Goal: Task Accomplishment & Management: Manage account settings

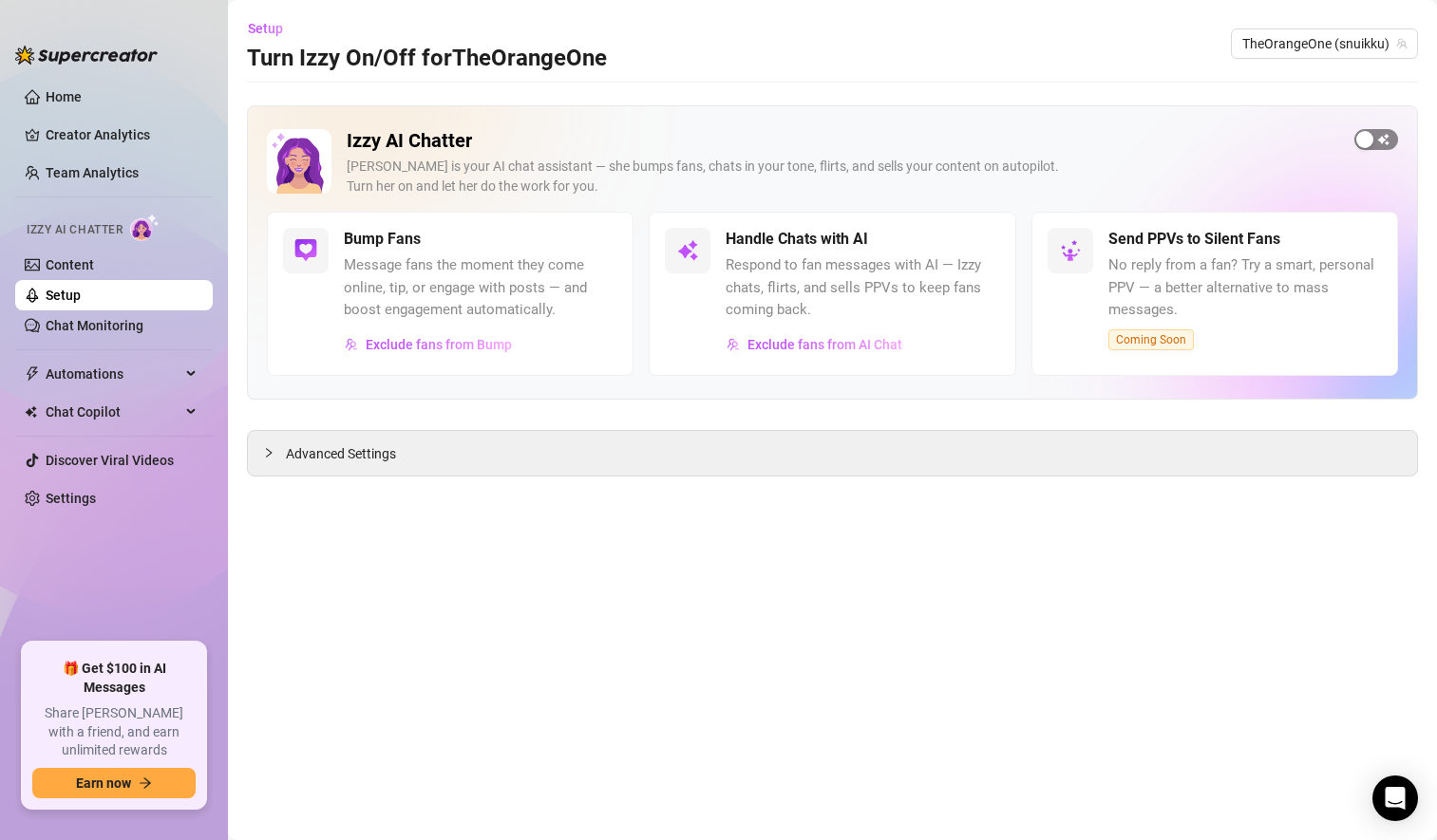
click at [1379, 136] on span "button" at bounding box center [1376, 140] width 44 height 21
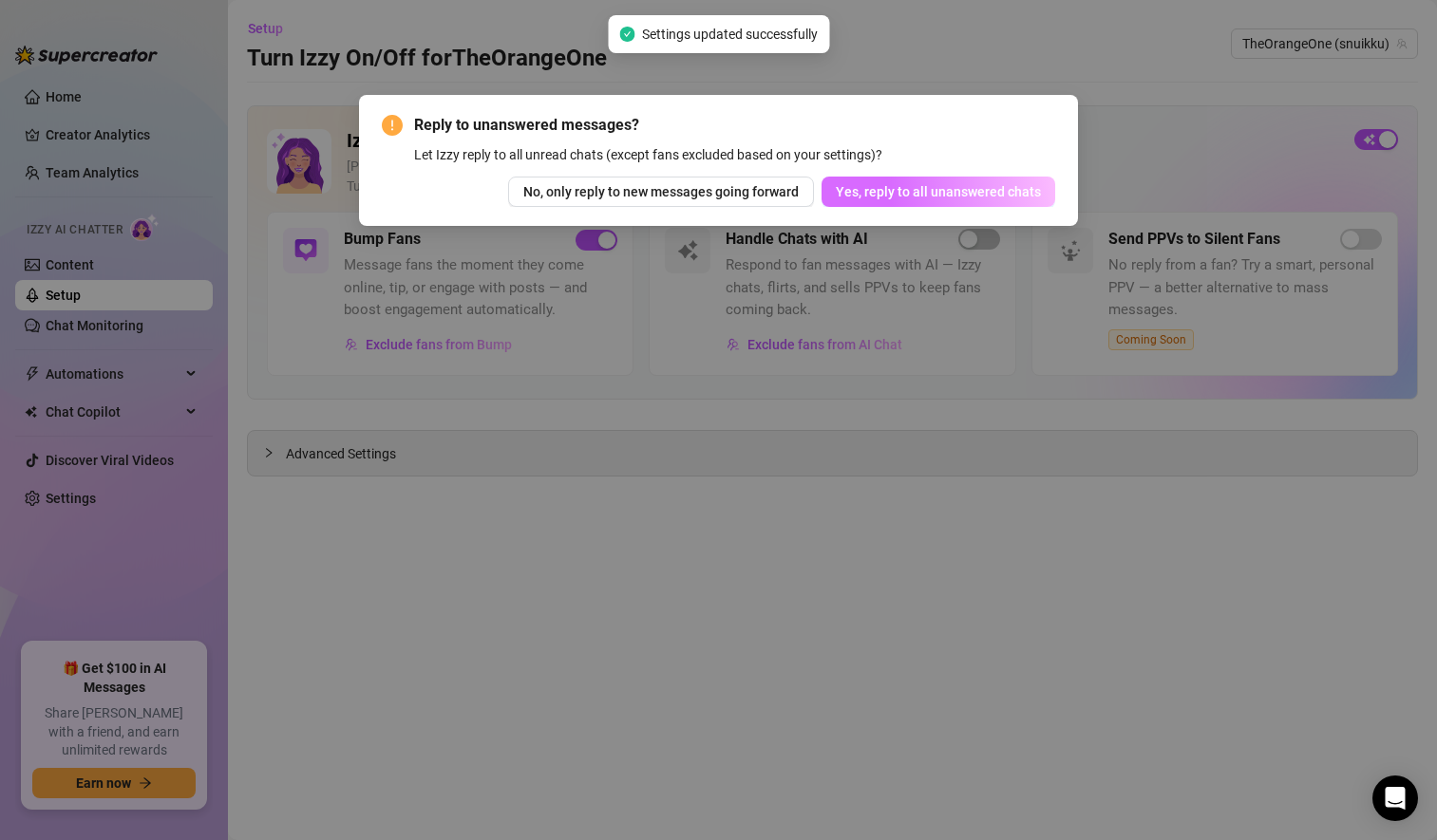
click at [922, 196] on span "Yes, reply to all unanswered chats" at bounding box center [938, 192] width 205 height 15
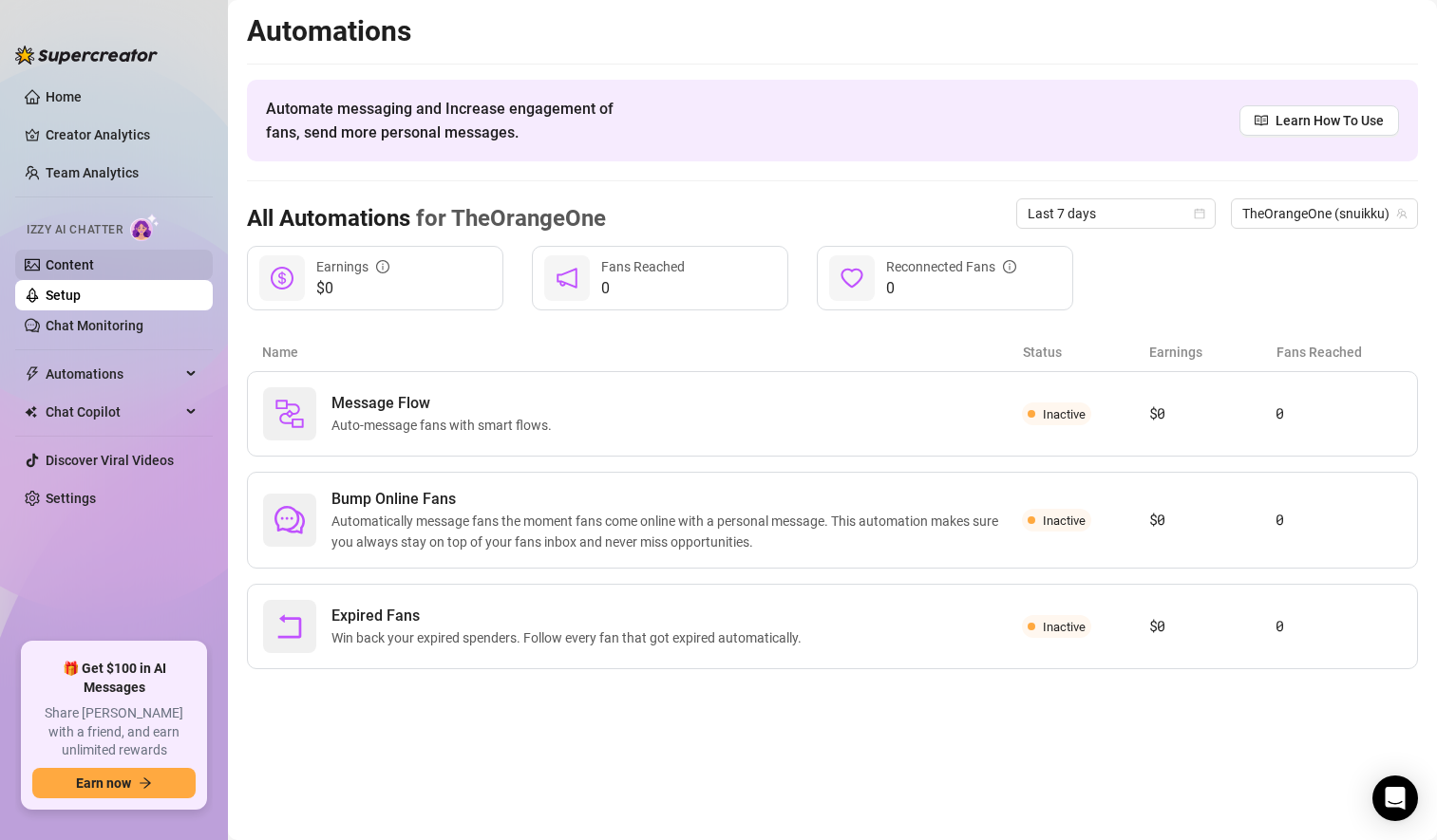
click at [82, 267] on link "Content" at bounding box center [70, 265] width 48 height 15
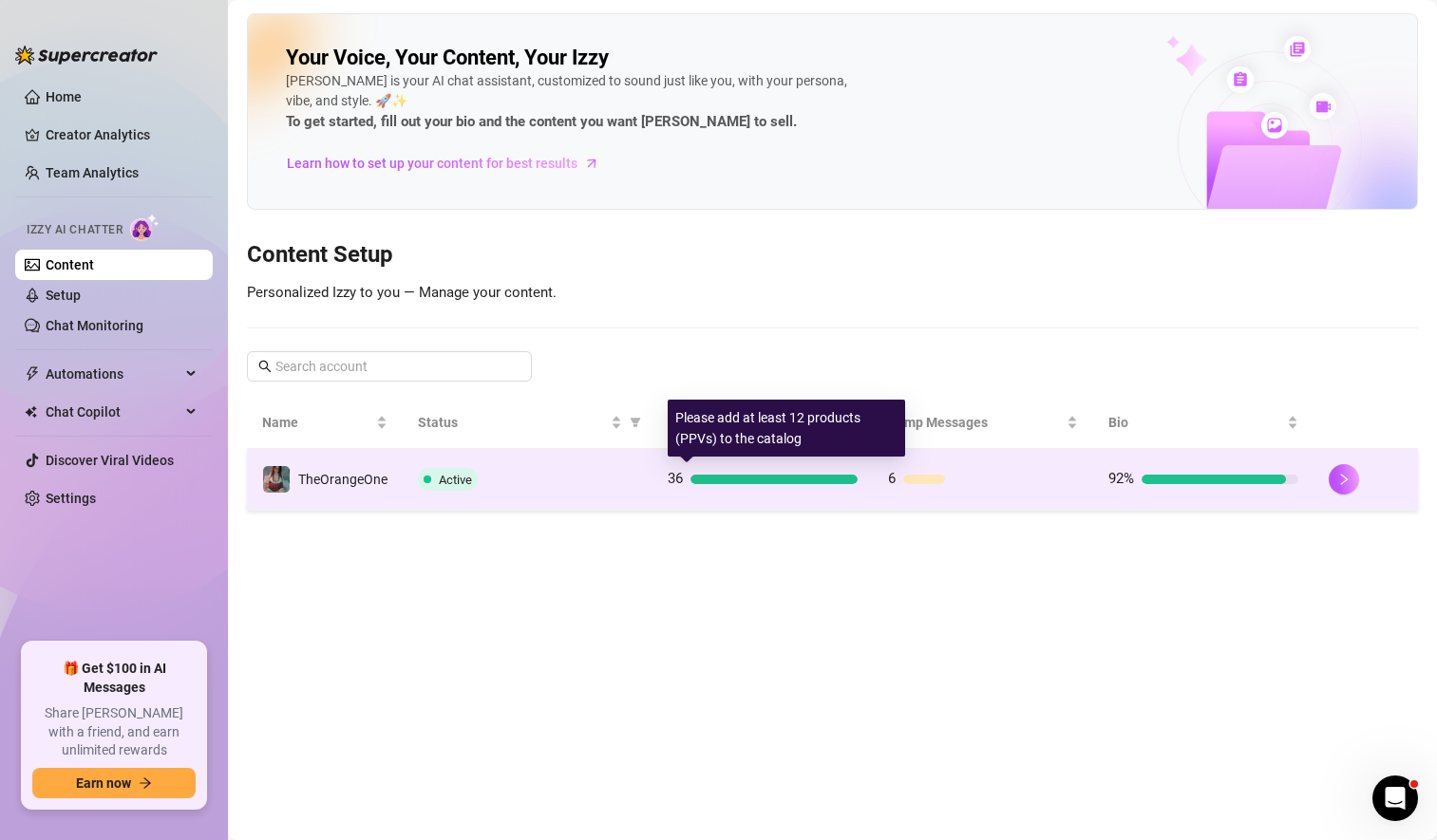
click at [757, 476] on div at bounding box center [774, 479] width 167 height 10
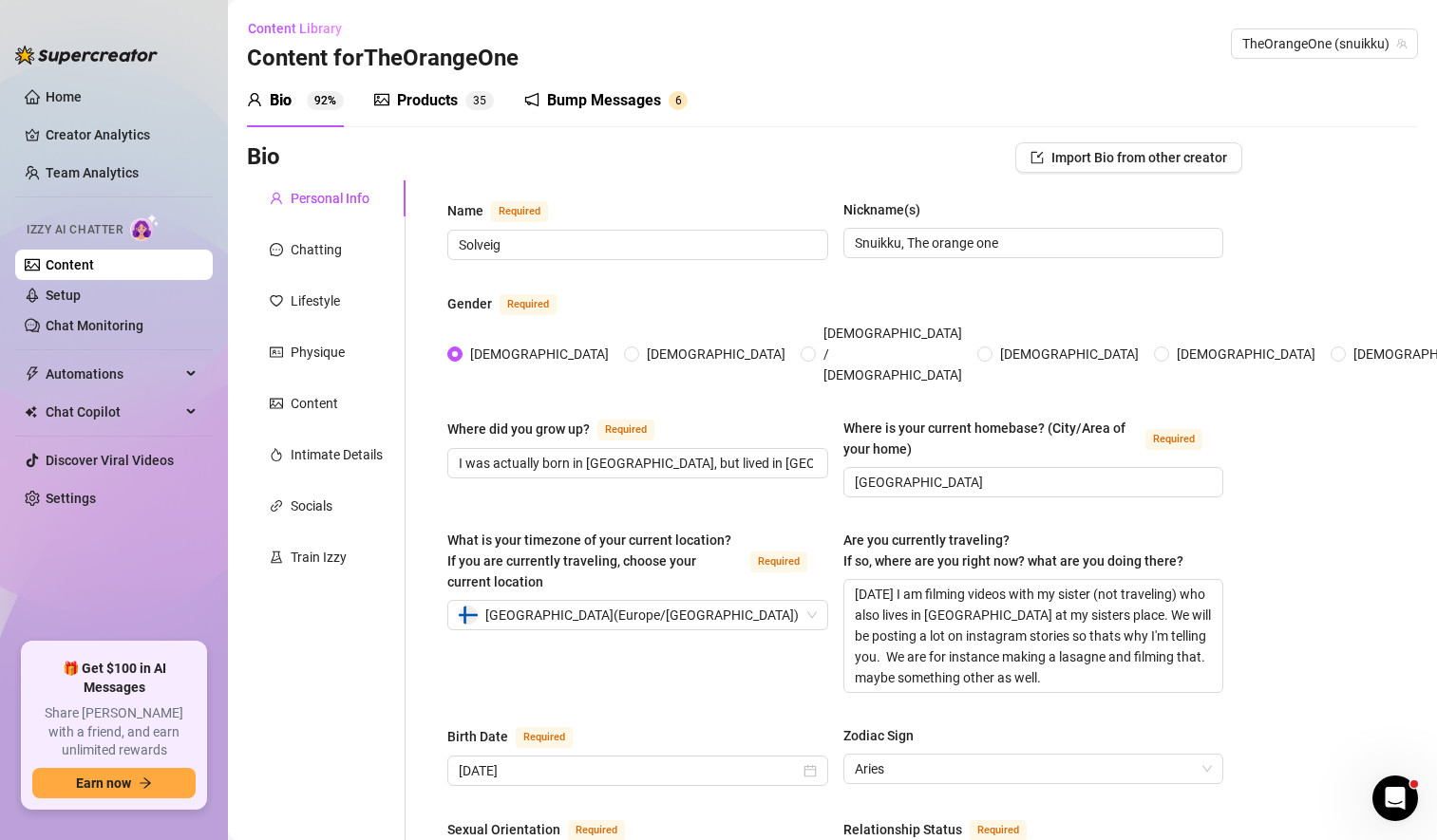
click at [426, 105] on div "Products" at bounding box center [427, 101] width 60 height 23
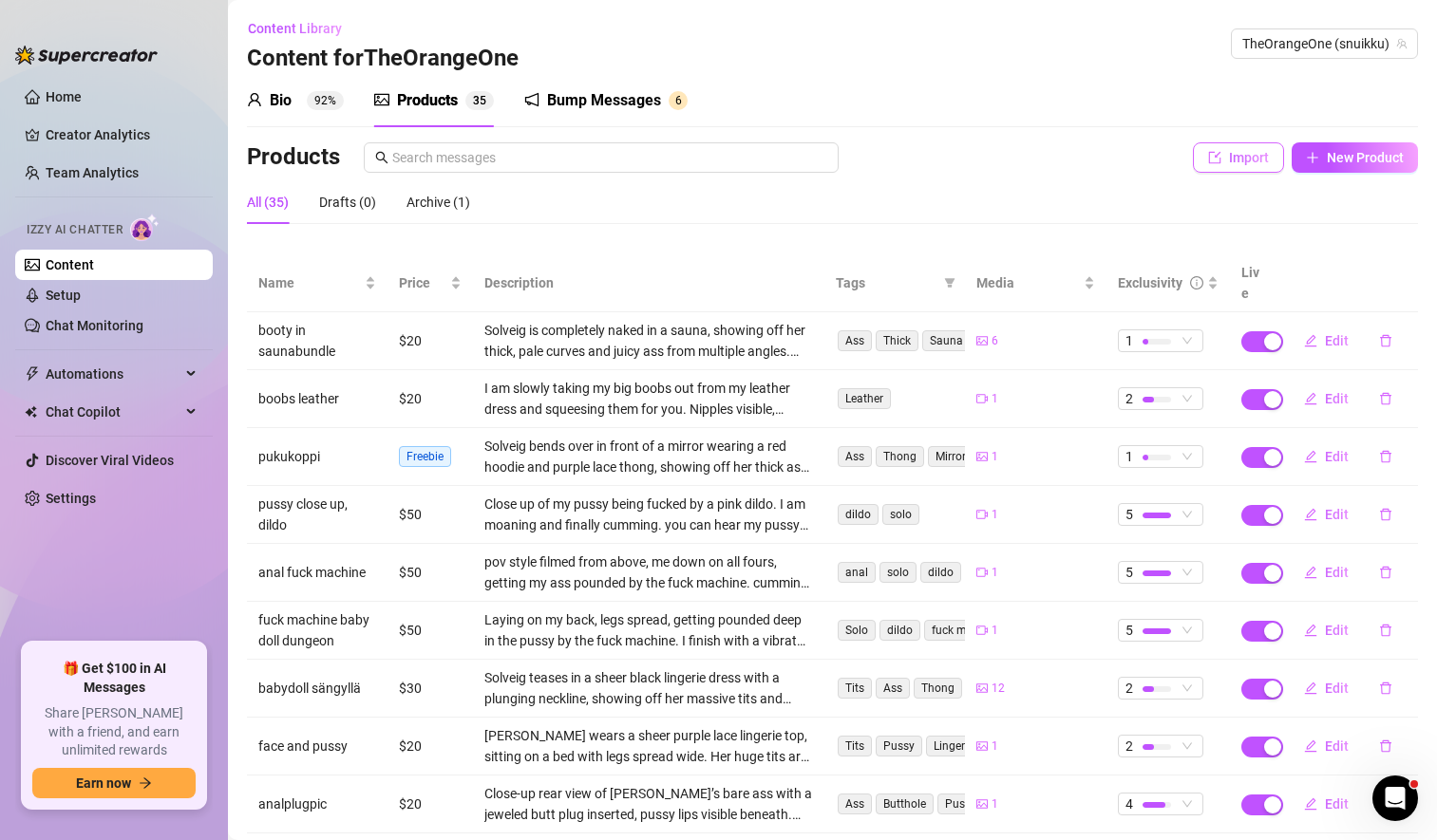
click at [1229, 159] on span "Import" at bounding box center [1249, 157] width 40 height 15
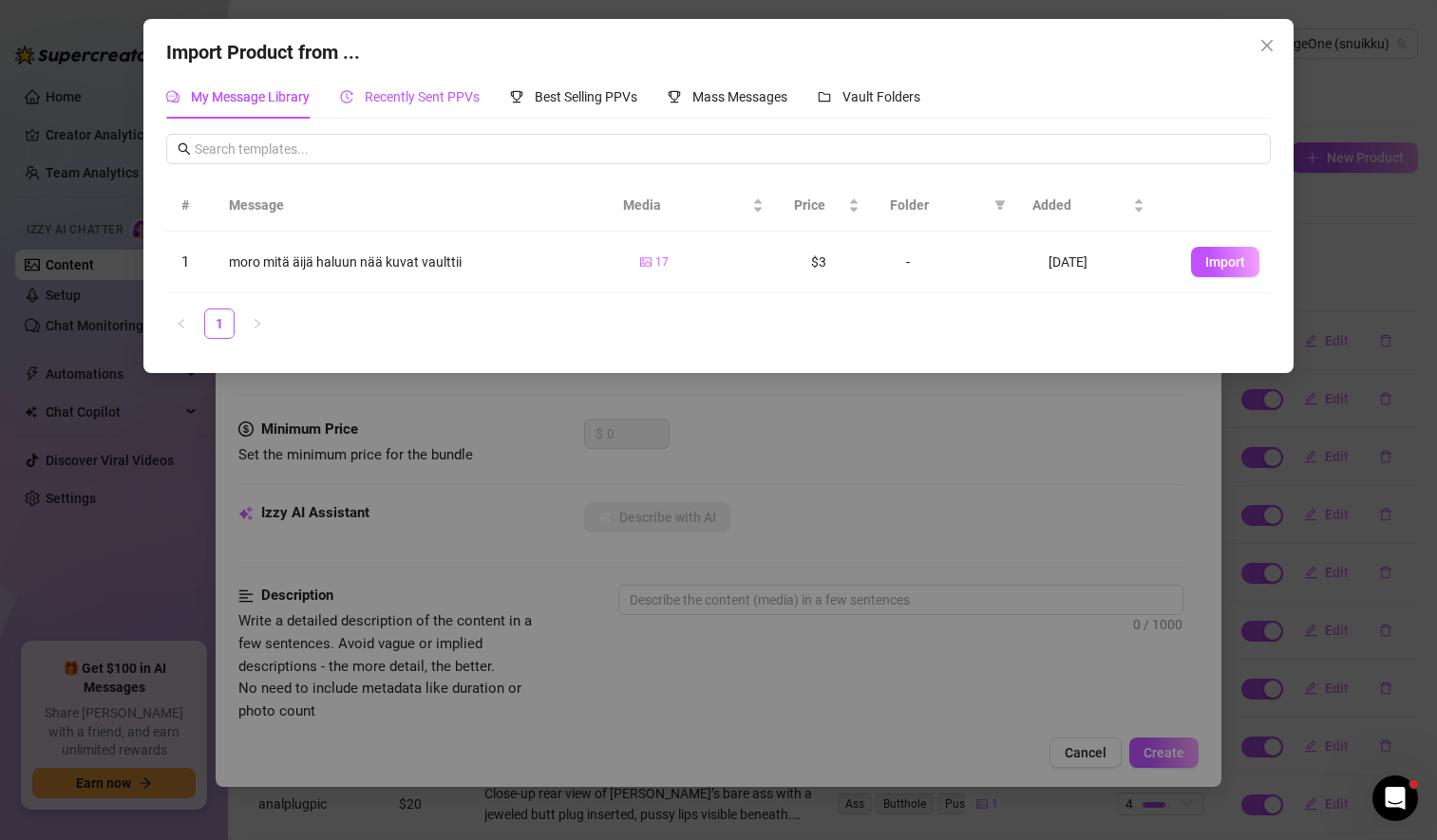
click at [454, 94] on span "Recently Sent PPVs" at bounding box center [422, 97] width 115 height 15
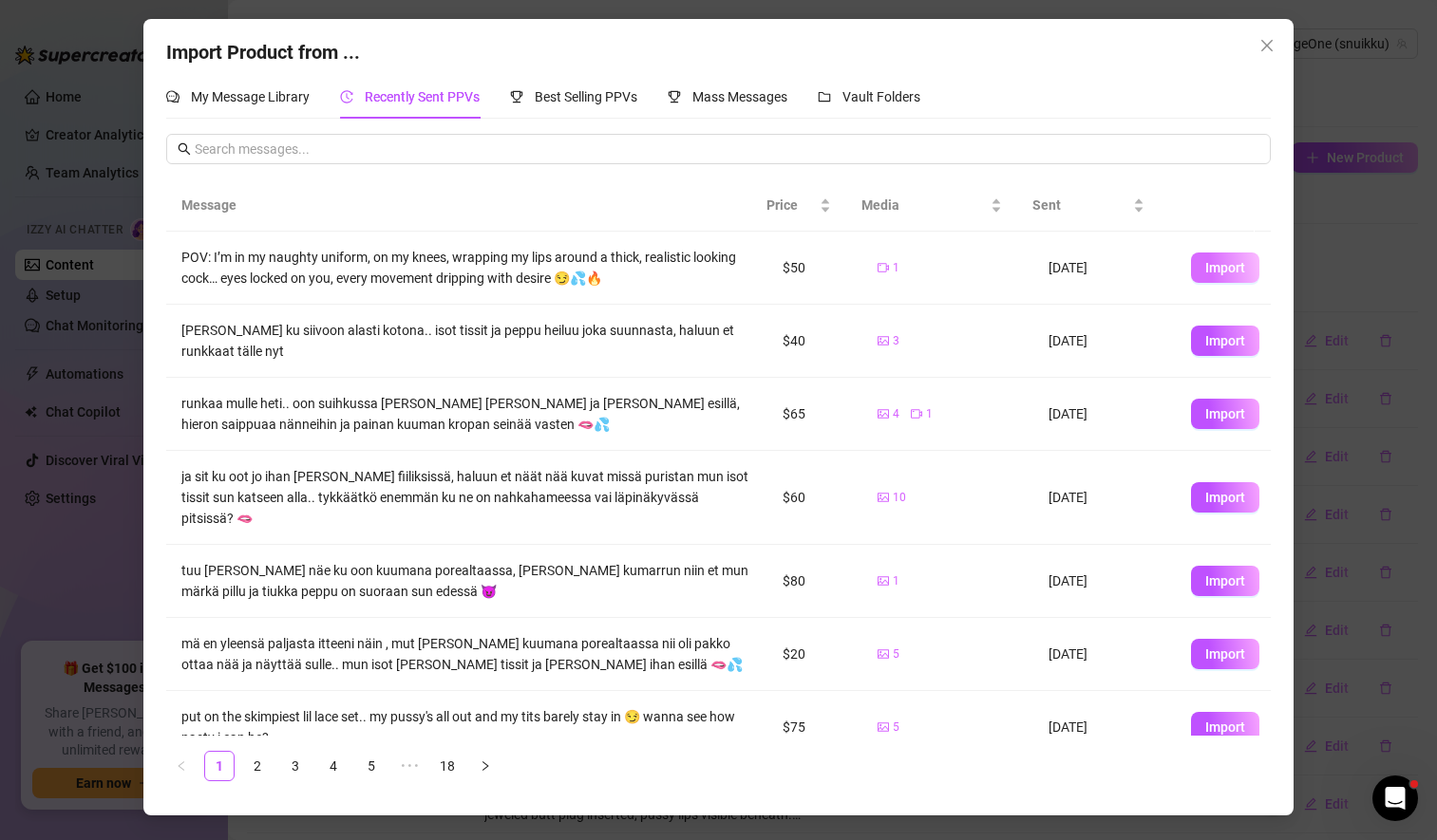
click at [1210, 266] on span "Import" at bounding box center [1225, 268] width 40 height 15
type textarea "POV: I’m in my naughty uniform, on my knees, wrapping my lips around a thick, r…"
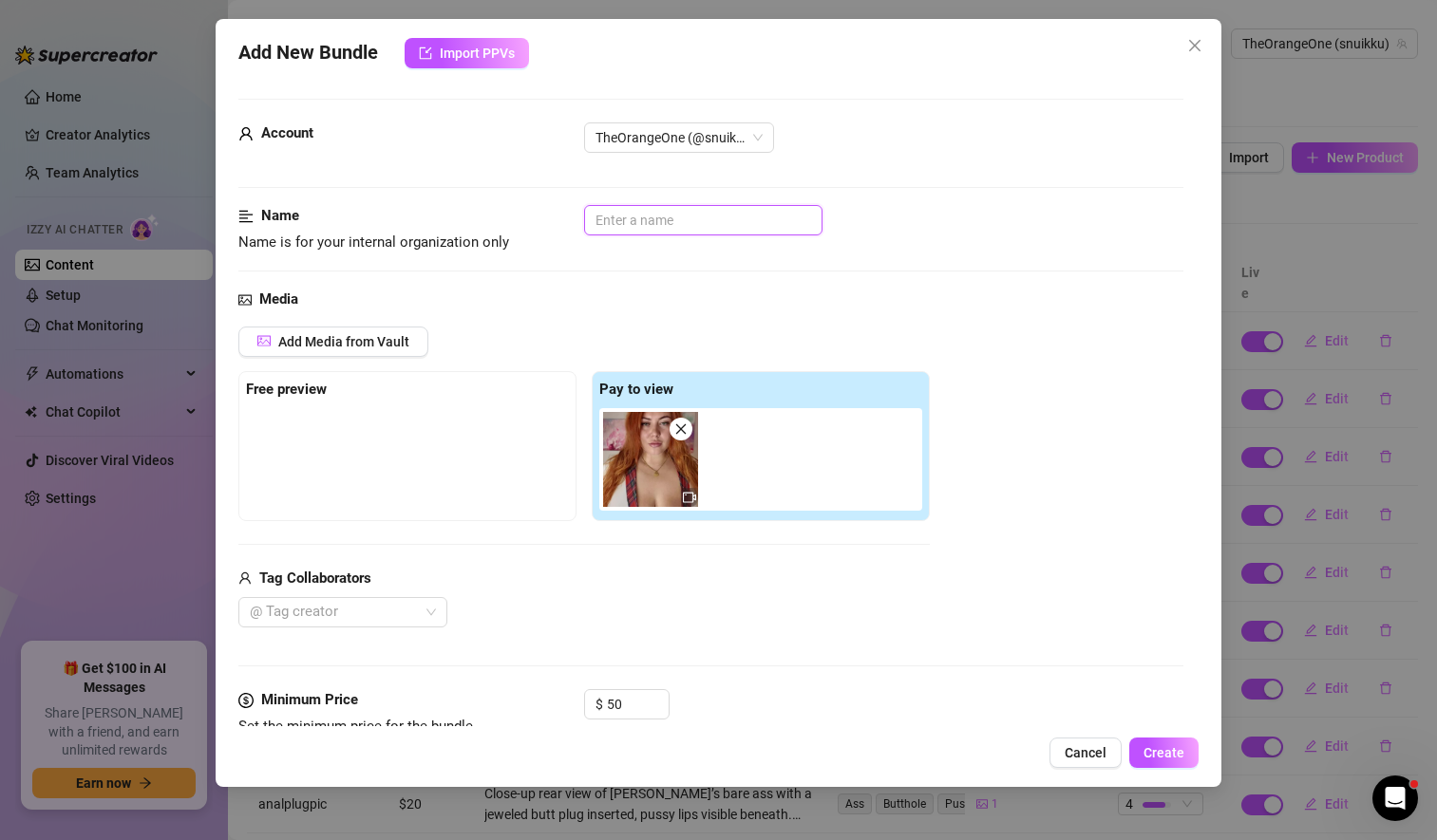
click at [612, 218] on input "text" at bounding box center [703, 221] width 238 height 31
type input "BJ Pov"
click at [588, 297] on div "Media" at bounding box center [710, 300] width 945 height 23
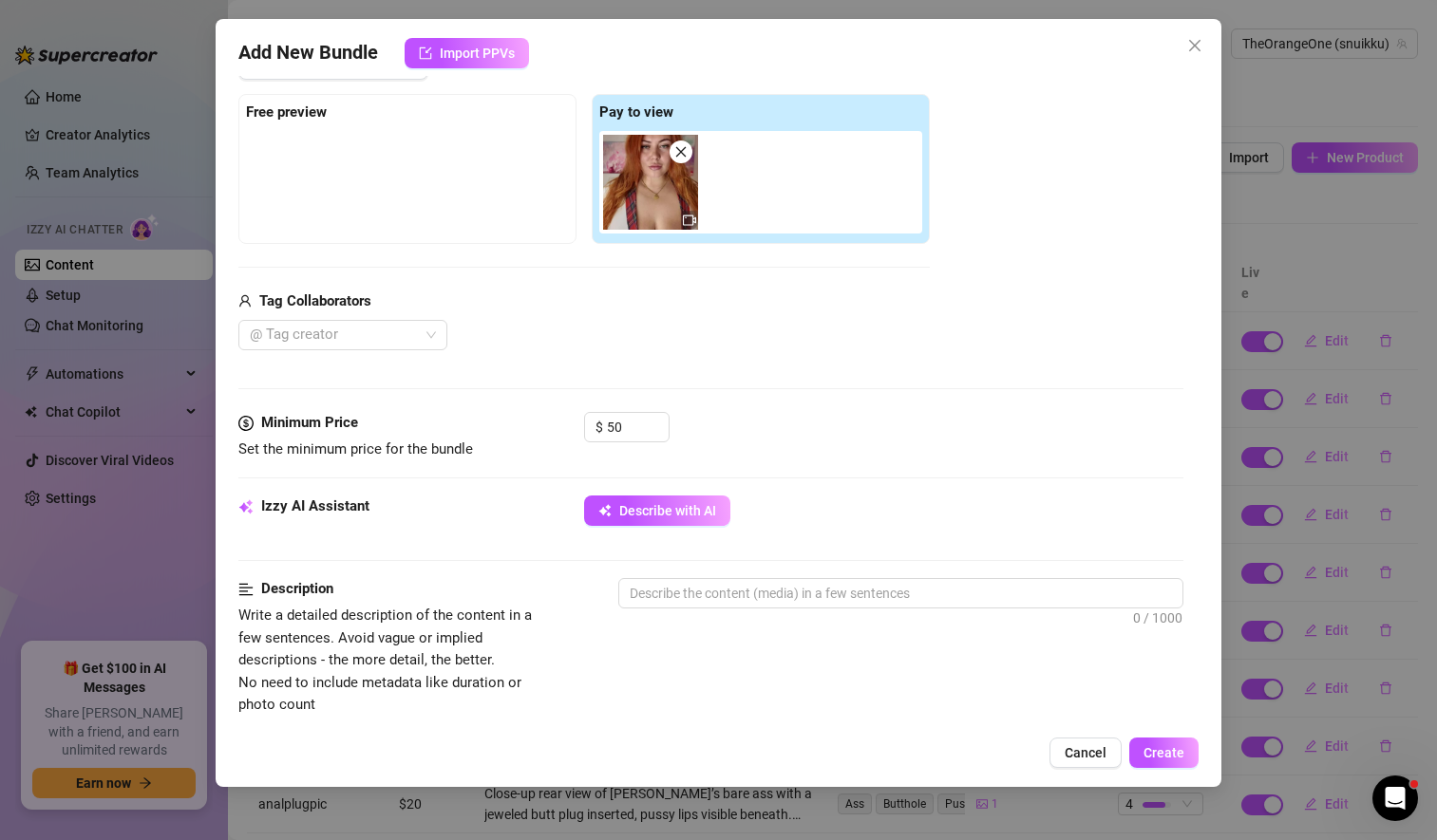
scroll to position [282, 0]
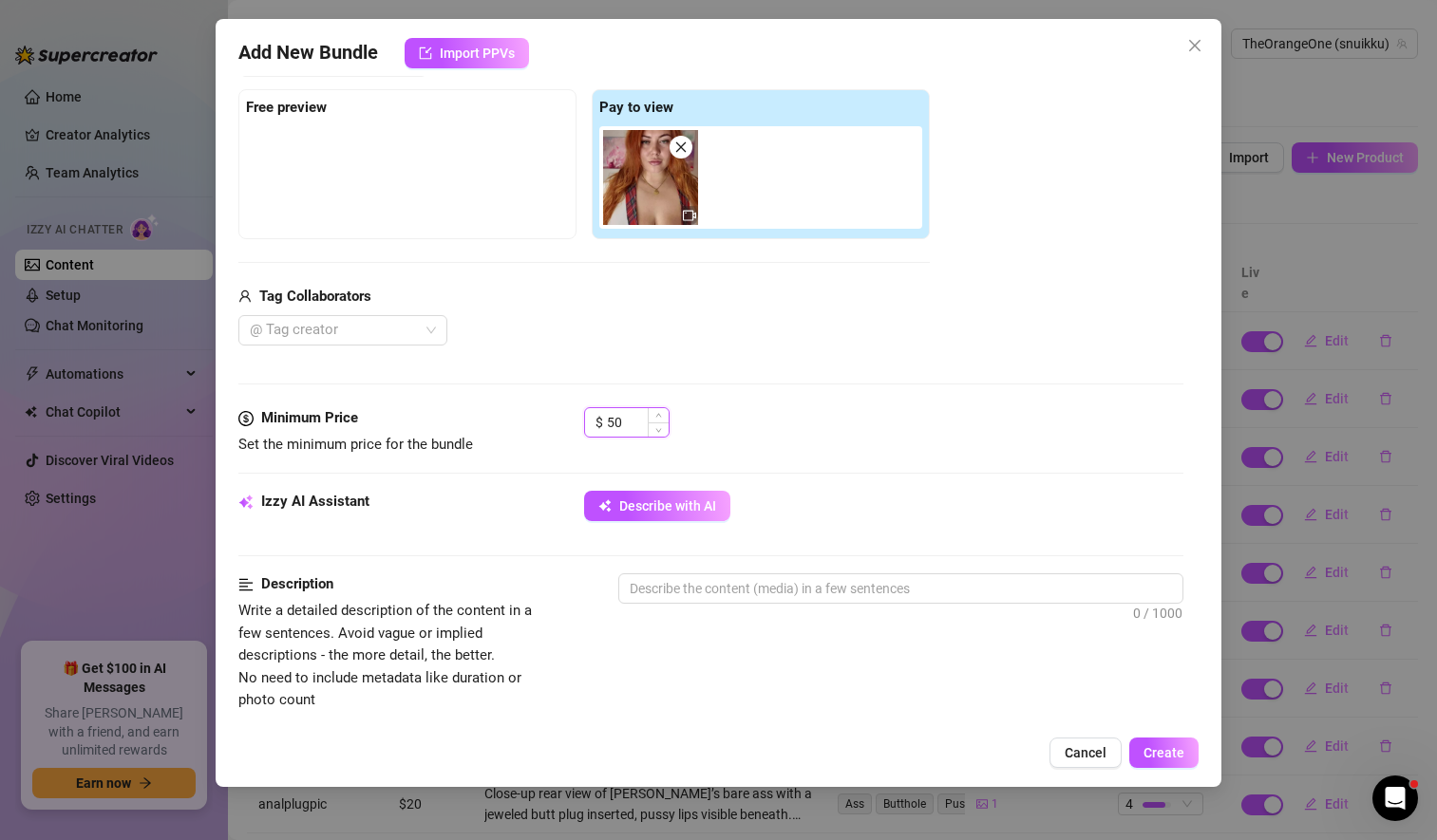
click at [611, 419] on input "50" at bounding box center [637, 423] width 61 height 29
type input "40"
click at [833, 461] on div "Minimum Price Set the minimum price for the bundle $ 40" at bounding box center [710, 449] width 945 height 83
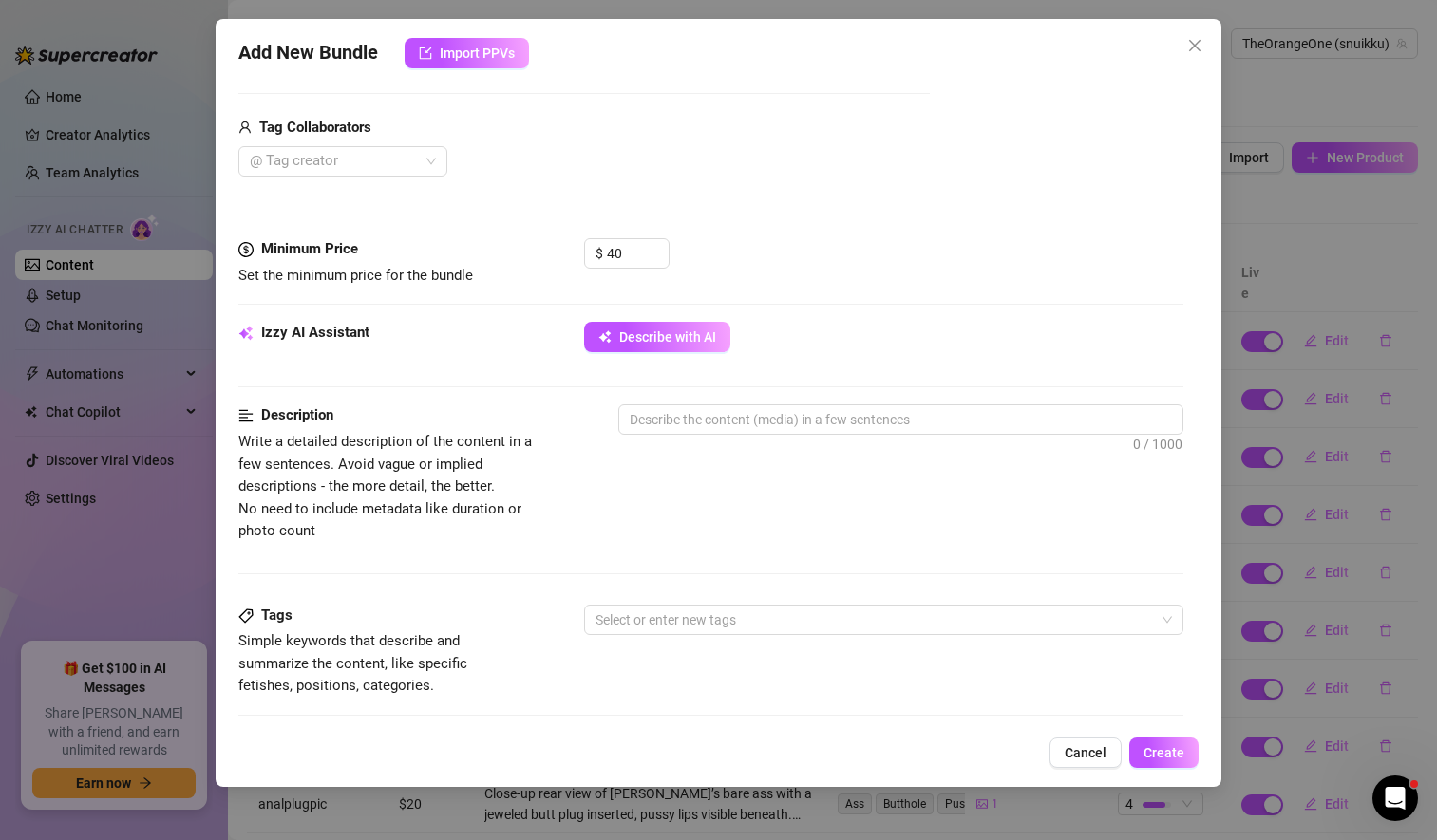
scroll to position [452, 0]
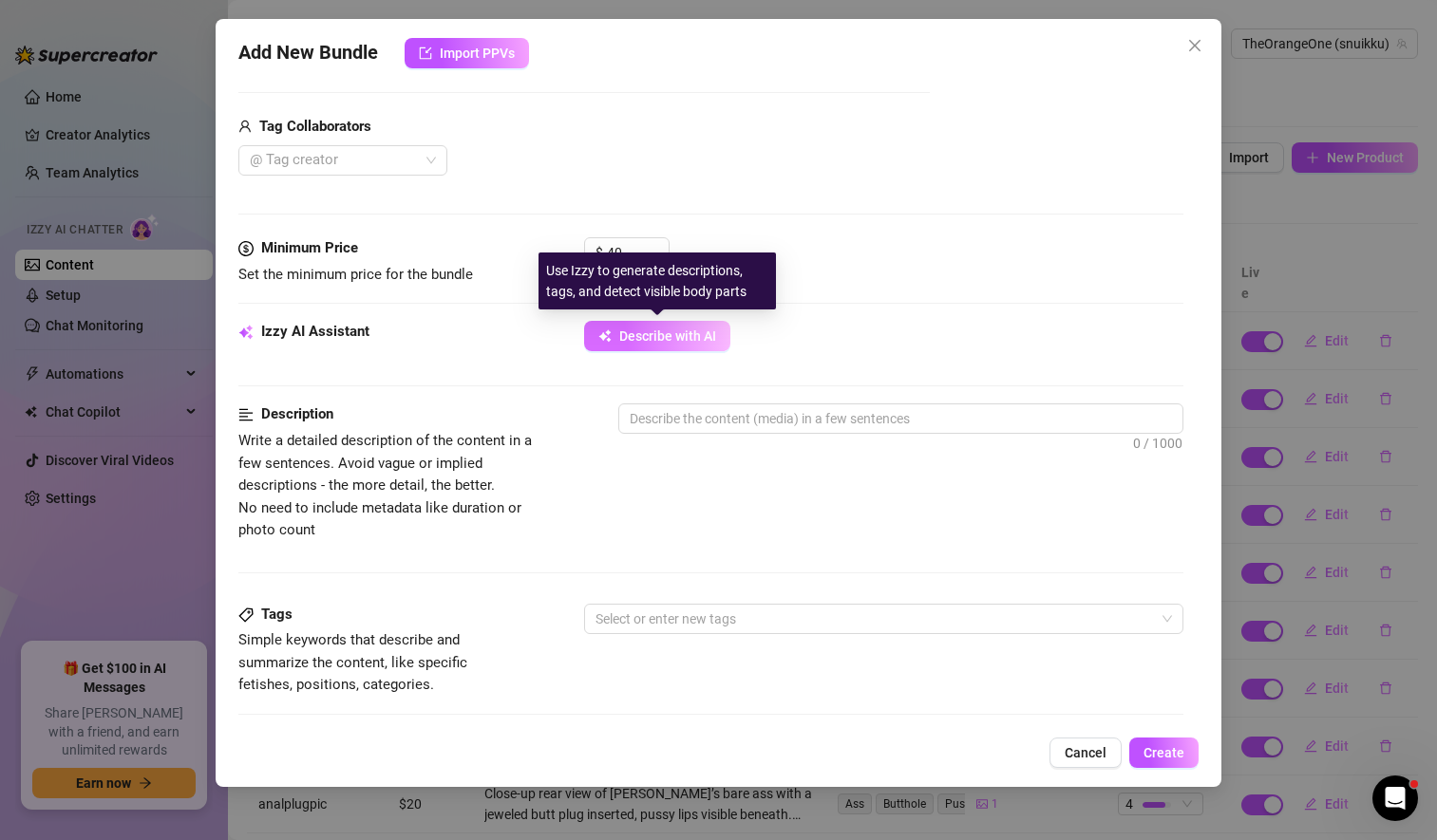
click at [648, 336] on span "Describe with AI" at bounding box center [667, 336] width 97 height 15
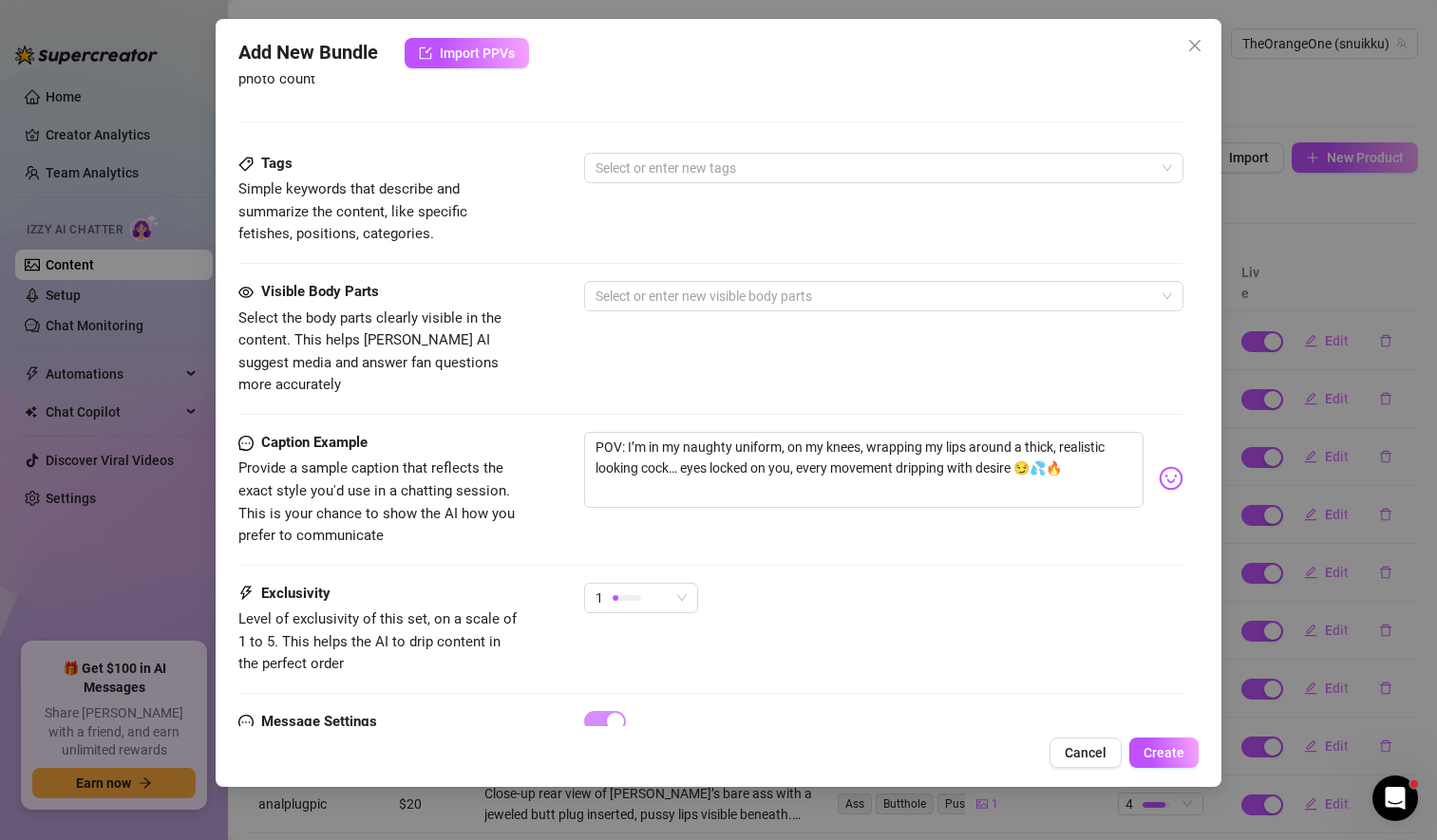
scroll to position [971, 0]
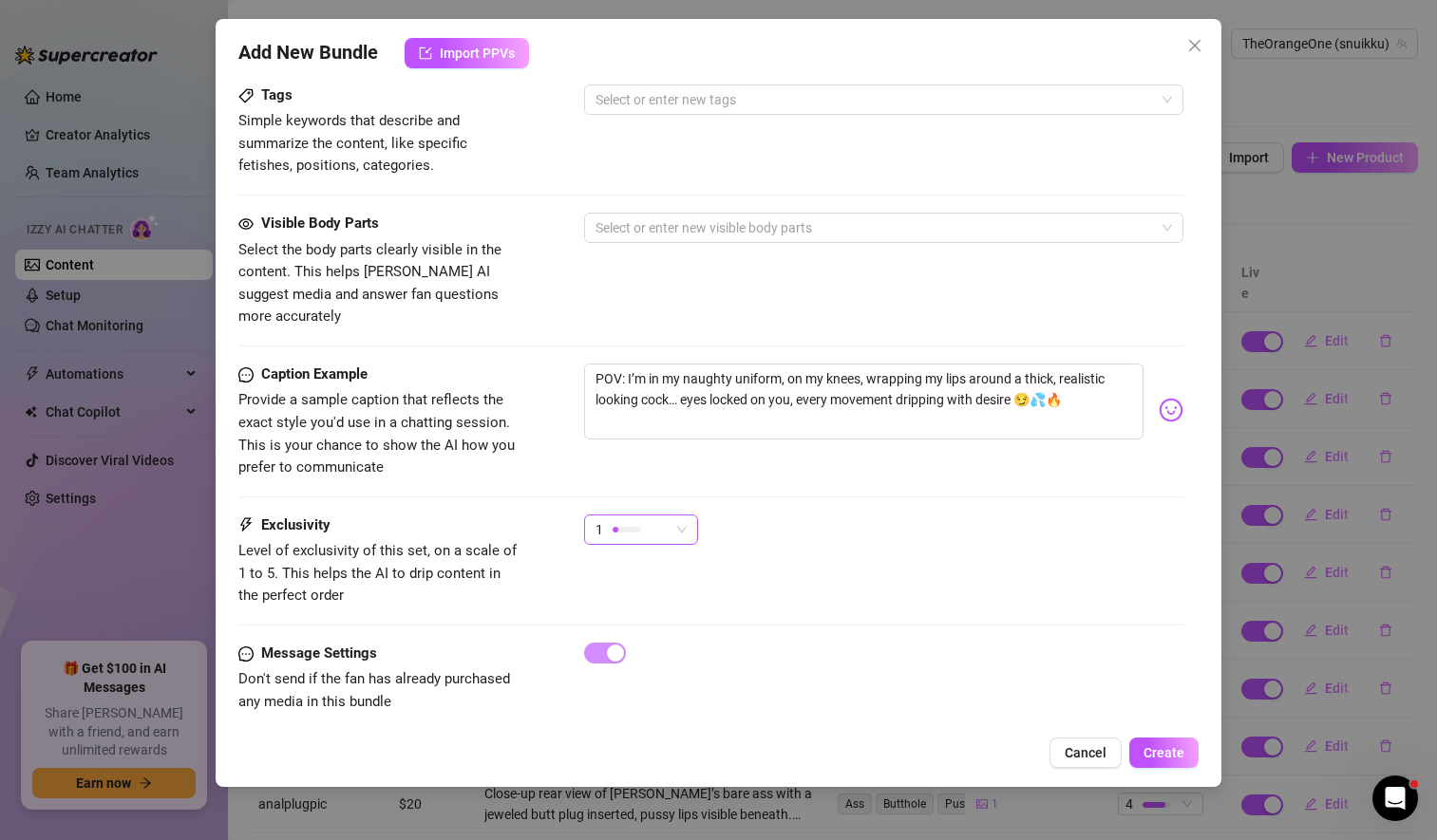
click at [686, 515] on span "1" at bounding box center [641, 529] width 91 height 29
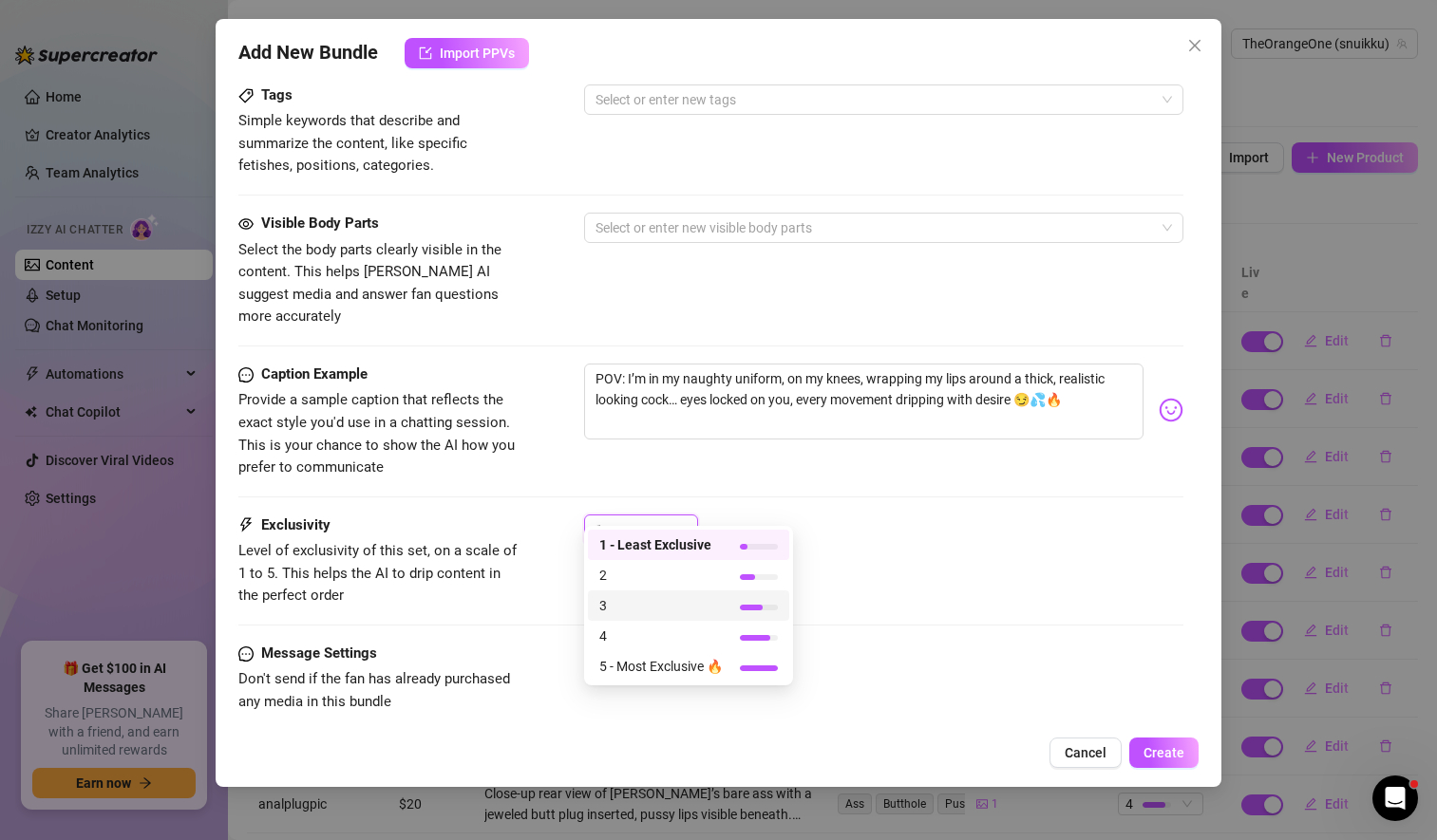
click at [644, 613] on span "3" at bounding box center [661, 606] width 124 height 21
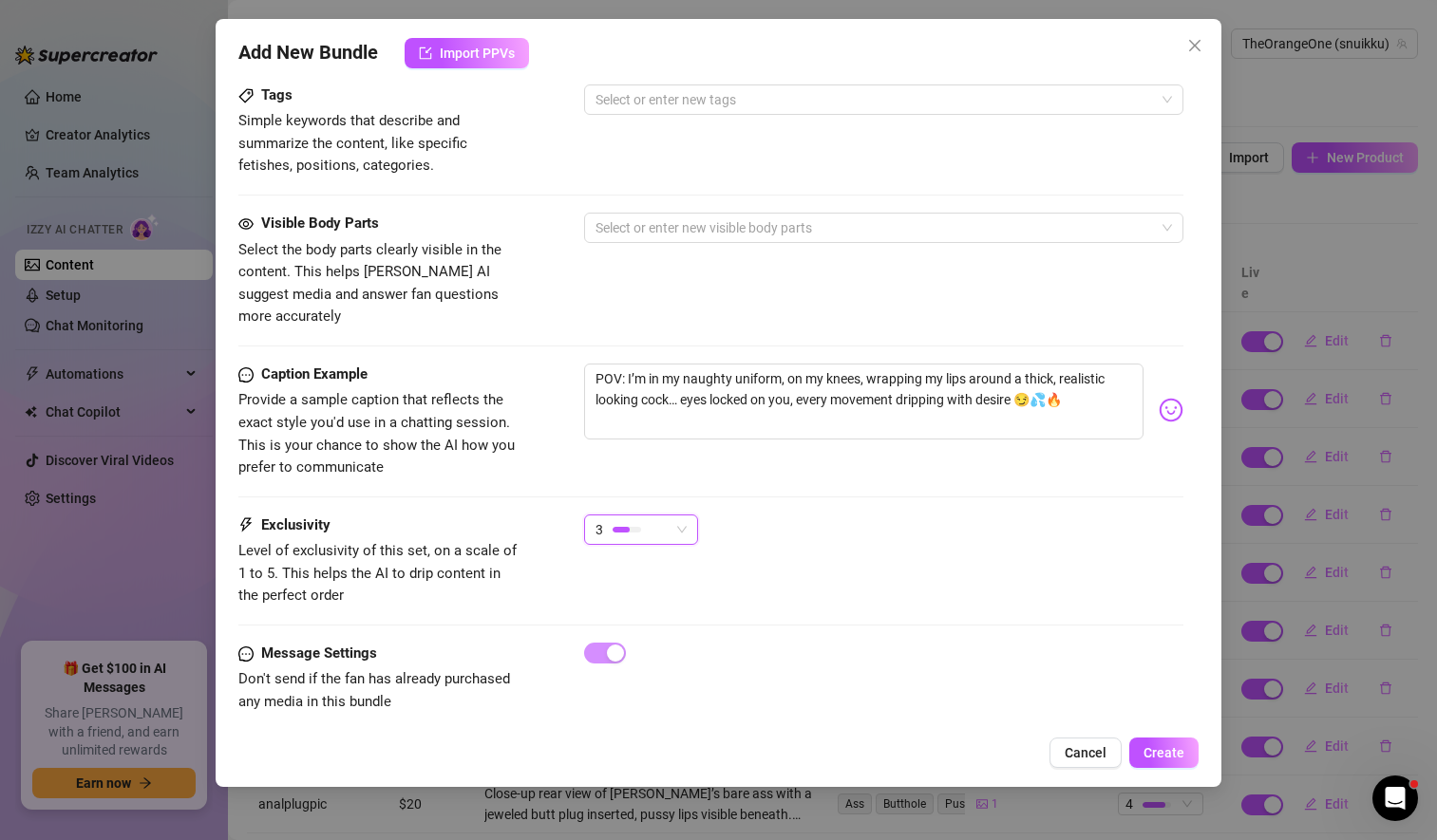
click at [826, 556] on div "Exclusivity Level of exclusivity of this set, on a scale of 1 to 5. This helps …" at bounding box center [710, 560] width 945 height 93
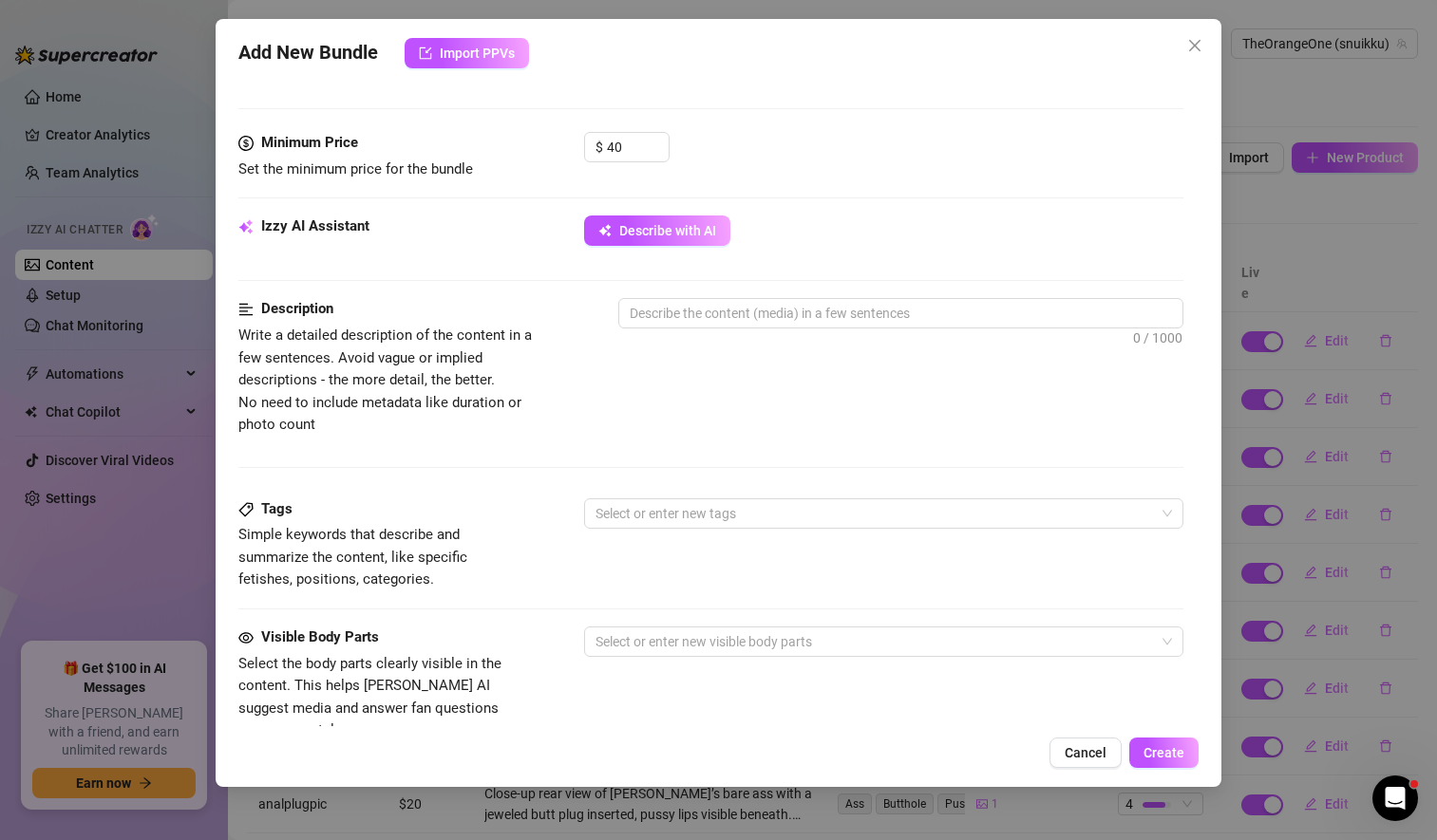
scroll to position [559, 0]
click at [701, 316] on textarea at bounding box center [900, 312] width 563 height 29
type textarea "S"
type textarea "SO"
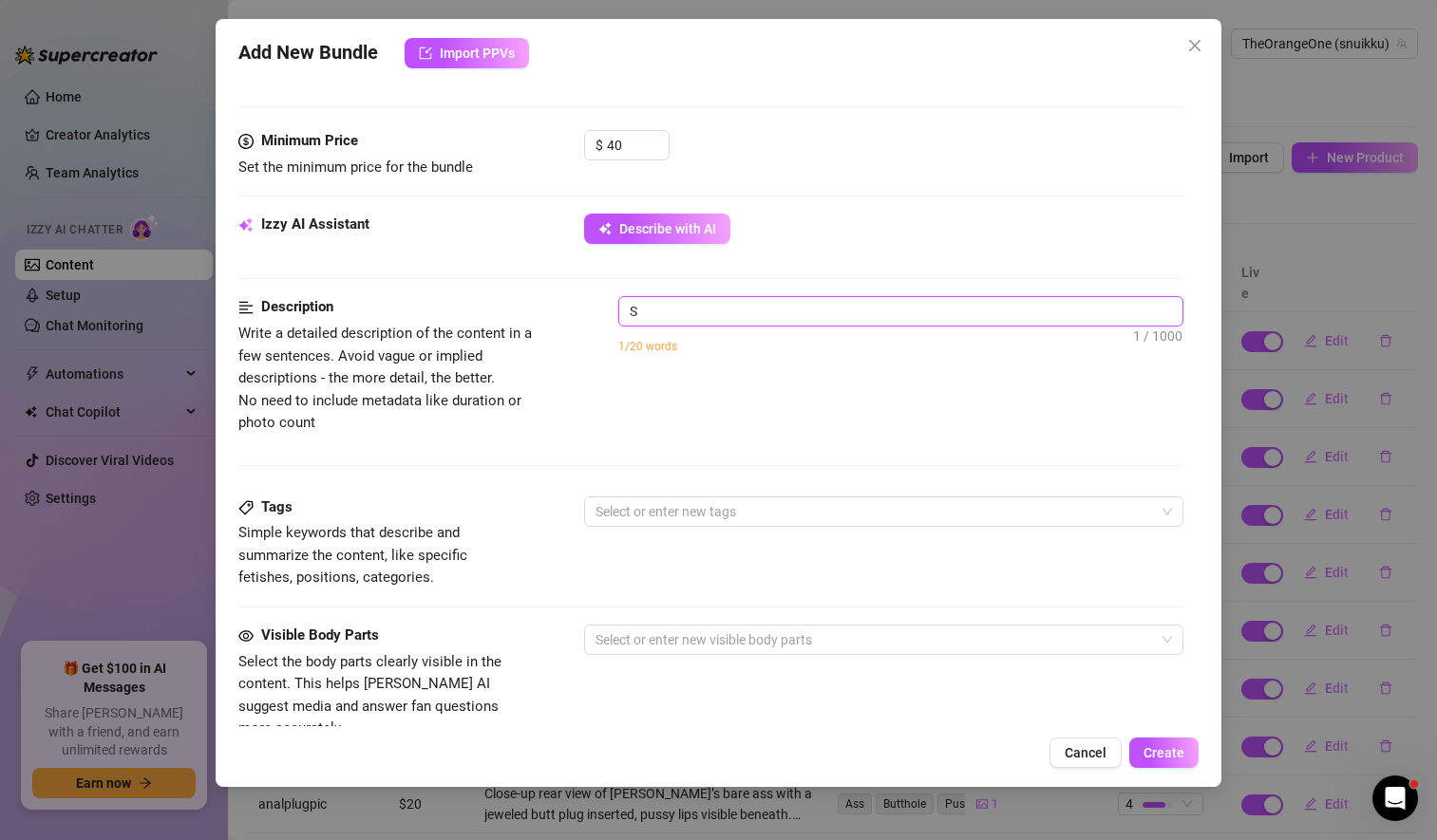
type textarea "SO"
type textarea "SOl"
type textarea "SOlv"
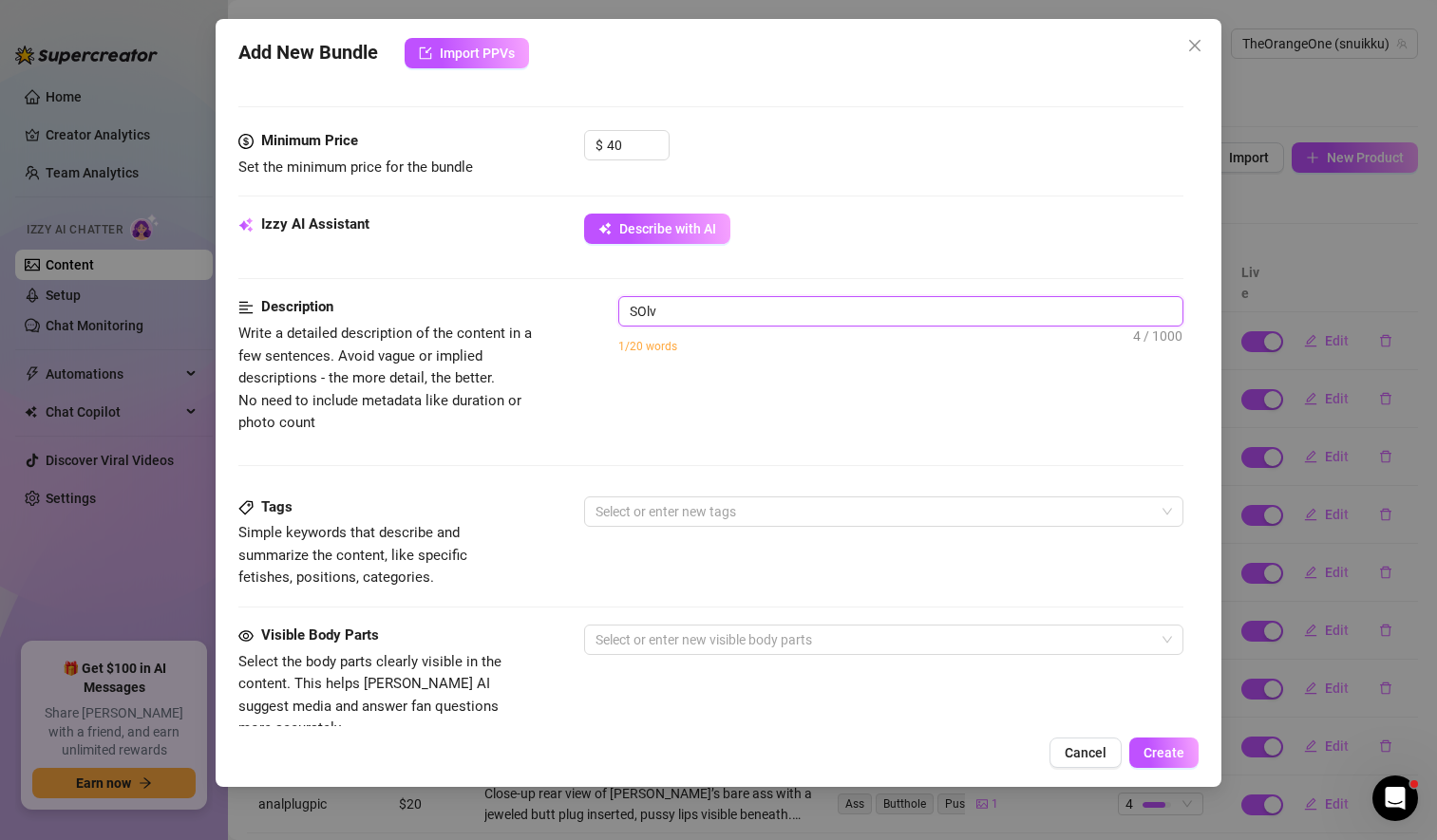
type textarea "SOl"
type textarea "SO"
type textarea "S"
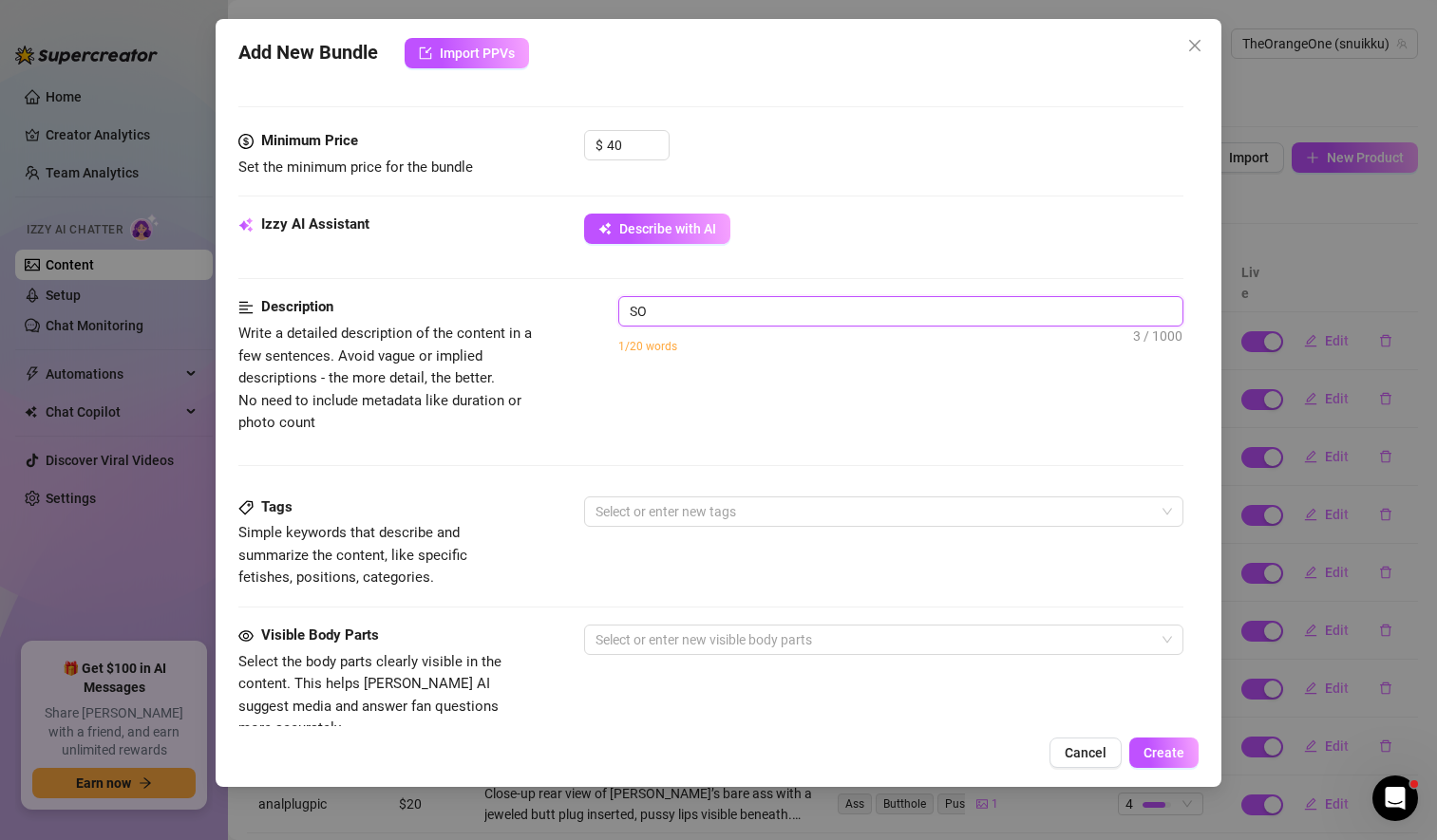
type textarea "S"
type textarea "Describe the content (media) in a few sentences"
type textarea "i"
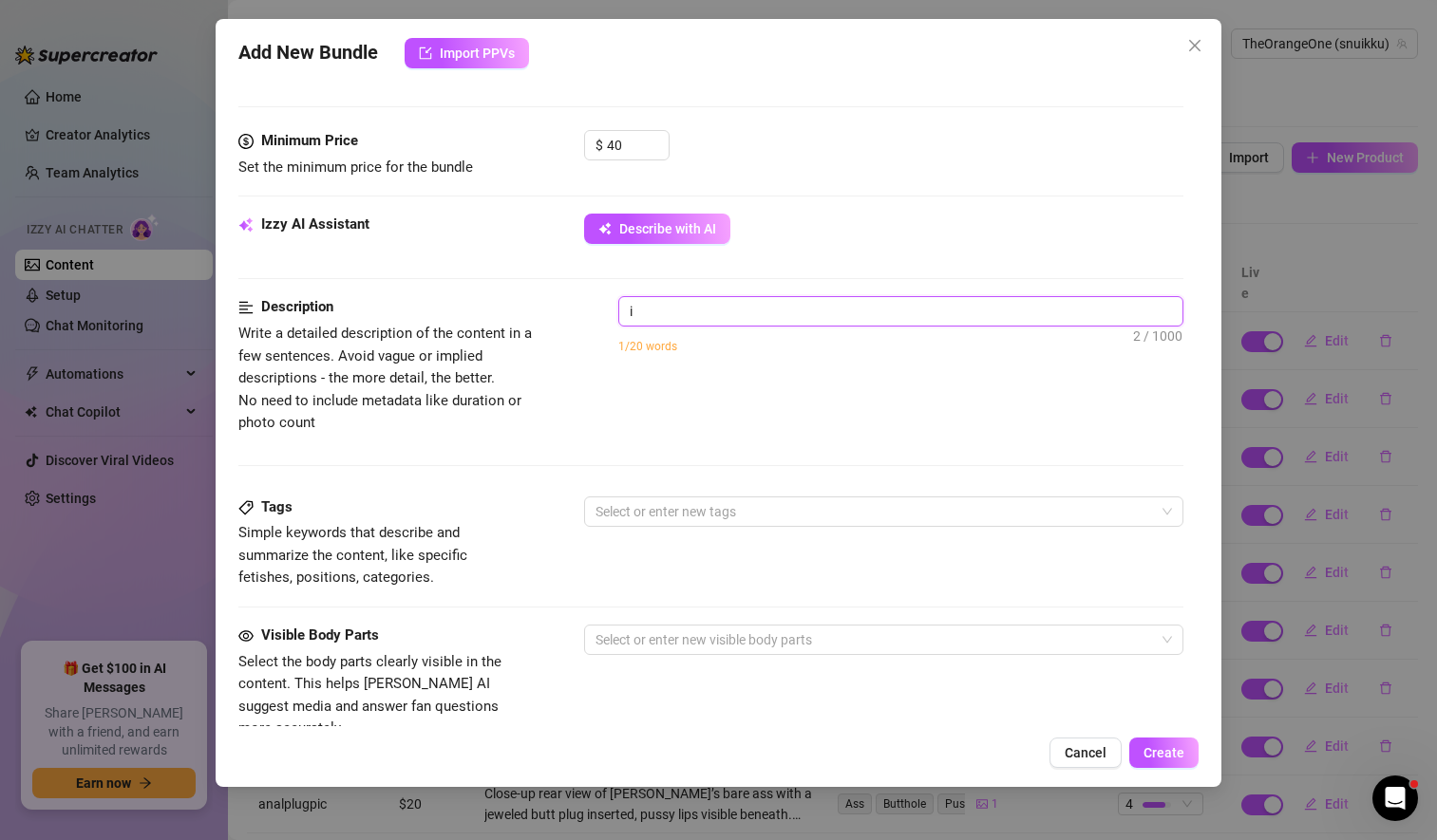
type textarea "i a"
type textarea "i am"
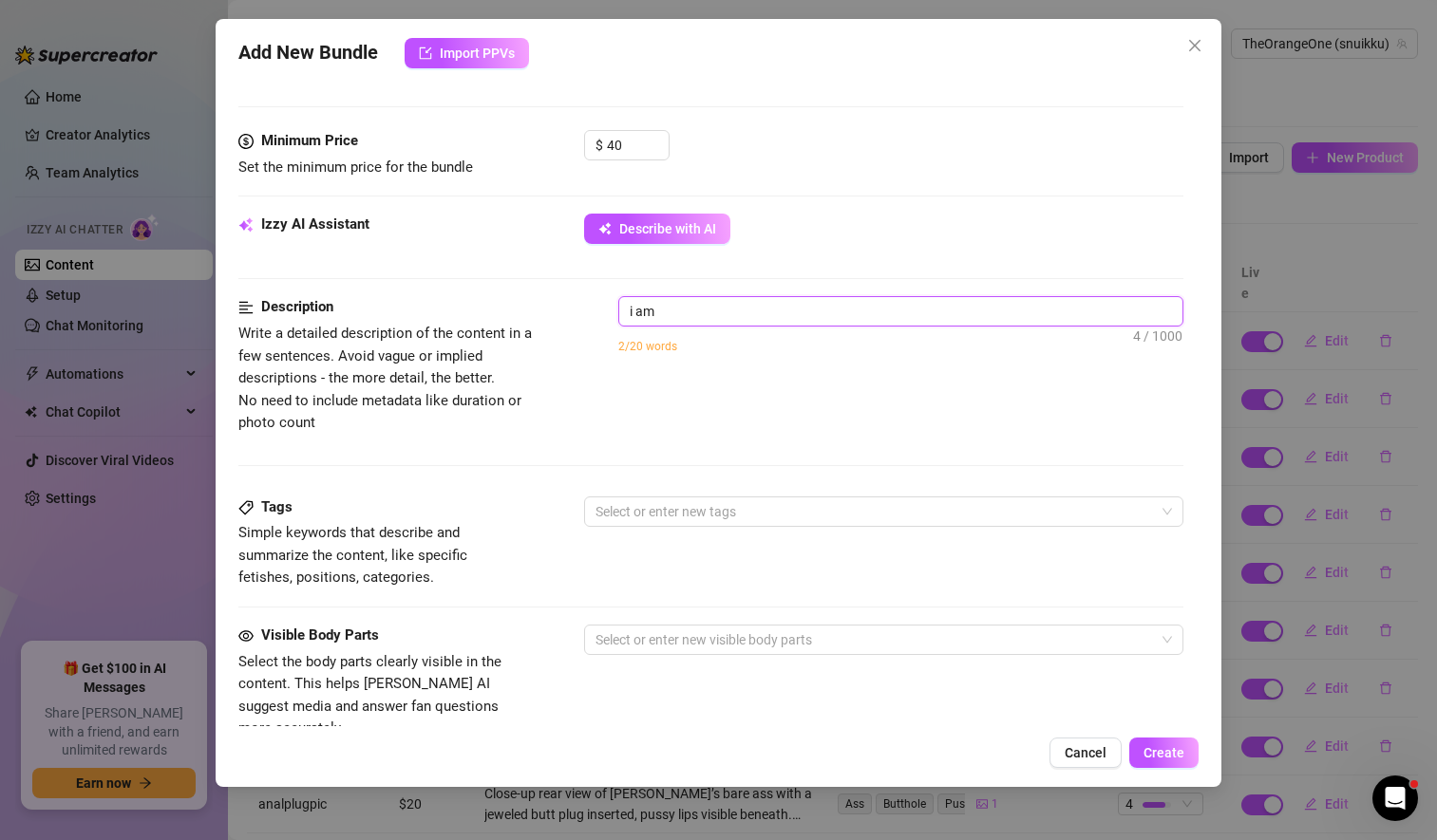
type textarea "i am"
type textarea "i am i"
type textarea "i am in"
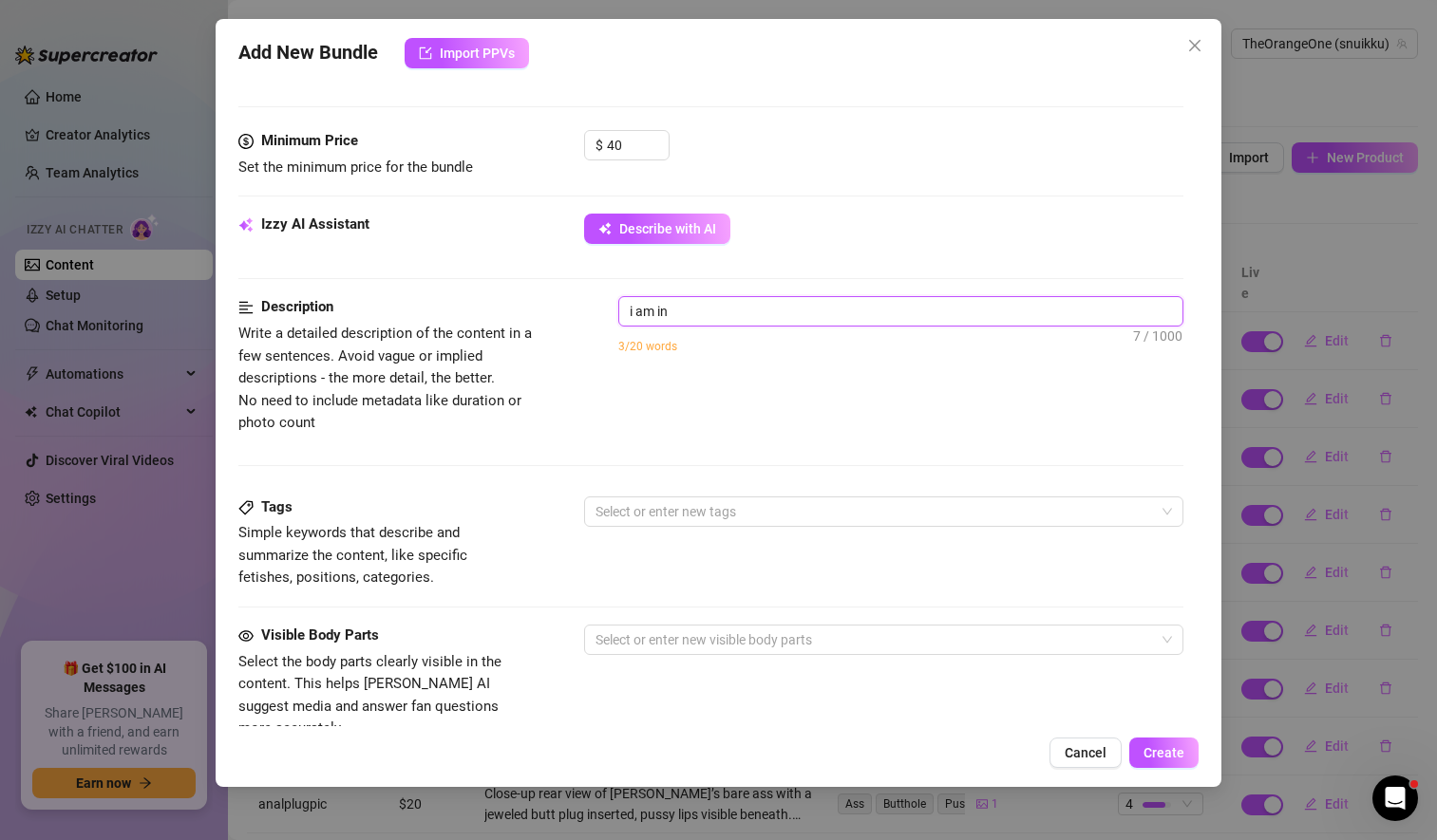
type textarea "i am in"
type textarea "i am in m"
type textarea "i am in my"
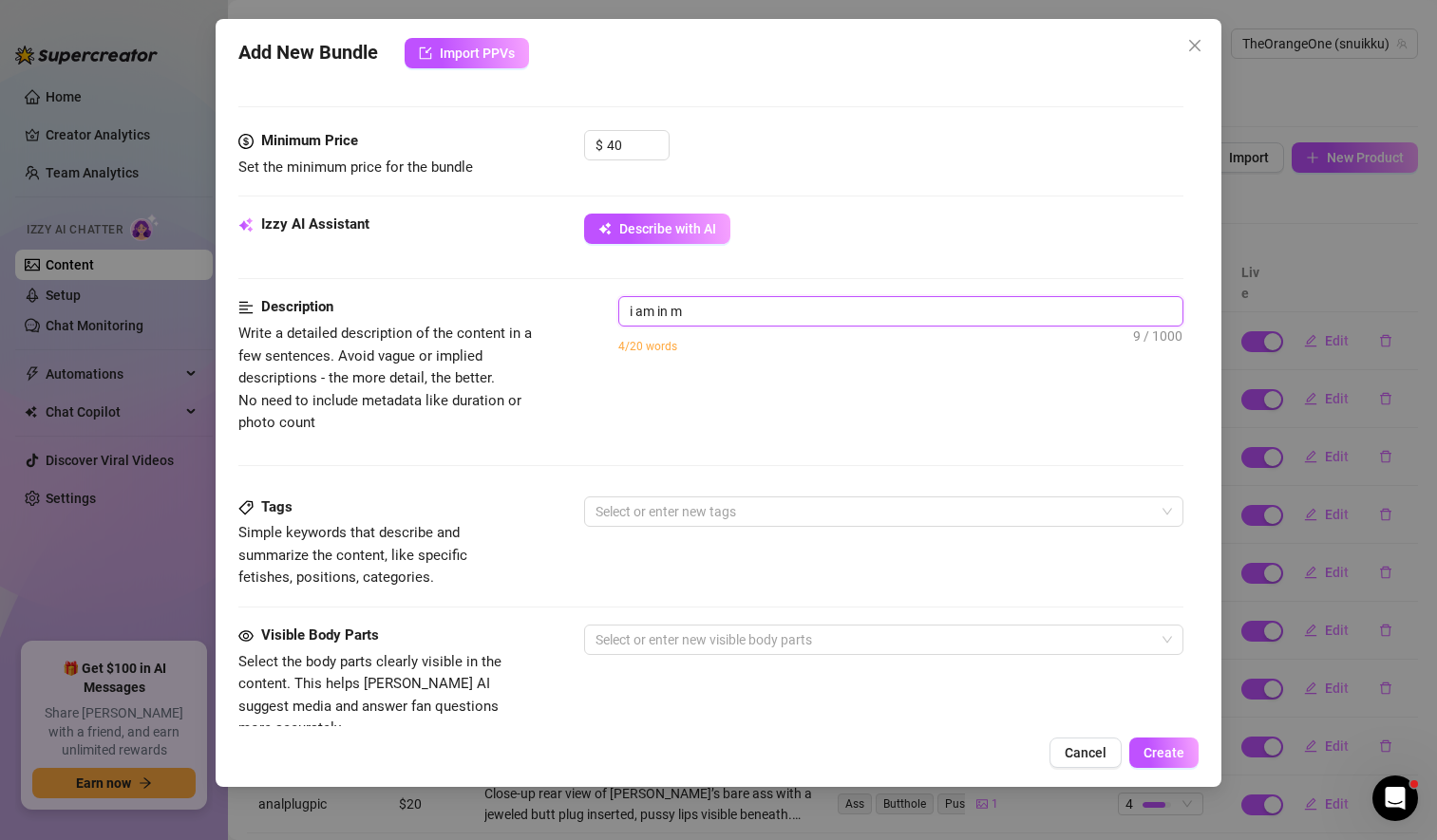
type textarea "i am in my"
type textarea "i am in my n"
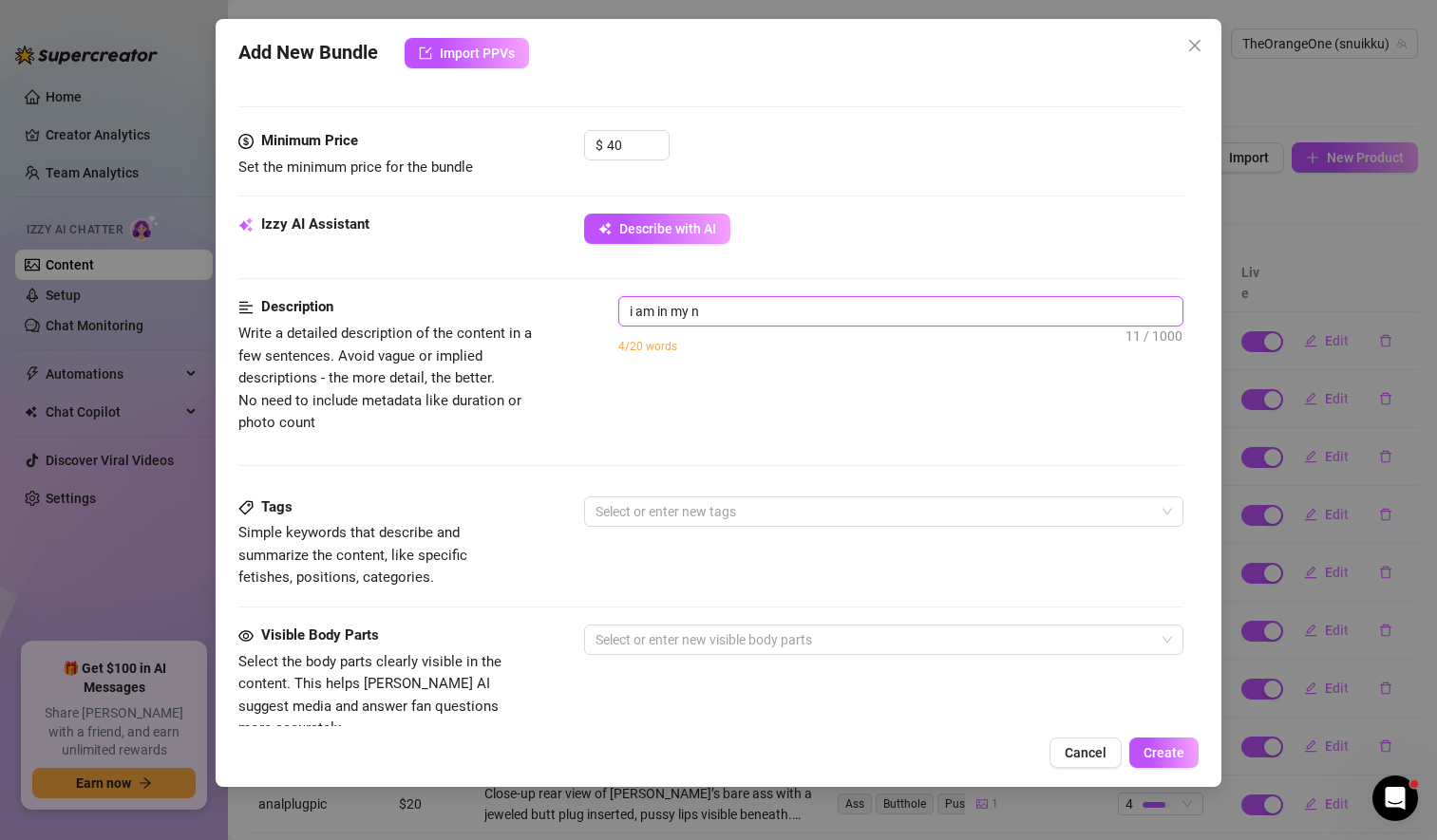
type textarea "i am in my na"
type textarea "i am in my nau"
type textarea "i am in my naug"
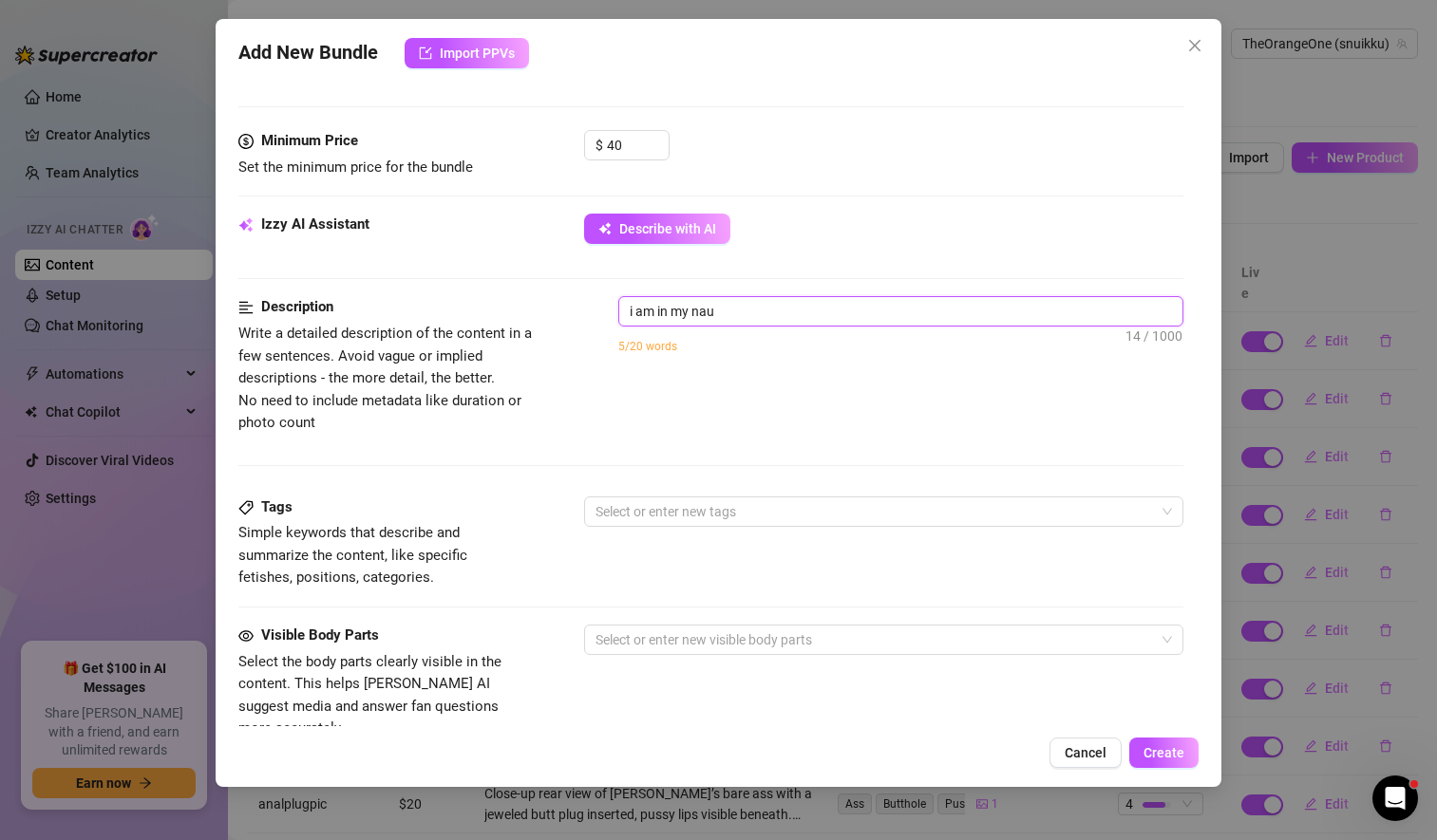
type textarea "i am in my naug"
type textarea "i am in my naugh"
type textarea "i am in my naught"
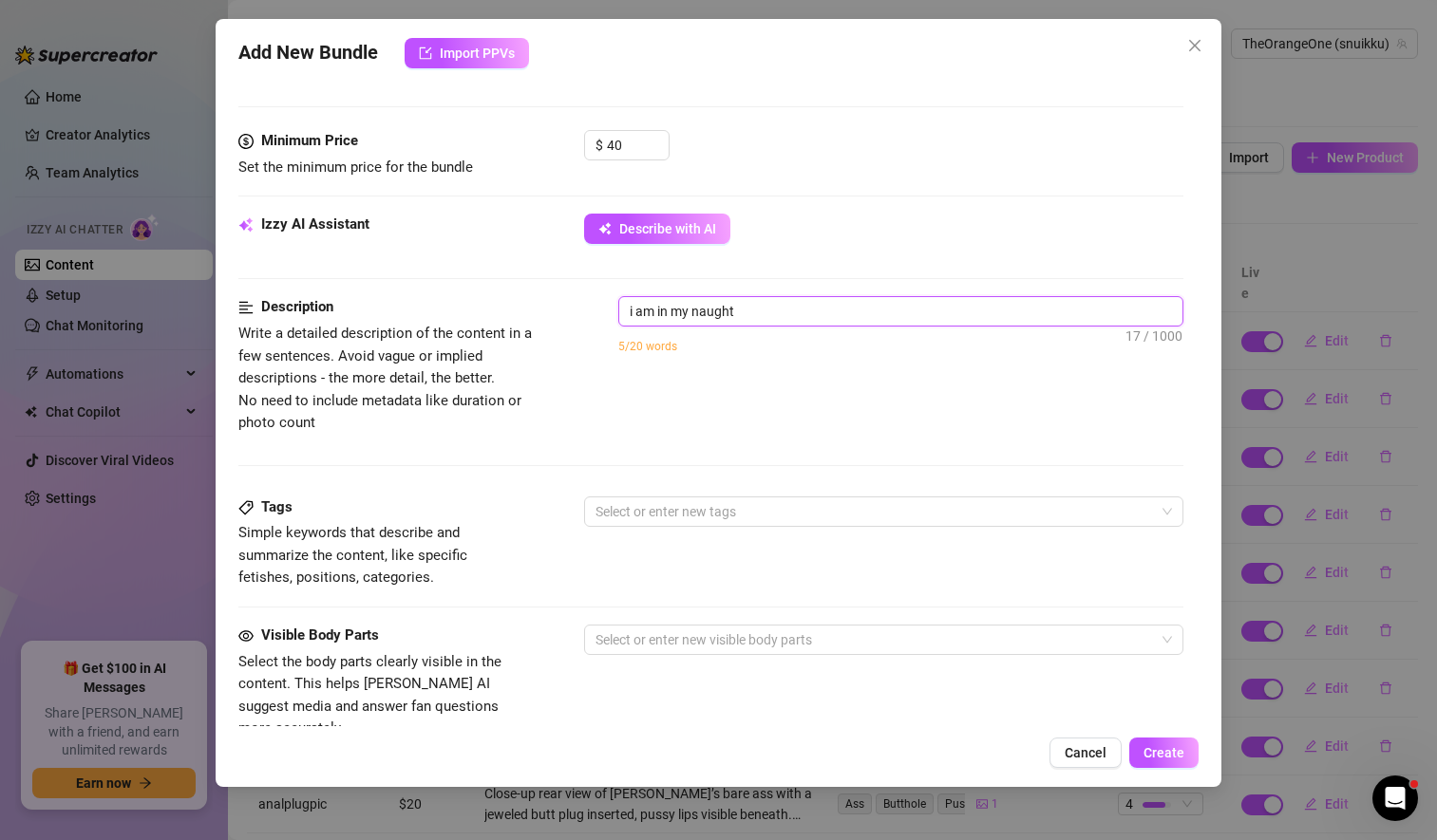
type textarea "i am in my naughty"
type textarea "i am in my naughty s"
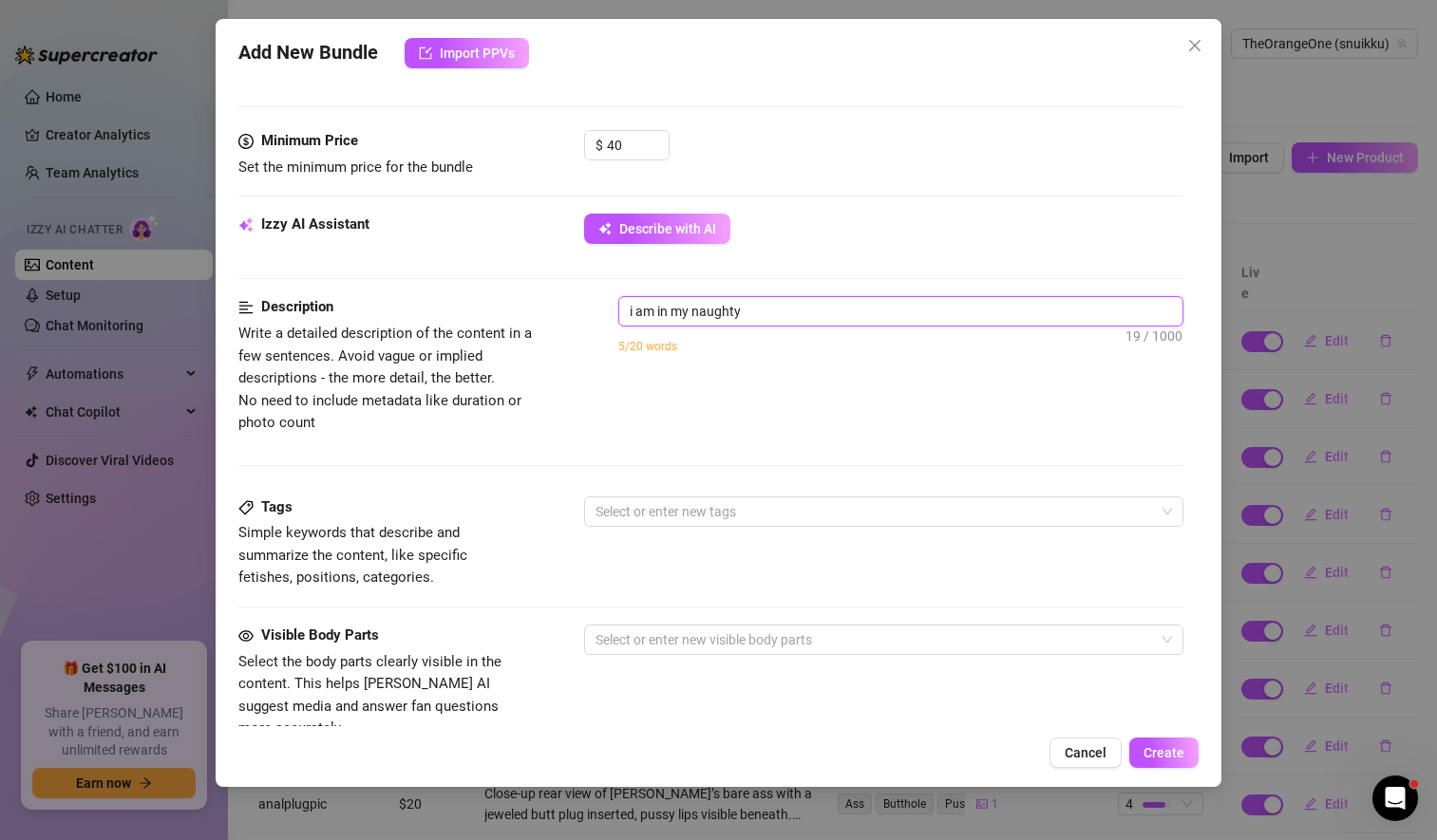
type textarea "i am in my naughty s"
type textarea "i am in my naughty sc"
type textarea "i am in my naughty sch"
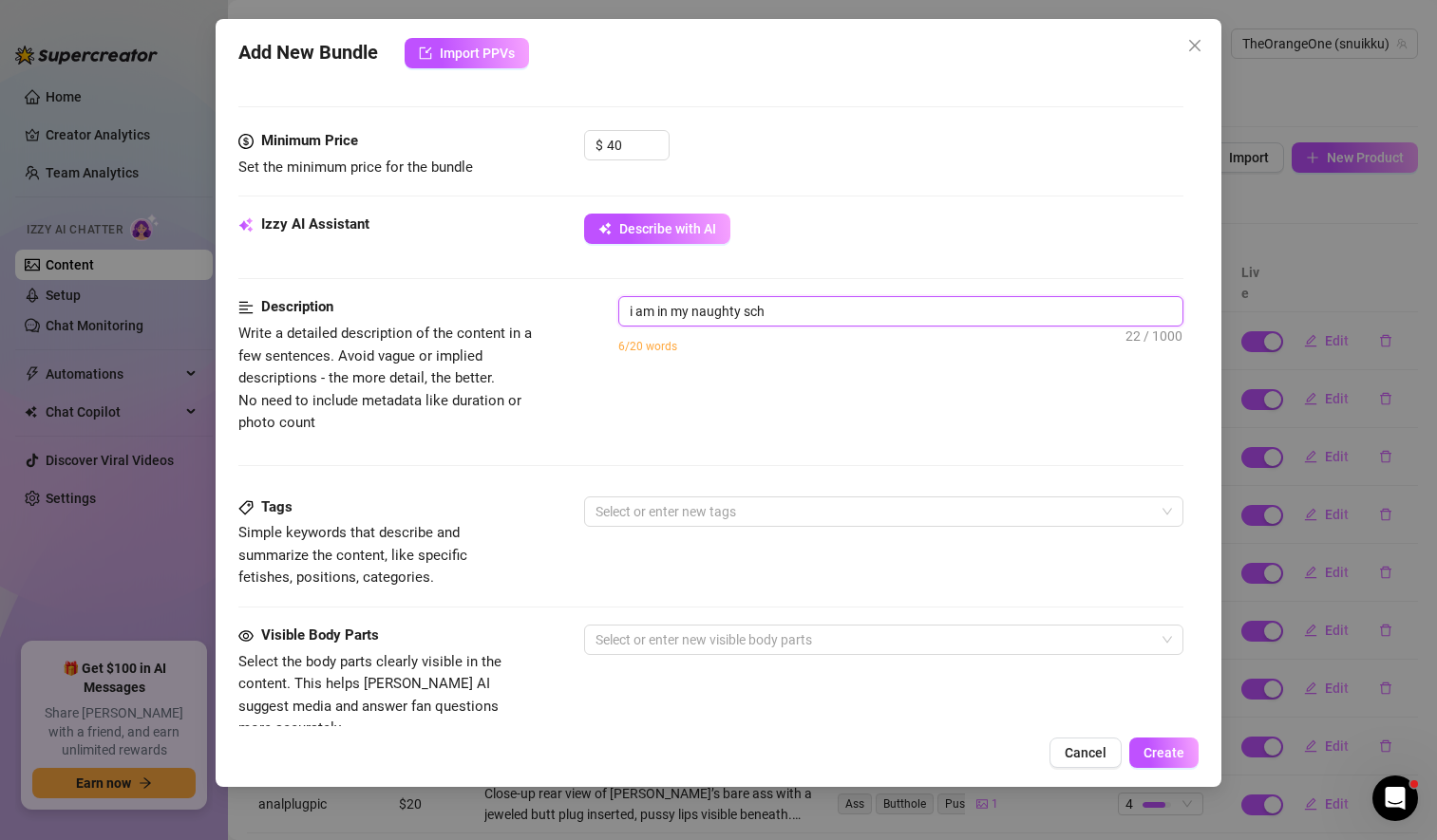
type textarea "i am in my naughty scho"
type textarea "i am in my naughty schoo"
type textarea "i am in my naughty school"
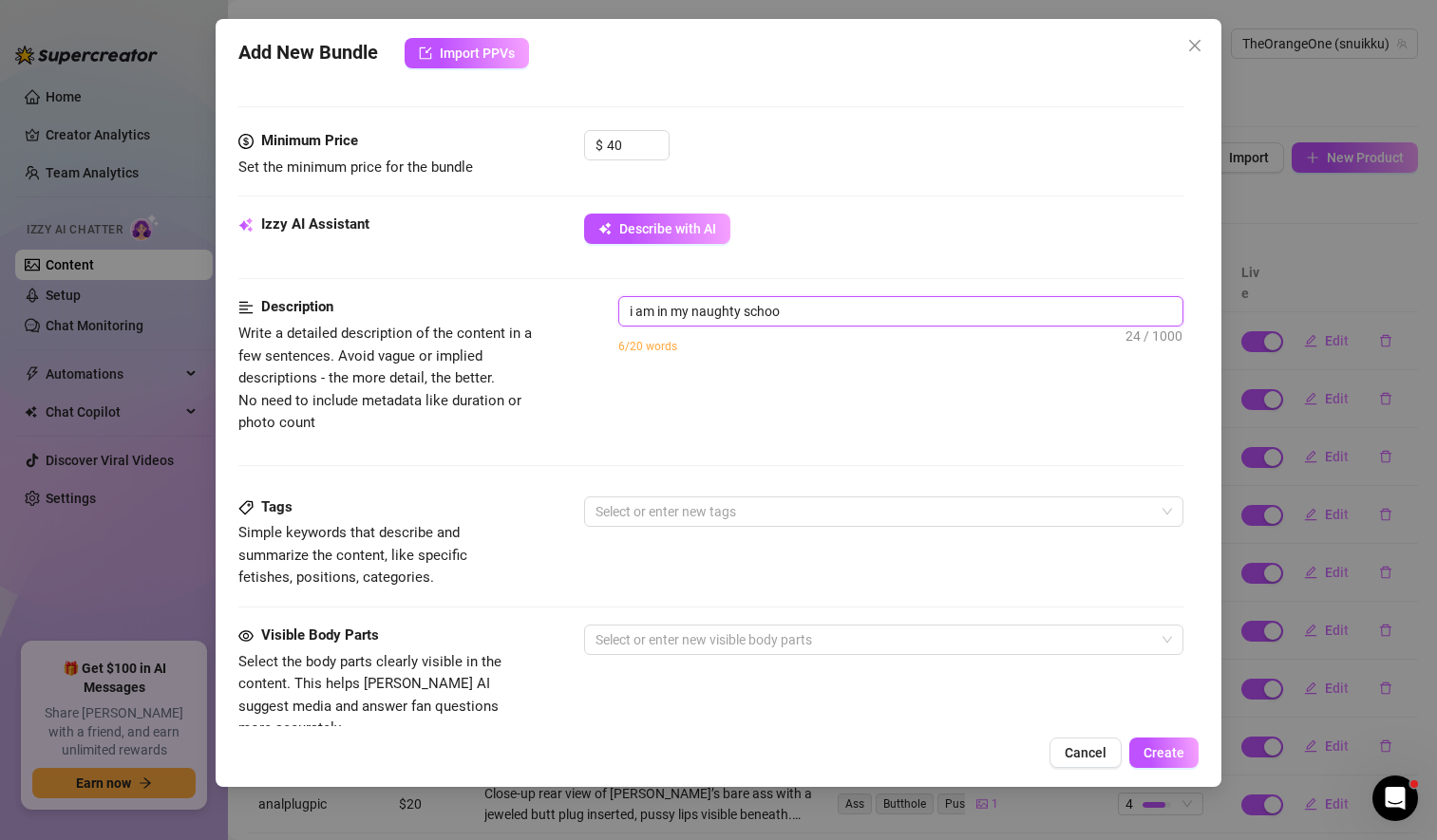
type textarea "i am in my naughty school"
type textarea "i am in my naughty school o"
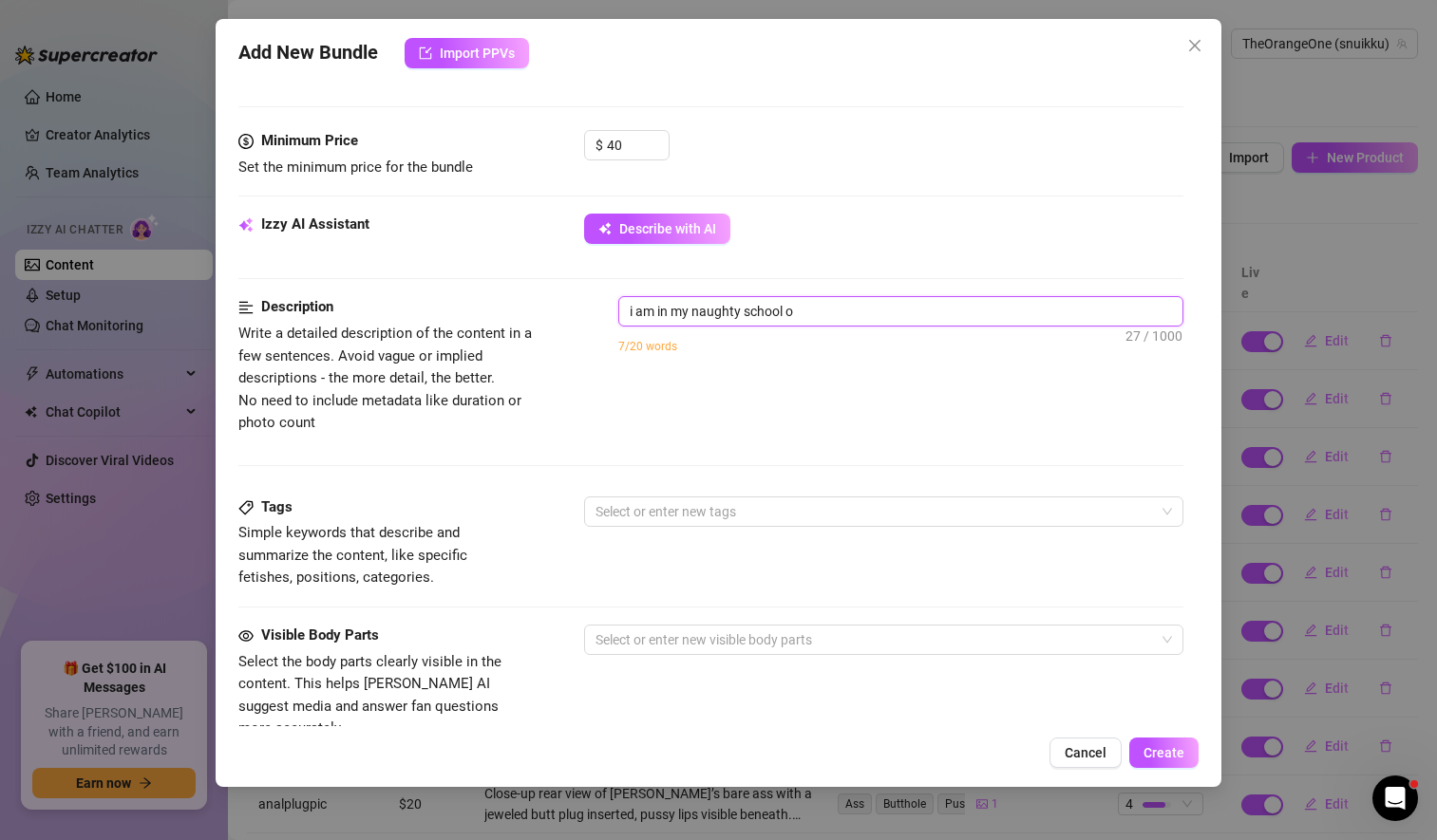
type textarea "i am in my naughty school ou"
type textarea "i am in my naughty school o"
type textarea "i am in my naughty school"
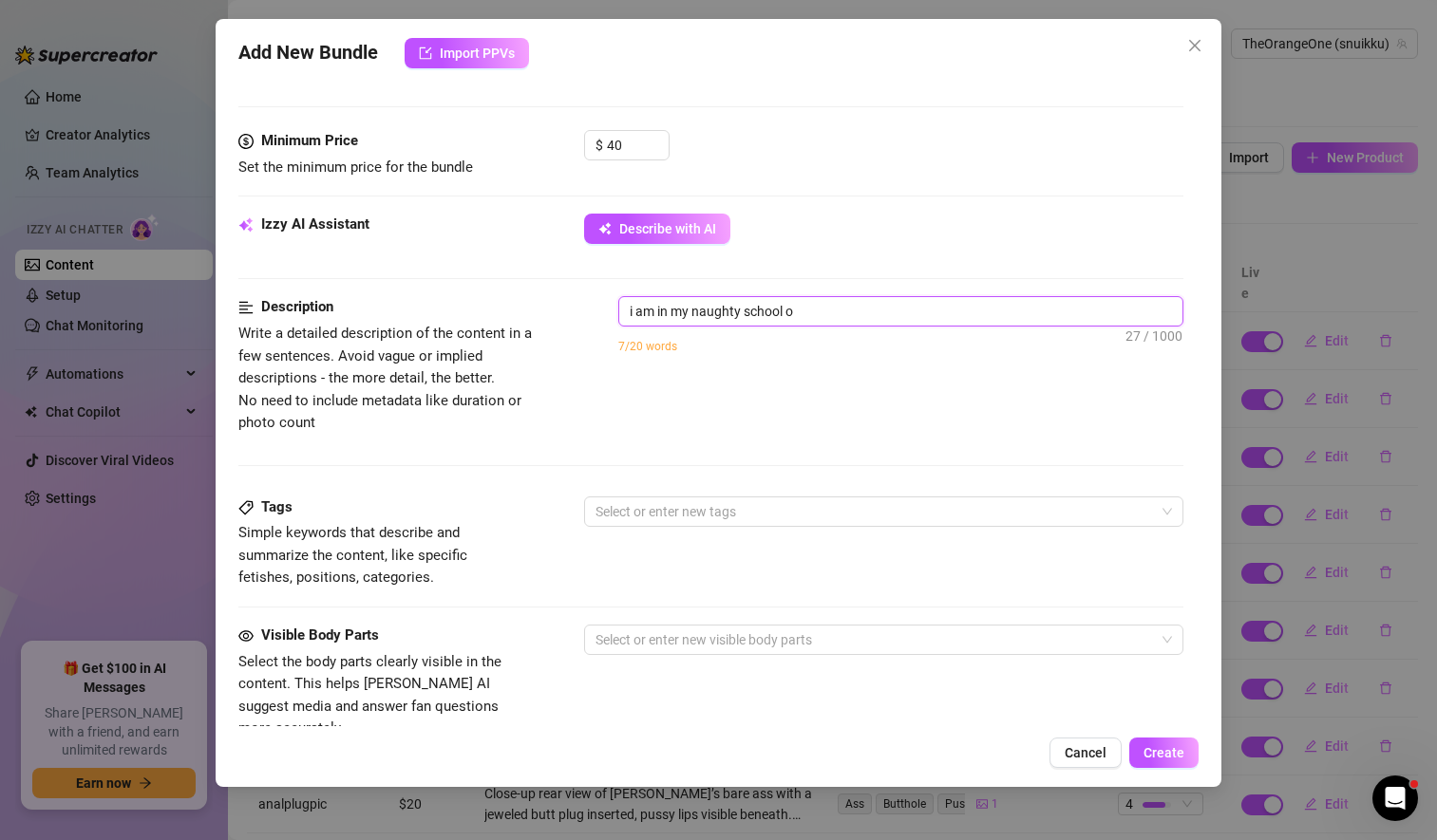
type textarea "i am in my naughty school"
type textarea "i am in my naughty school u"
type textarea "i am in my naughty school un"
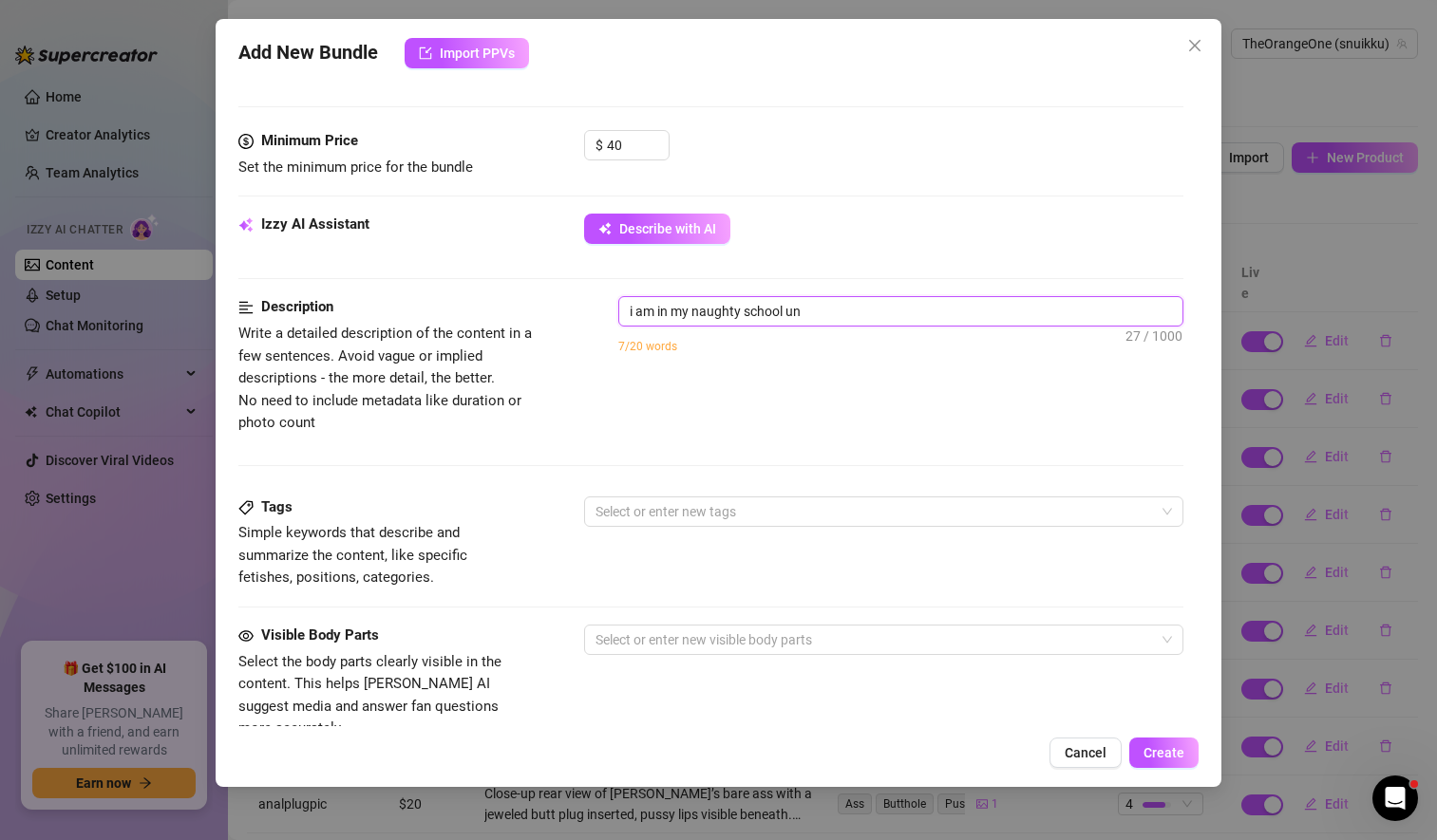
type textarea "i am in my naughty school uni"
type textarea "i am in my naughty school unif"
type textarea "i am in my naughty school unifo"
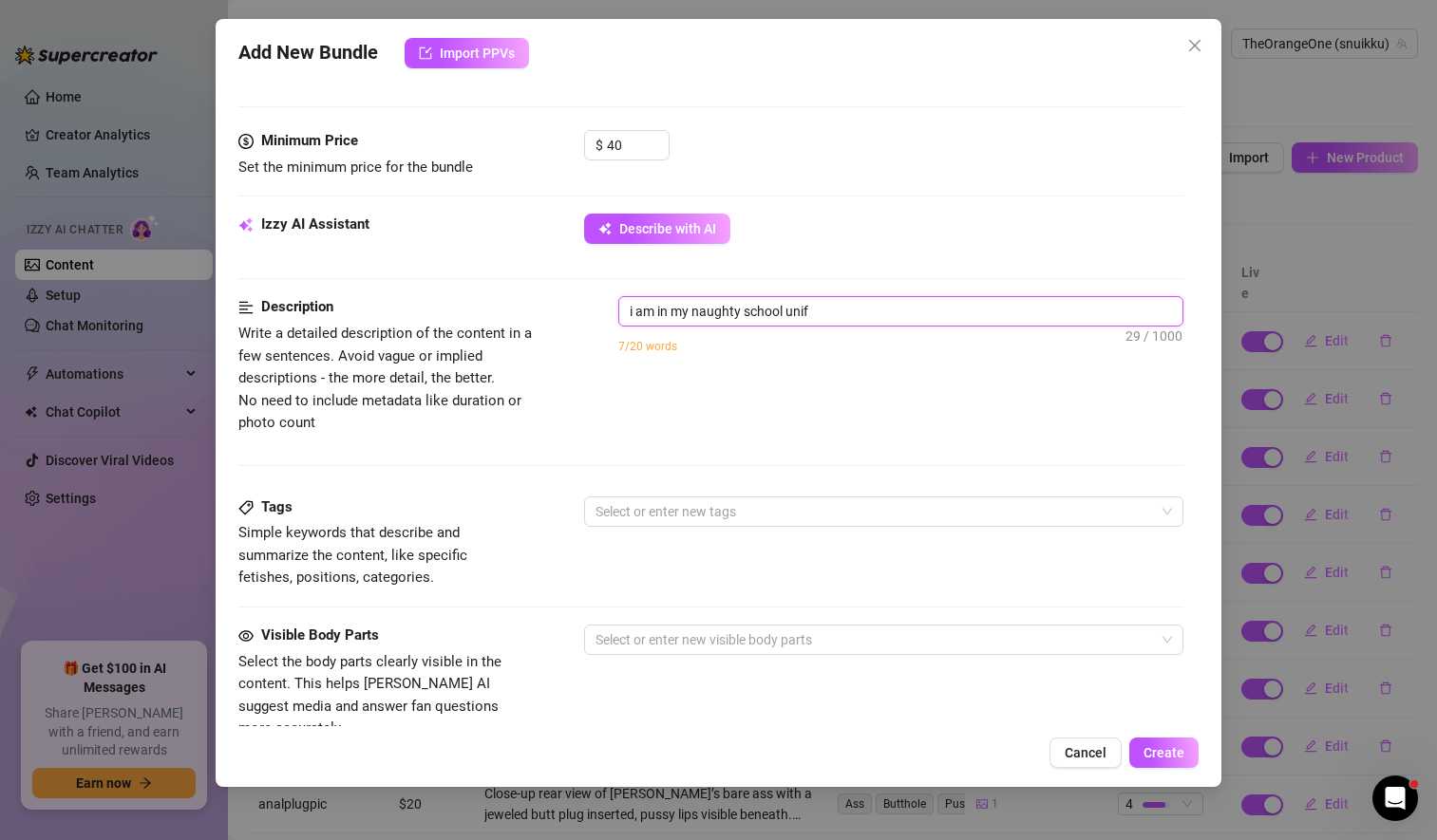
type textarea "i am in my naughty school unifo"
type textarea "i am in my naughty school [DEMOGRAPHIC_DATA]"
type textarea "i am in my naughty school uniform"
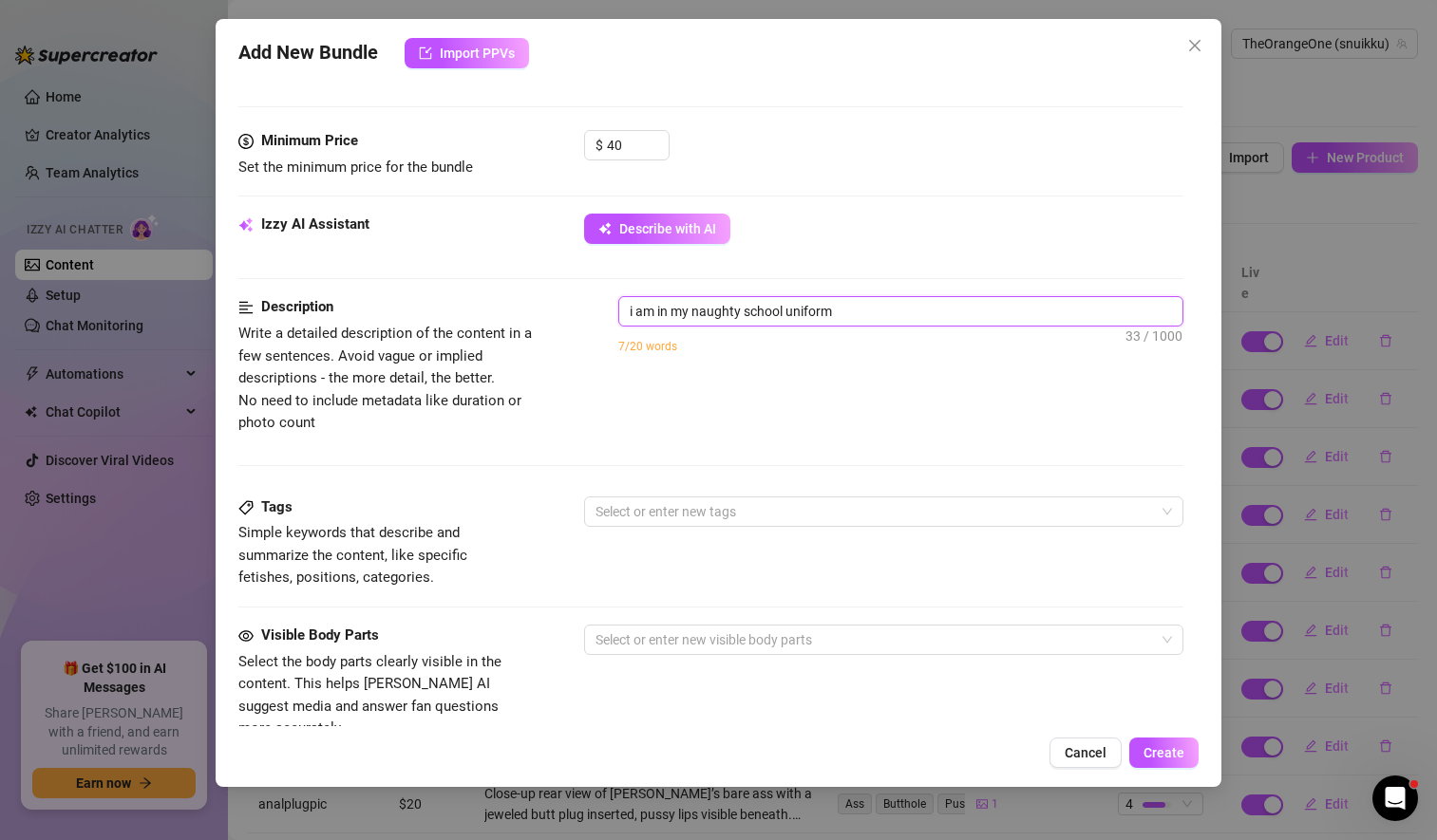
type textarea "i am in my naughty school uniform"
type textarea "i am in my naughty school uniform a"
type textarea "i am in my naughty school uniform an"
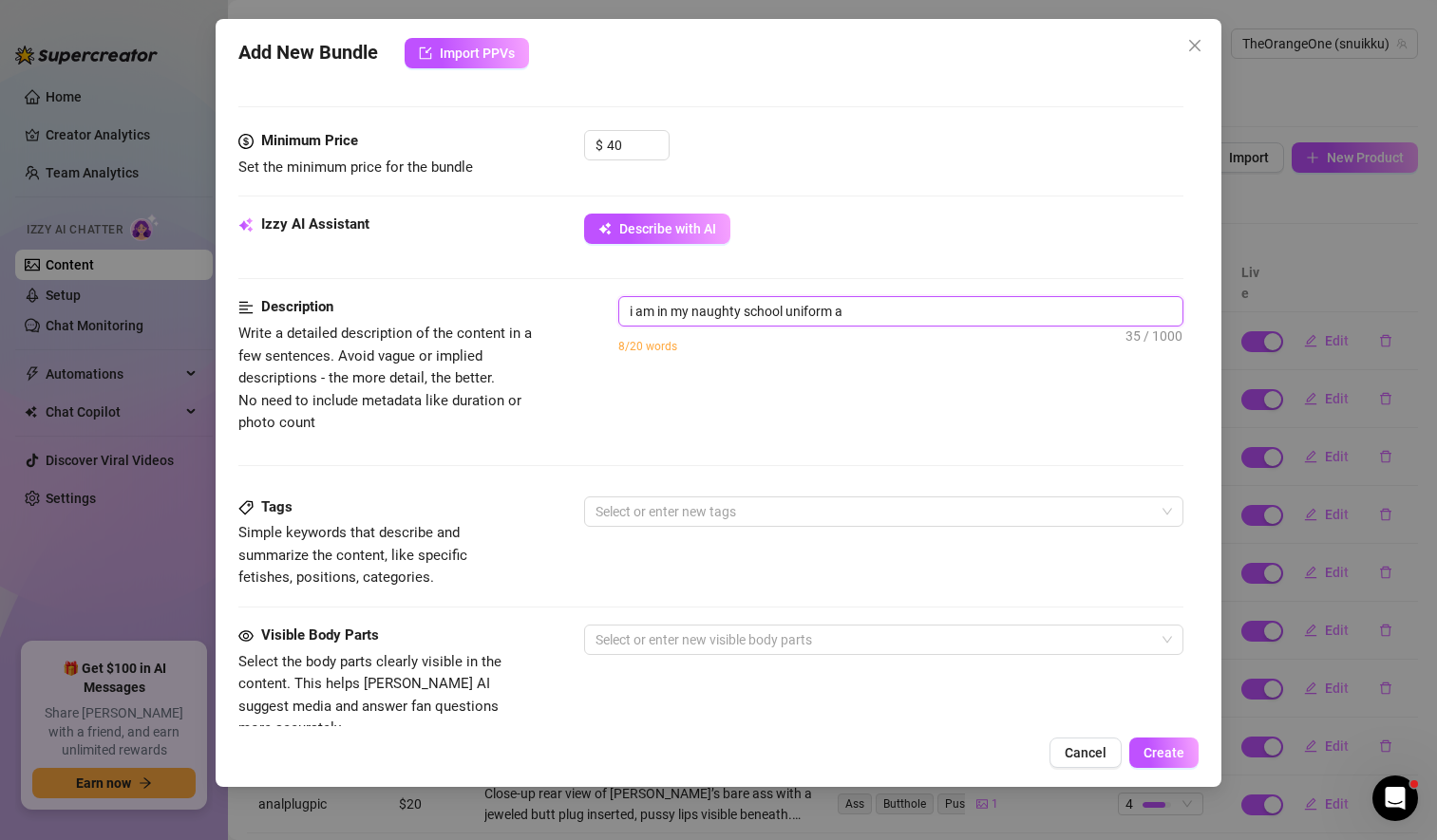
type textarea "i am in my naughty school uniform an"
type textarea "i am in my naughty school uniform and"
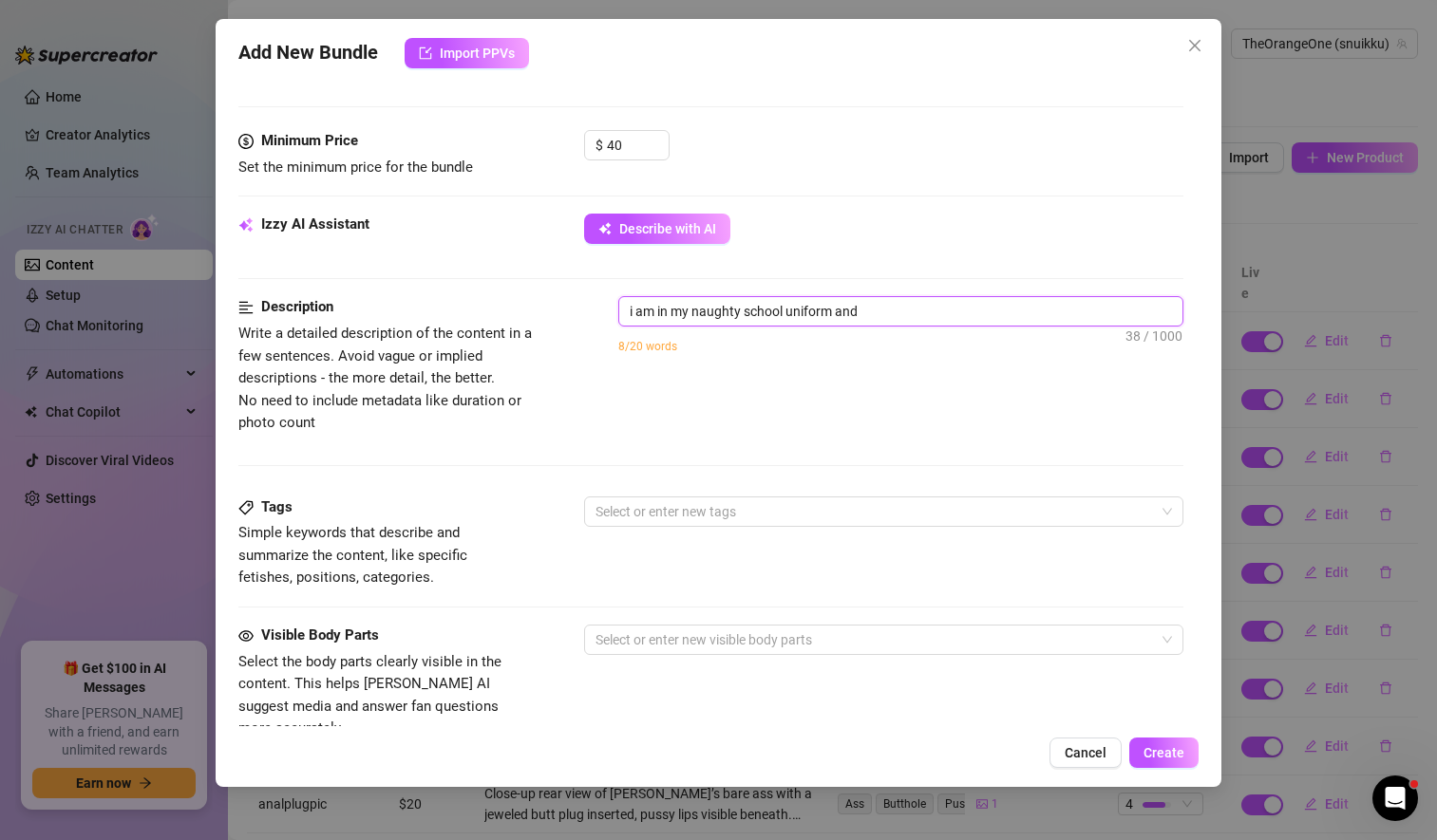
type textarea "i am in my naughty school uniform and t"
type textarea "i am in my naughty school uniform and ta"
type textarea "i am in my naughty school uniform and tak"
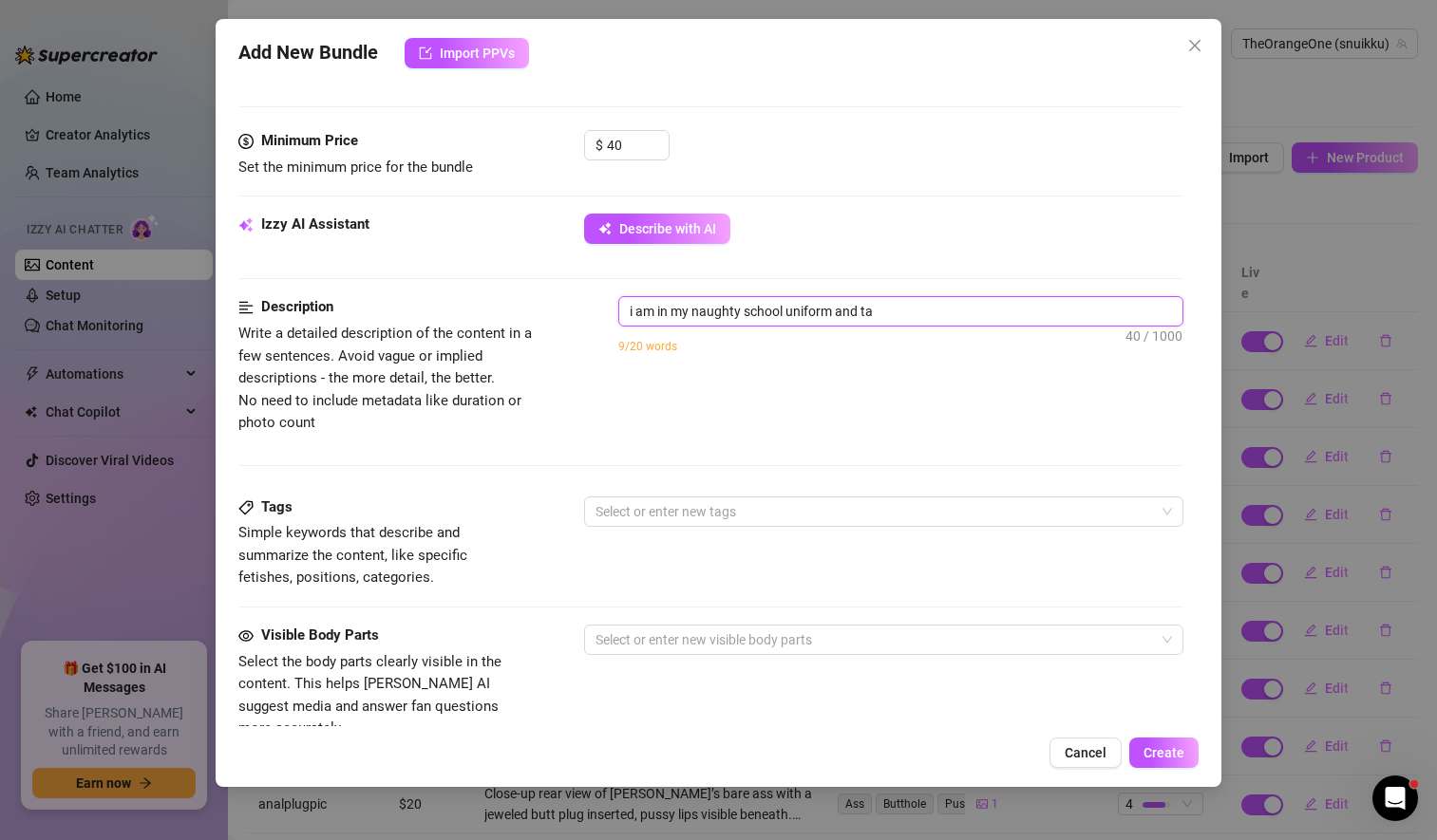
type textarea "i am in my naughty school uniform and tak"
type textarea "i am in my naughty school uniform and take"
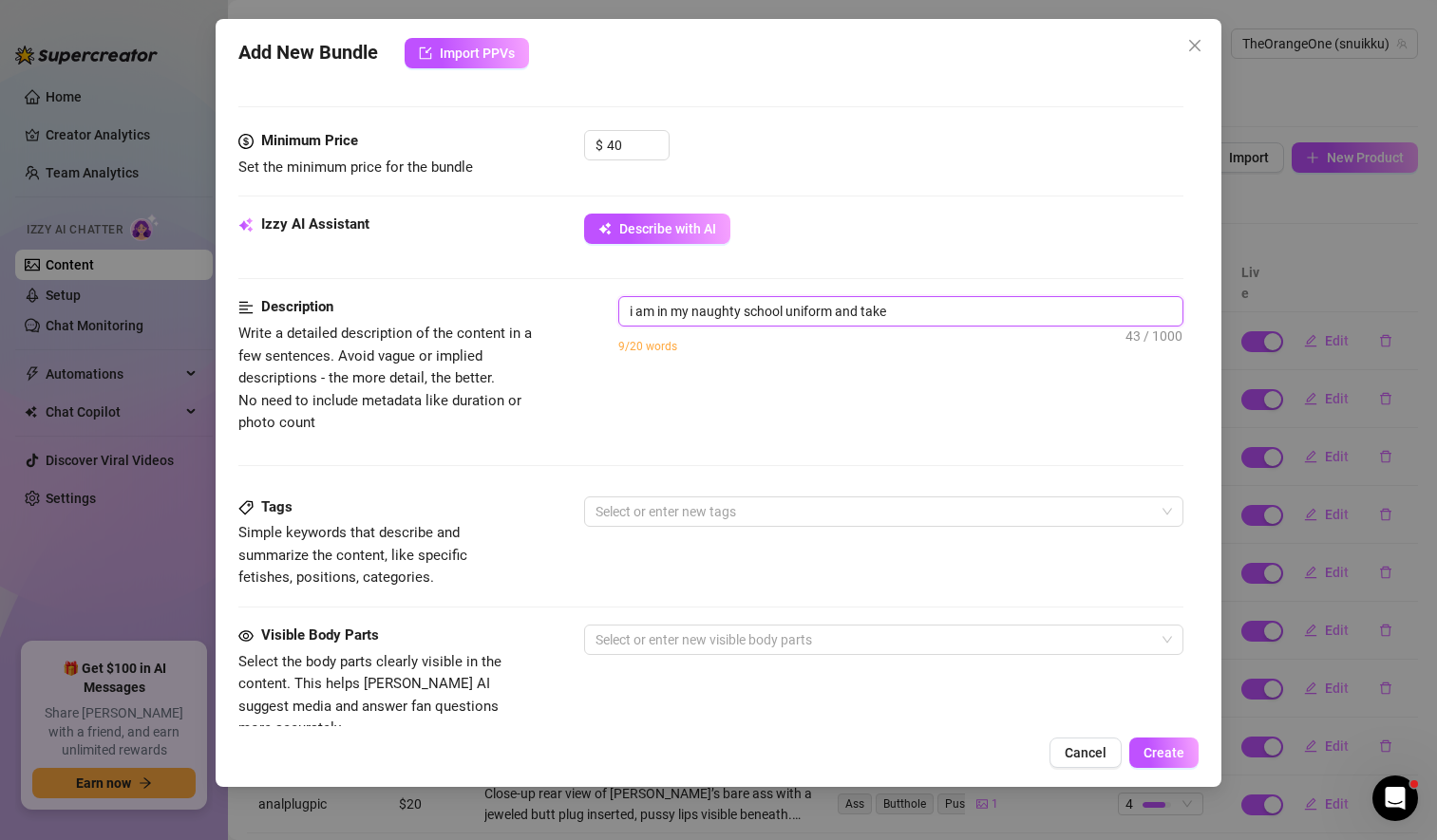
type textarea "i am in my naughty school uniform and take"
type textarea "i am in my naughty school uniform and tak"
type textarea "i am in my naughty school uniform and ta"
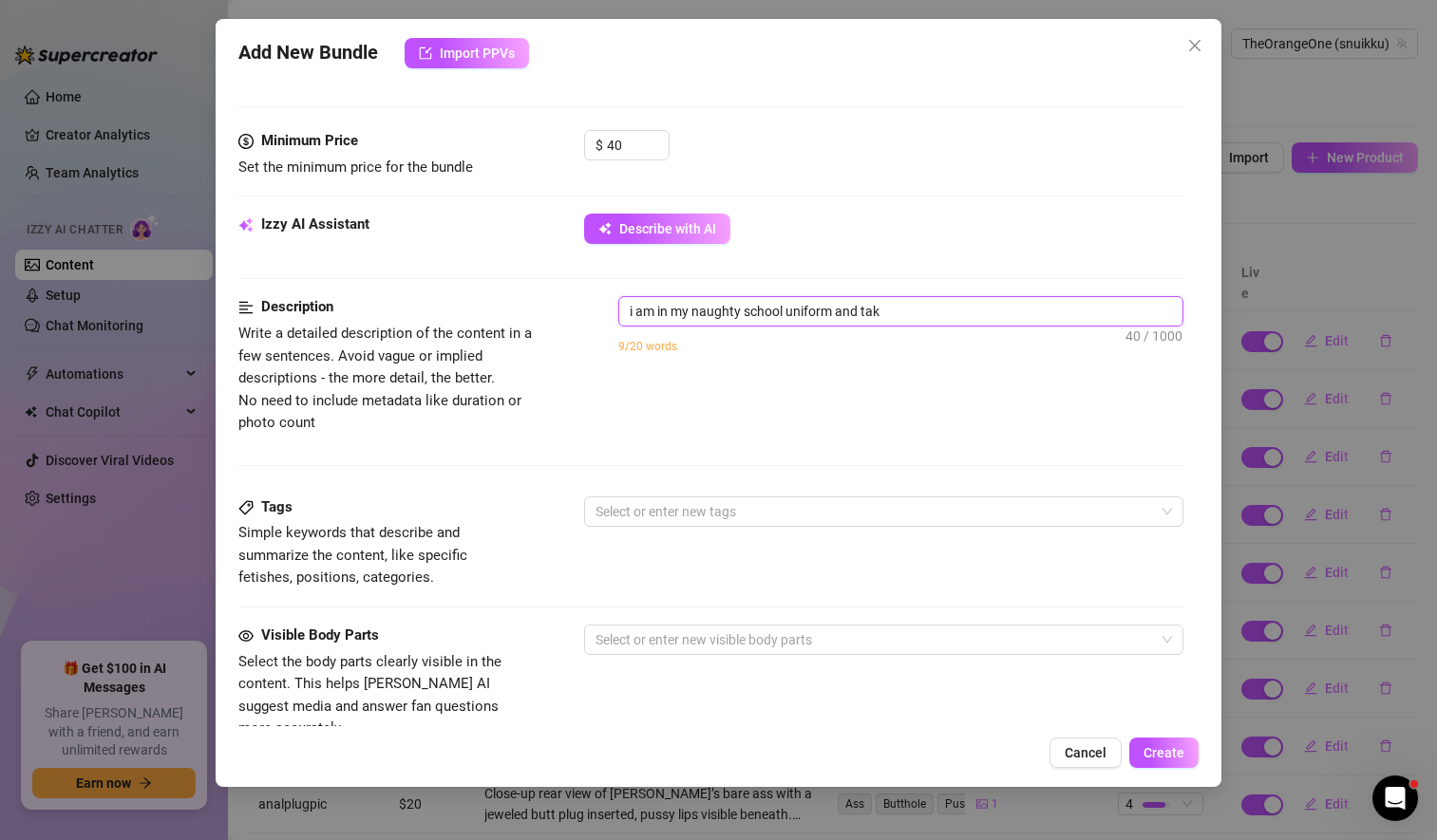
type textarea "i am in my naughty school uniform and ta"
type textarea "i am in my naughty school uniform and t"
type textarea "i am in my naughty school uniform and"
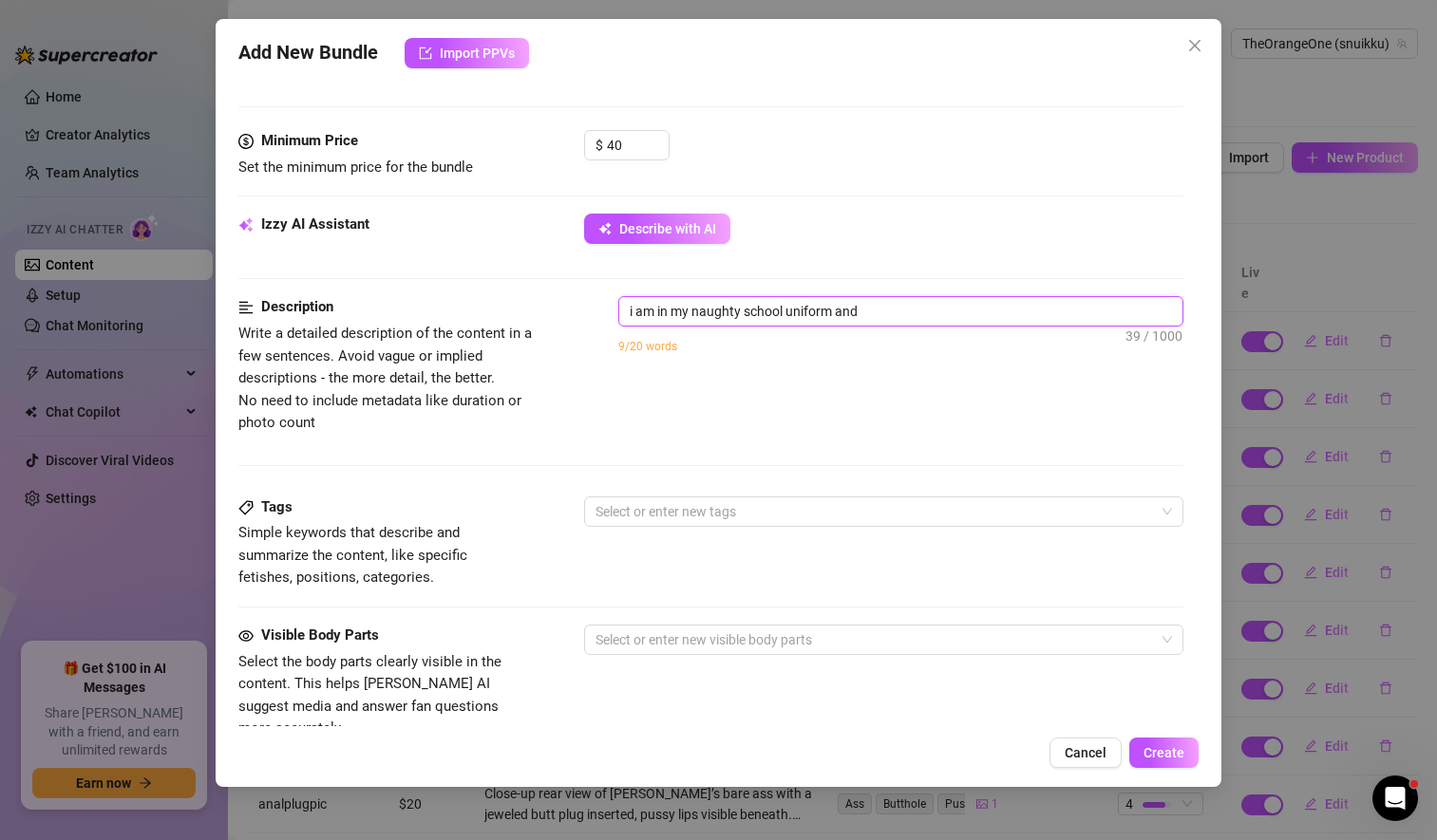
type textarea "i am in my naughty school uniform and g"
type textarea "i am in my naughty school uniform and go"
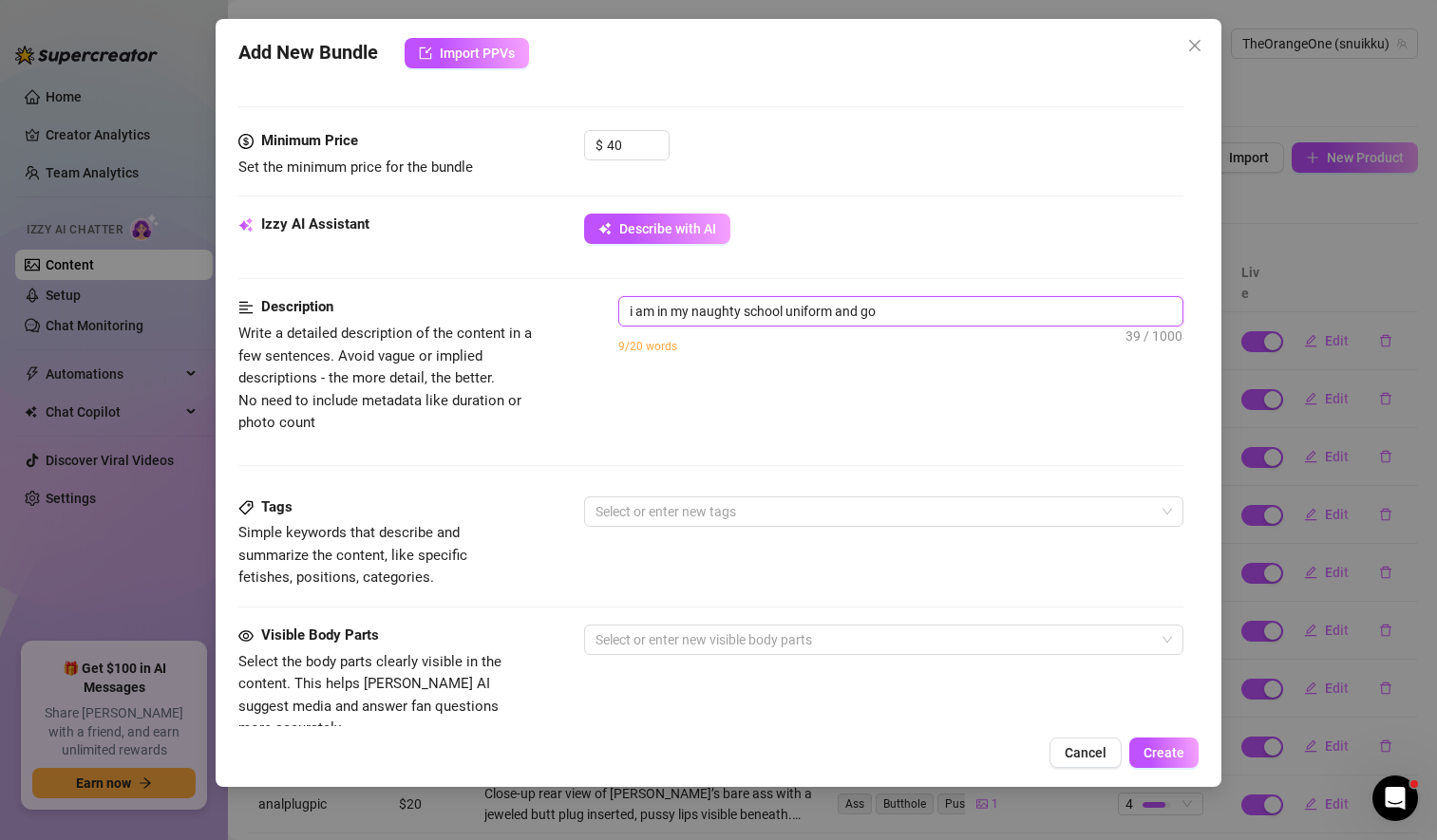
type textarea "i am in my naughty school uniform and go"
type textarea "i am in my naughty school uniform and go d"
type textarea "i am in my naughty school uniform and go do"
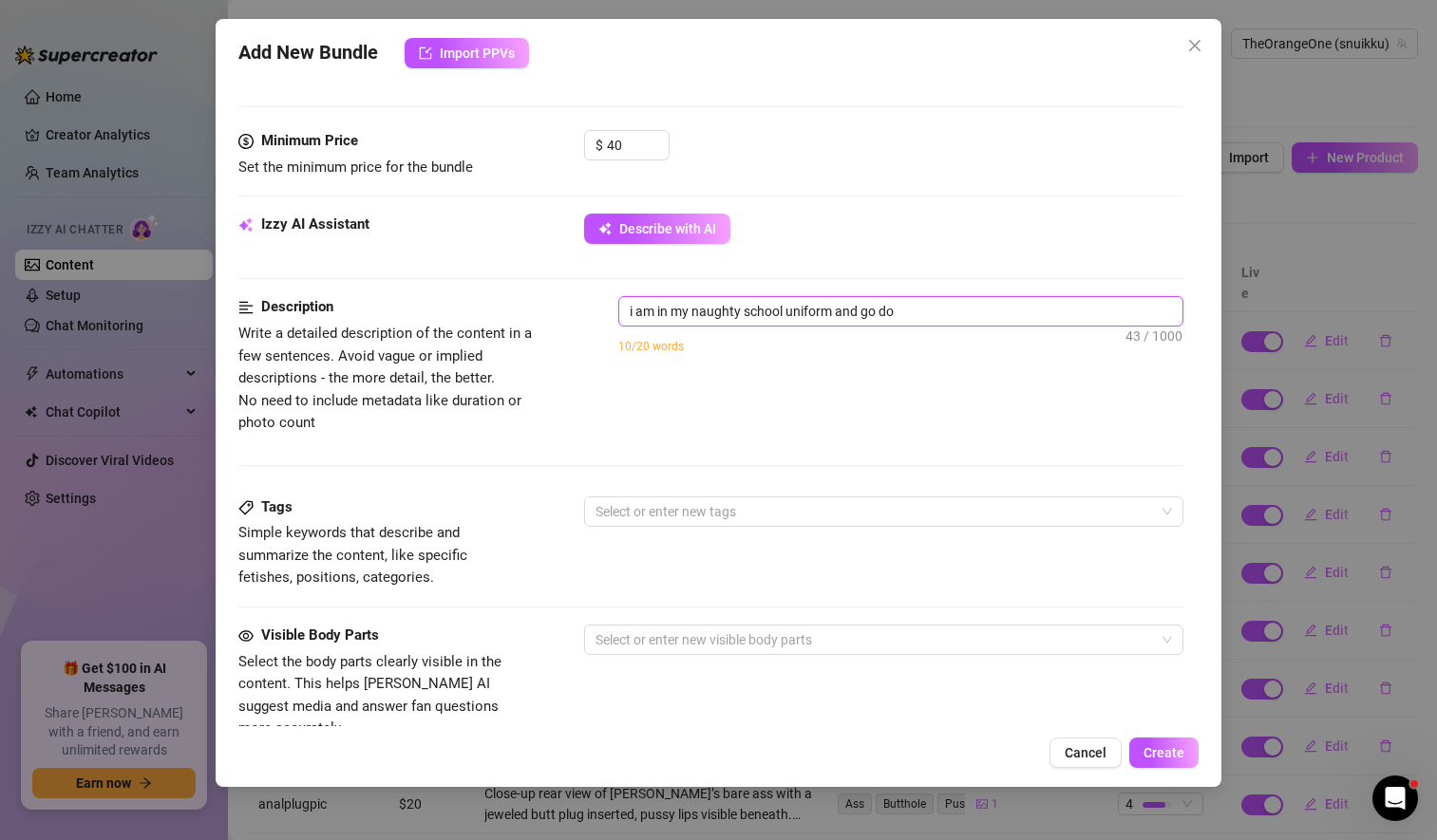
type textarea "i am in my naughty school uniform and go dow"
type textarea "i am in my naughty school uniform and go down"
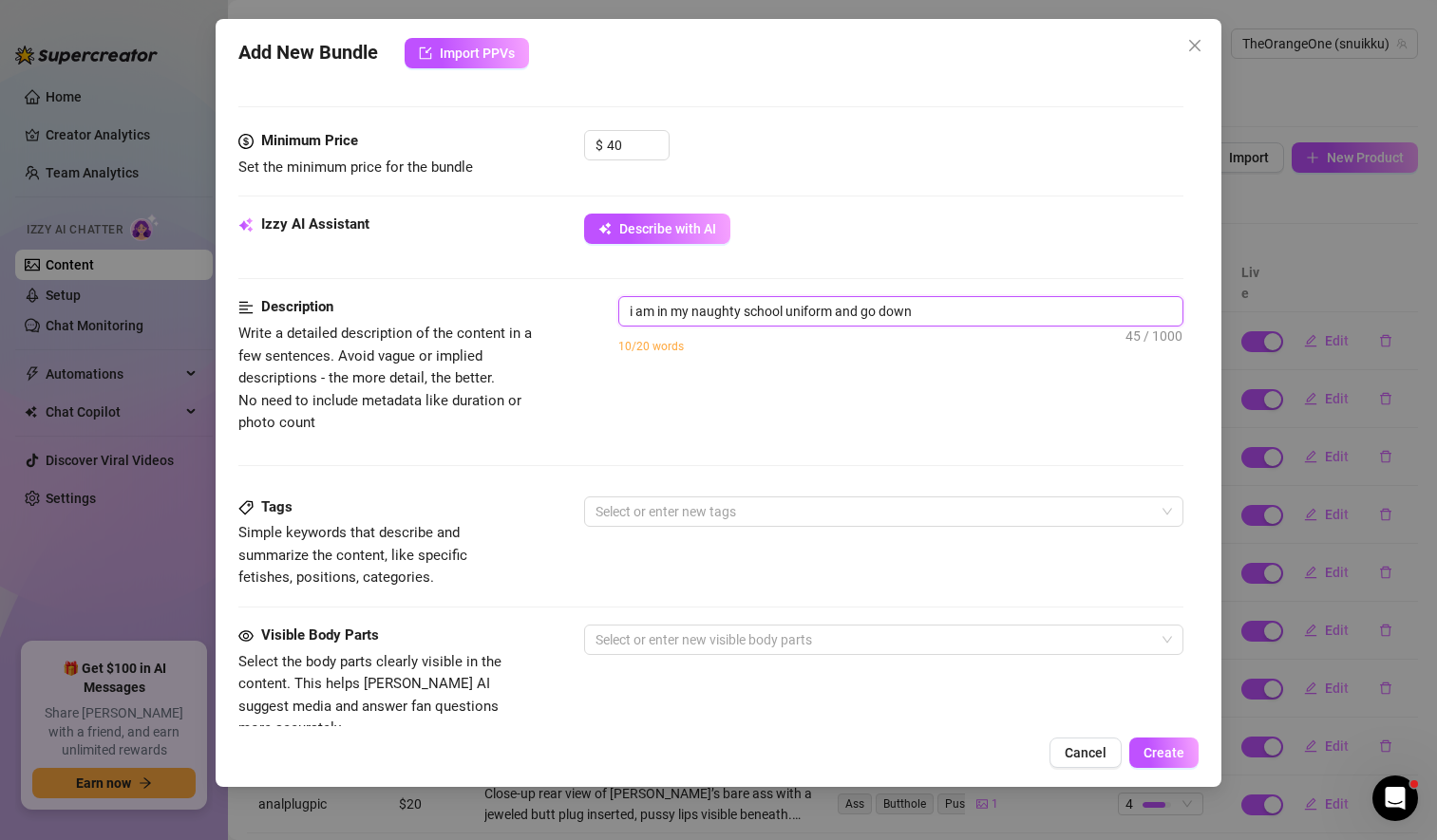
type textarea "i am in my naughty school uniform and go down"
type textarea "i am in my naughty school uniform and go down o"
type textarea "i am in my naughty school uniform and go down on"
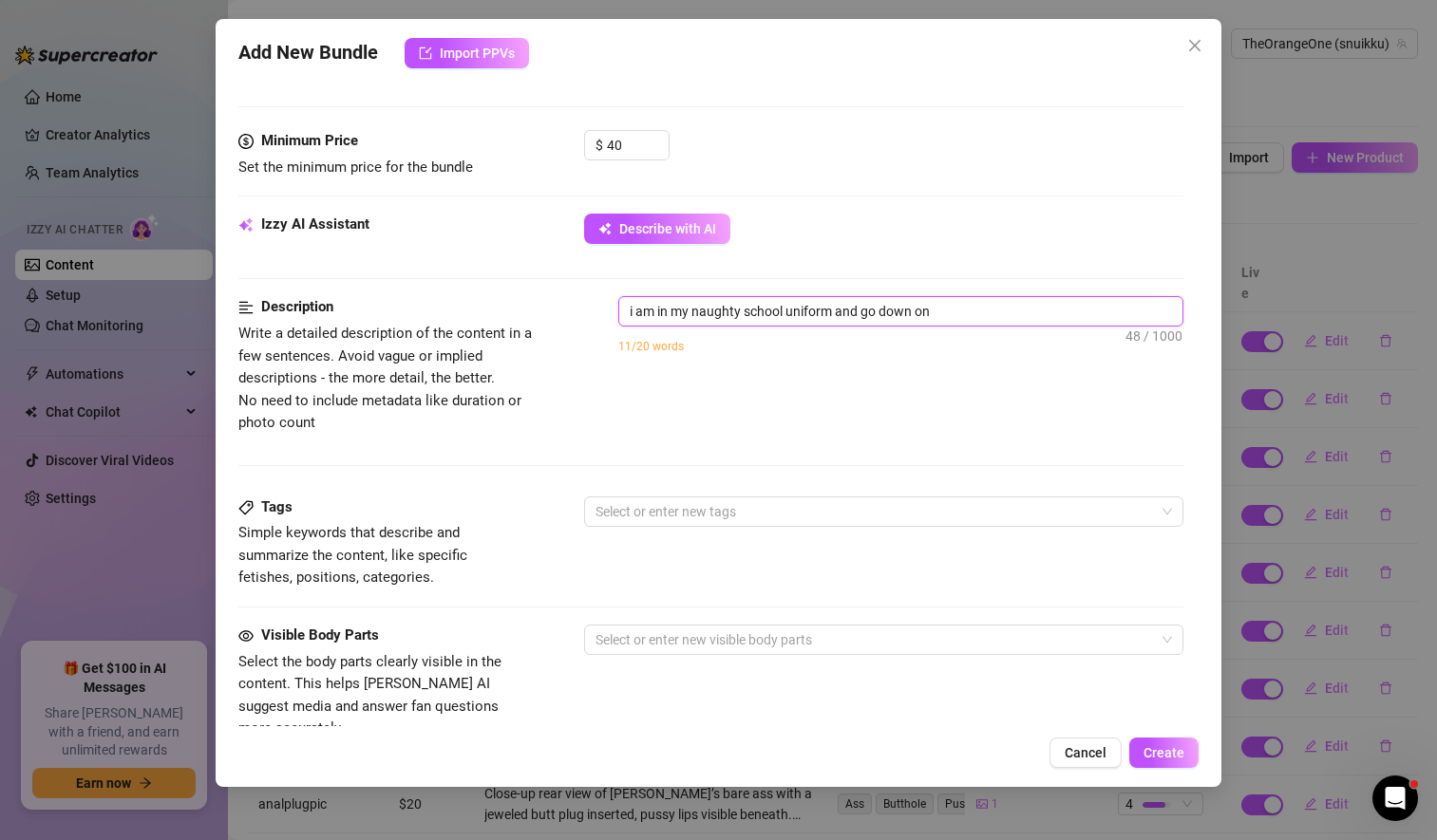
type textarea "i am in my naughty school uniform and go down on"
type textarea "i am in my naughty school uniform and go down on m"
type textarea "i am in my naughty school uniform and go down on my"
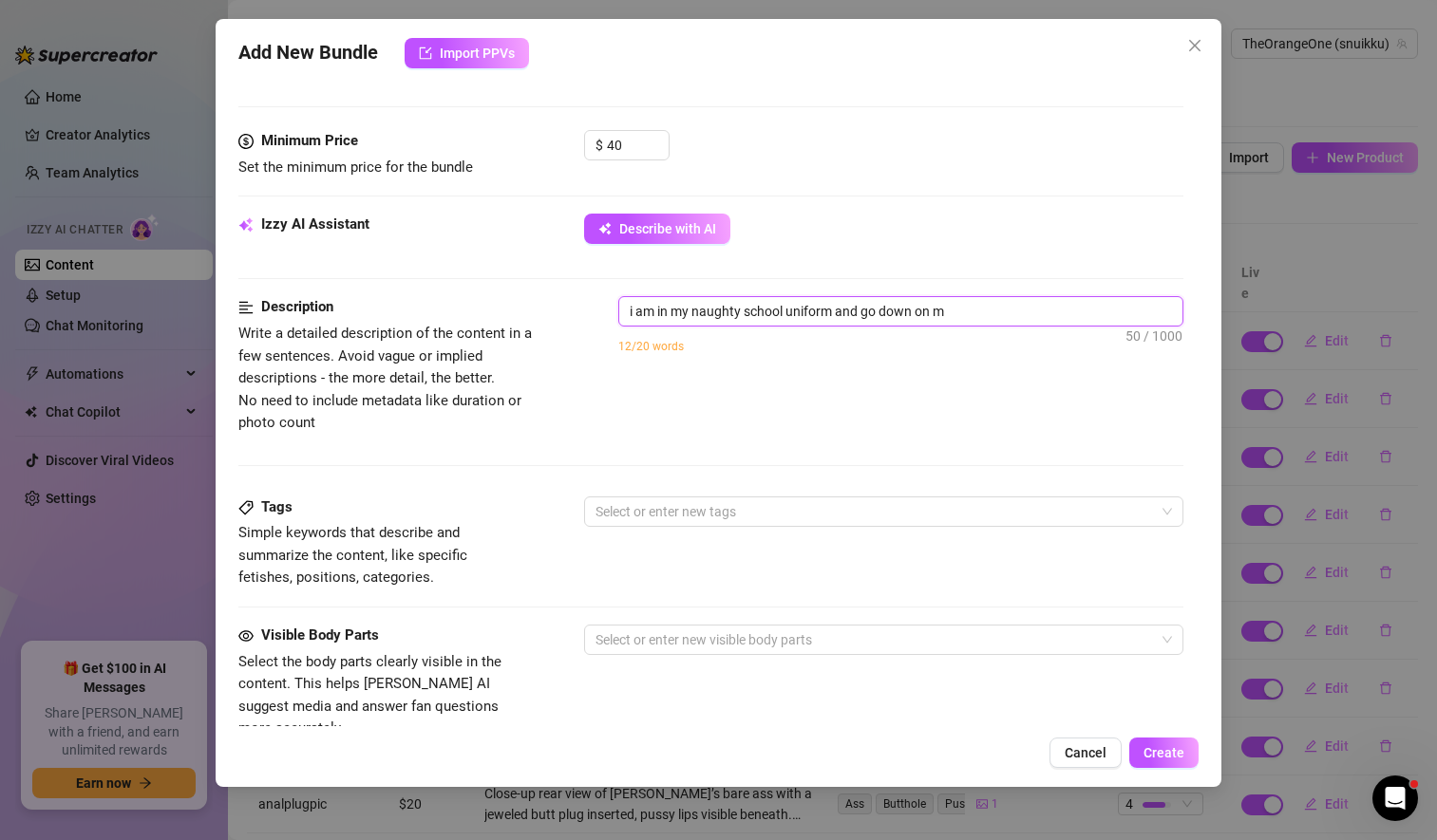
type textarea "i am in my naughty school uniform and go down on my"
type textarea "i am in my naughty school uniform and go down on my k"
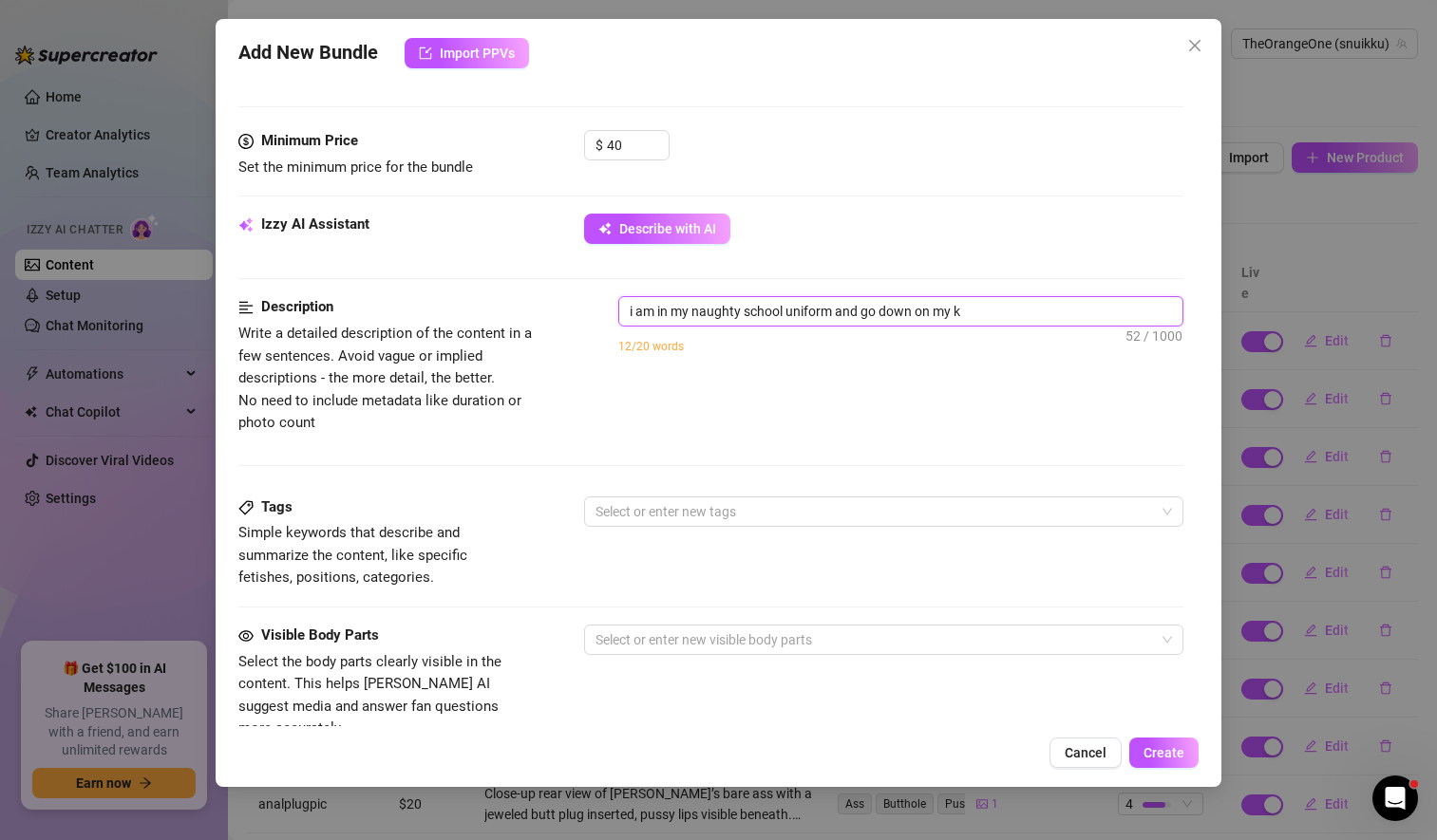
type textarea "i am in my naughty school uniform and go down on my kn"
type textarea "i am in my naughty school uniform and go down on my kne"
type textarea "i am in my naughty school uniform and go down on my knee"
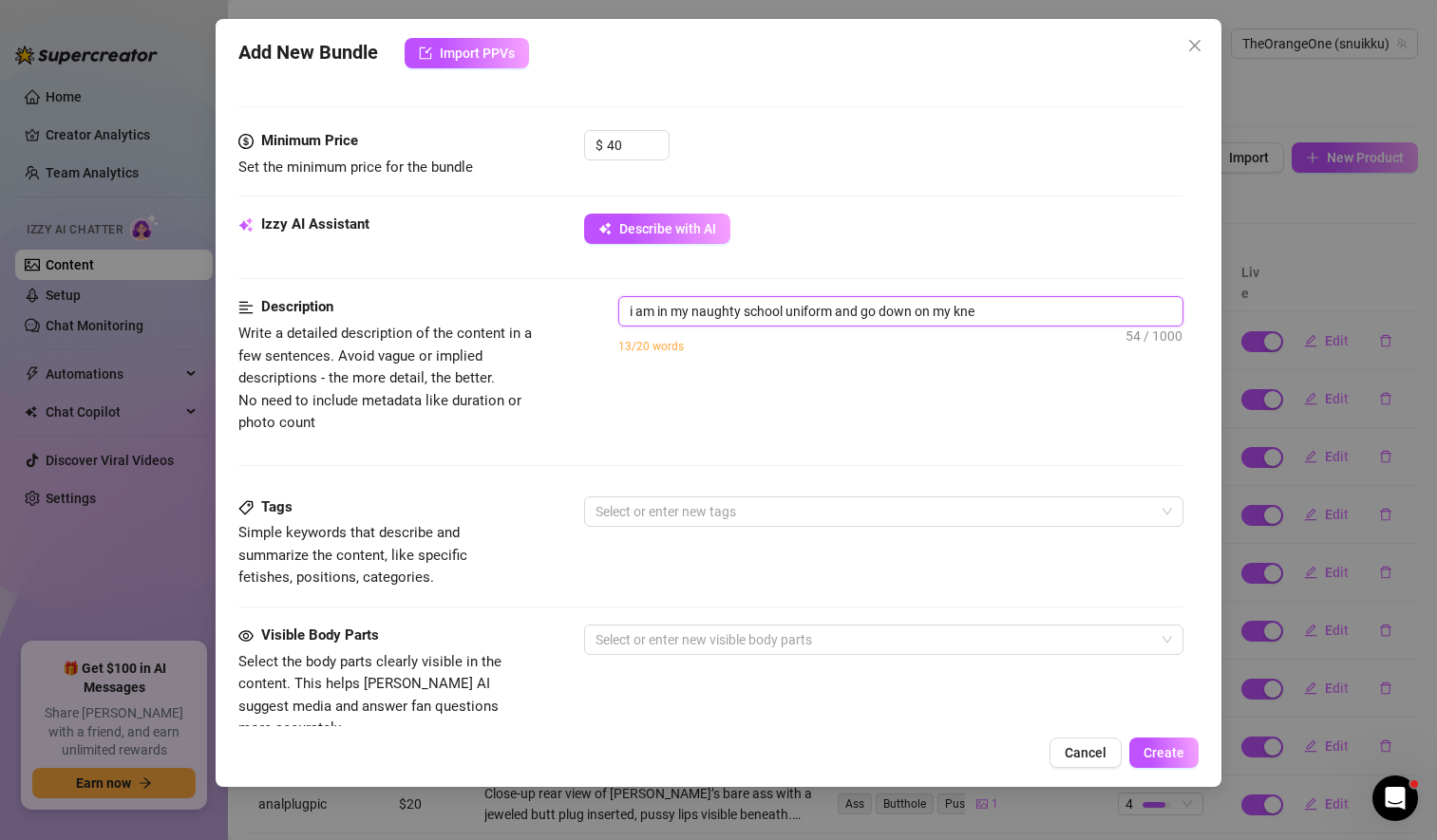
type textarea "i am in my naughty school uniform and go down on my knee"
type textarea "i am in my naughty school uniform and go down on my knees"
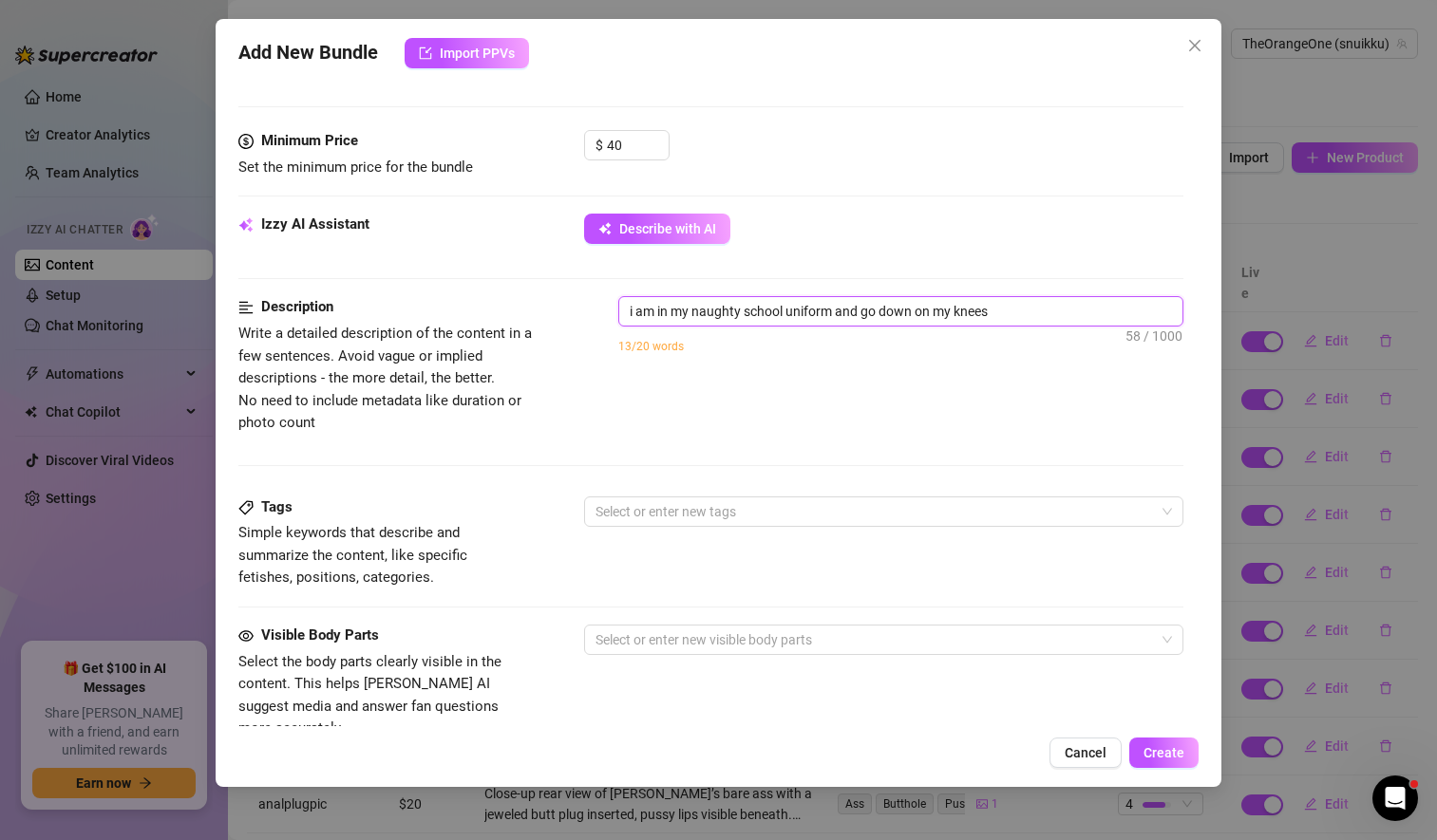
type textarea "i am in my naughty school uniform and go down on my knees a"
type textarea "i am in my naughty school uniform and go down on my knees an"
type textarea "i am in my naughty school uniform and go down on my knees and"
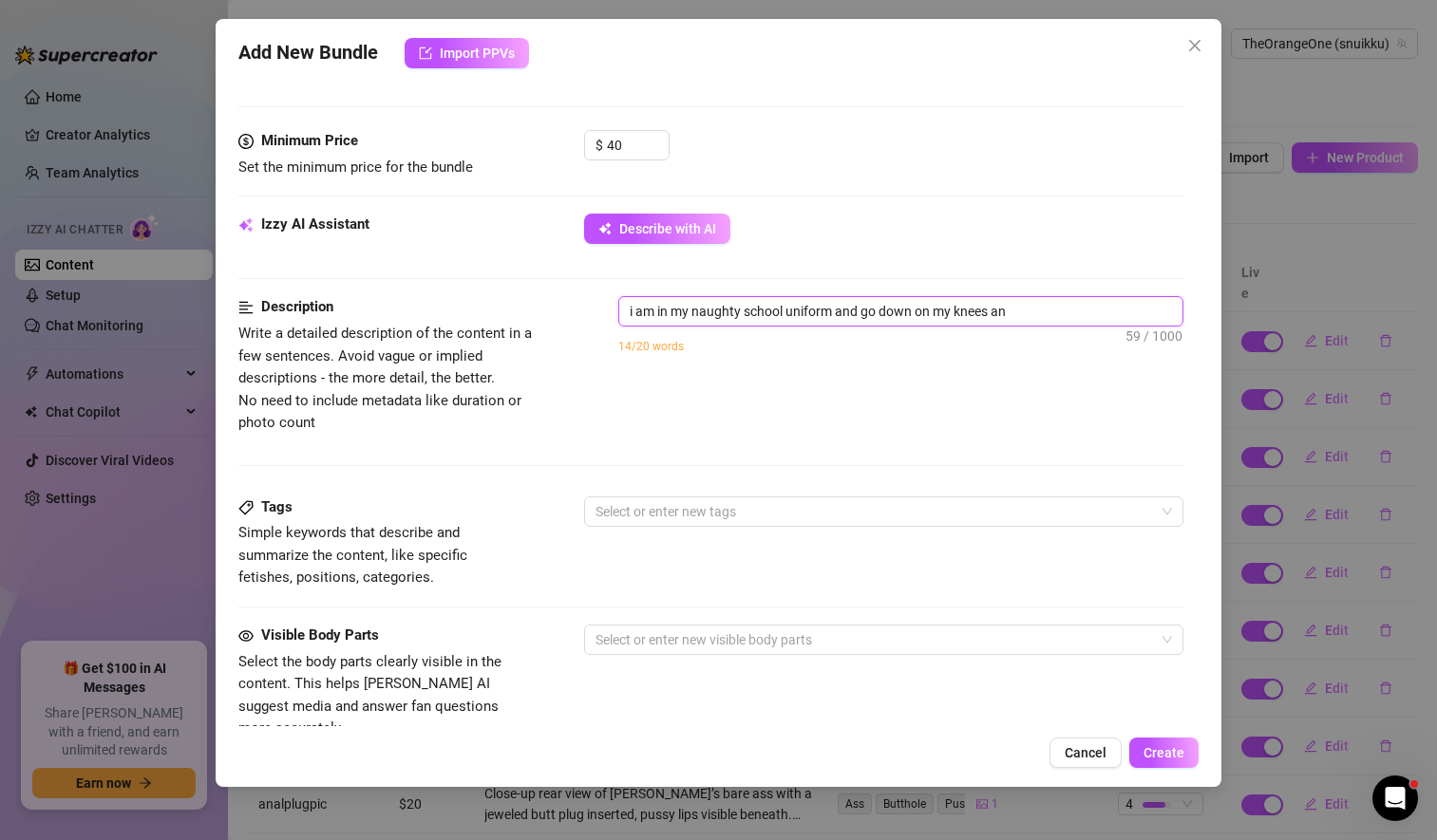
type textarea "i am in my naughty school uniform and go down on my knees and"
type textarea "i am in my naughty school uniform and go down on my knees and g"
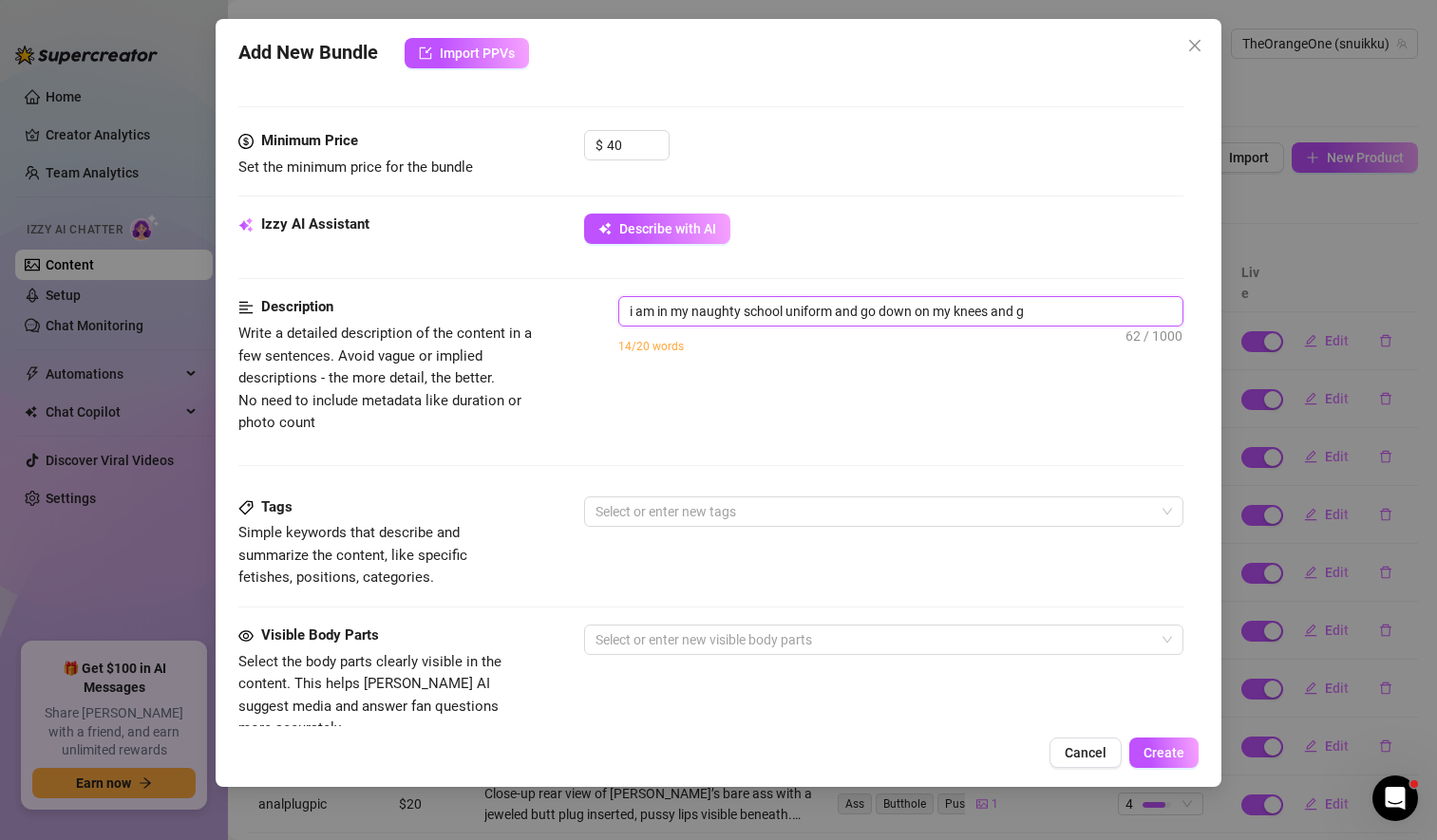
type textarea "i am in my naughty school uniform and go down on my knees and gi"
type textarea "i am in my naughty school uniform and go down on my knees and giv"
type textarea "i am in my naughty school uniform and go down on my knees and give"
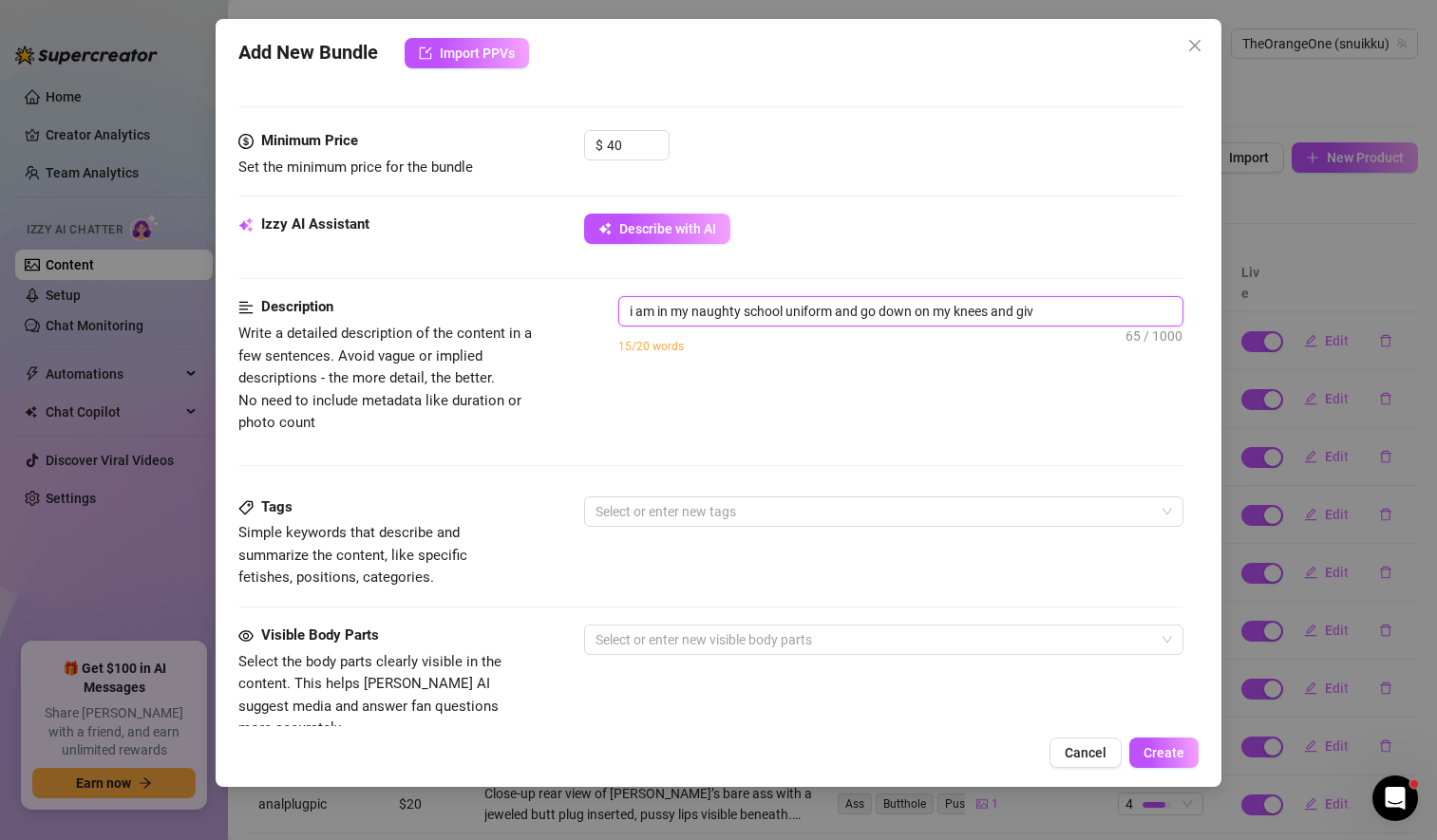
type textarea "i am in my naughty school uniform and go down on my knees and give"
type textarea "i am in my naughty school uniform and go down on my knees and give a"
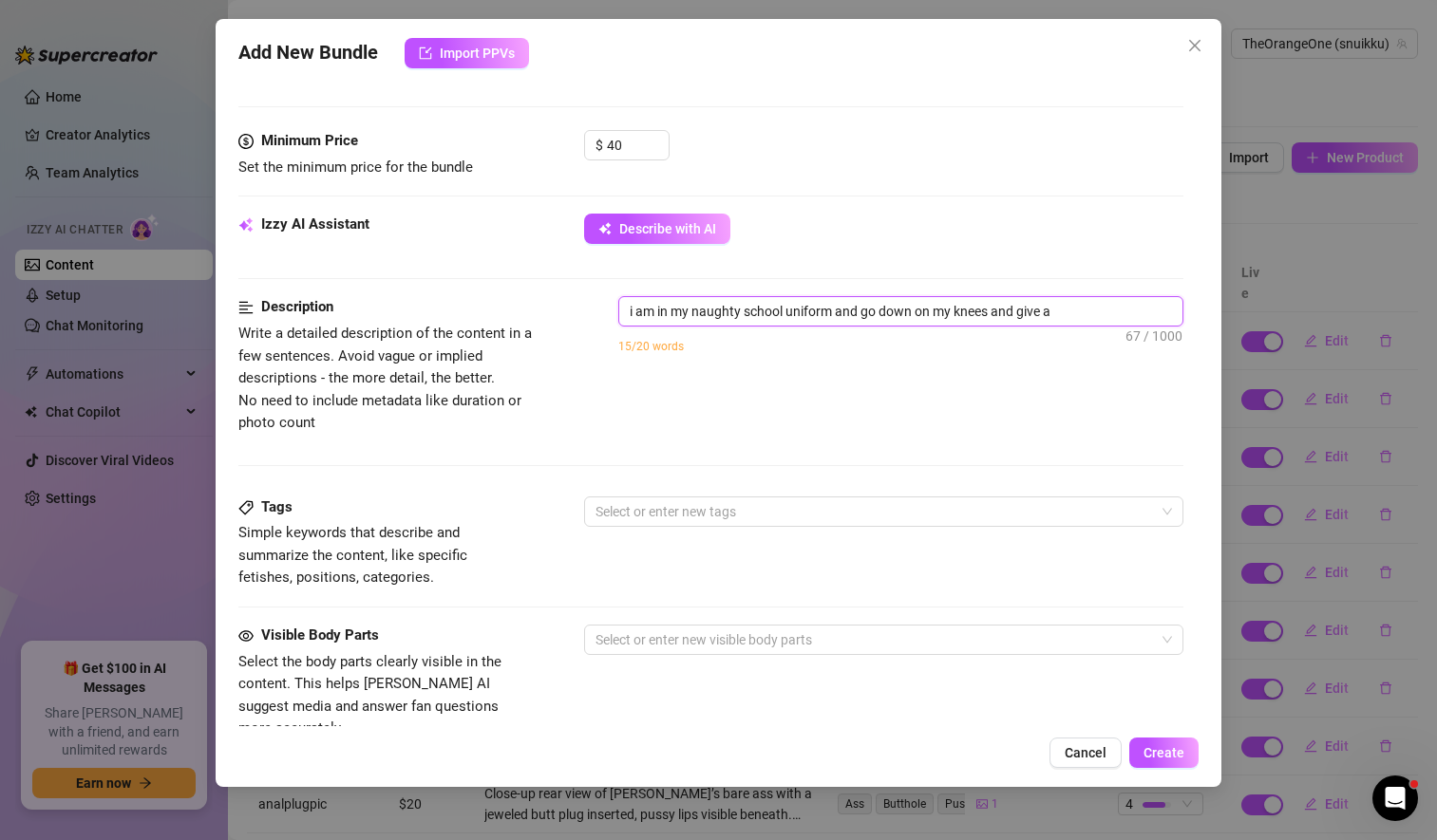
type textarea "i am in my naughty school uniform and go down on my knees and give a"
type textarea "i am in my naughty school uniform and go down on my knees and give a r"
type textarea "i am in my naughty school uniform and go down on my knees and give a re"
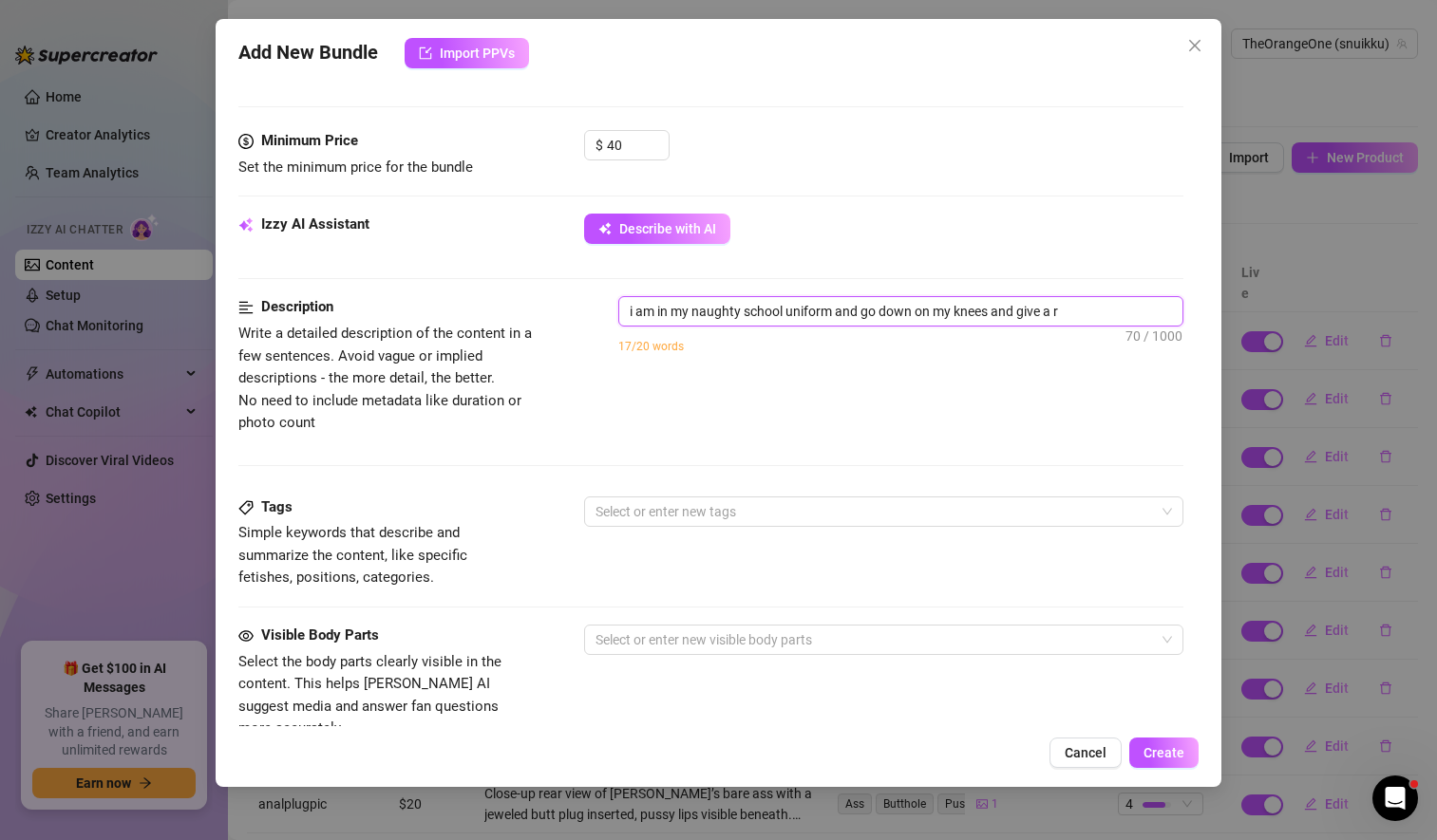
type textarea "i am in my naughty school uniform and go down on my knees and give a re"
type textarea "i am in my naughty school uniform and go down on my knees and give a rea"
type textarea "i am in my naughty school uniform and go down on my knees and give a real"
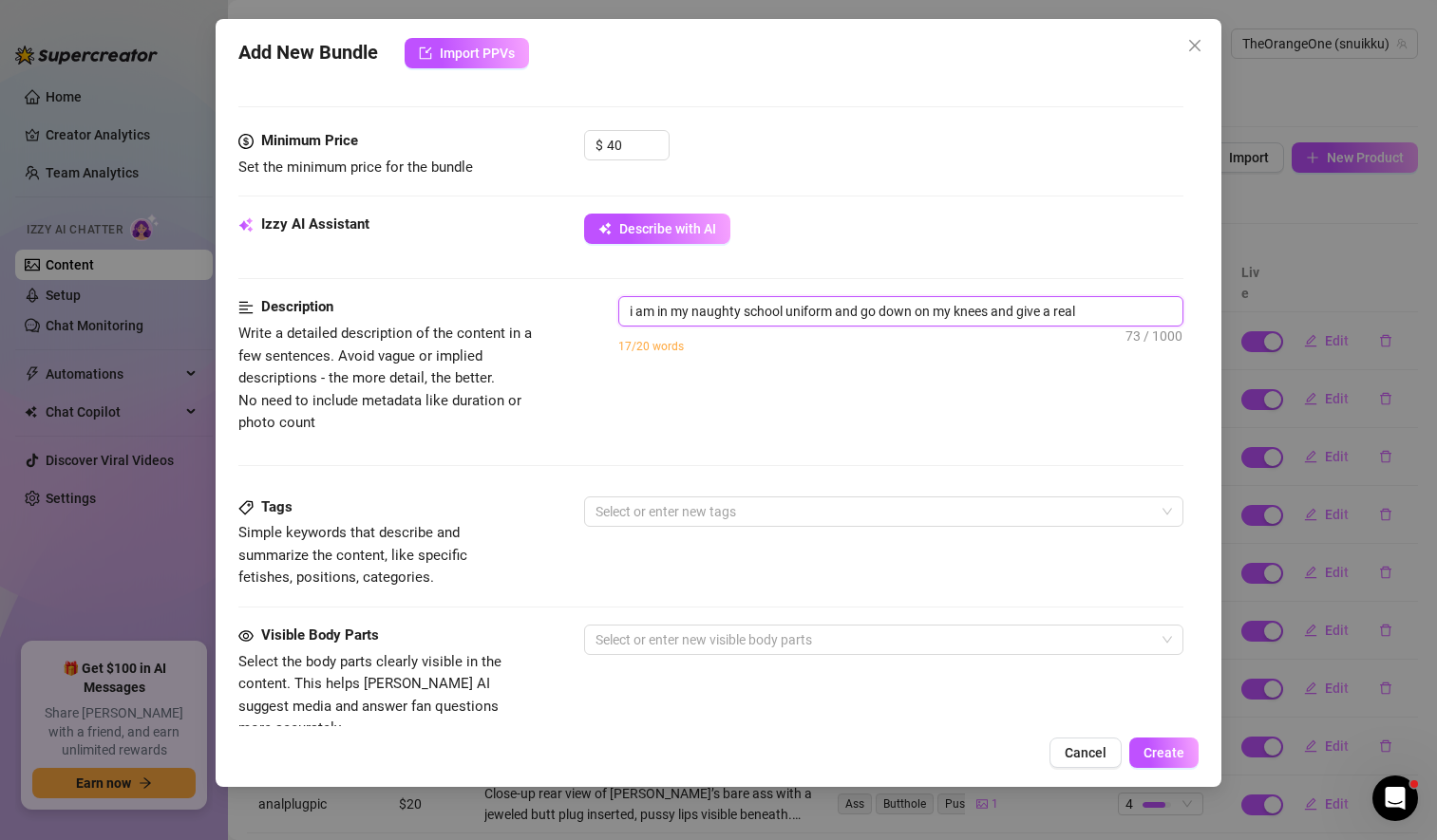
type textarea "i am in my naughty school uniform and go down on my knees and give a reali"
type textarea "i am in my naughty school uniform and go down on my knees and give a realis"
type textarea "i am in my naughty school uniform and go down on my knees and give a realist"
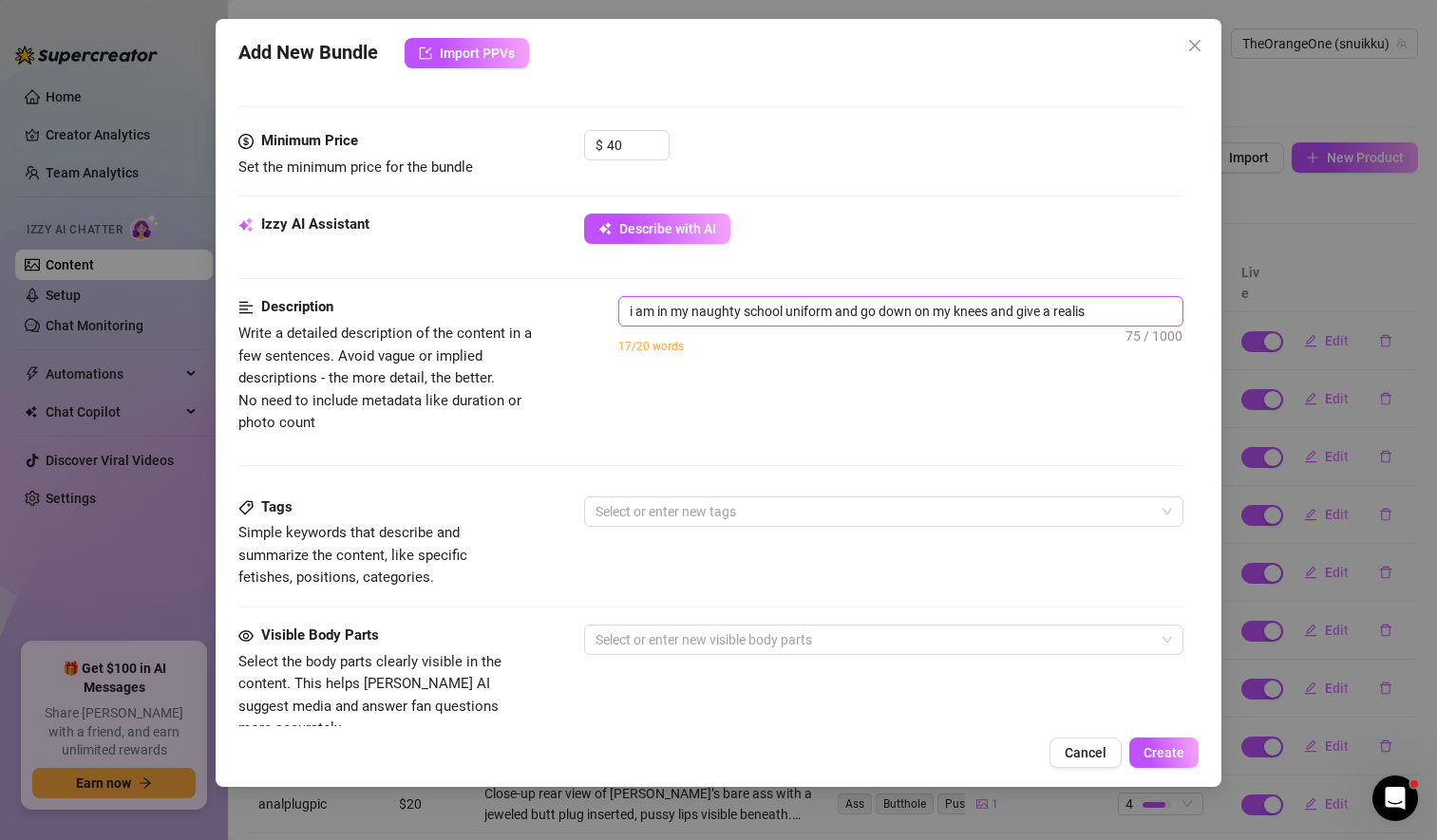
type textarea "i am in my naughty school uniform and go down on my knees and give a realist"
type textarea "i am in my naughty school uniform and go down on my knees and give a realisti"
type textarea "i am in my naughty school uniform and go down on my knees and give a realistic"
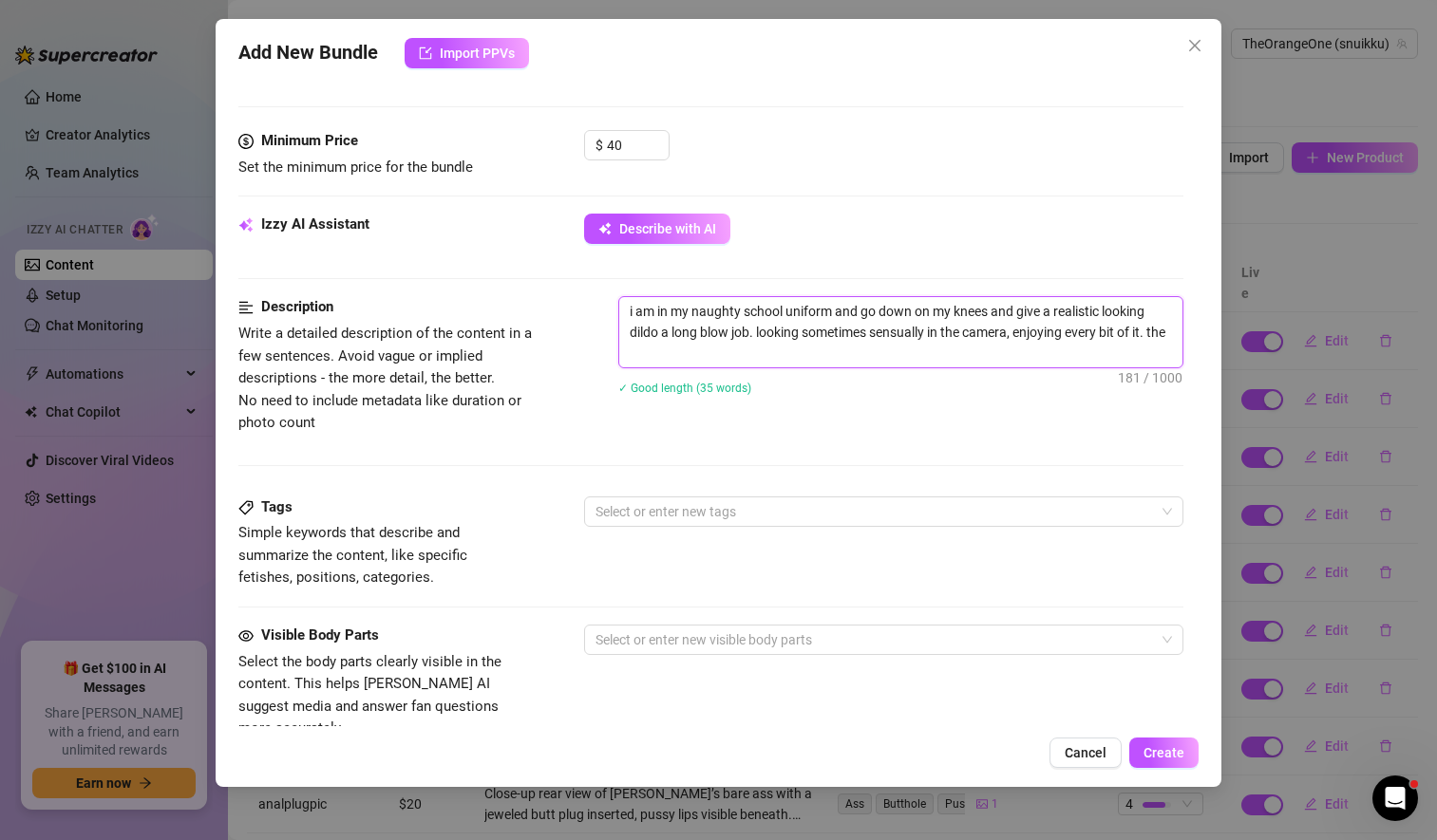
scroll to position [0, 0]
click at [663, 511] on div at bounding box center [874, 512] width 572 height 27
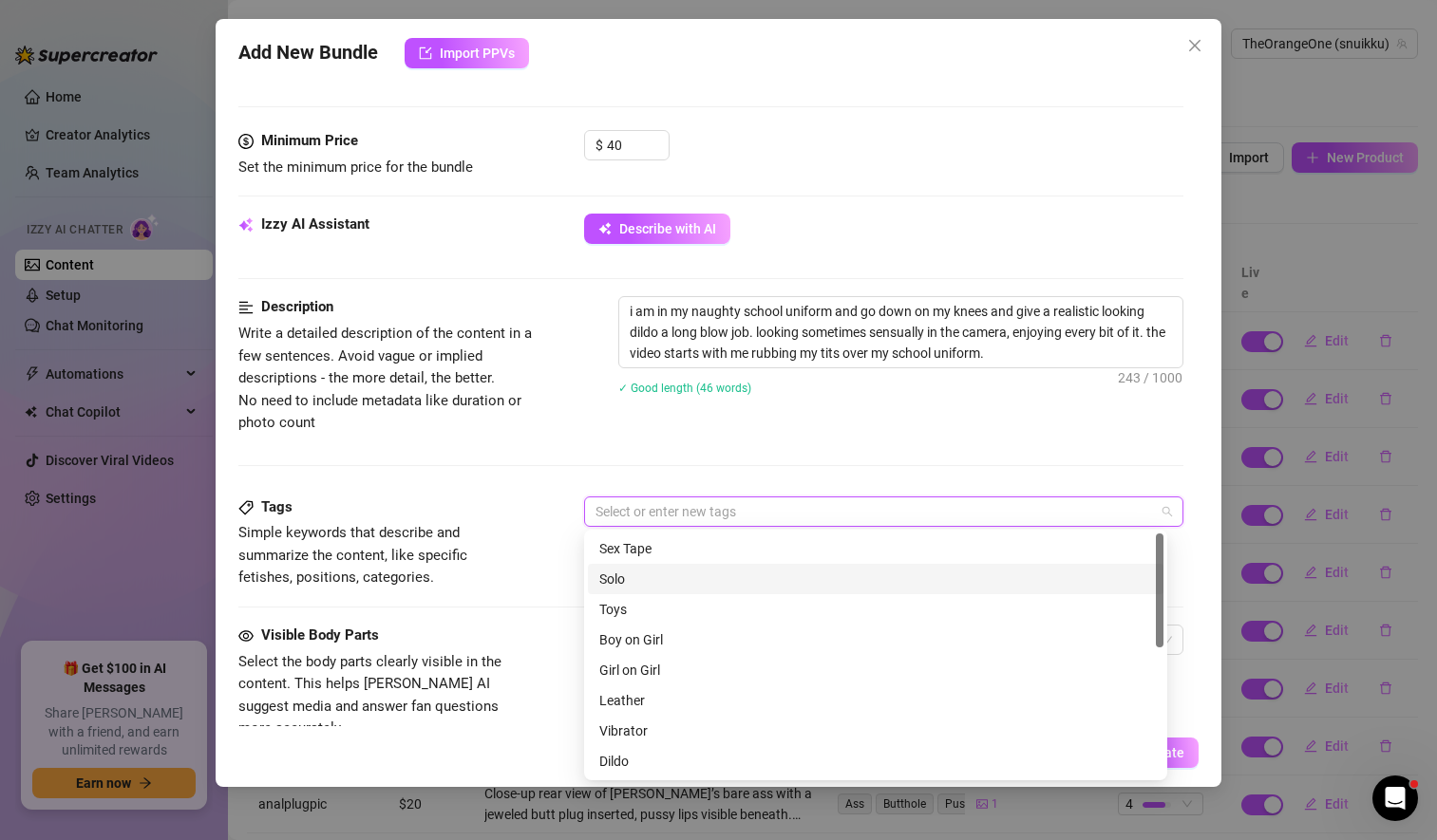
click at [648, 579] on div "Solo" at bounding box center [876, 579] width 553 height 21
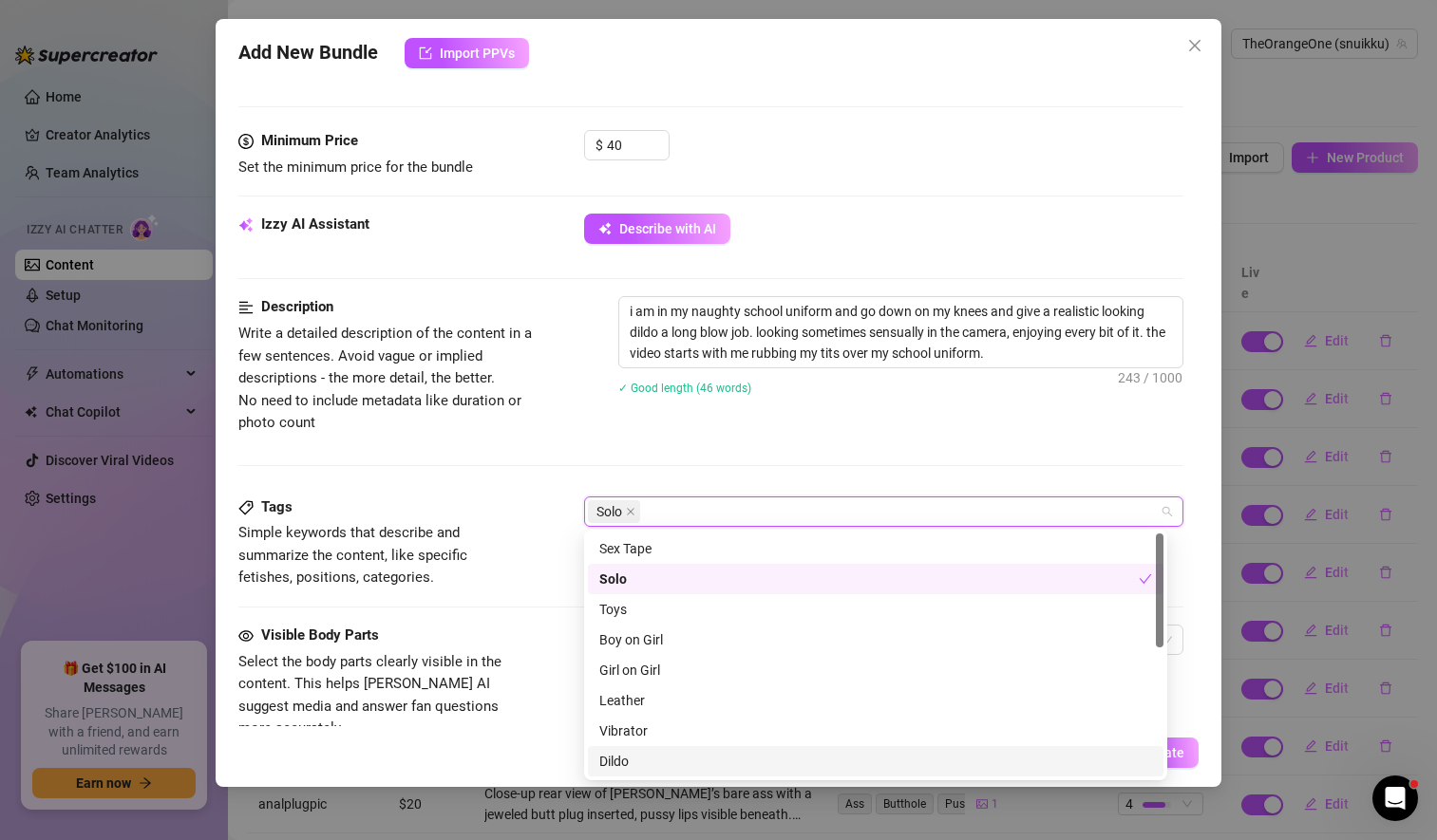
click at [637, 764] on div "Dildo" at bounding box center [876, 761] width 553 height 21
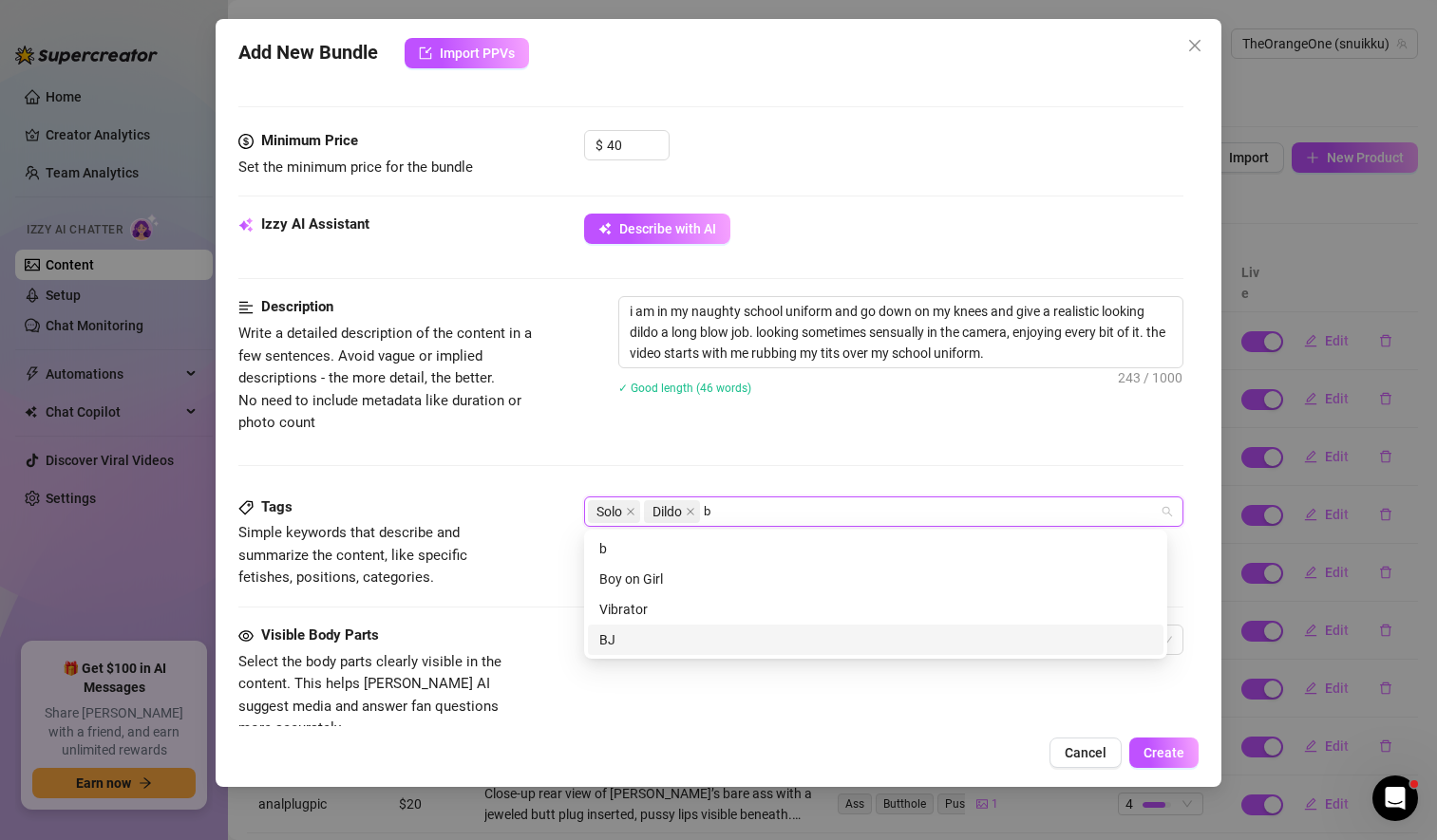
click at [644, 640] on div "BJ" at bounding box center [876, 640] width 553 height 21
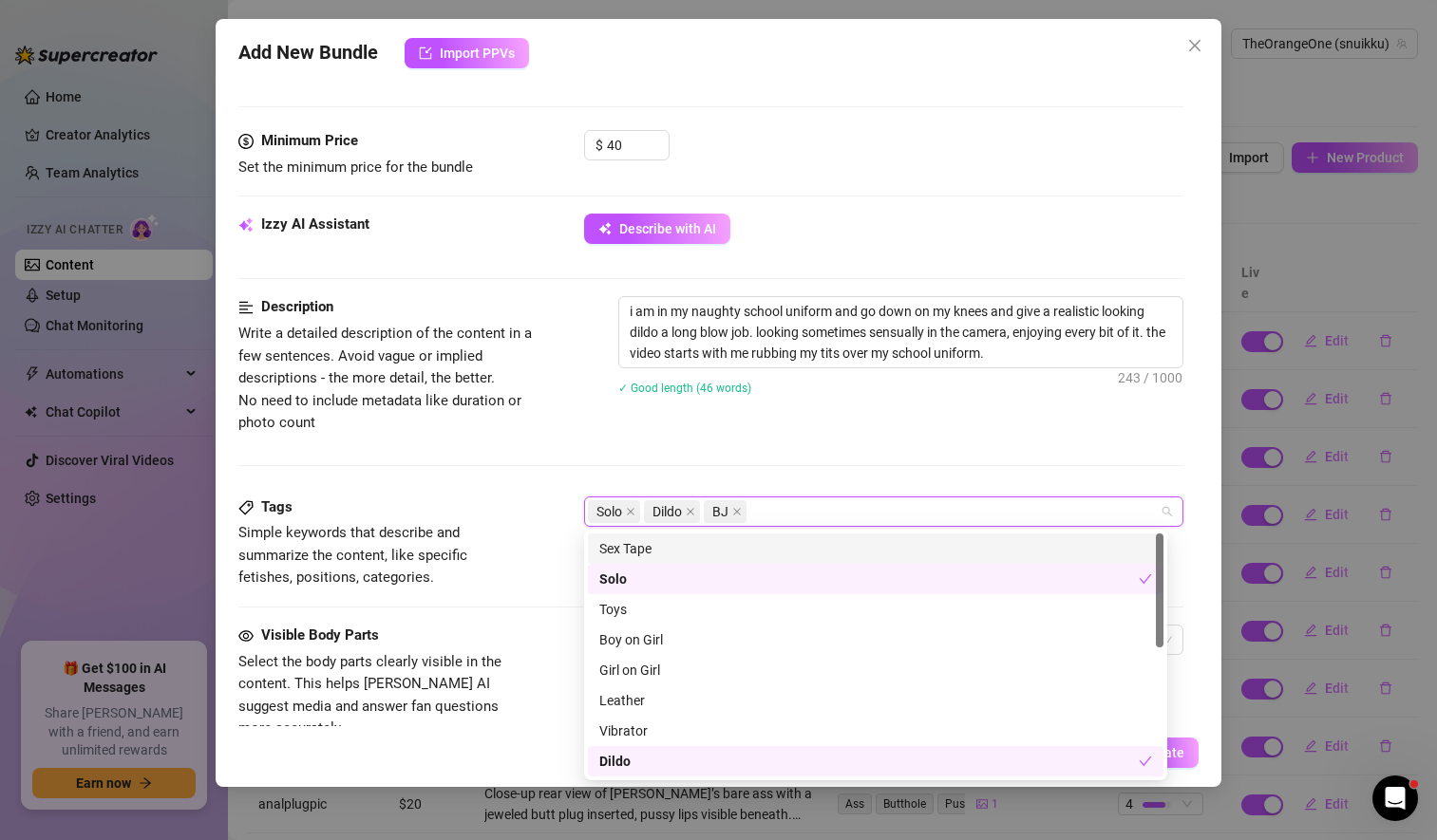
click at [794, 429] on div "Description Write a detailed description of the content in a few sentences. Avo…" at bounding box center [710, 365] width 945 height 138
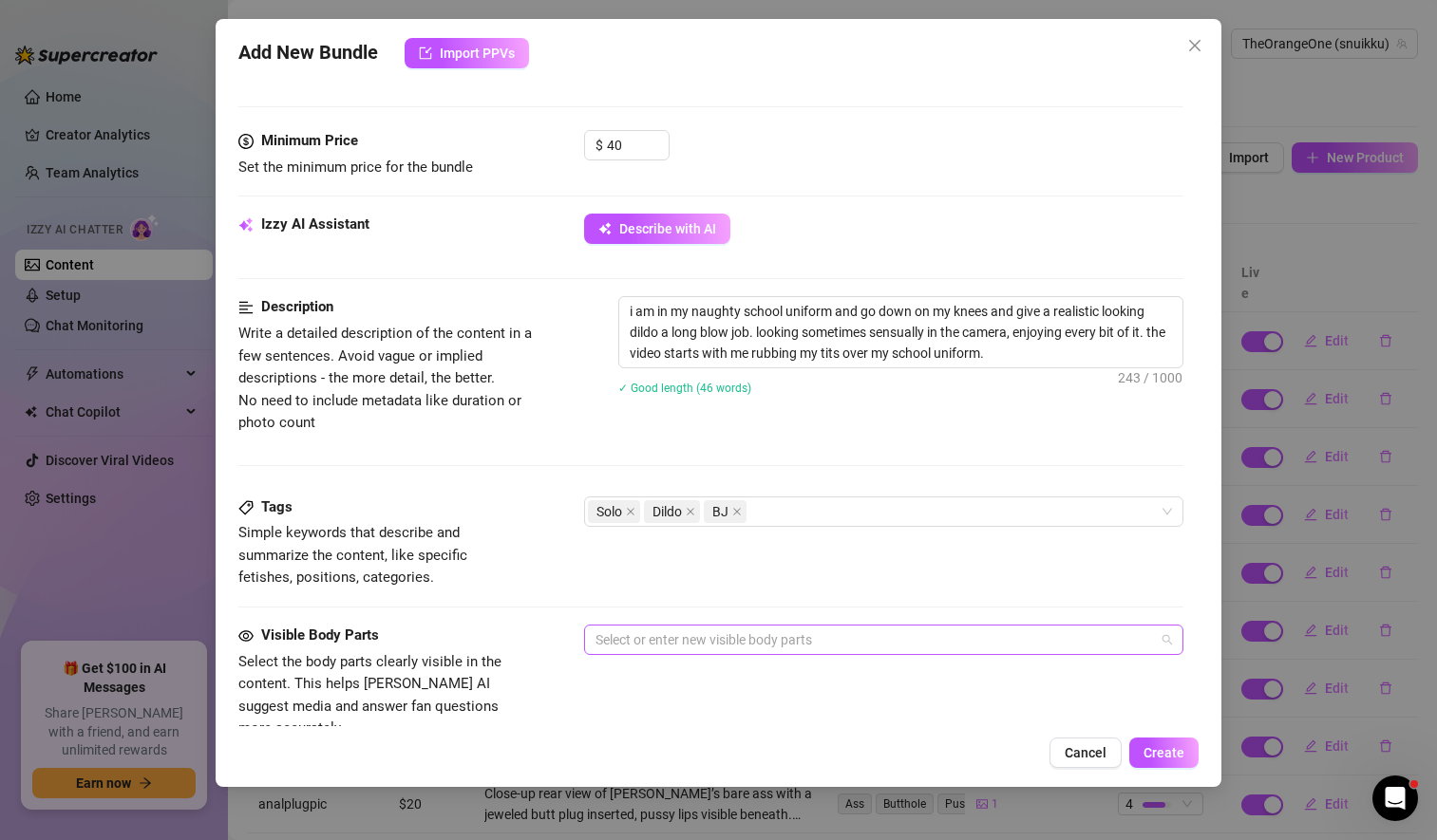
click at [658, 633] on div at bounding box center [874, 640] width 572 height 27
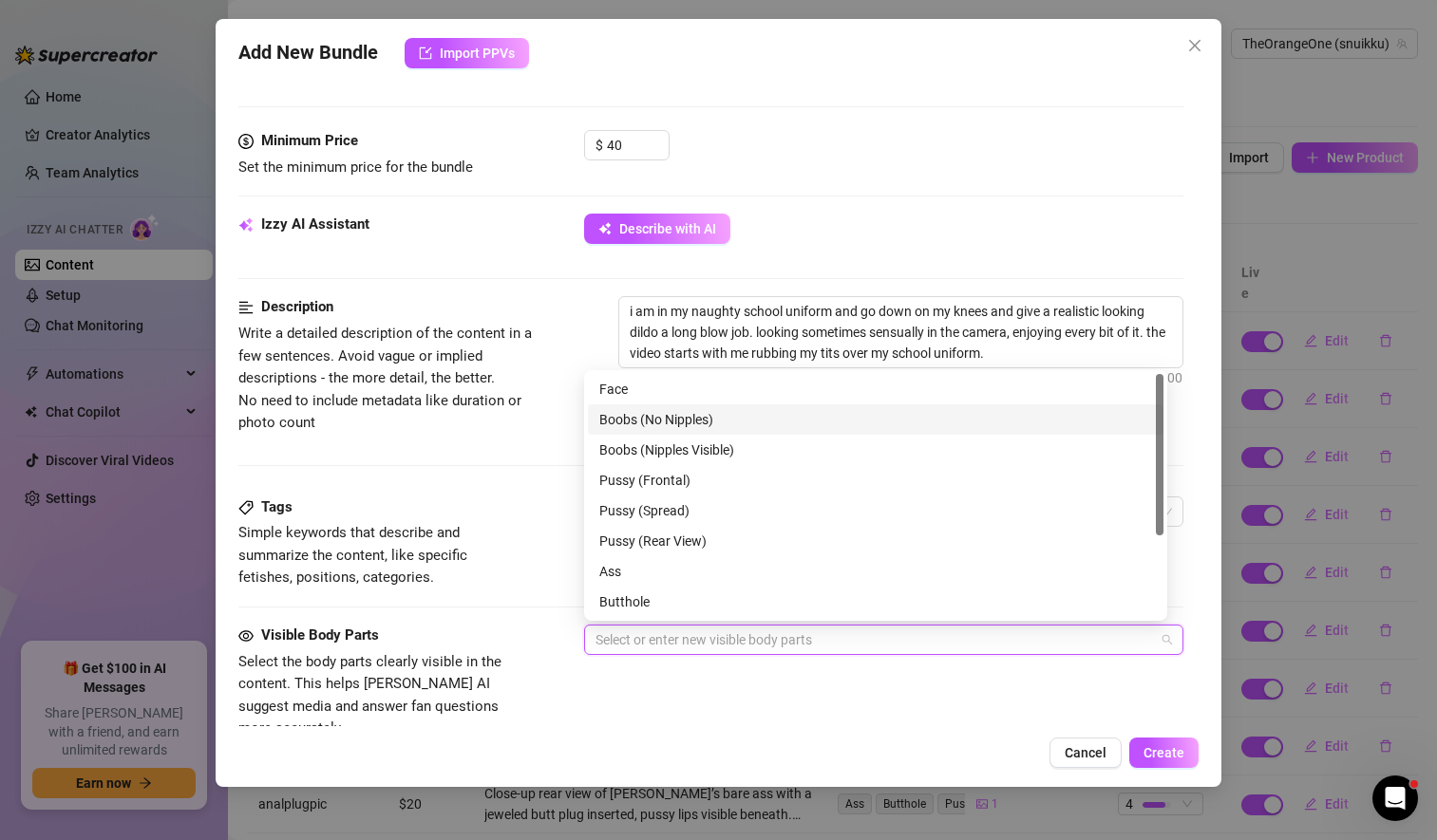
click at [723, 419] on div "Boobs (No Nipples)" at bounding box center [876, 420] width 553 height 21
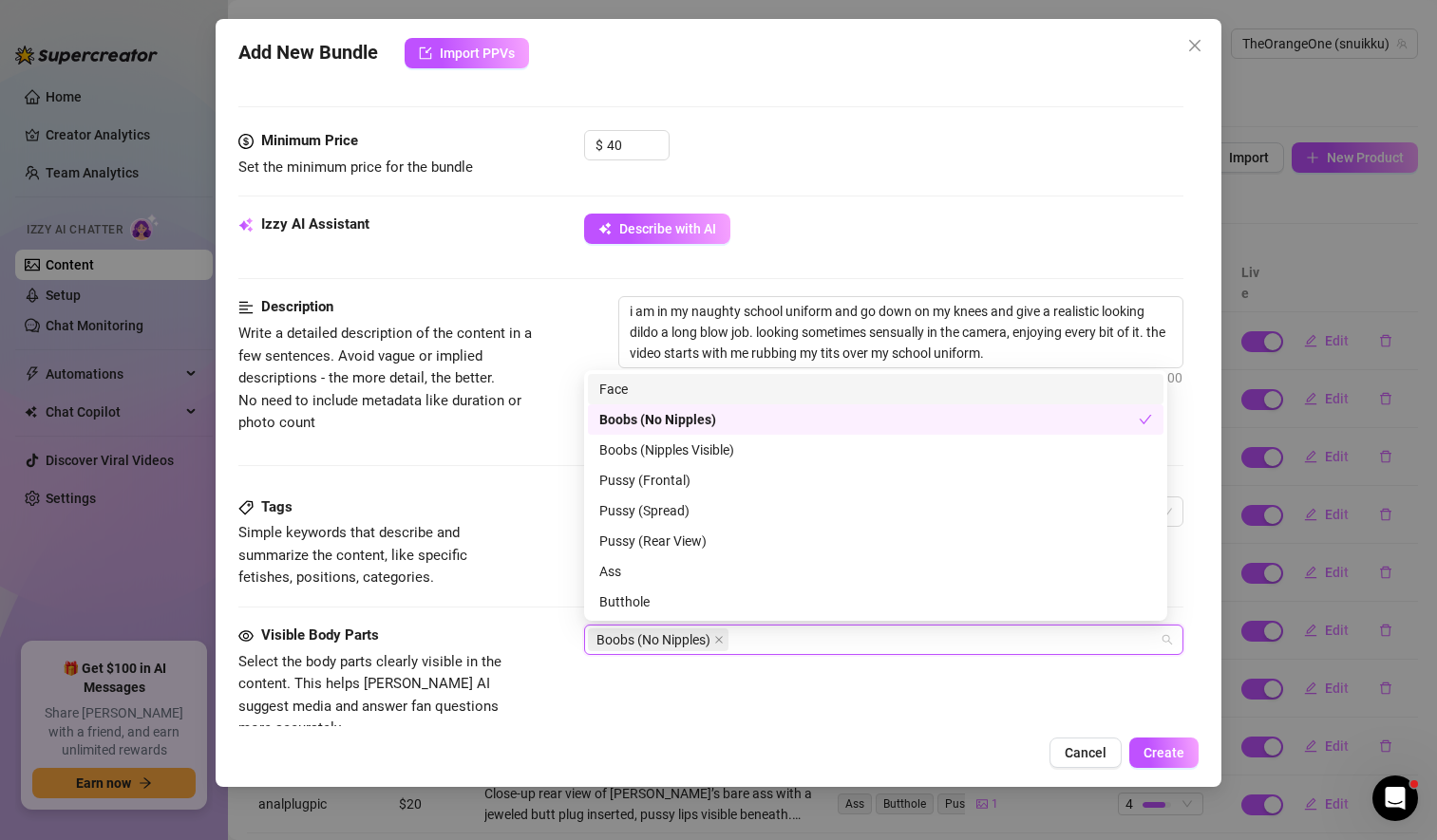
click at [669, 389] on div "Face" at bounding box center [876, 389] width 553 height 21
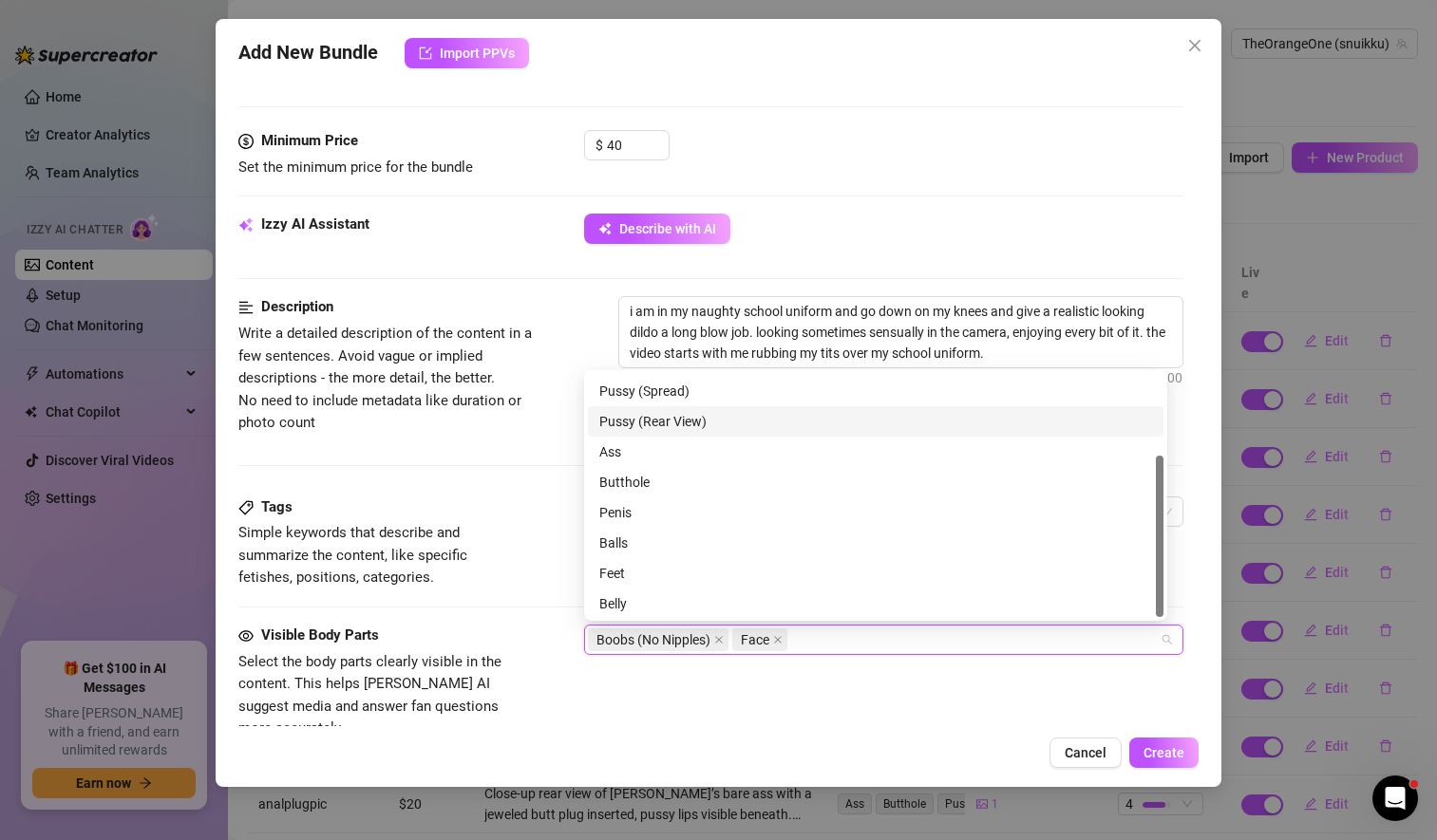
scroll to position [122, 0]
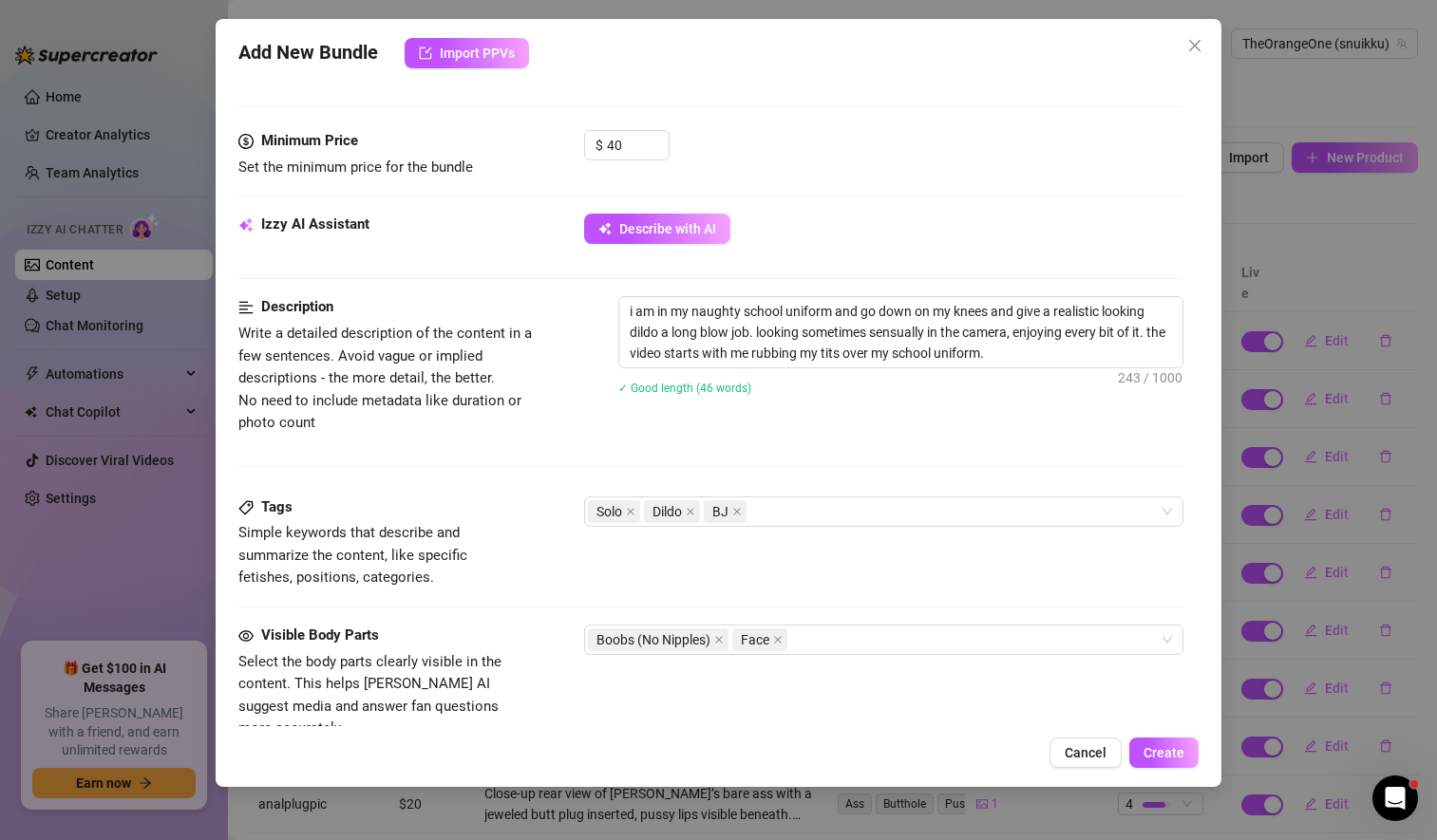
click at [780, 698] on div "Visible Body Parts Select the body parts clearly visible in the content. This h…" at bounding box center [710, 682] width 945 height 116
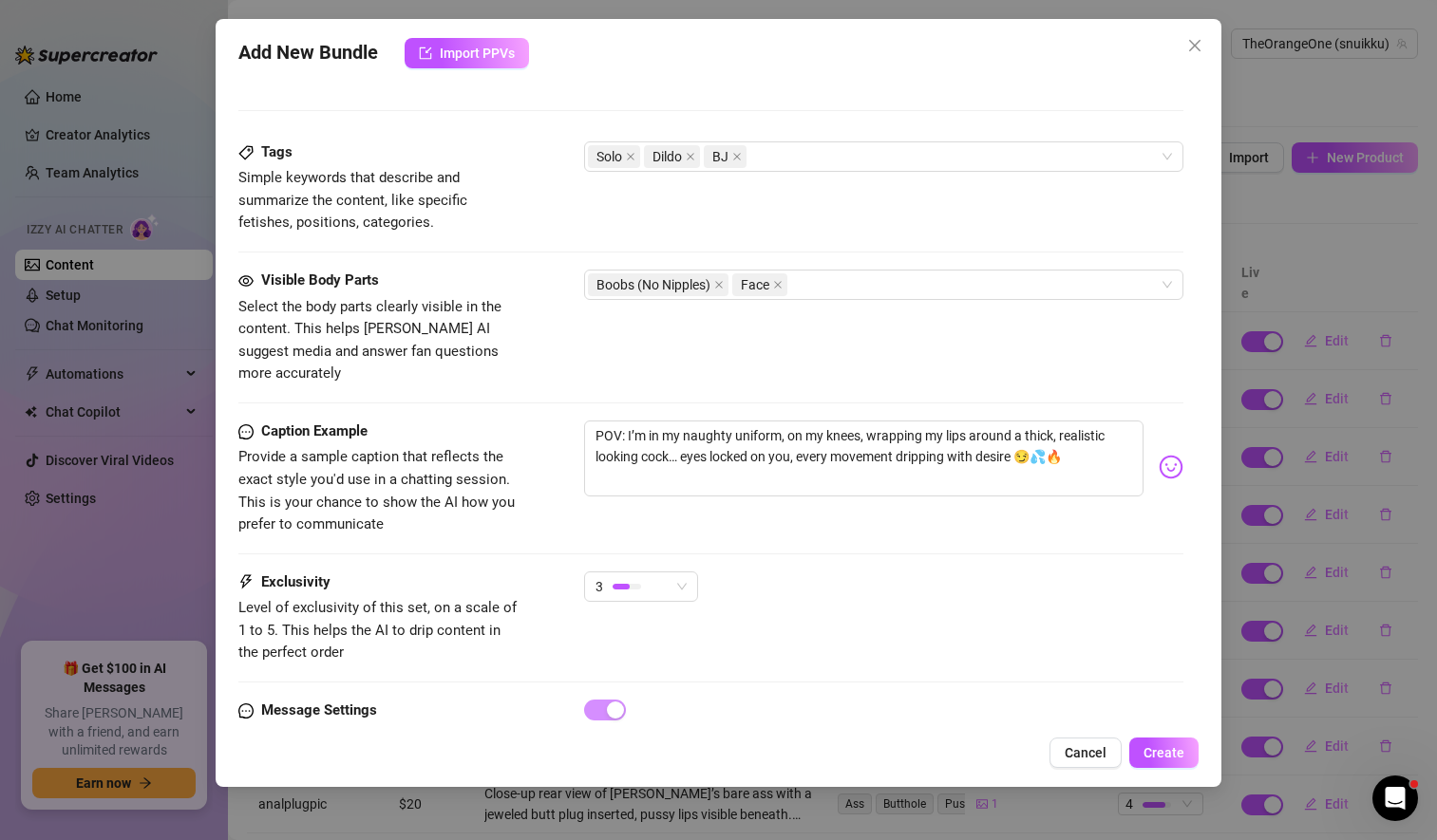
scroll to position [916, 0]
click at [669, 430] on textarea "POV: I’m in my naughty uniform, on my knees, wrapping my lips around a thick, r…" at bounding box center [863, 456] width 559 height 76
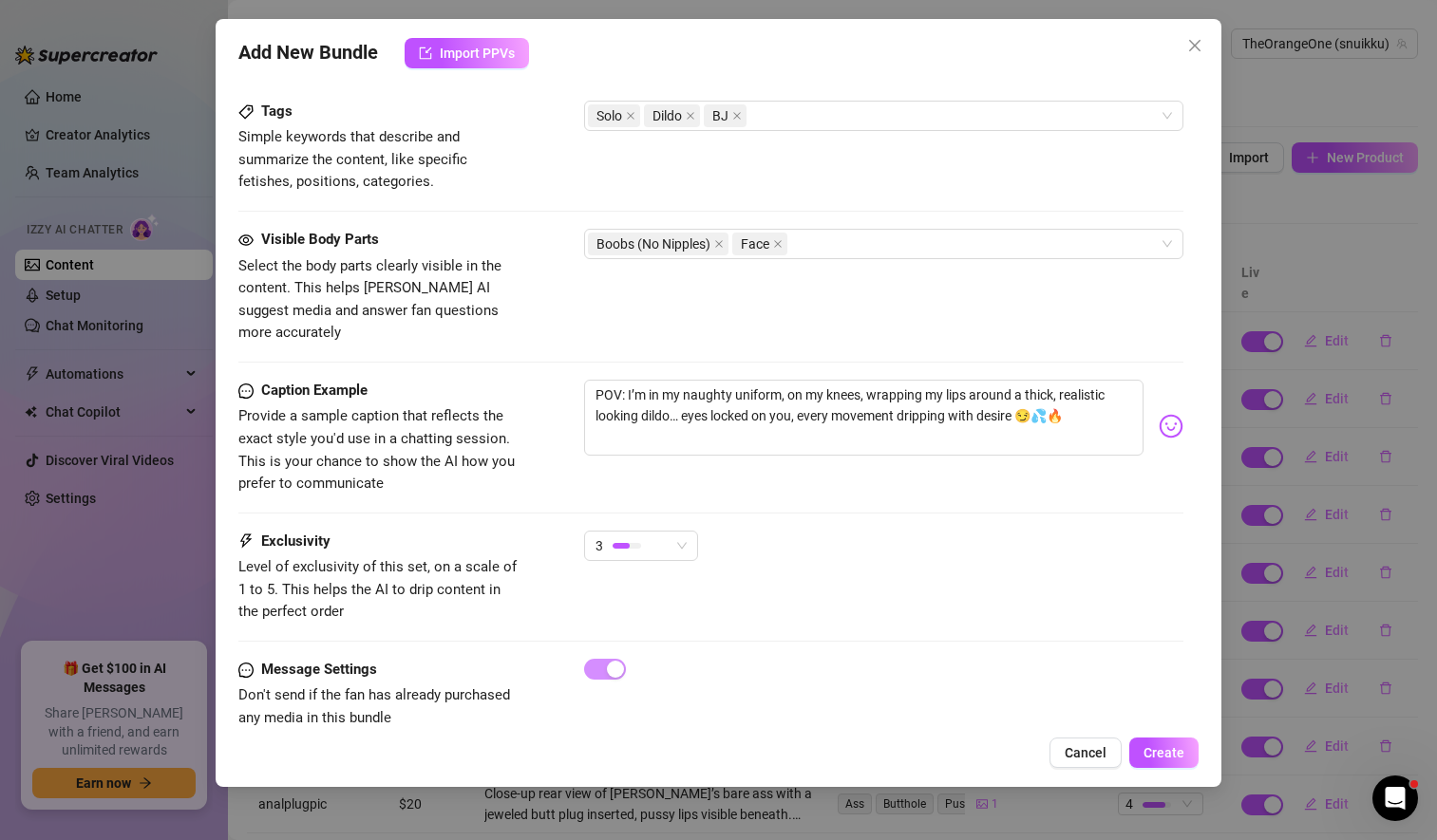
scroll to position [971, 0]
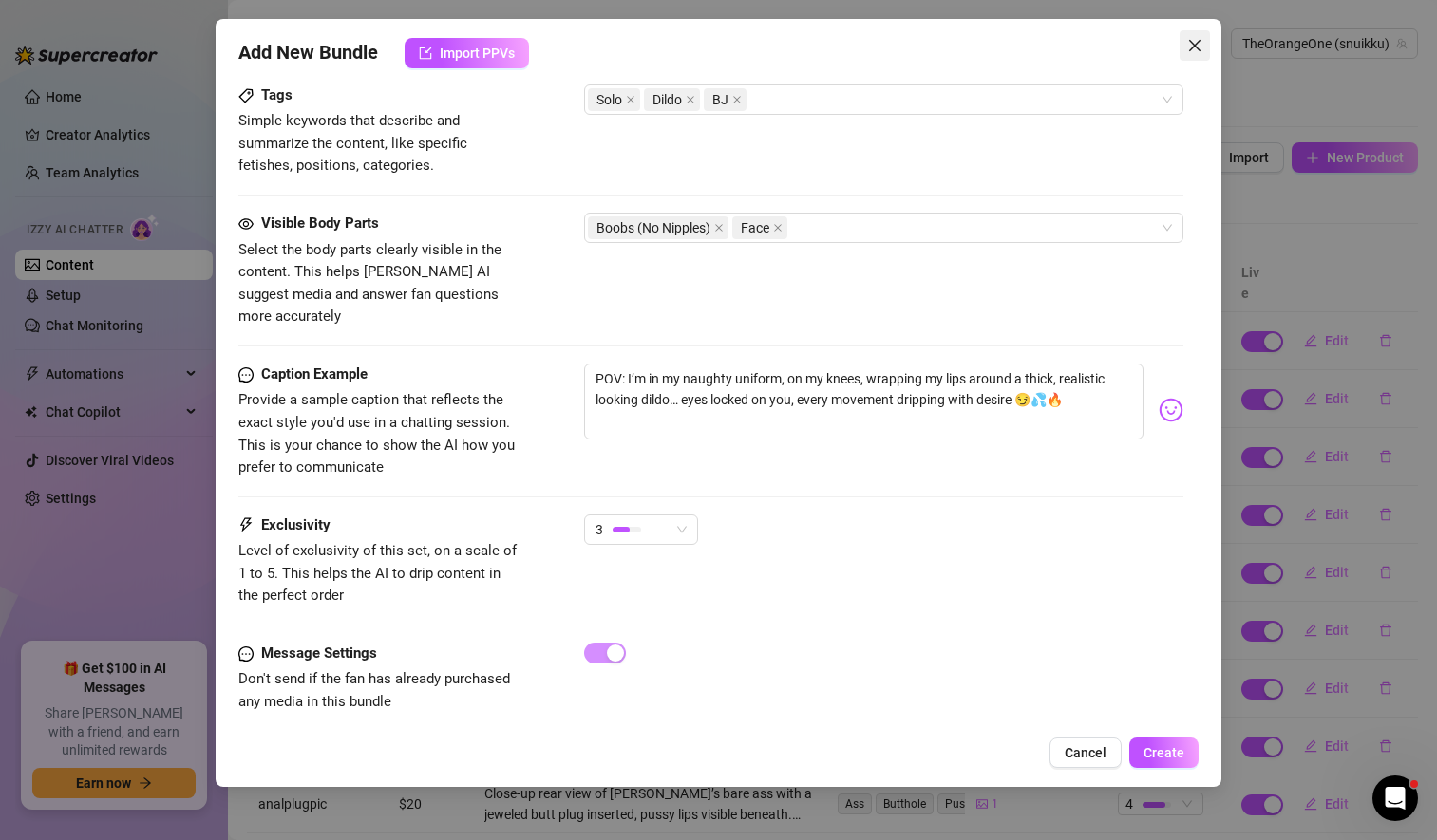
click at [1196, 55] on button "Close" at bounding box center [1194, 46] width 31 height 31
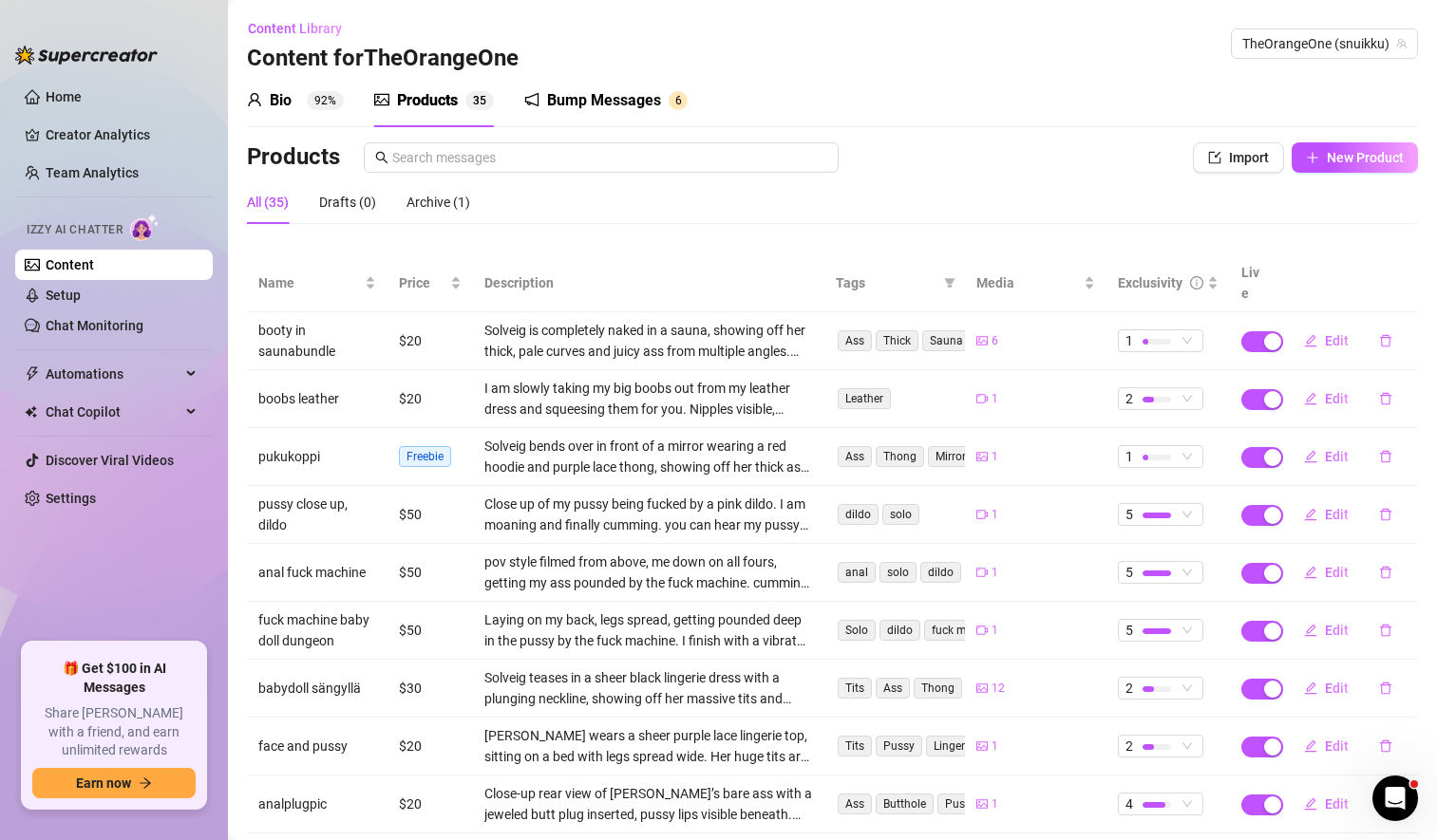
click at [423, 99] on div "Products" at bounding box center [427, 101] width 60 height 23
click at [1229, 153] on span "Import" at bounding box center [1249, 157] width 40 height 15
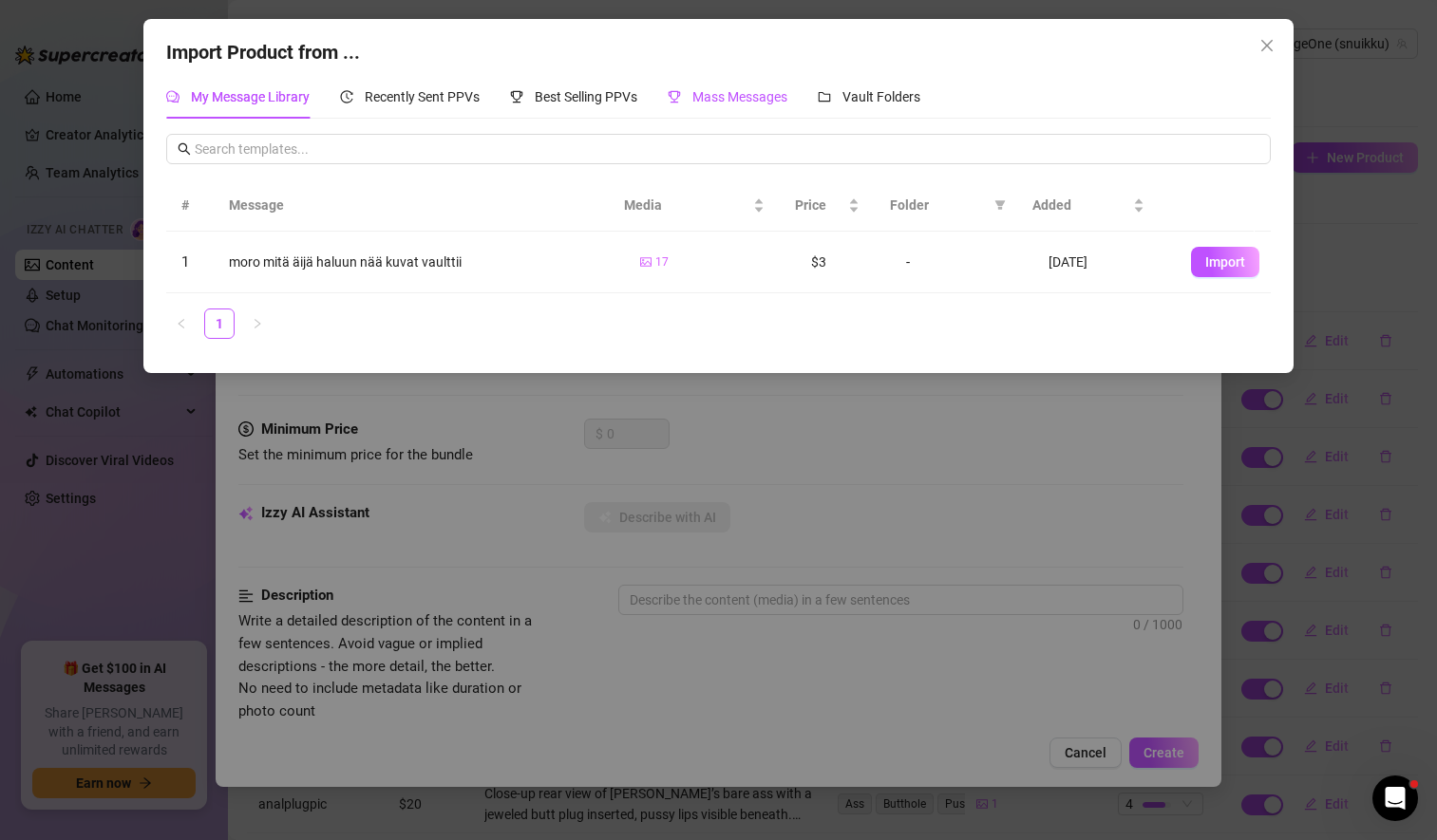
click at [721, 105] on span "Mass Messages" at bounding box center [740, 97] width 95 height 15
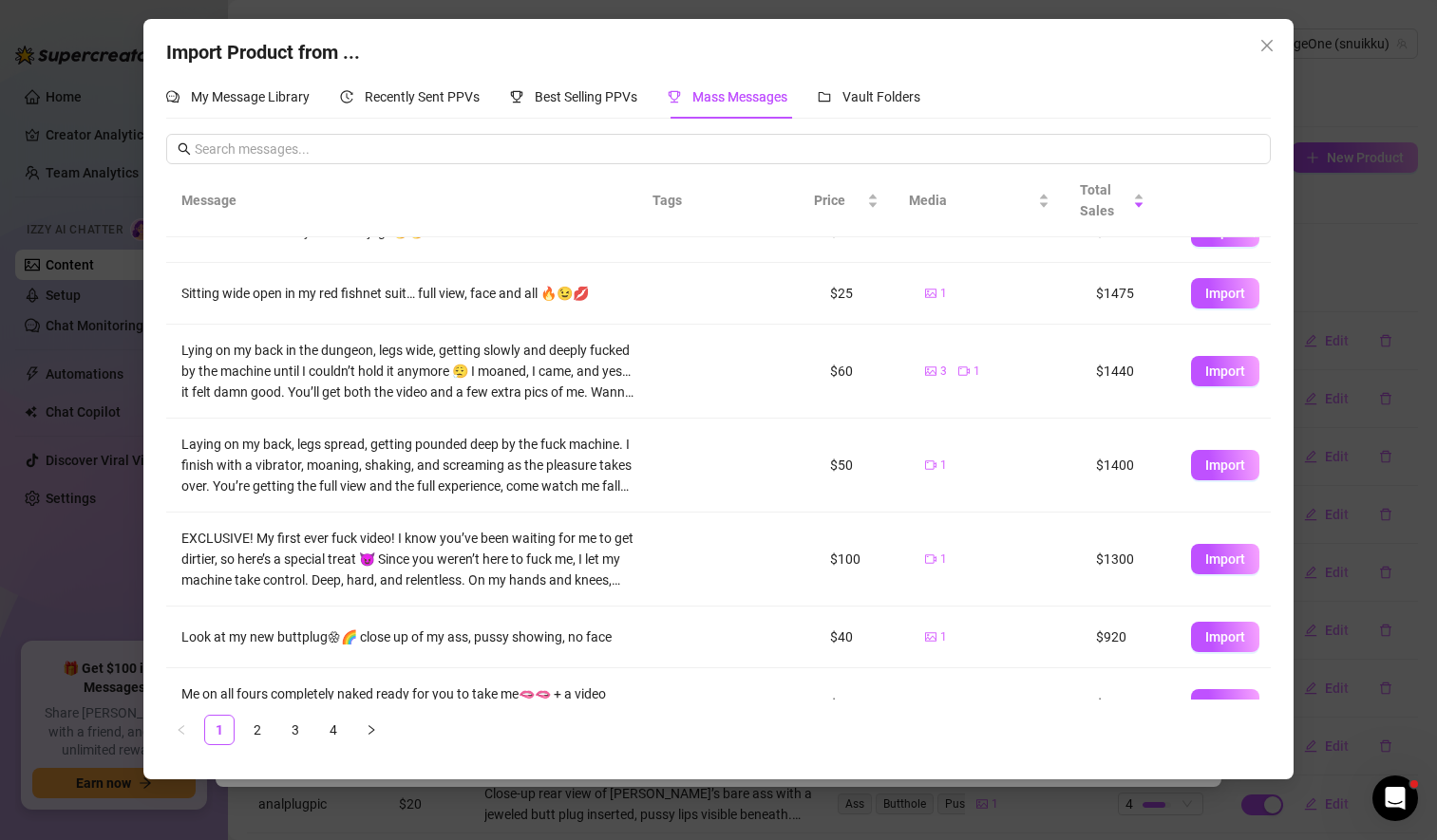
scroll to position [113, 0]
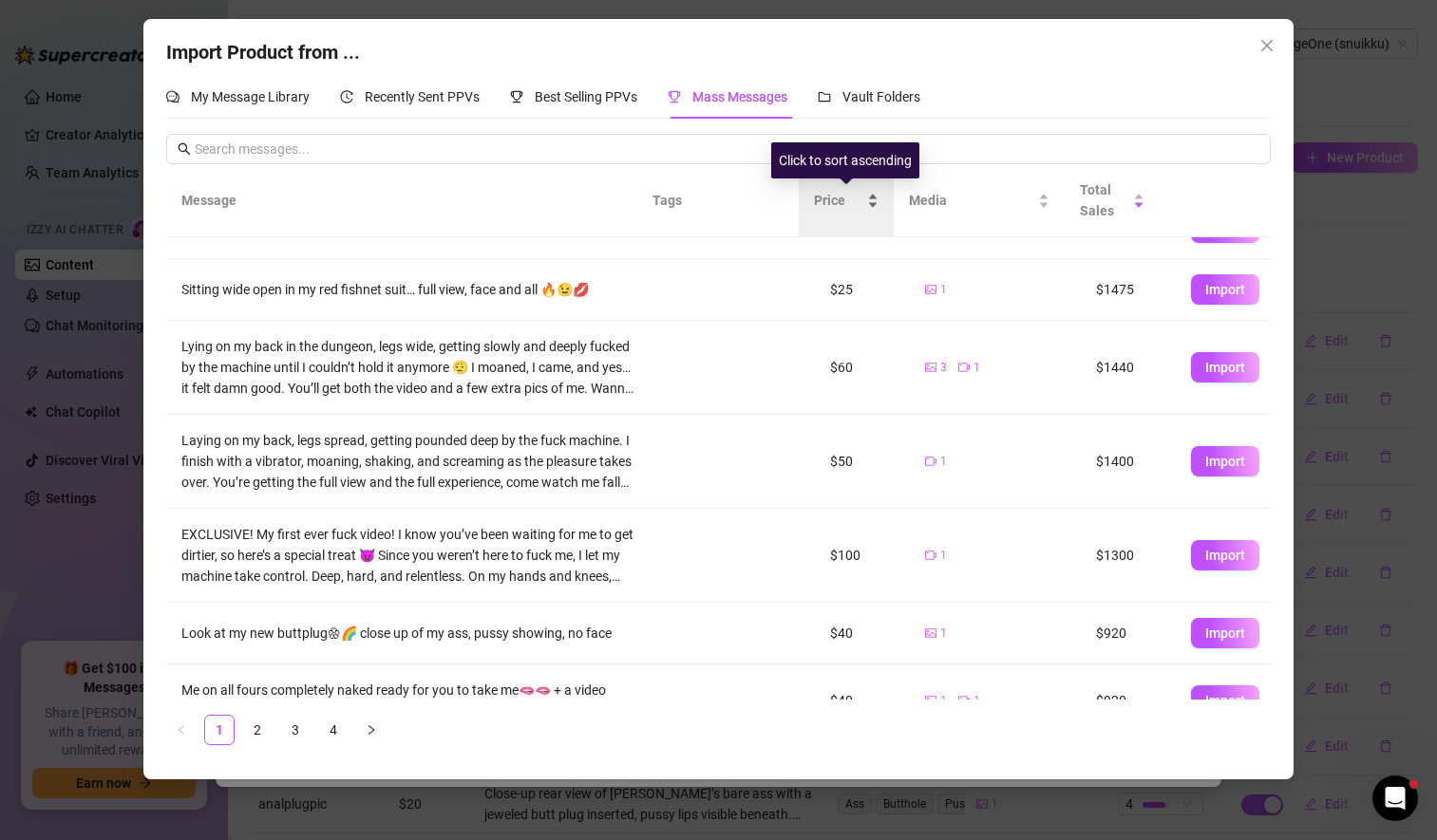
click at [838, 204] on span "Price" at bounding box center [837, 200] width 49 height 21
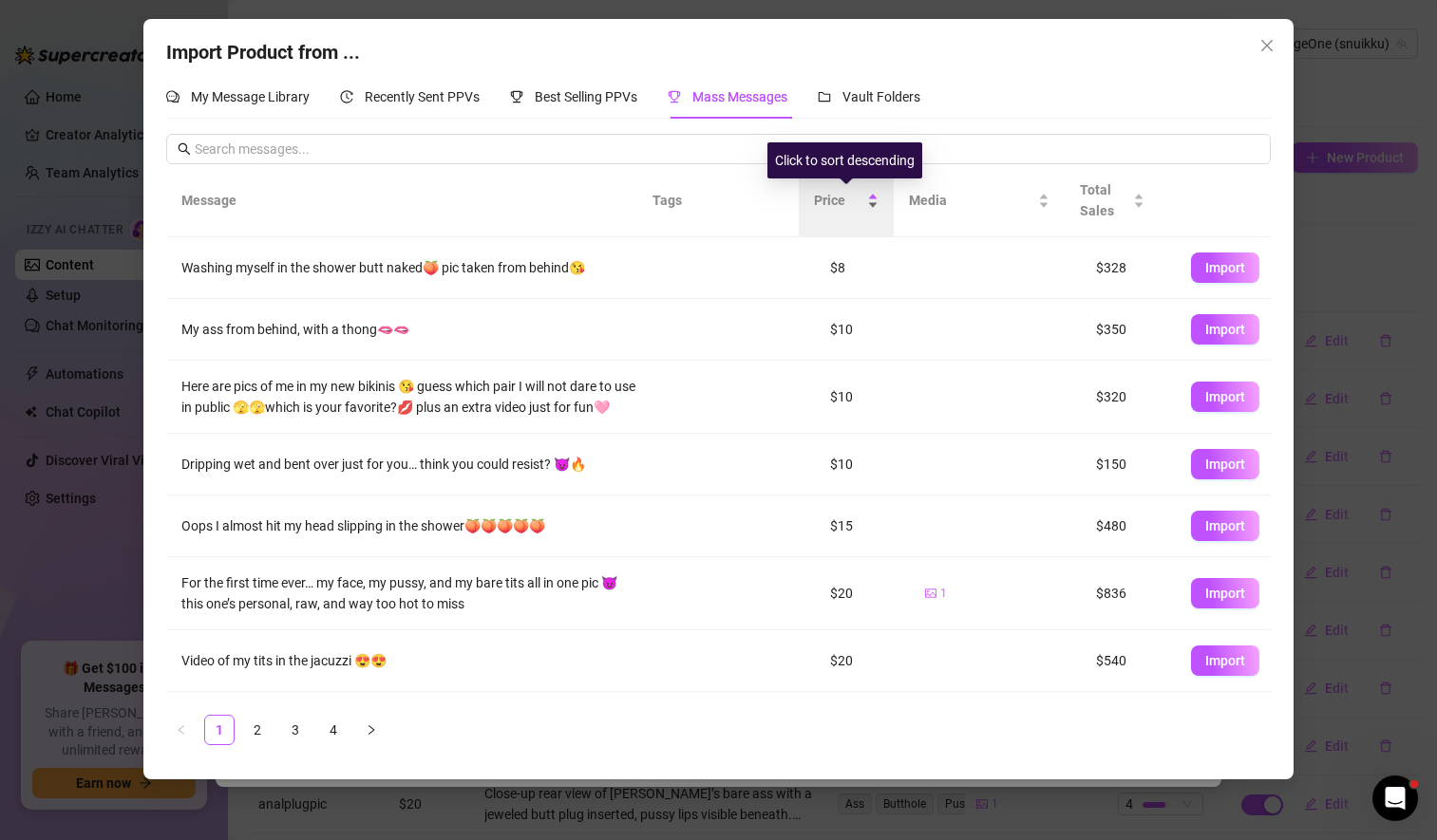
scroll to position [0, 0]
click at [870, 208] on div "Price" at bounding box center [845, 200] width 64 height 21
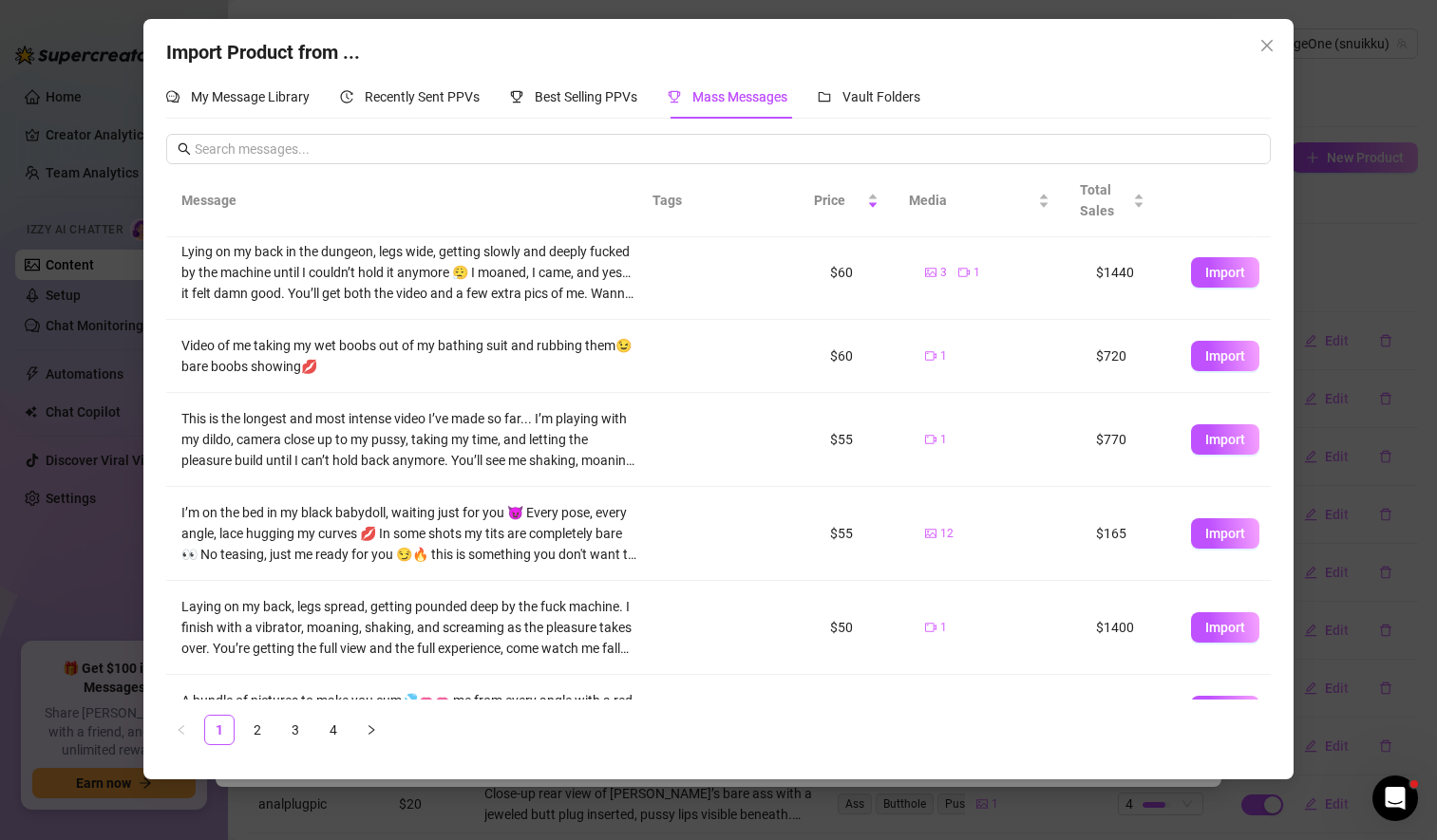
scroll to position [394, 0]
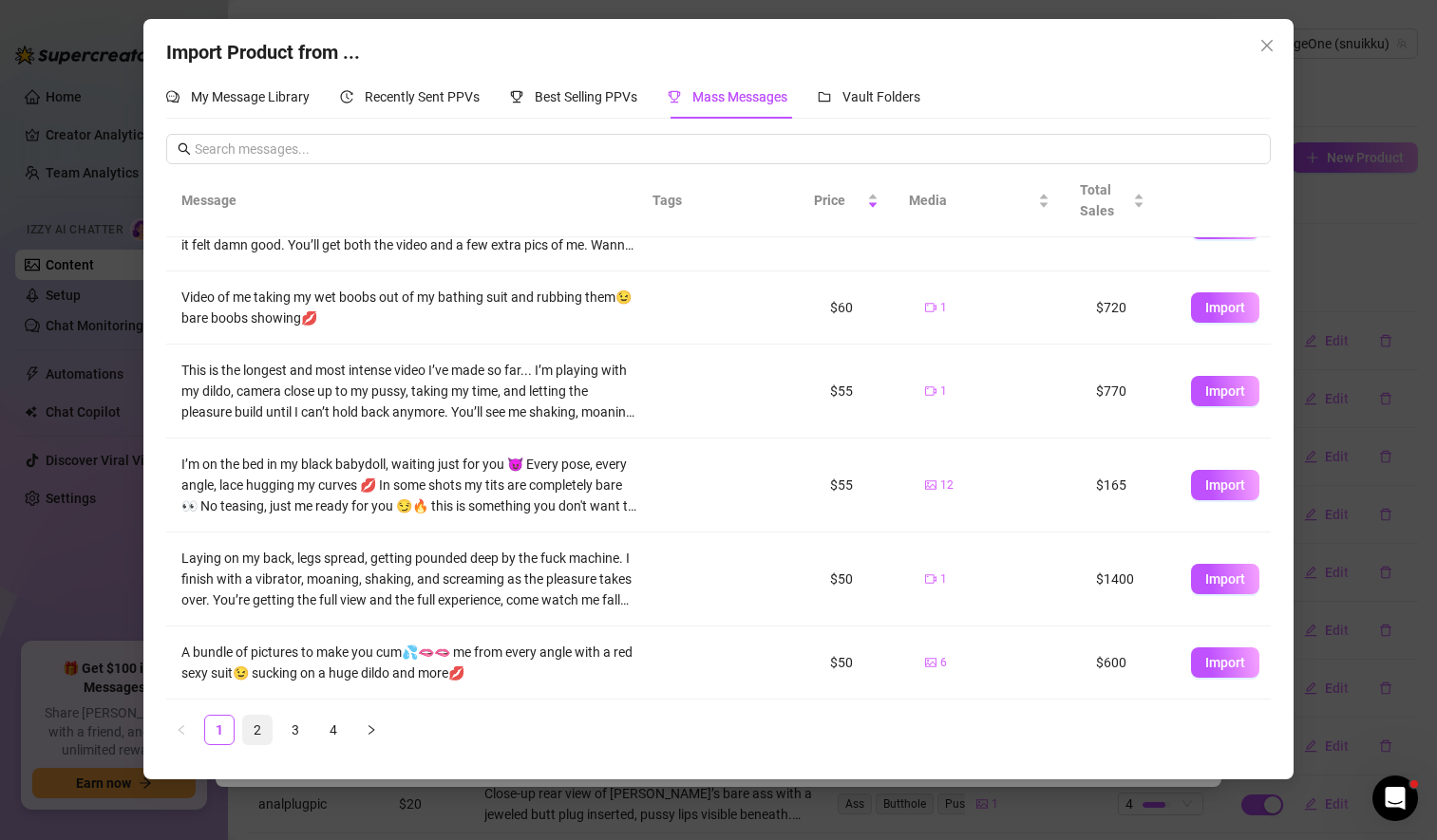
click at [257, 727] on link "2" at bounding box center [257, 730] width 29 height 29
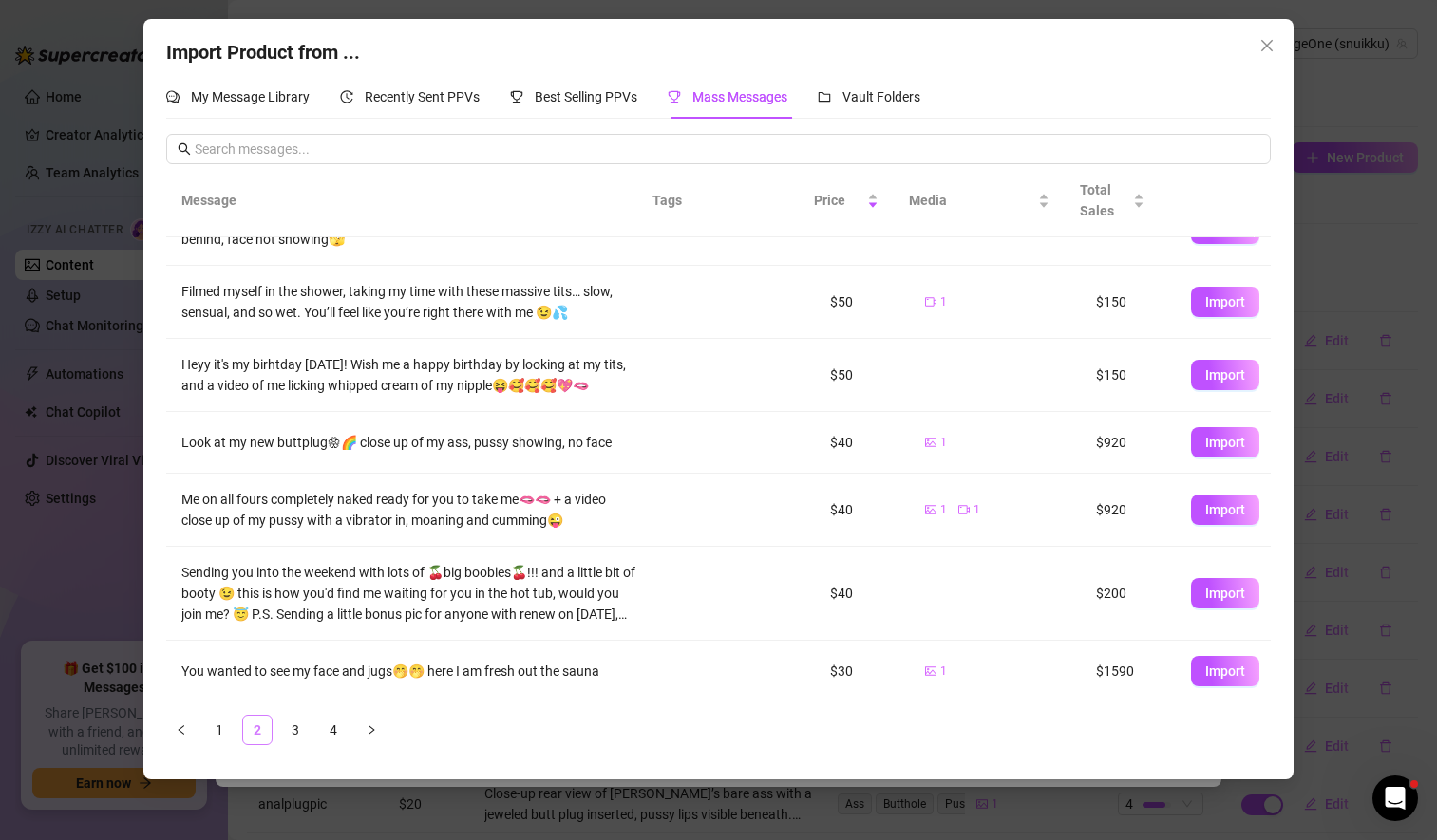
scroll to position [0, 0]
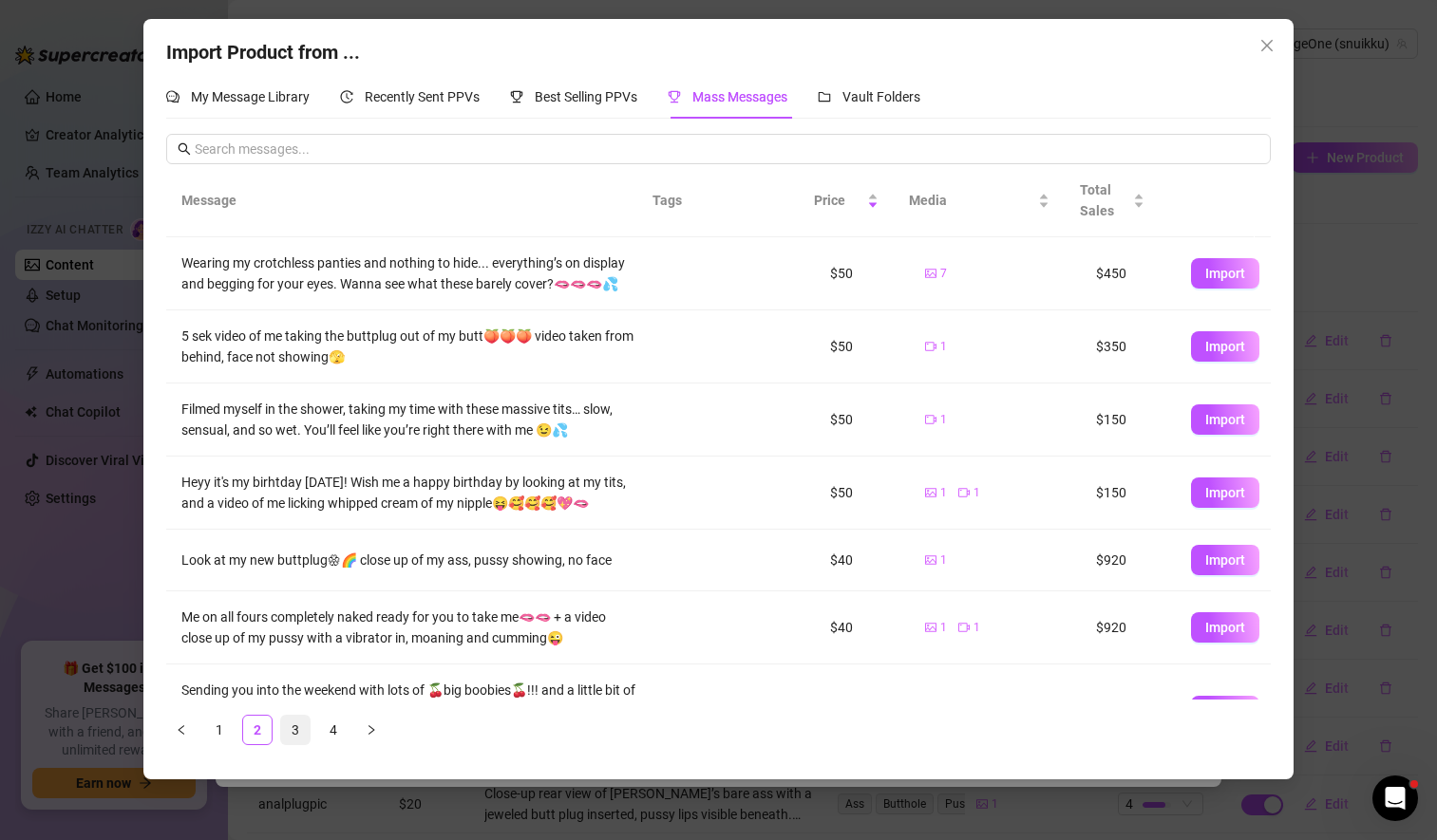
click at [297, 722] on link "3" at bounding box center [295, 730] width 29 height 29
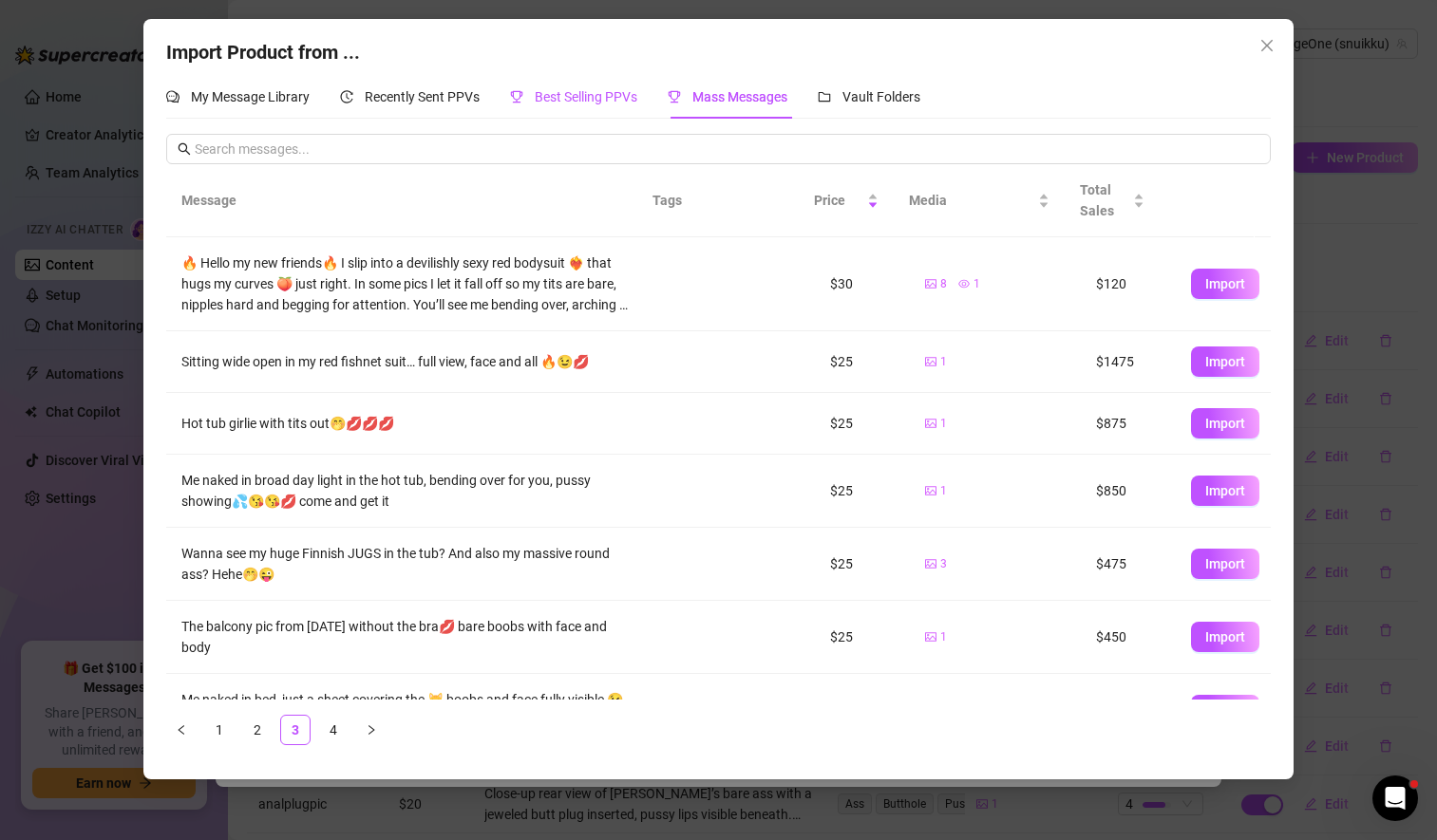
click at [586, 100] on span "Best Selling PPVs" at bounding box center [585, 97] width 103 height 15
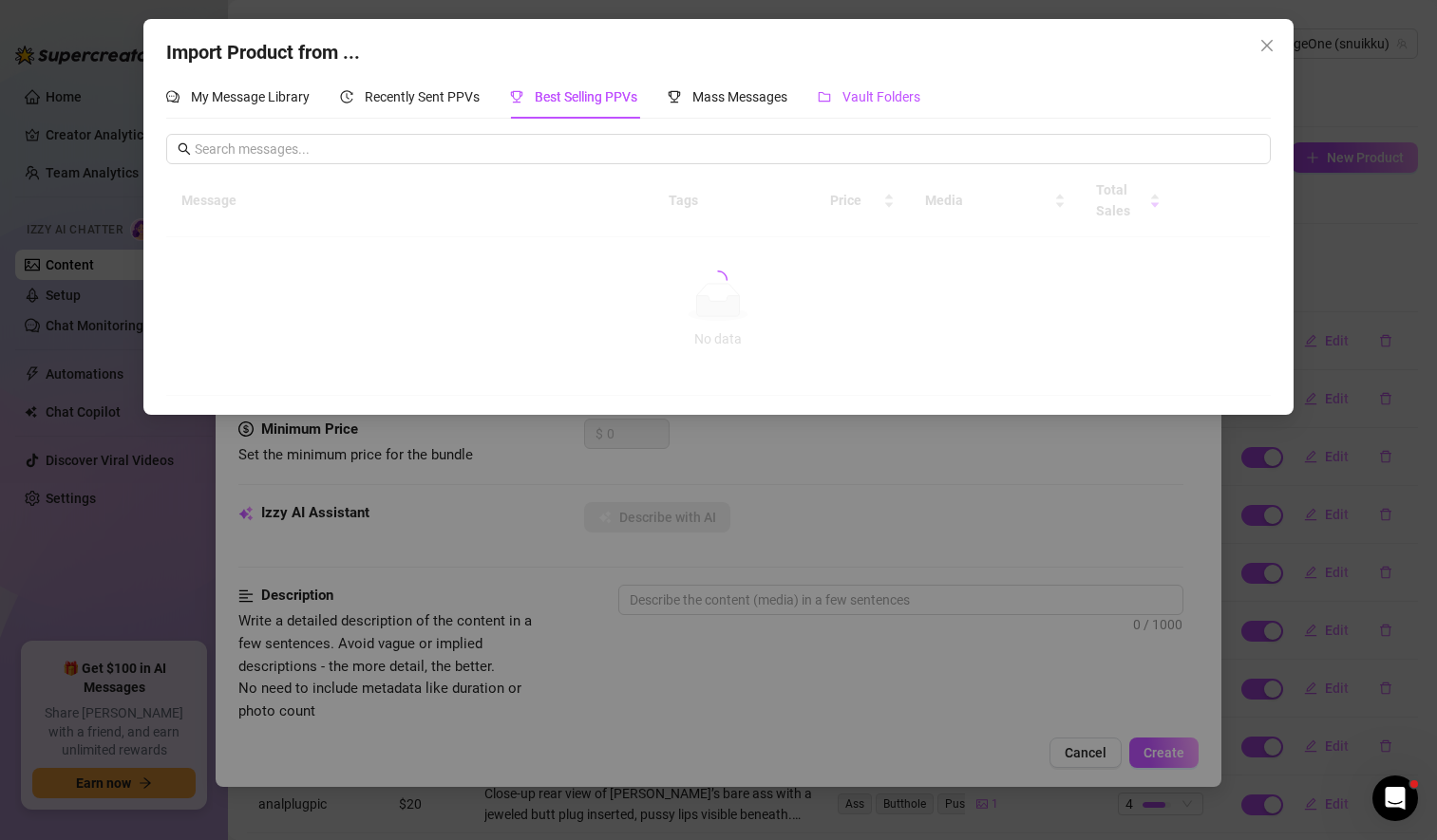
click at [887, 98] on span "Vault Folders" at bounding box center [881, 97] width 78 height 15
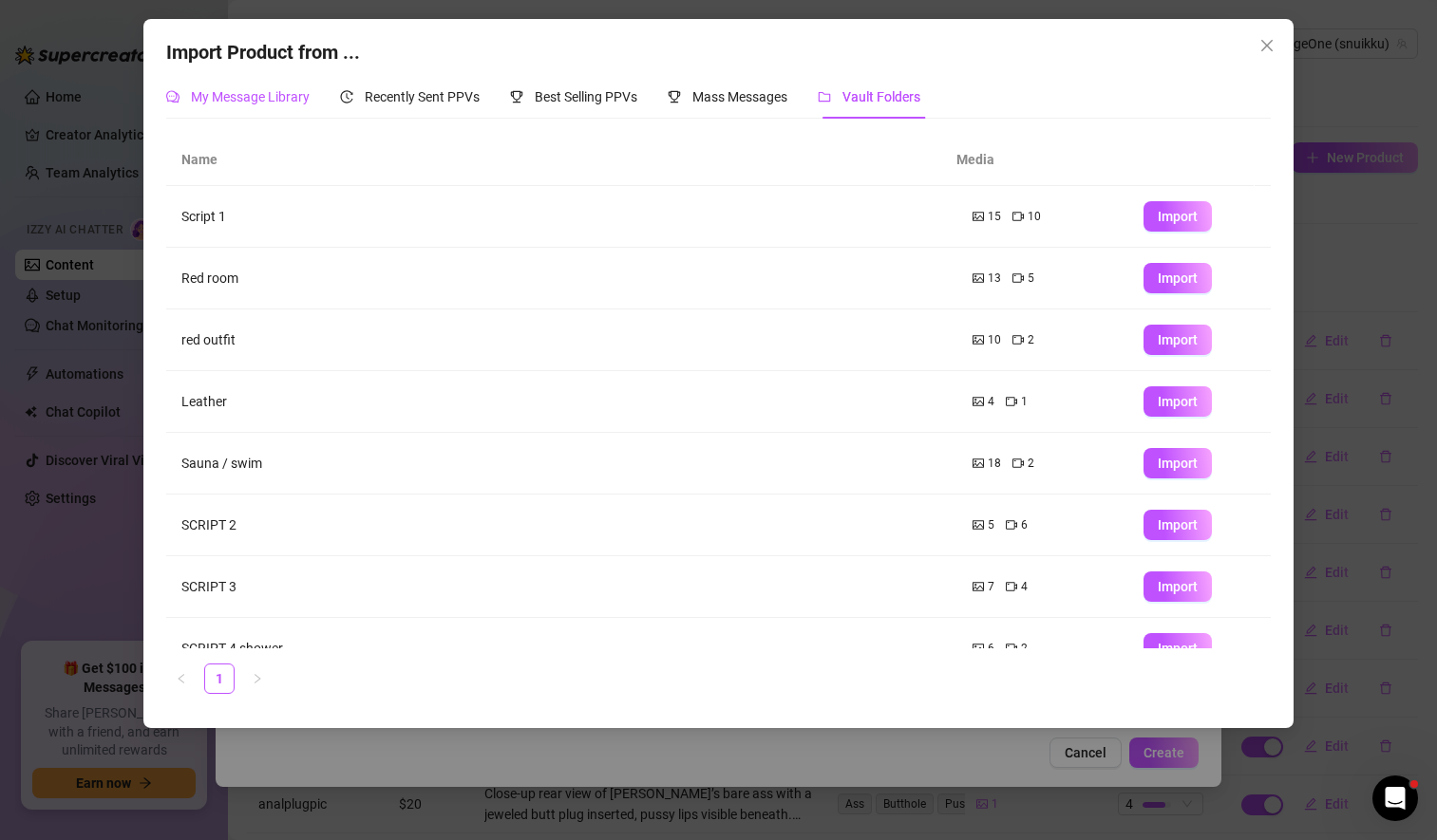
click at [253, 96] on span "My Message Library" at bounding box center [250, 97] width 119 height 15
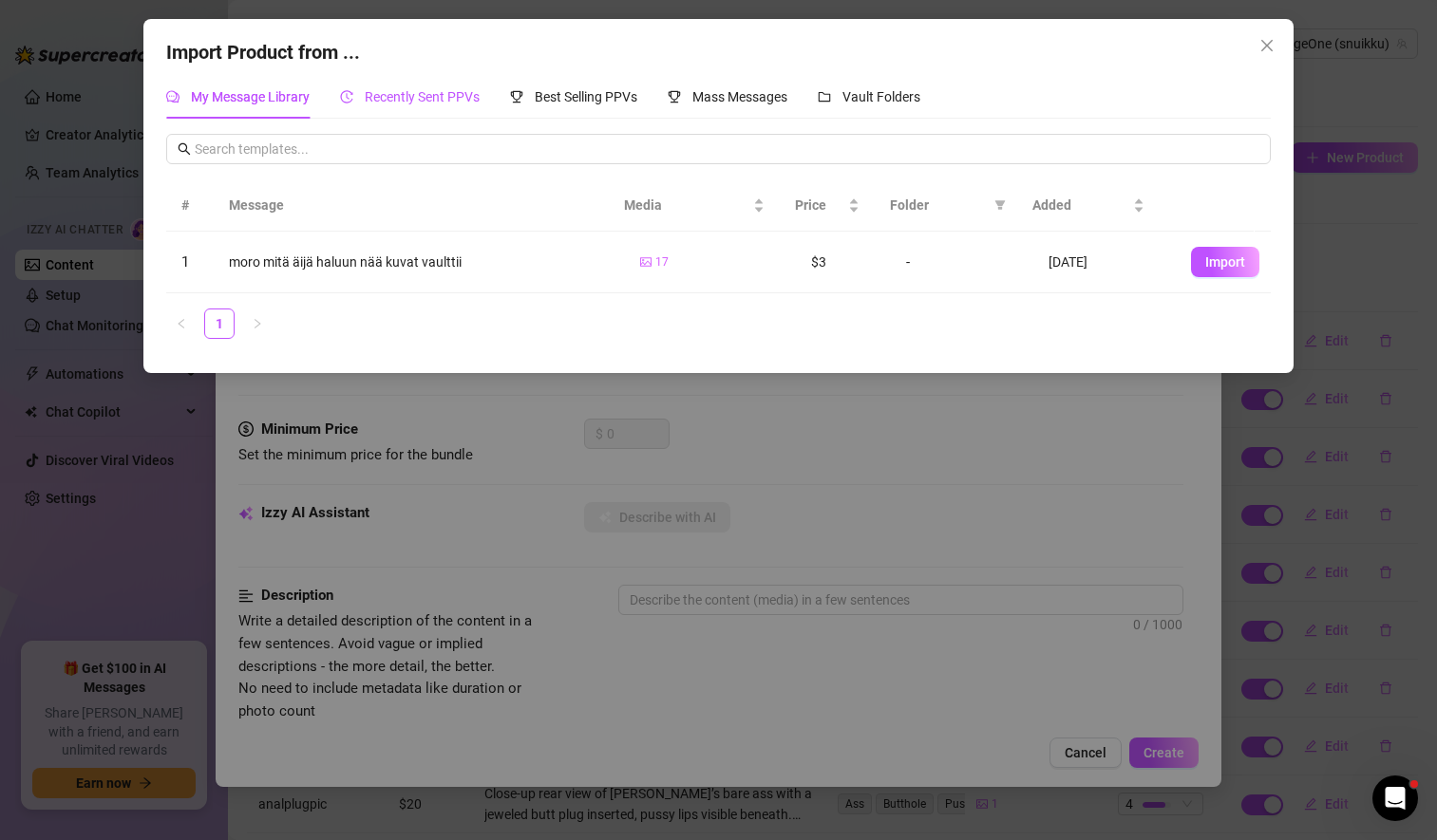
click at [416, 95] on span "Recently Sent PPVs" at bounding box center [422, 97] width 115 height 15
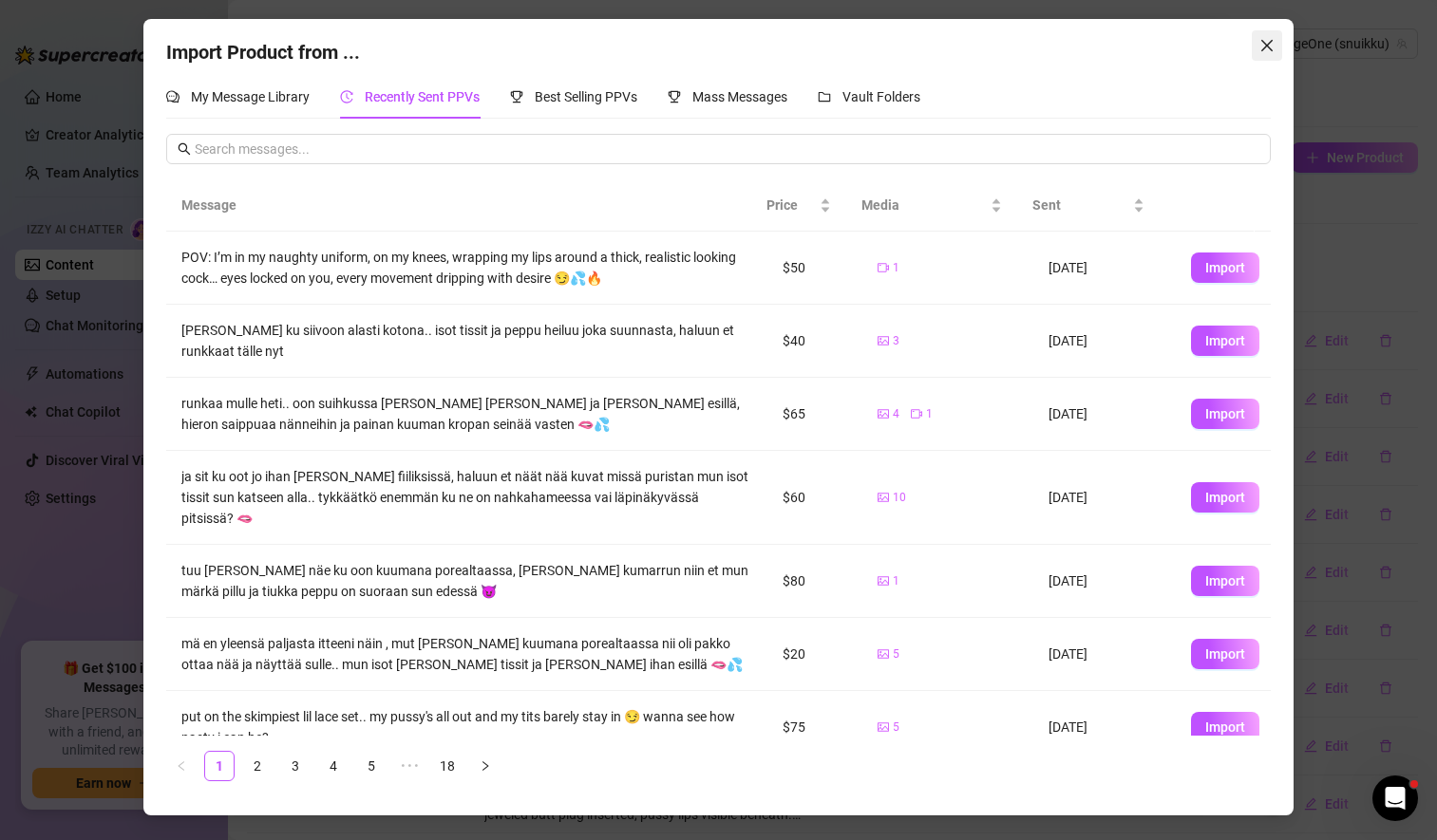
click at [1270, 44] on icon "close" at bounding box center [1266, 46] width 15 height 15
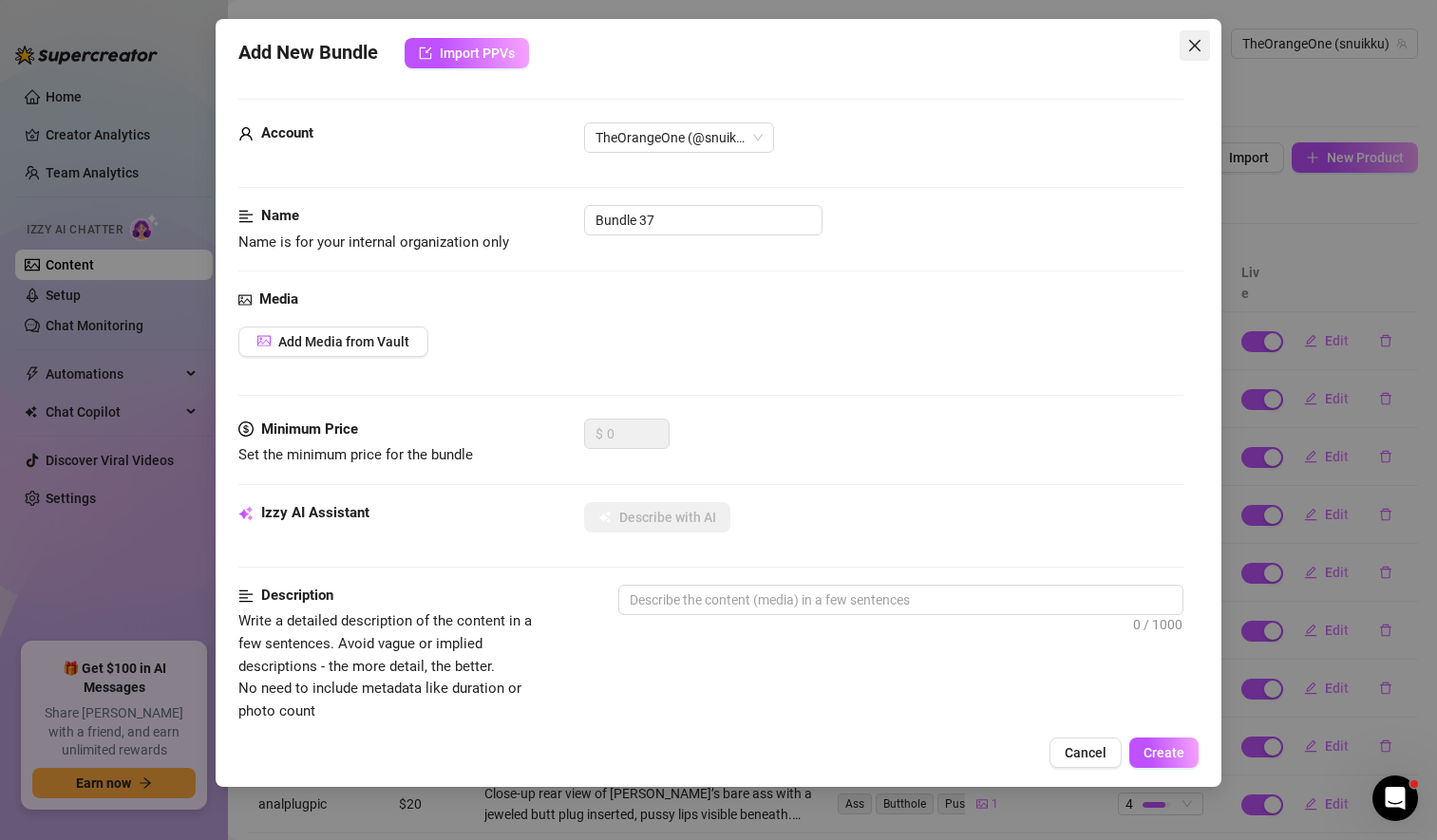
click at [1190, 32] on button "Close" at bounding box center [1194, 46] width 31 height 31
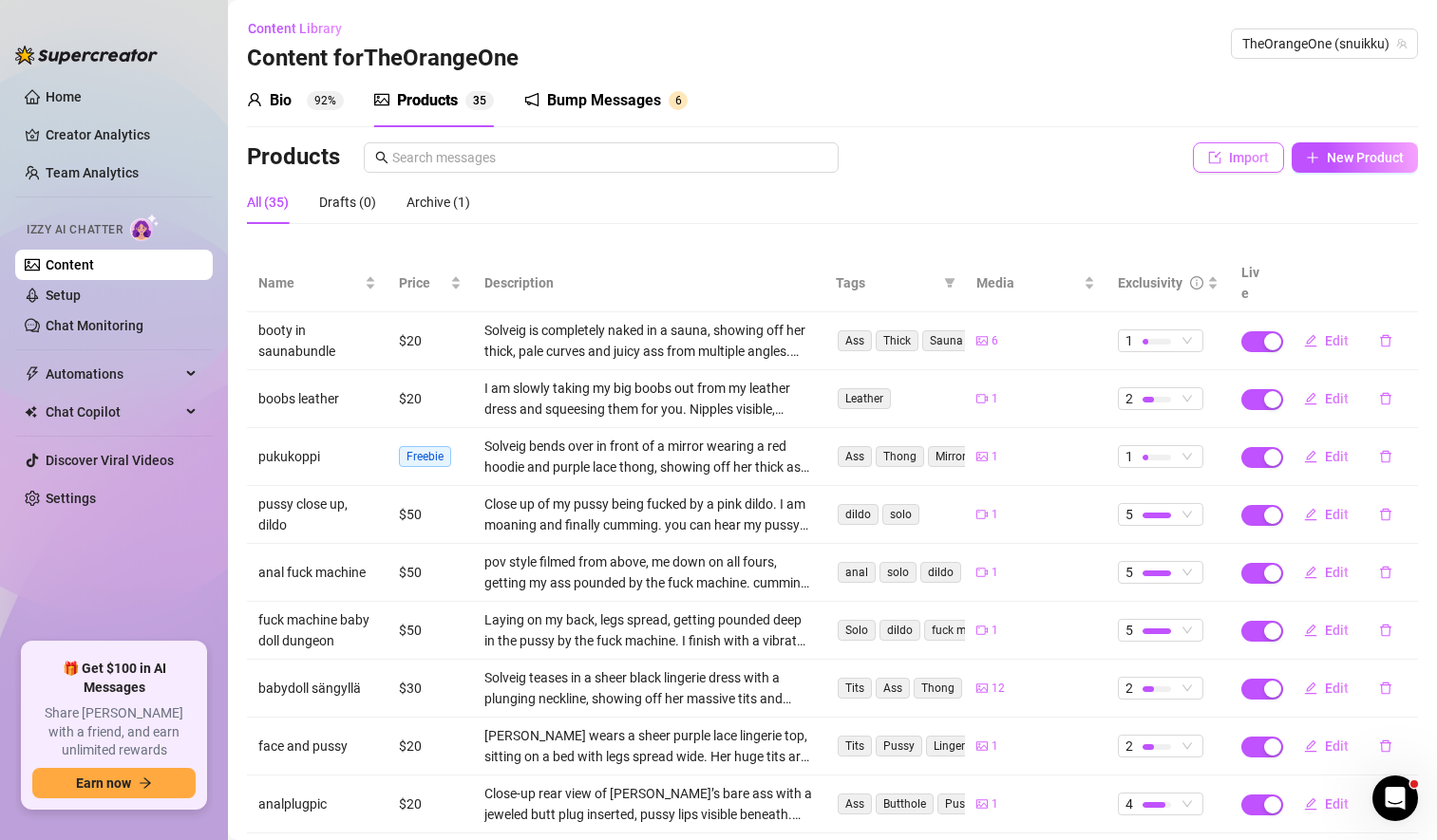
click at [1229, 152] on span "Import" at bounding box center [1249, 157] width 40 height 15
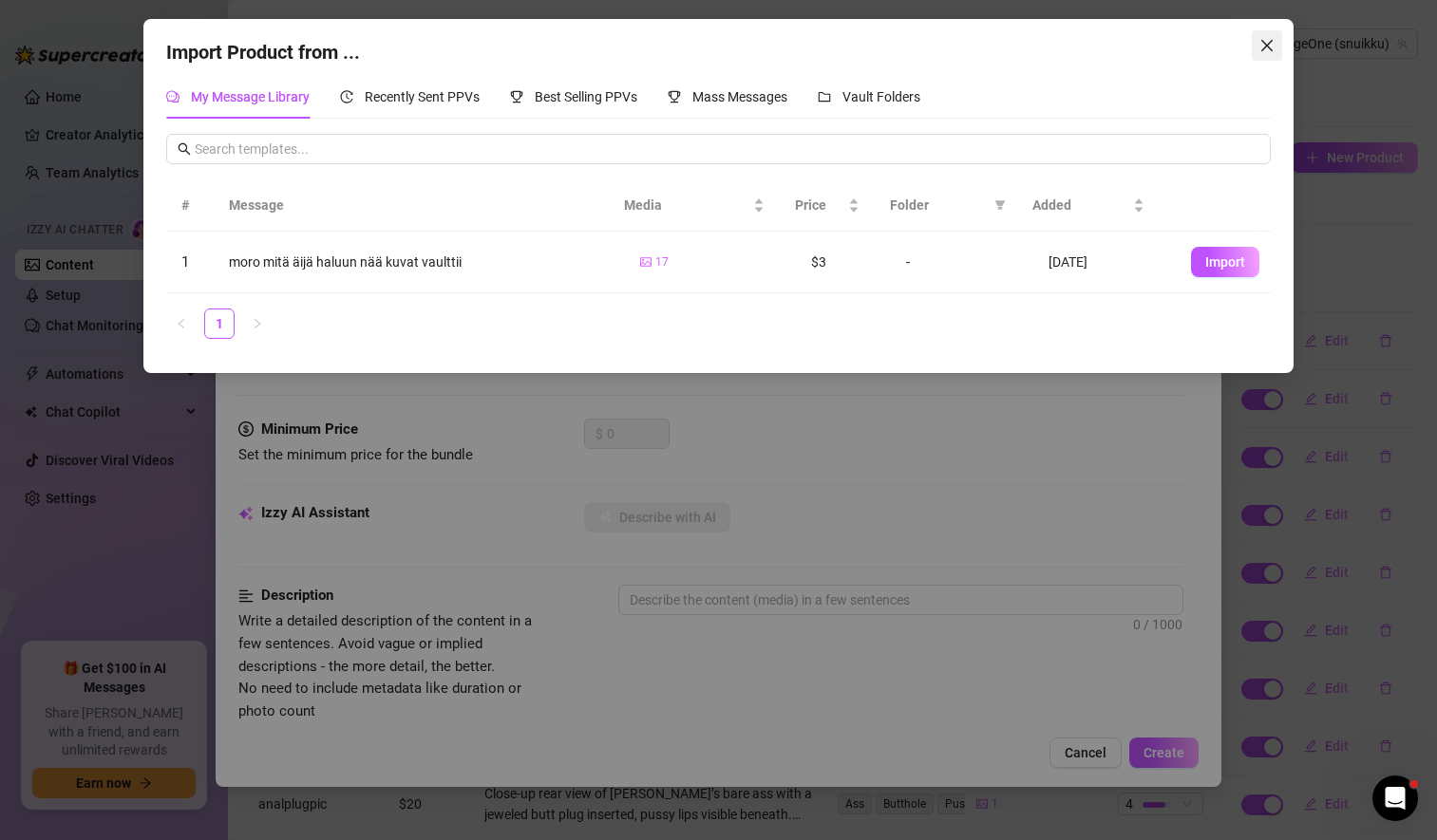
click at [1259, 46] on icon "close" at bounding box center [1266, 46] width 15 height 15
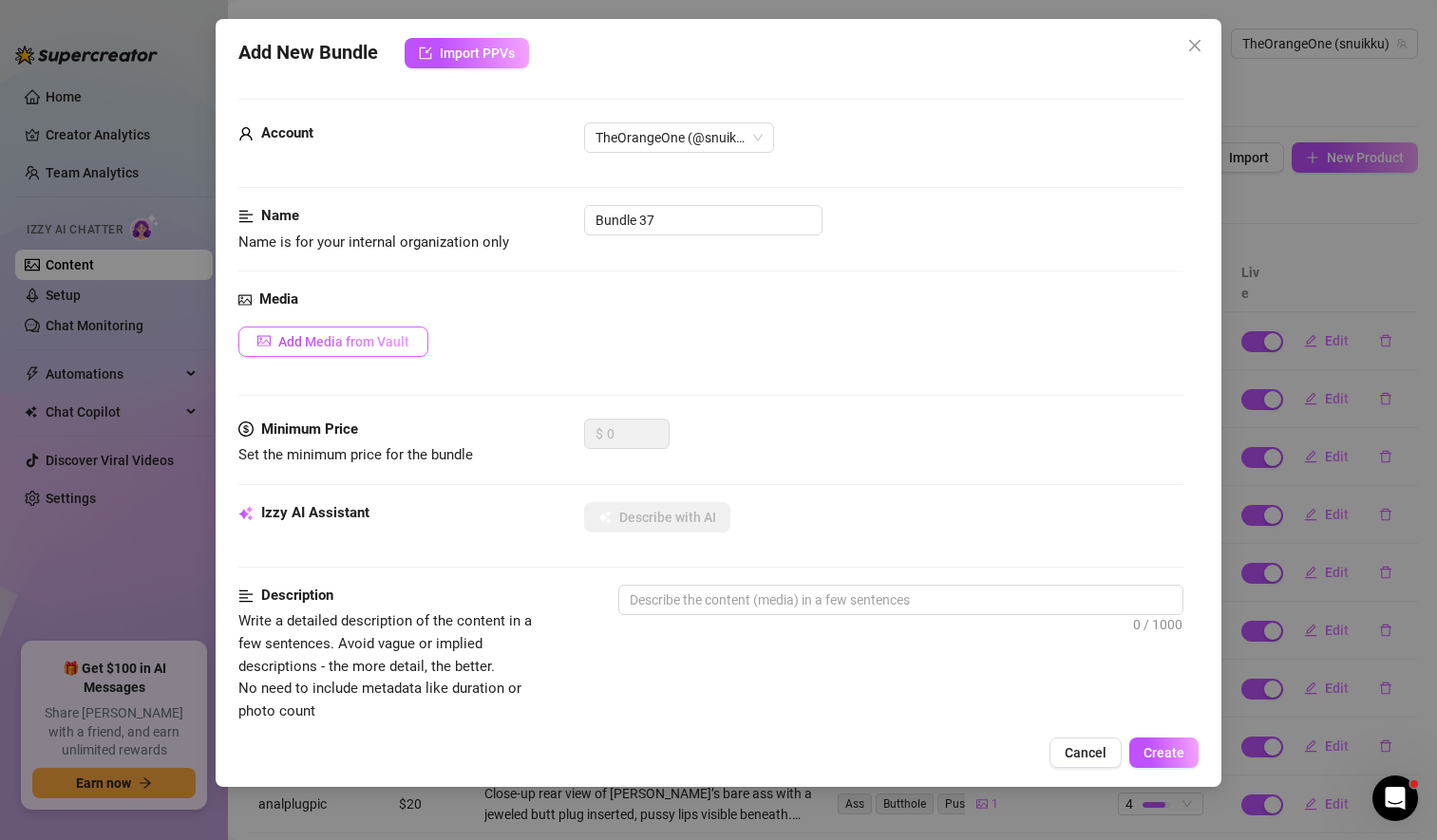
click at [327, 346] on span "Add Media from Vault" at bounding box center [343, 341] width 131 height 15
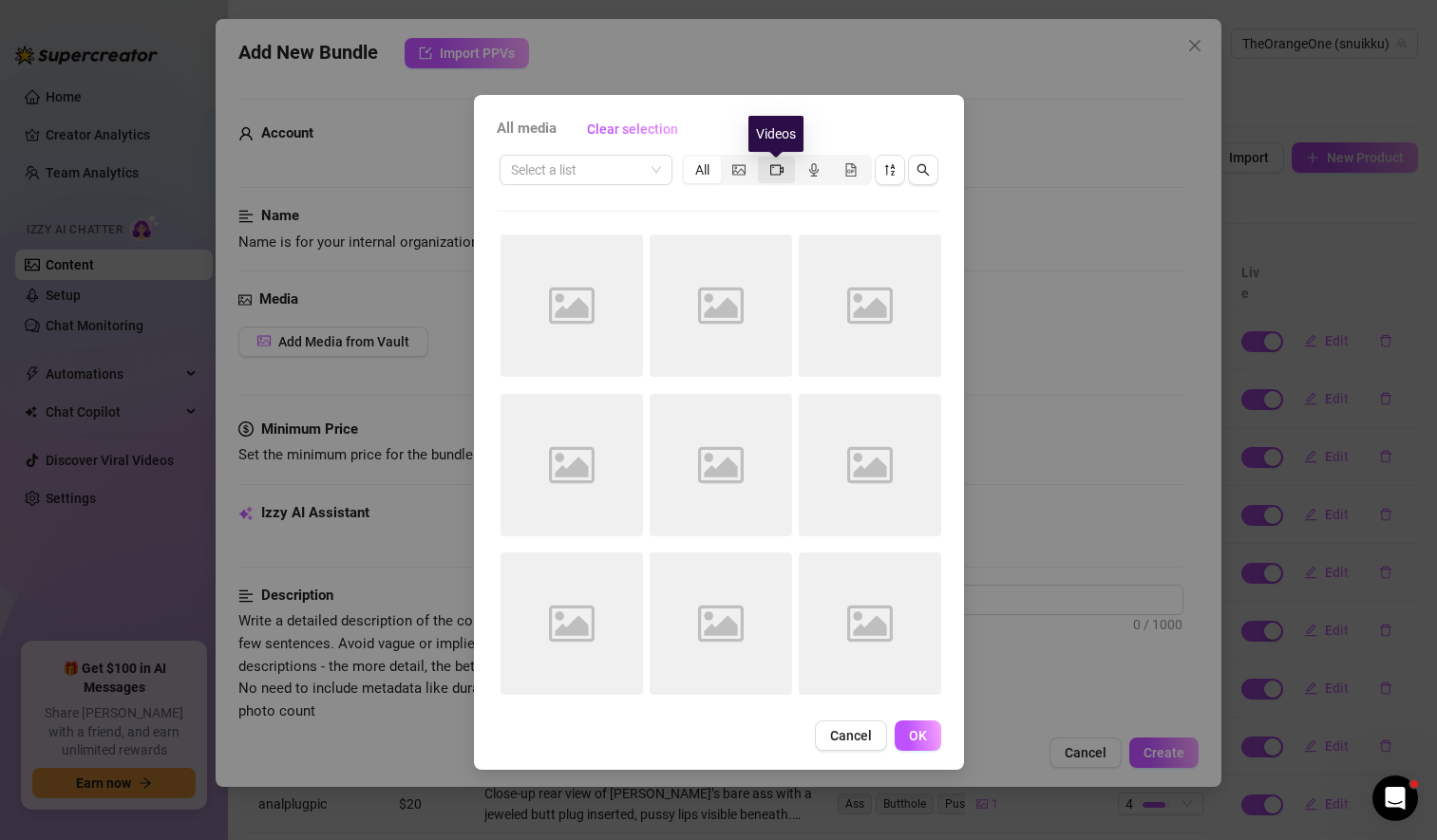
click at [778, 170] on icon "video-camera" at bounding box center [777, 170] width 13 height 13
click at [763, 159] on input "segmented control" at bounding box center [763, 159] width 0 height 0
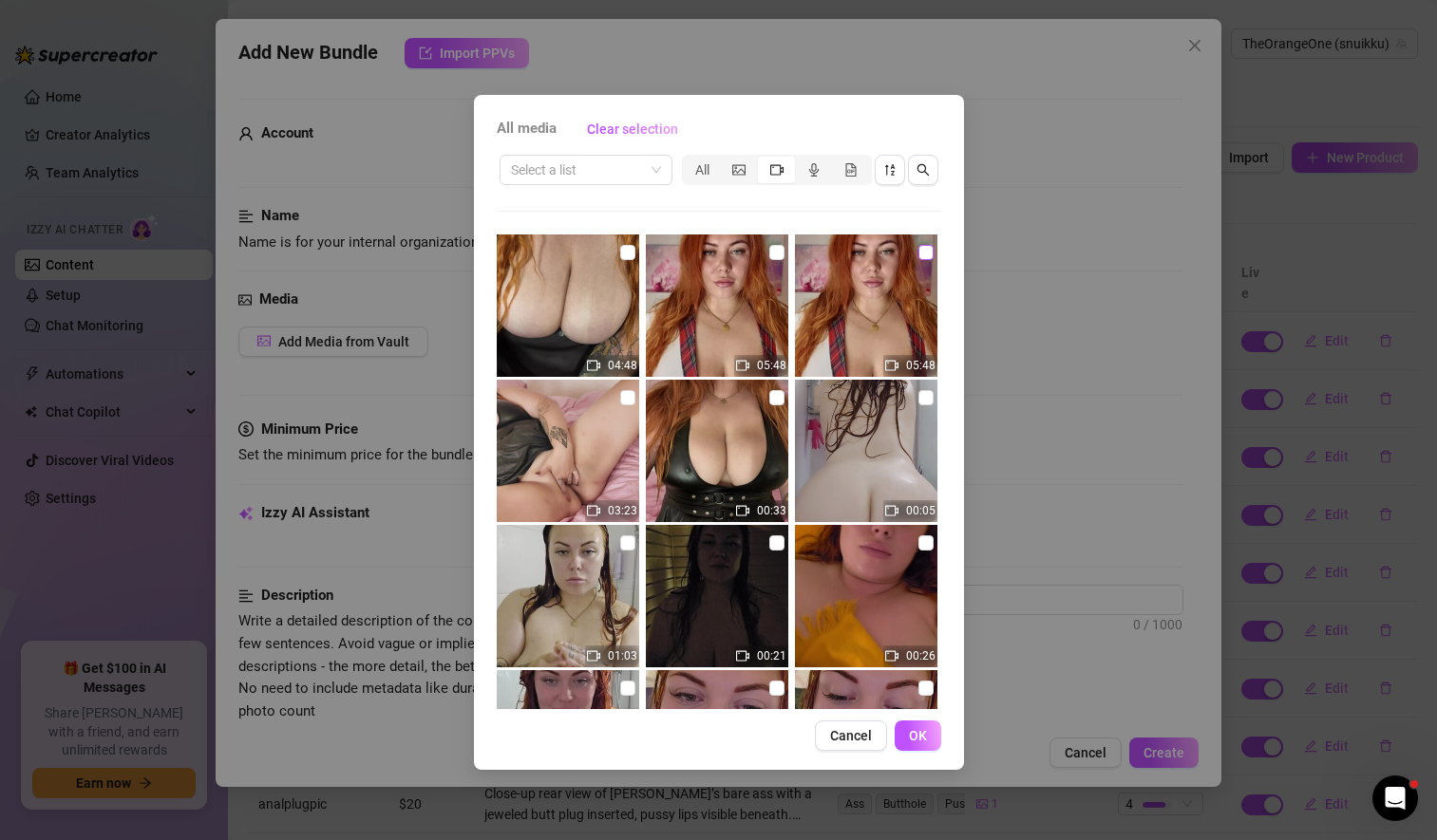
click at [918, 248] on input "checkbox" at bounding box center [926, 252] width 15 height 15
click at [916, 743] on button "OK" at bounding box center [917, 735] width 47 height 31
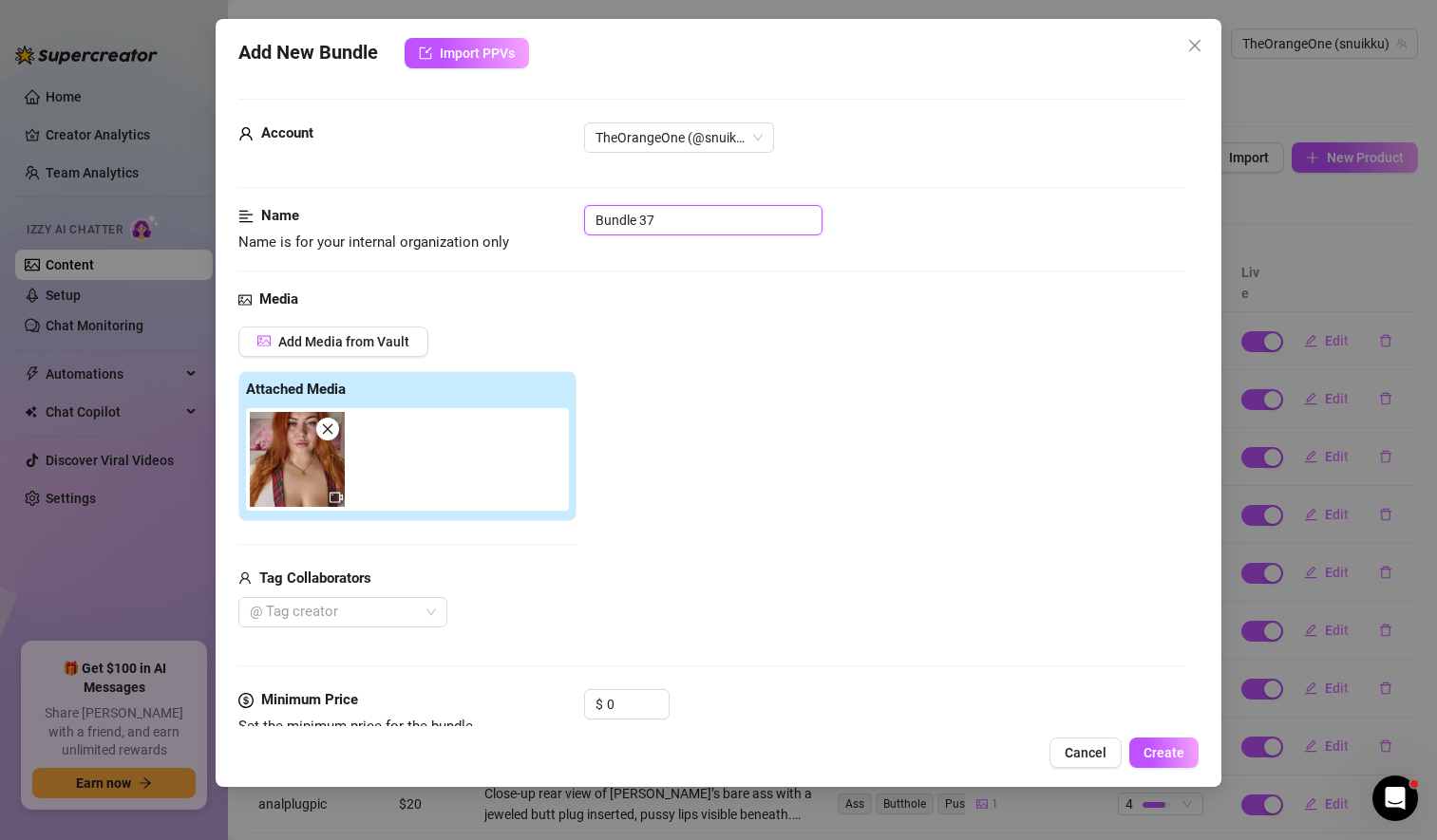
drag, startPoint x: 669, startPoint y: 220, endPoint x: 503, endPoint y: 222, distance: 166.0
click at [503, 222] on div "Name Name is for your internal organization only Bundle 37" at bounding box center [710, 229] width 945 height 48
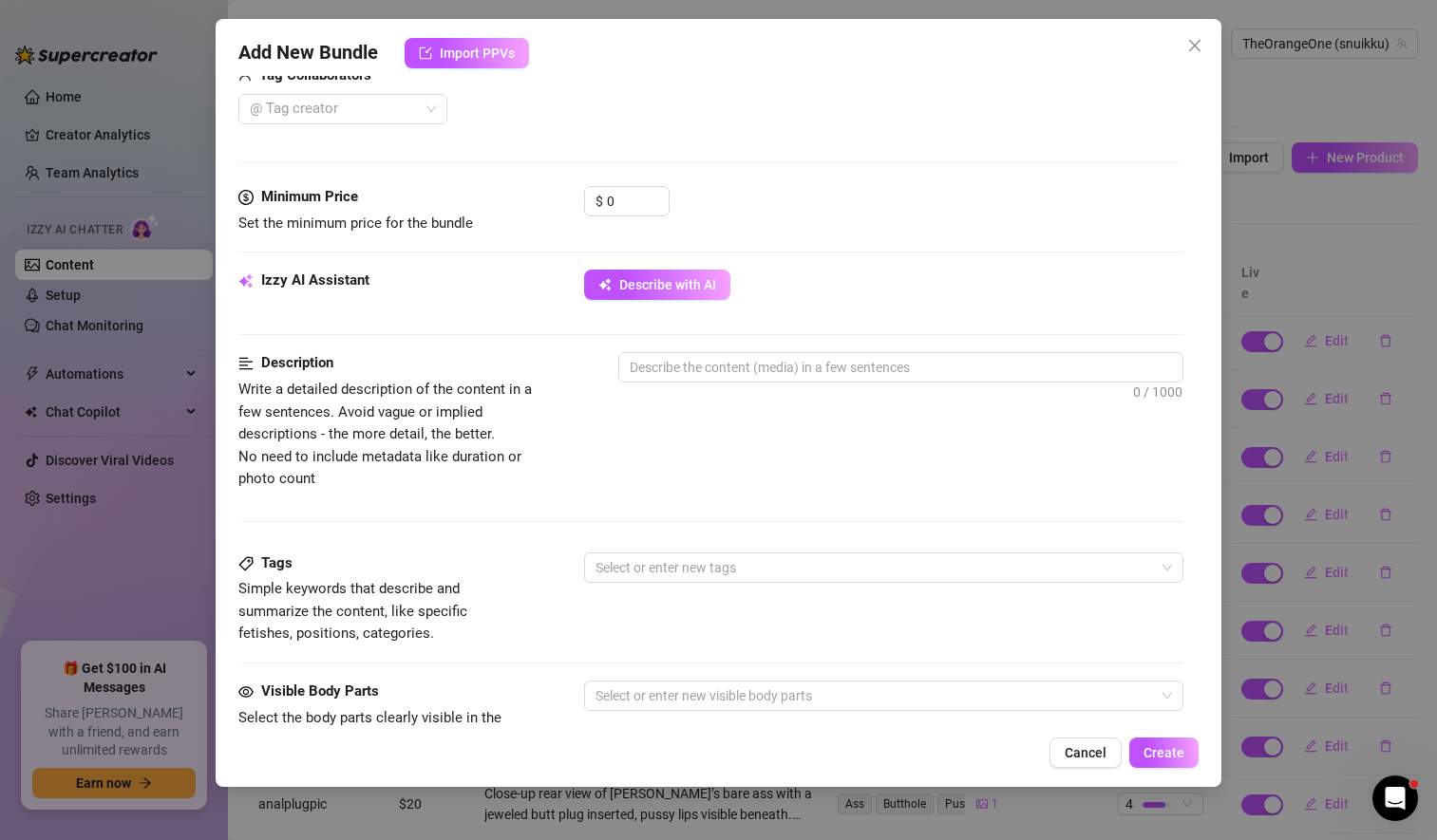
scroll to position [504, 0]
click at [694, 370] on textarea at bounding box center [900, 366] width 563 height 29
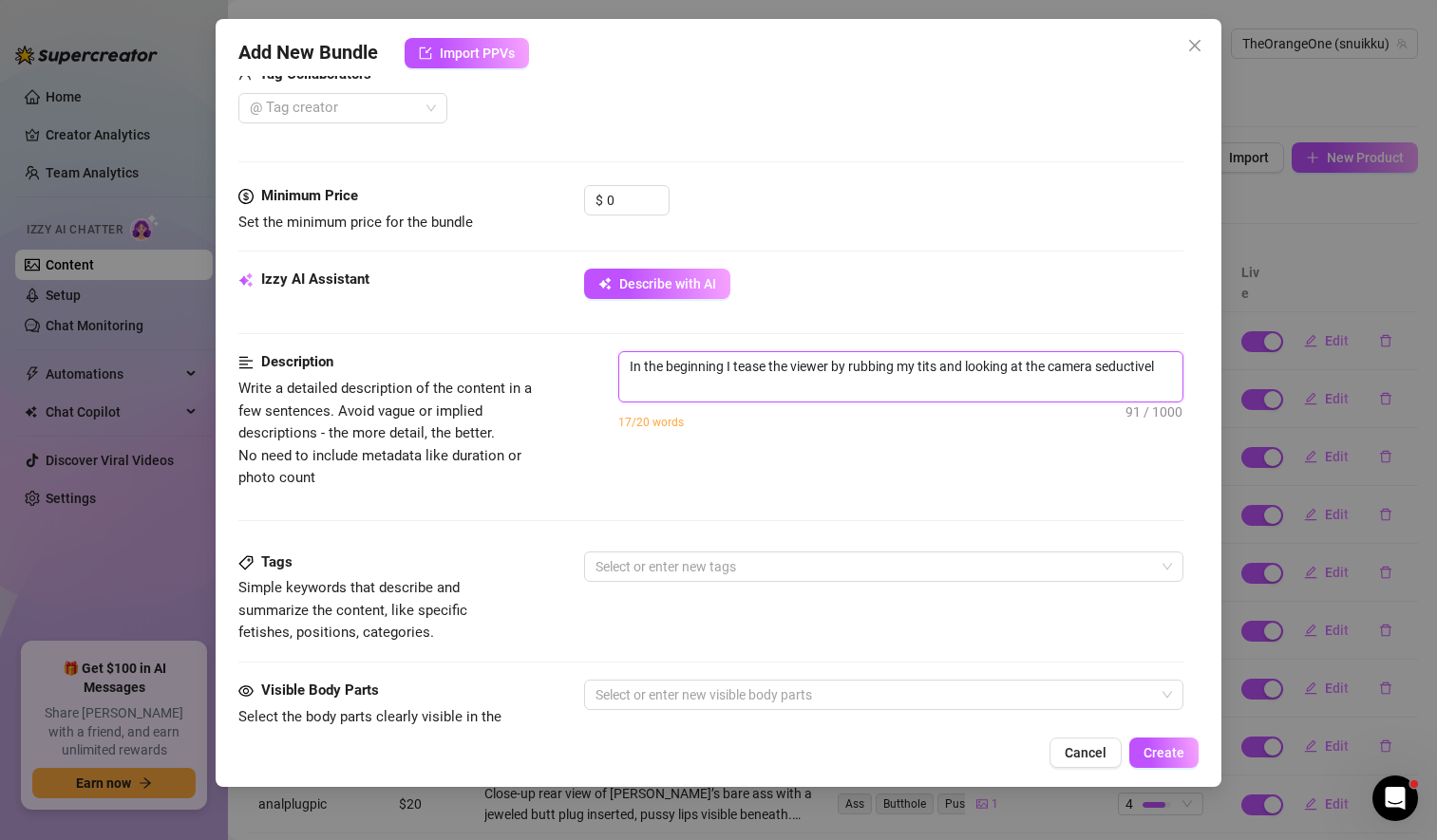
scroll to position [0, 0]
click at [940, 368] on textarea "In the beginning I tease the viewer by rubbing my tits and looking at the camer…" at bounding box center [900, 376] width 563 height 49
click at [1010, 368] on textarea "In the beginning I tease the viewer by rubbing my tits over my red school unifo…" at bounding box center [900, 376] width 563 height 49
click at [993, 389] on textarea "In the beginning I tease the viewer by rubbing my tits over my red and white sc…" at bounding box center [900, 376] width 563 height 49
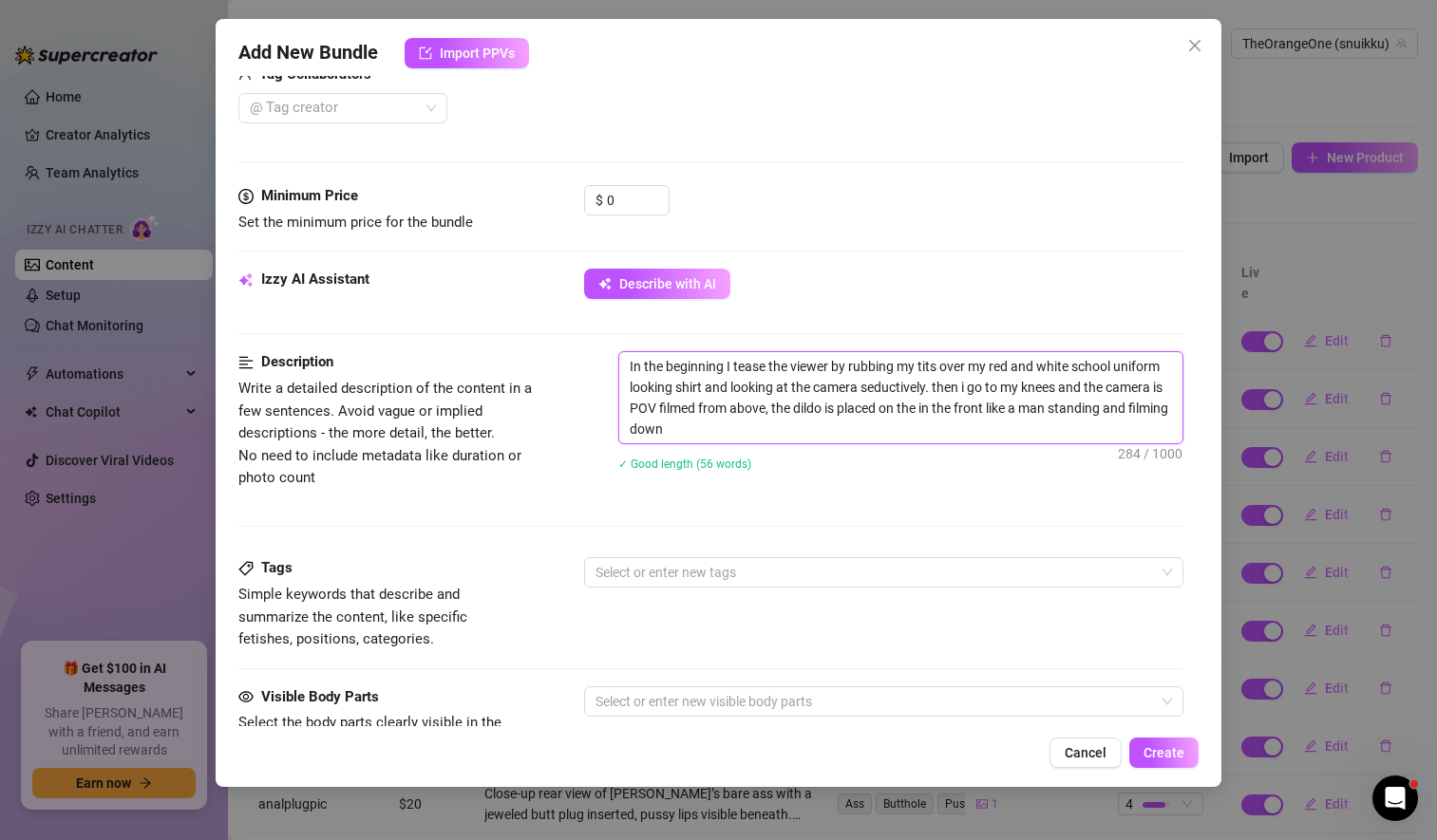
click at [876, 409] on textarea "In the beginning I tease the viewer by rubbing my tits over my red and white sc…" at bounding box center [900, 397] width 563 height 91
click at [890, 409] on textarea "In the beginning I tease the viewer by rubbing my tits over my red and white sc…" at bounding box center [900, 397] width 563 height 91
click at [927, 408] on textarea "In the beginning I tease the viewer by rubbing my tits over my red and white sc…" at bounding box center [900, 397] width 563 height 91
click at [1001, 409] on textarea "In the beginning I tease the viewer by rubbing my tits over my red and white sc…" at bounding box center [900, 397] width 563 height 91
click at [1025, 426] on textarea "In the beginning I tease the viewer by rubbing my tits over my red and white sc…" at bounding box center [900, 397] width 563 height 91
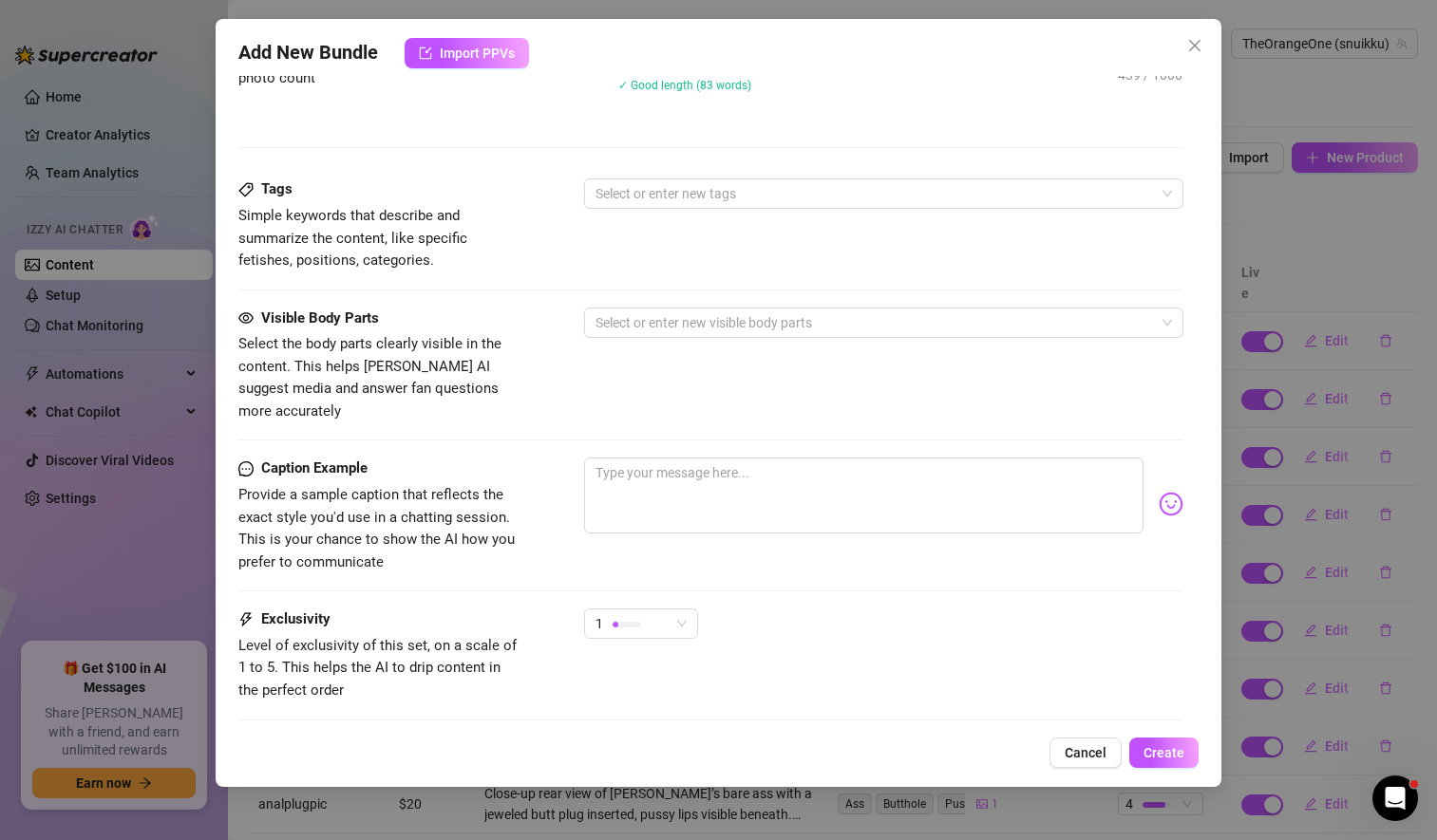
scroll to position [904, 0]
click at [675, 471] on textarea at bounding box center [863, 494] width 559 height 76
click at [645, 472] on textarea at bounding box center [863, 494] width 559 height 76
paste textarea "POV: I’m in my naughty uniform, on my knees, wrapping my lips around a thick, r…"
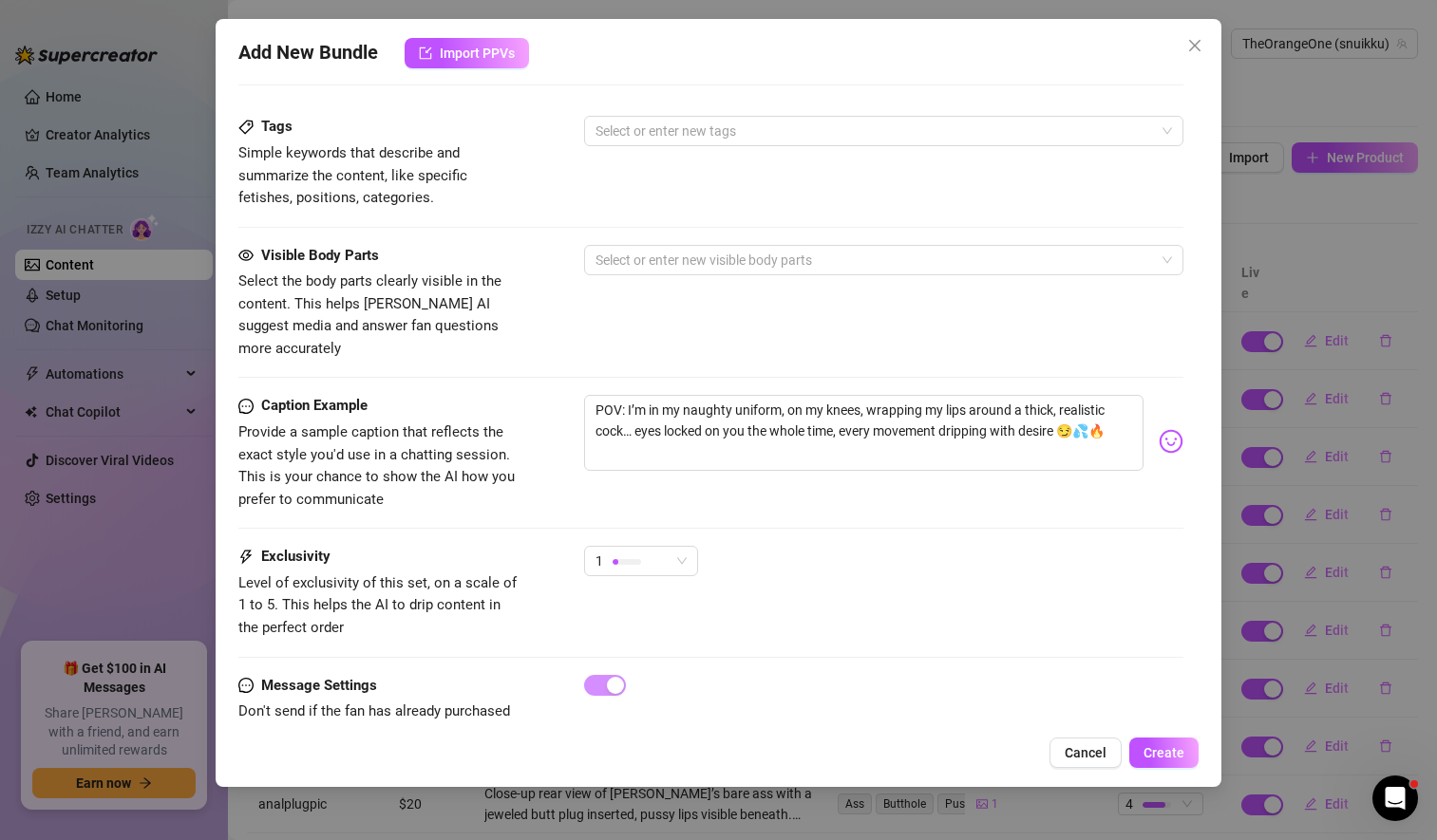
scroll to position [998, 0]
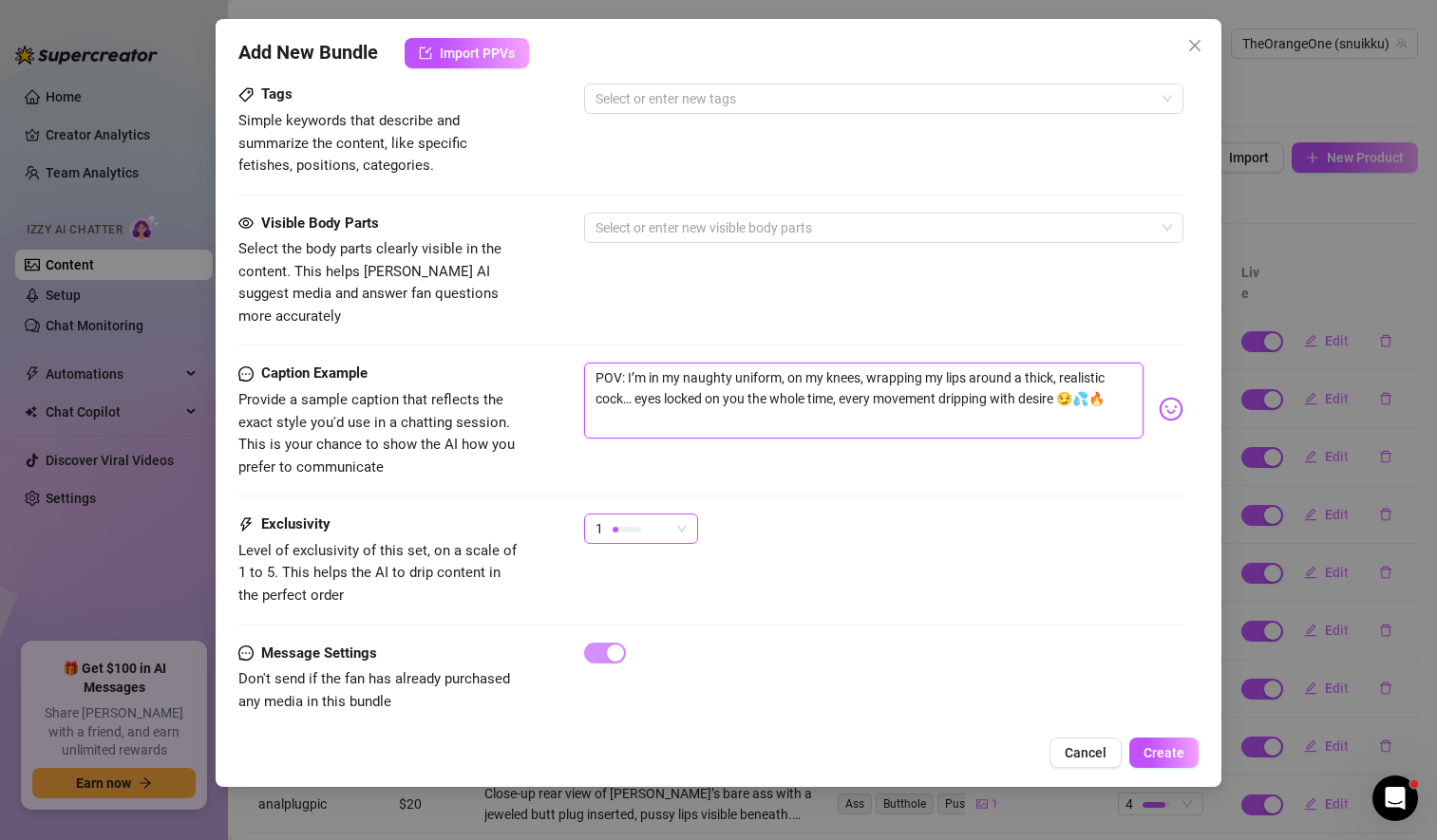
click at [682, 514] on span "1" at bounding box center [641, 528] width 91 height 29
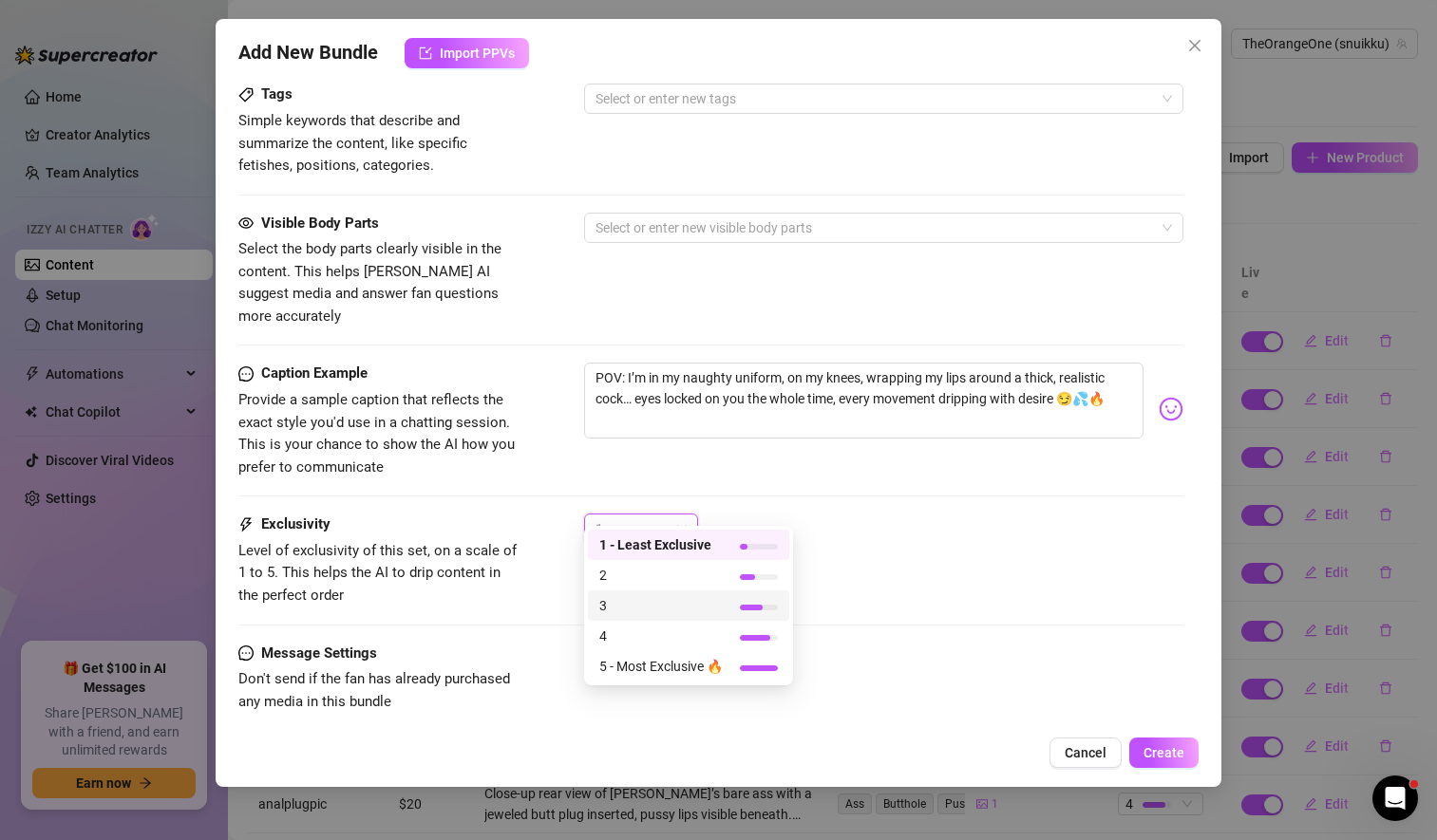
click at [664, 606] on span "3" at bounding box center [661, 606] width 124 height 21
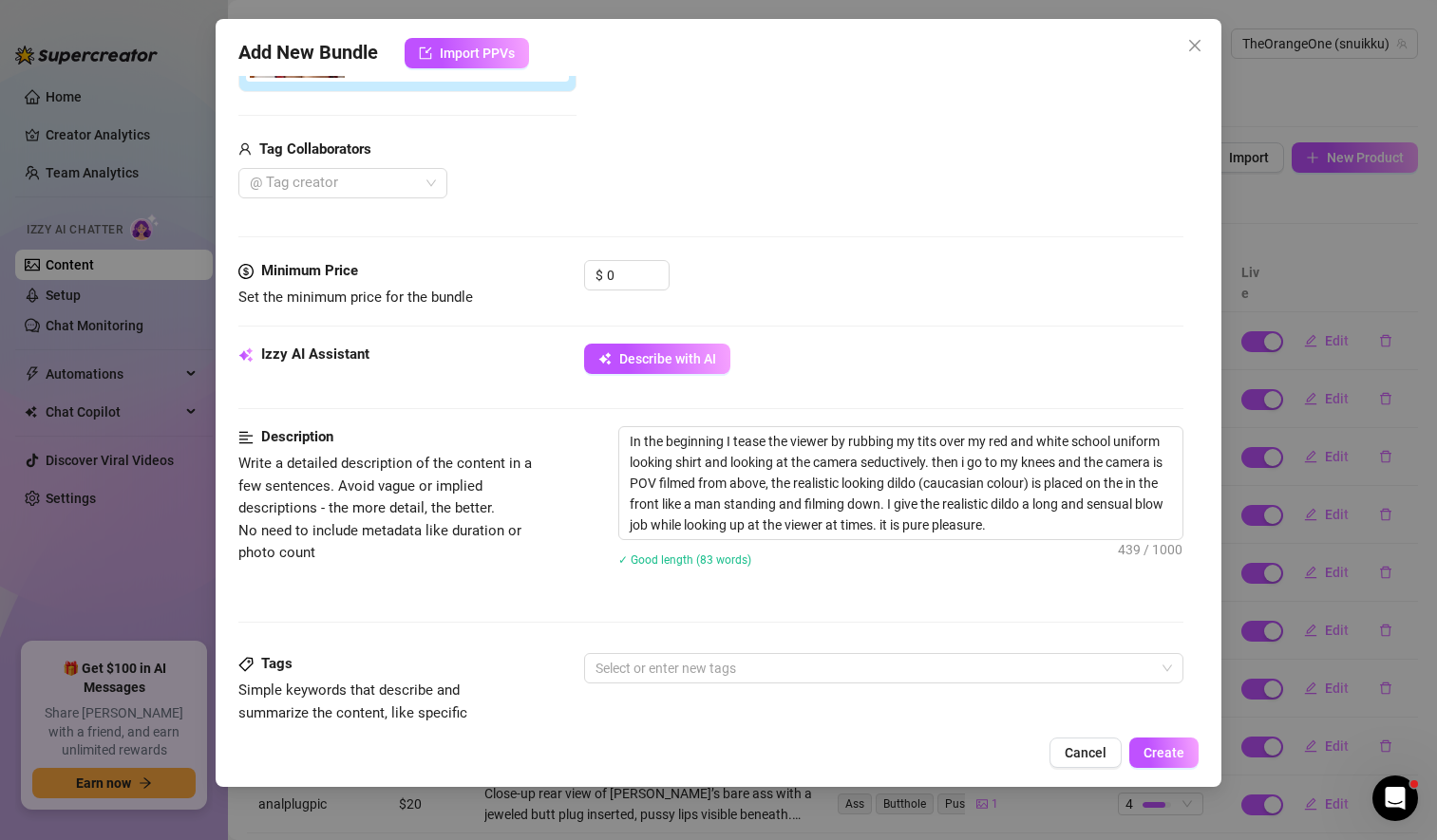
scroll to position [408, 0]
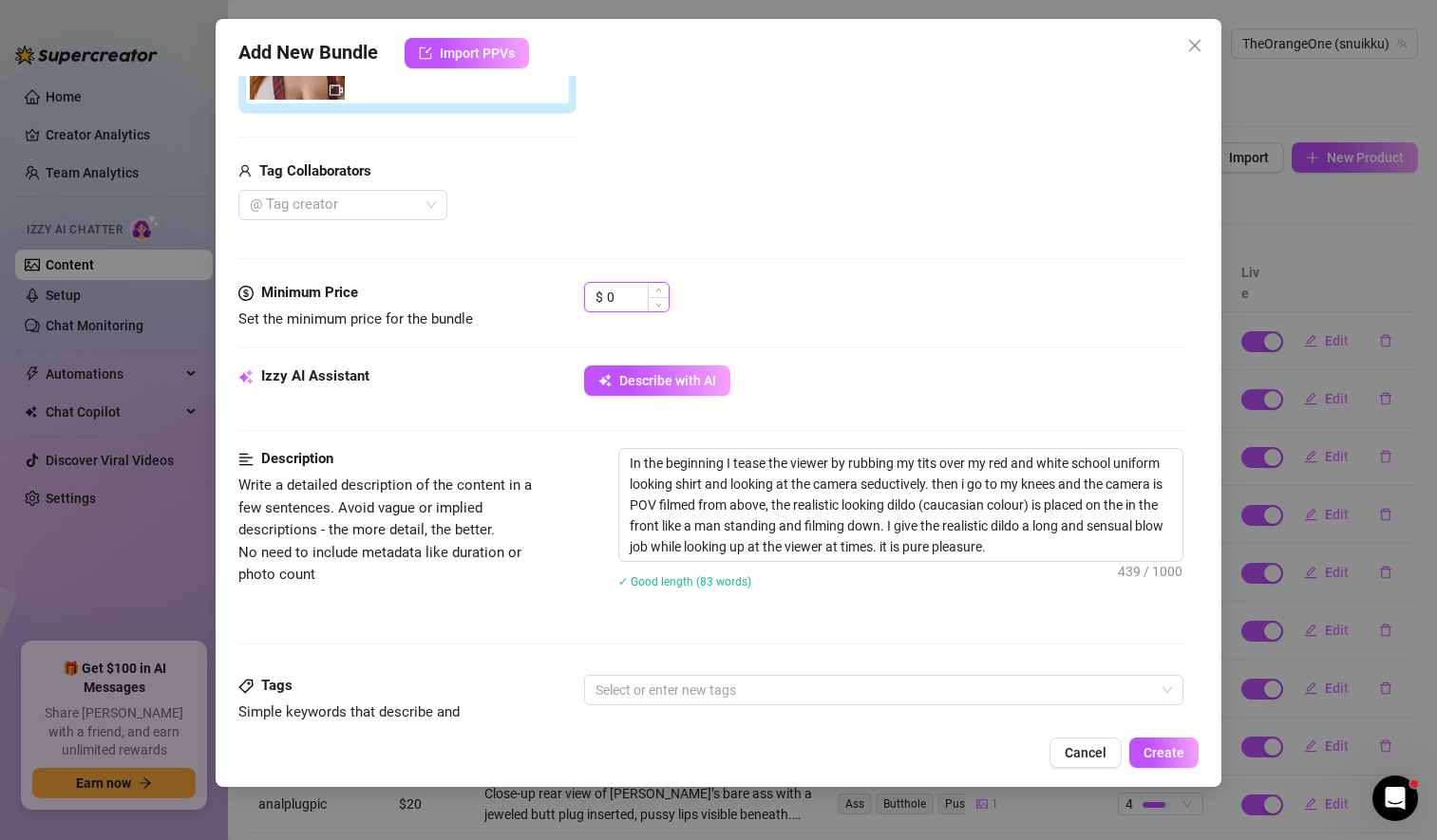
click at [612, 293] on input "0" at bounding box center [637, 297] width 61 height 29
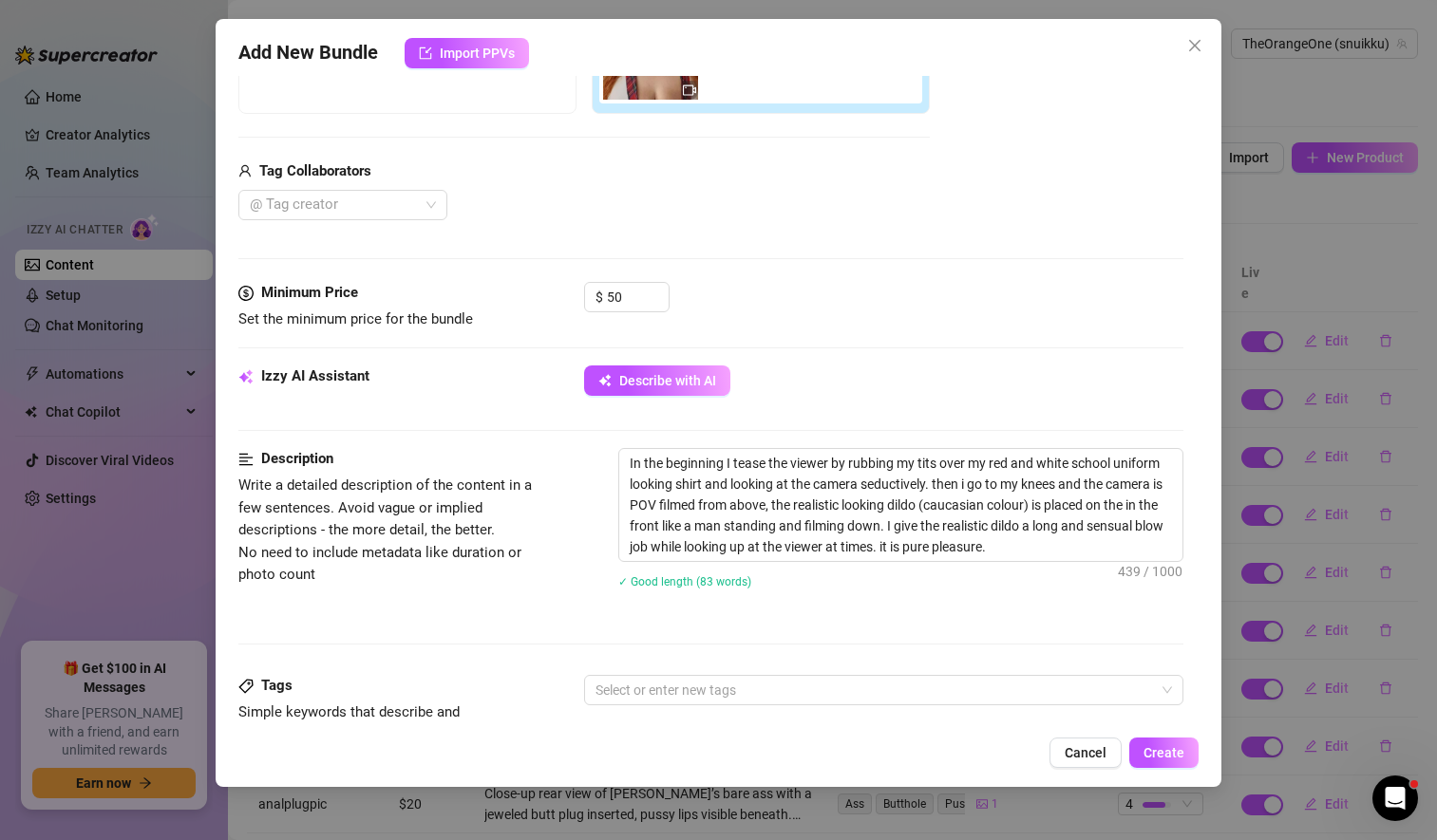
click at [801, 310] on div "$ 50" at bounding box center [883, 305] width 600 height 47
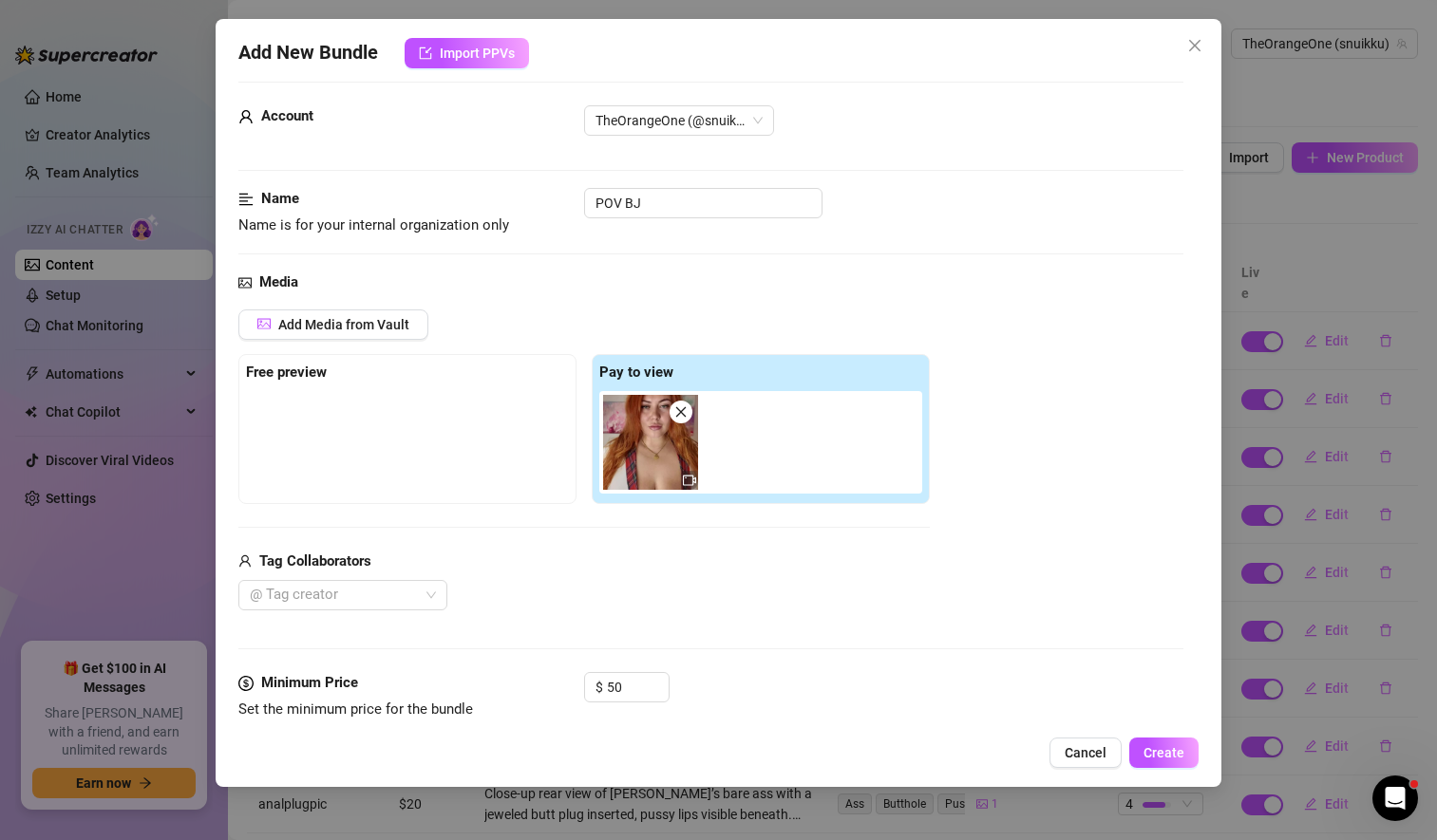
scroll to position [13, 0]
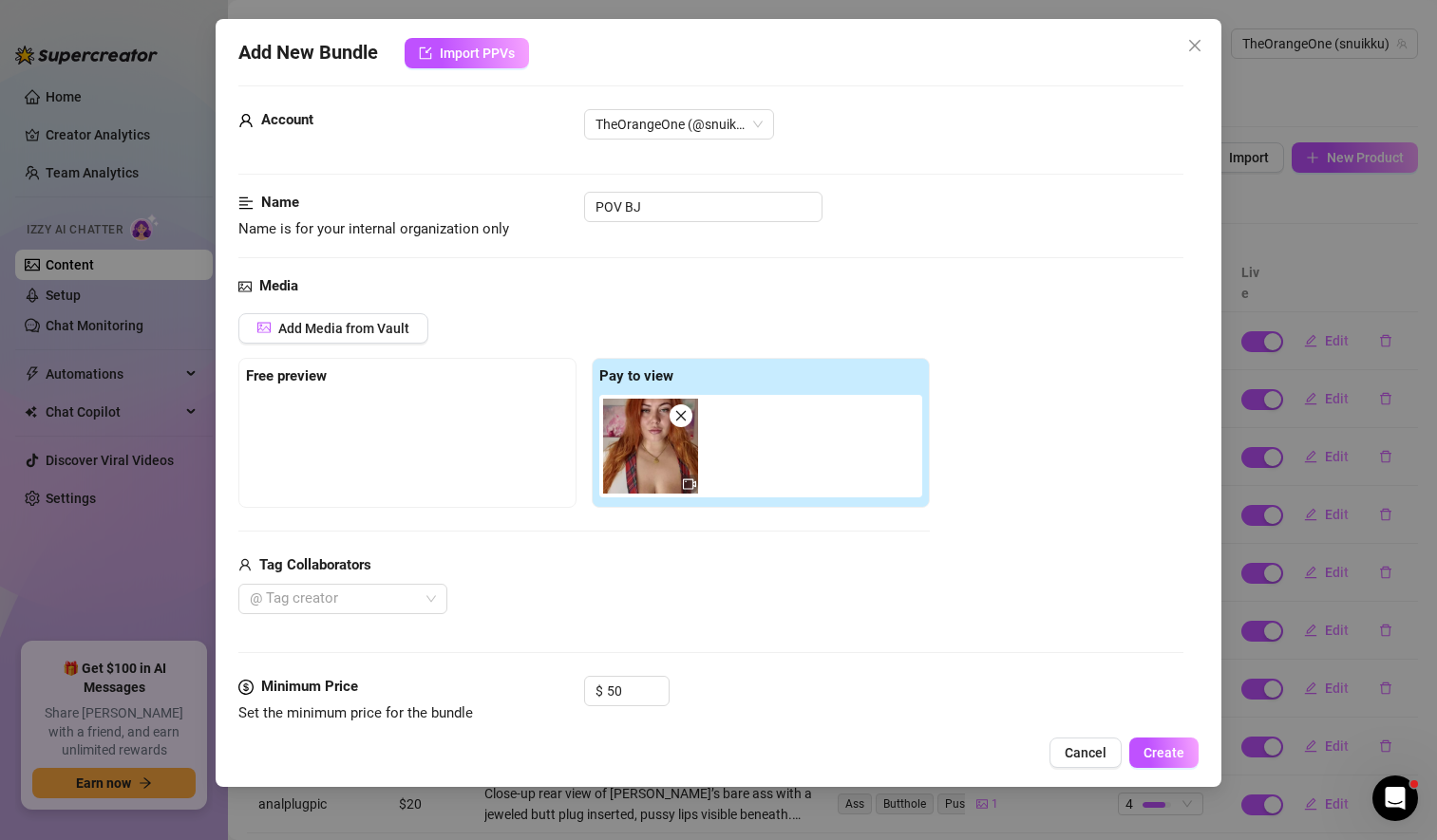
click at [286, 379] on strong "Free preview" at bounding box center [286, 376] width 81 height 17
click at [323, 326] on span "Add Media from Vault" at bounding box center [343, 329] width 131 height 15
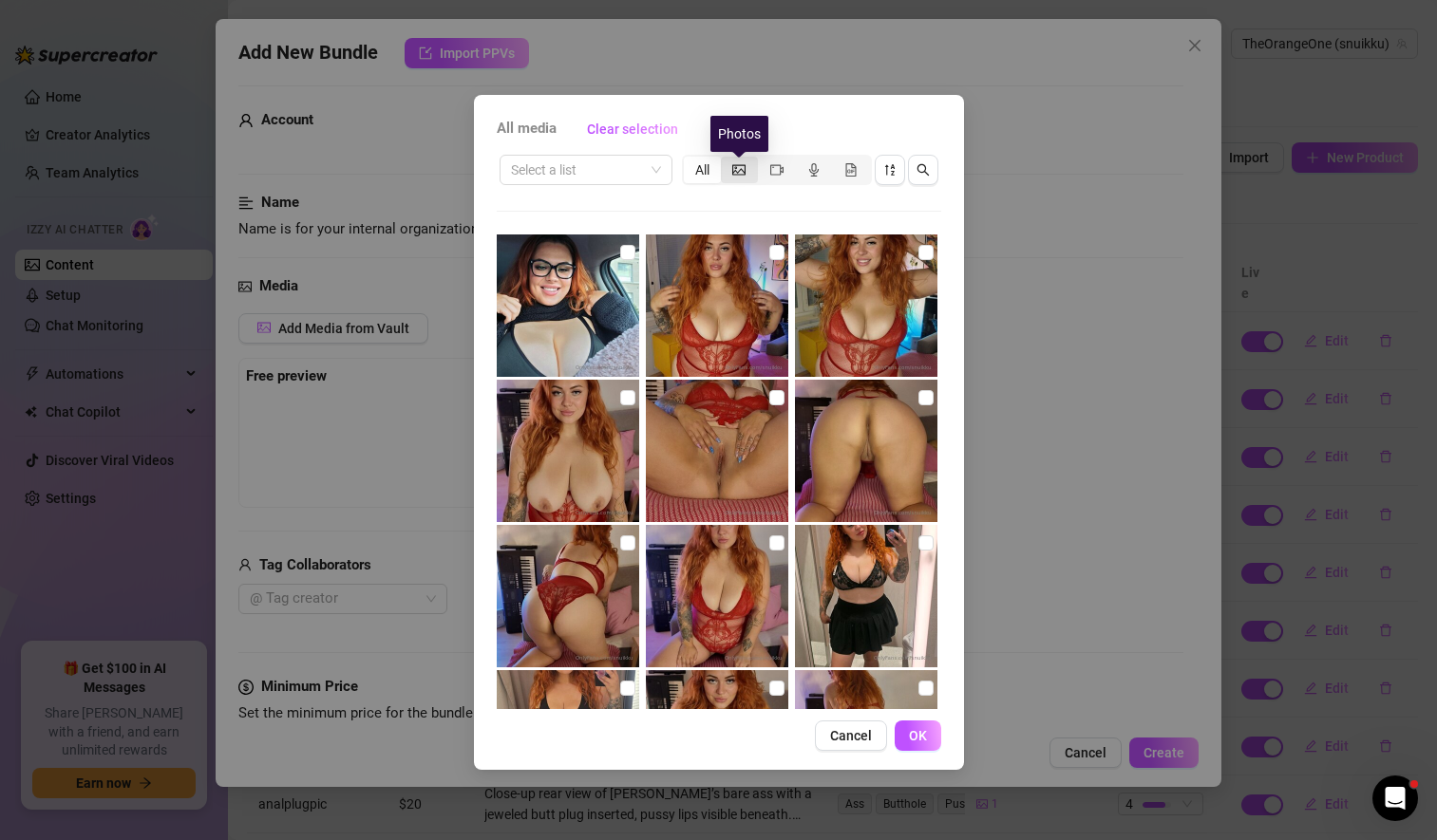
click at [739, 166] on icon "picture" at bounding box center [739, 170] width 13 height 13
click at [725, 159] on input "segmented control" at bounding box center [725, 159] width 0 height 0
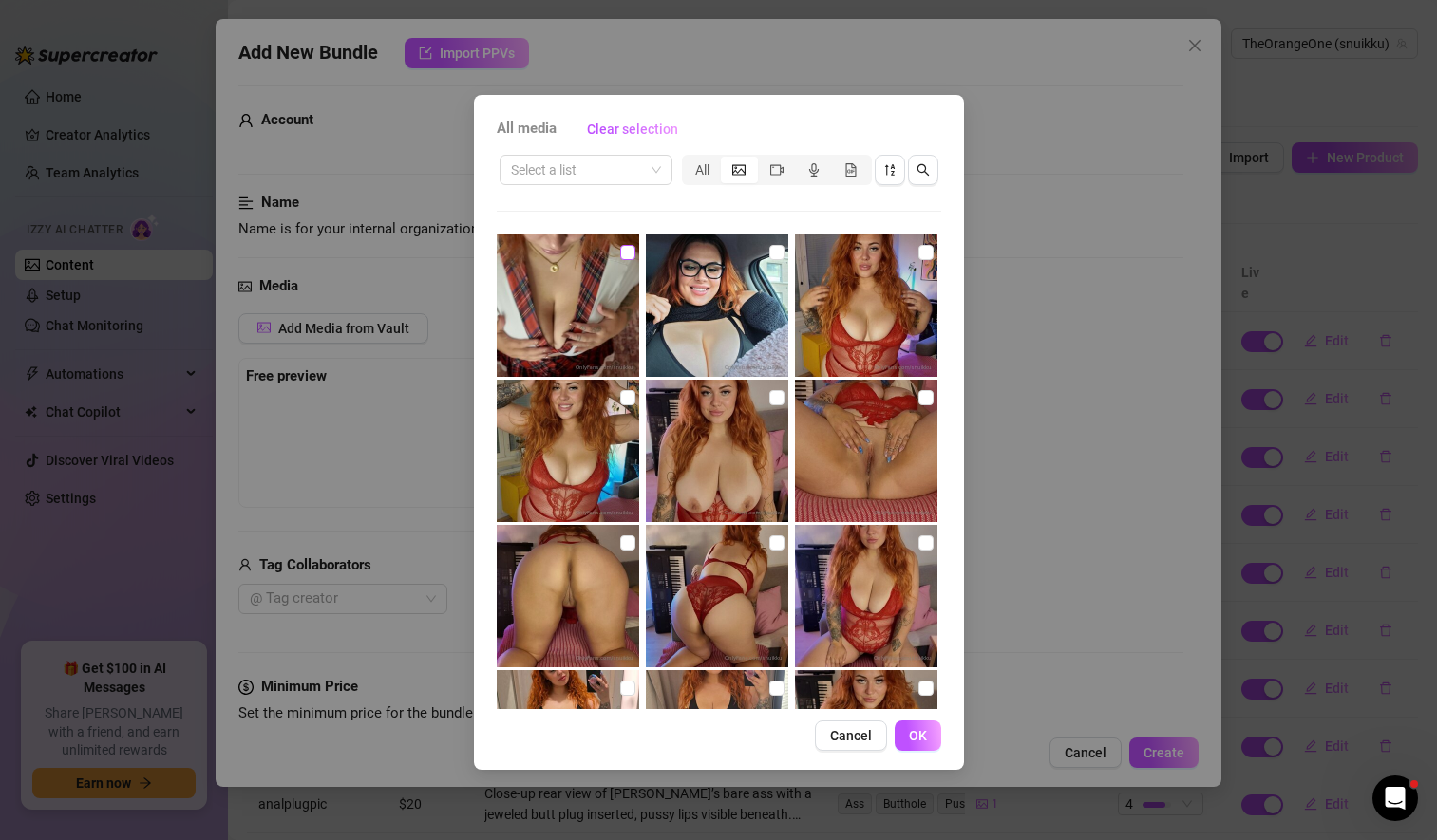
click at [623, 253] on input "checkbox" at bounding box center [627, 252] width 15 height 15
click at [925, 734] on span "OK" at bounding box center [917, 735] width 18 height 15
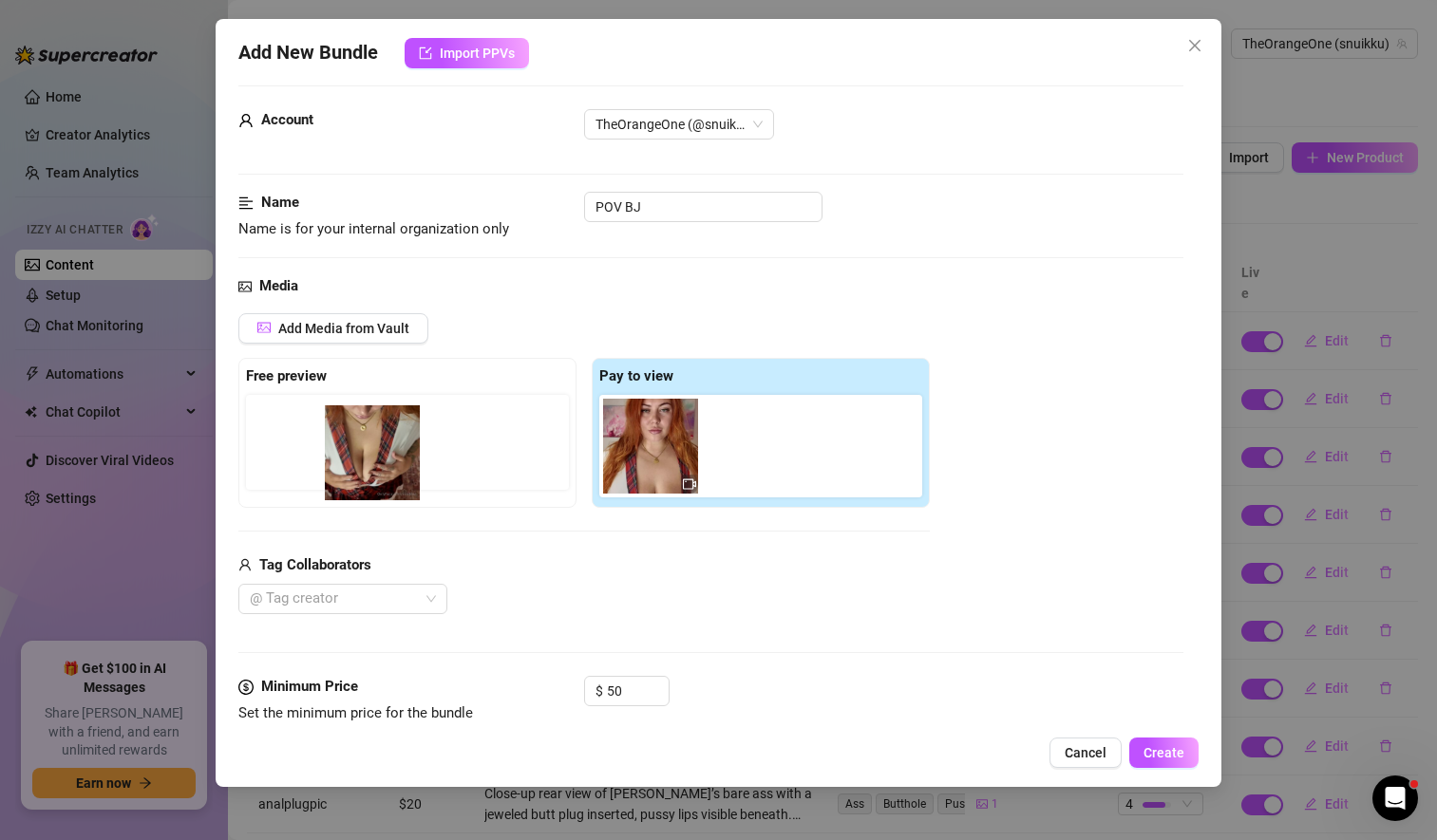
drag, startPoint x: 749, startPoint y: 458, endPoint x: 352, endPoint y: 459, distance: 397.0
click at [352, 459] on div "Free preview Pay to view" at bounding box center [583, 432] width 692 height 150
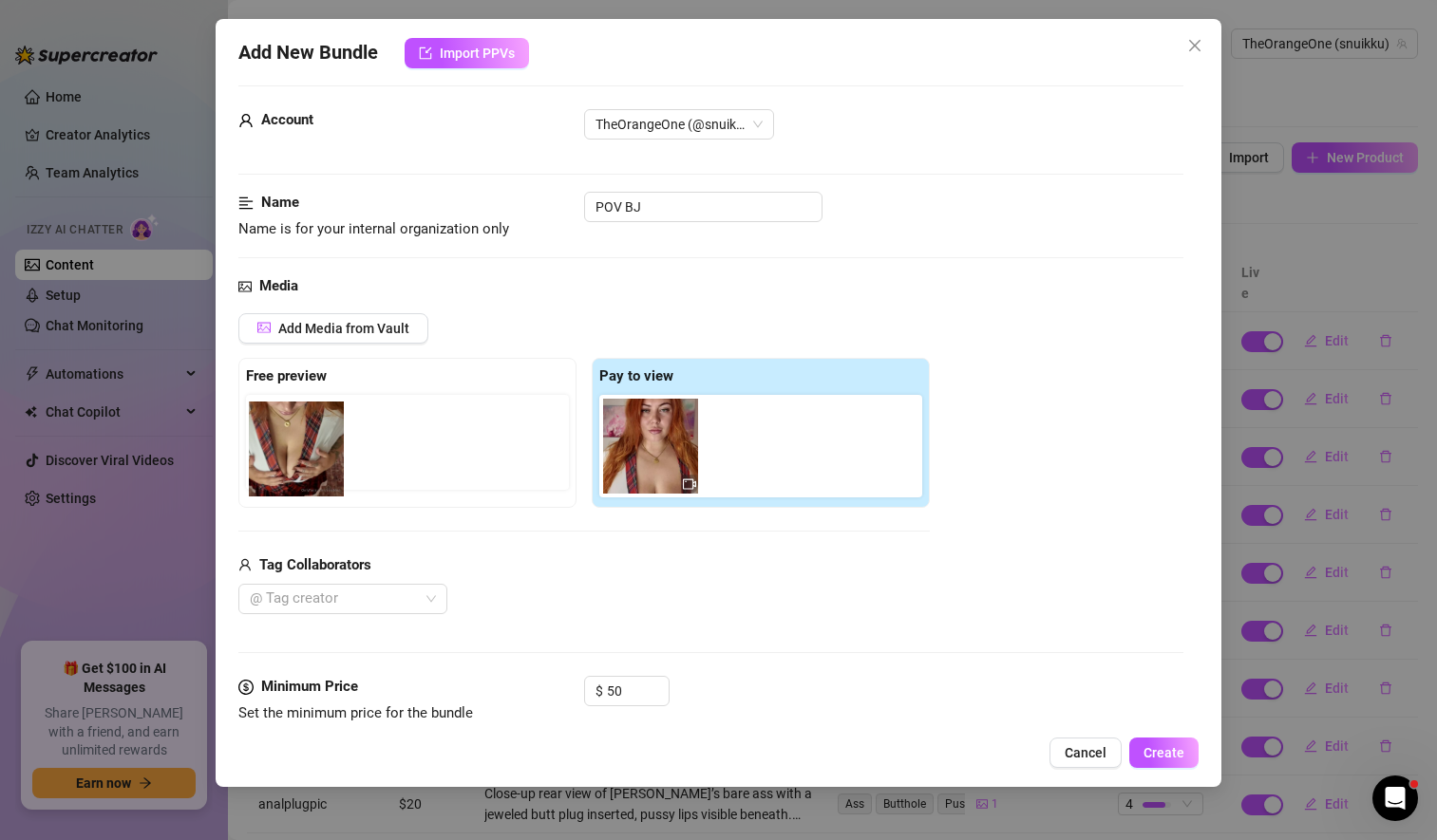
drag, startPoint x: 744, startPoint y: 462, endPoint x: 281, endPoint y: 460, distance: 463.0
click at [281, 460] on div "Free preview Pay to view" at bounding box center [583, 432] width 692 height 150
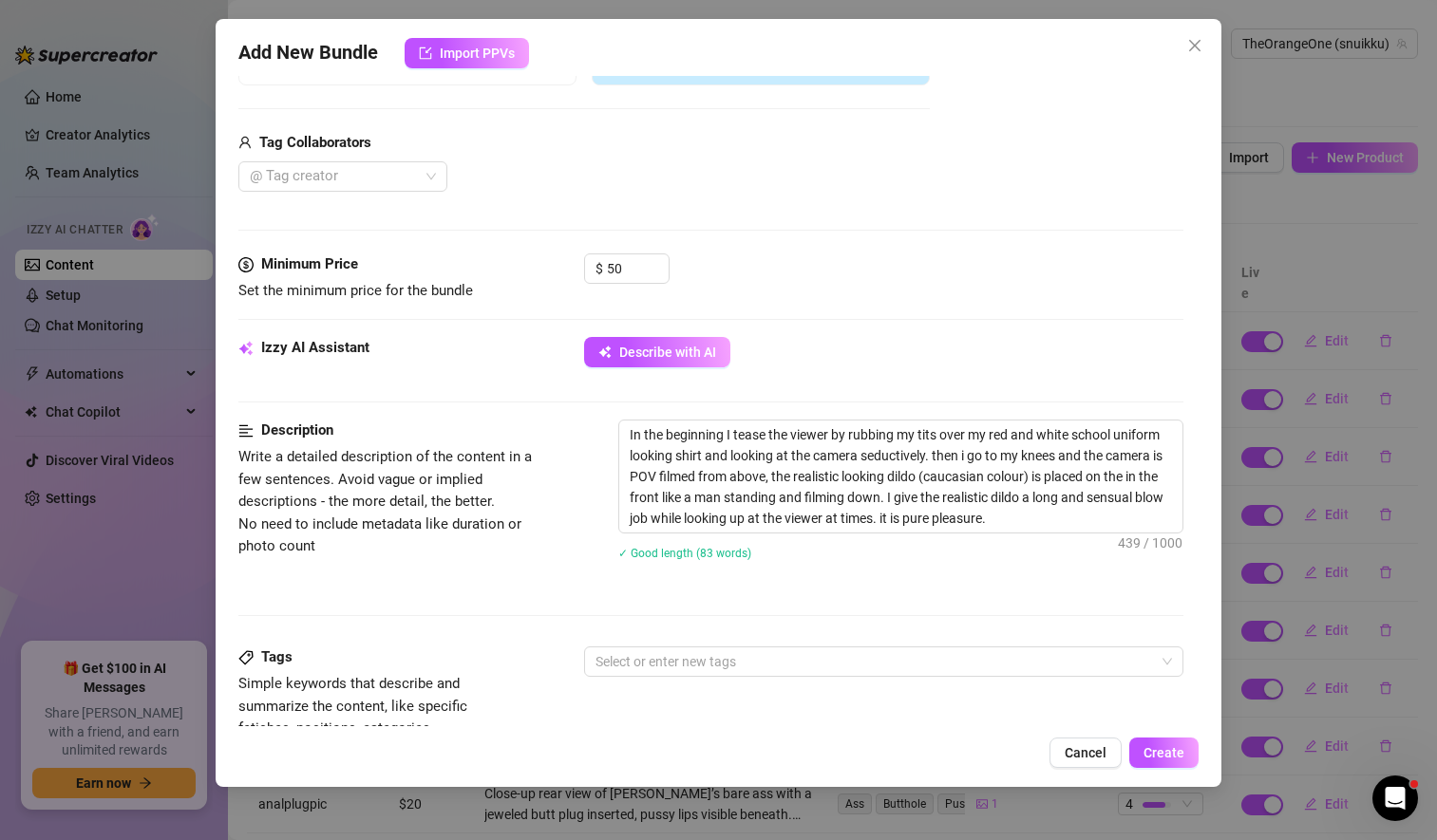
scroll to position [437, 0]
click at [1168, 754] on span "Create" at bounding box center [1164, 753] width 41 height 15
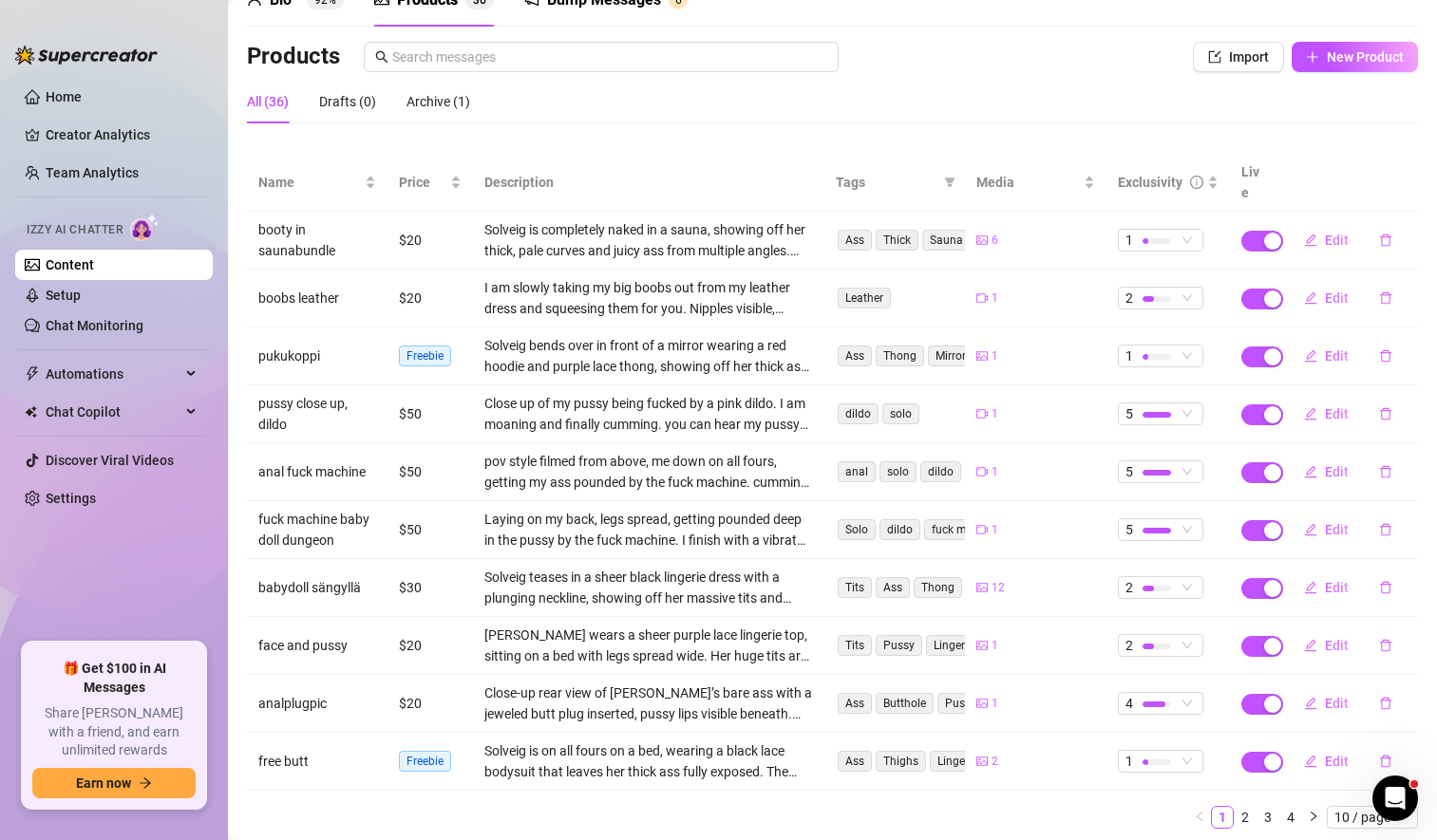
scroll to position [105, 0]
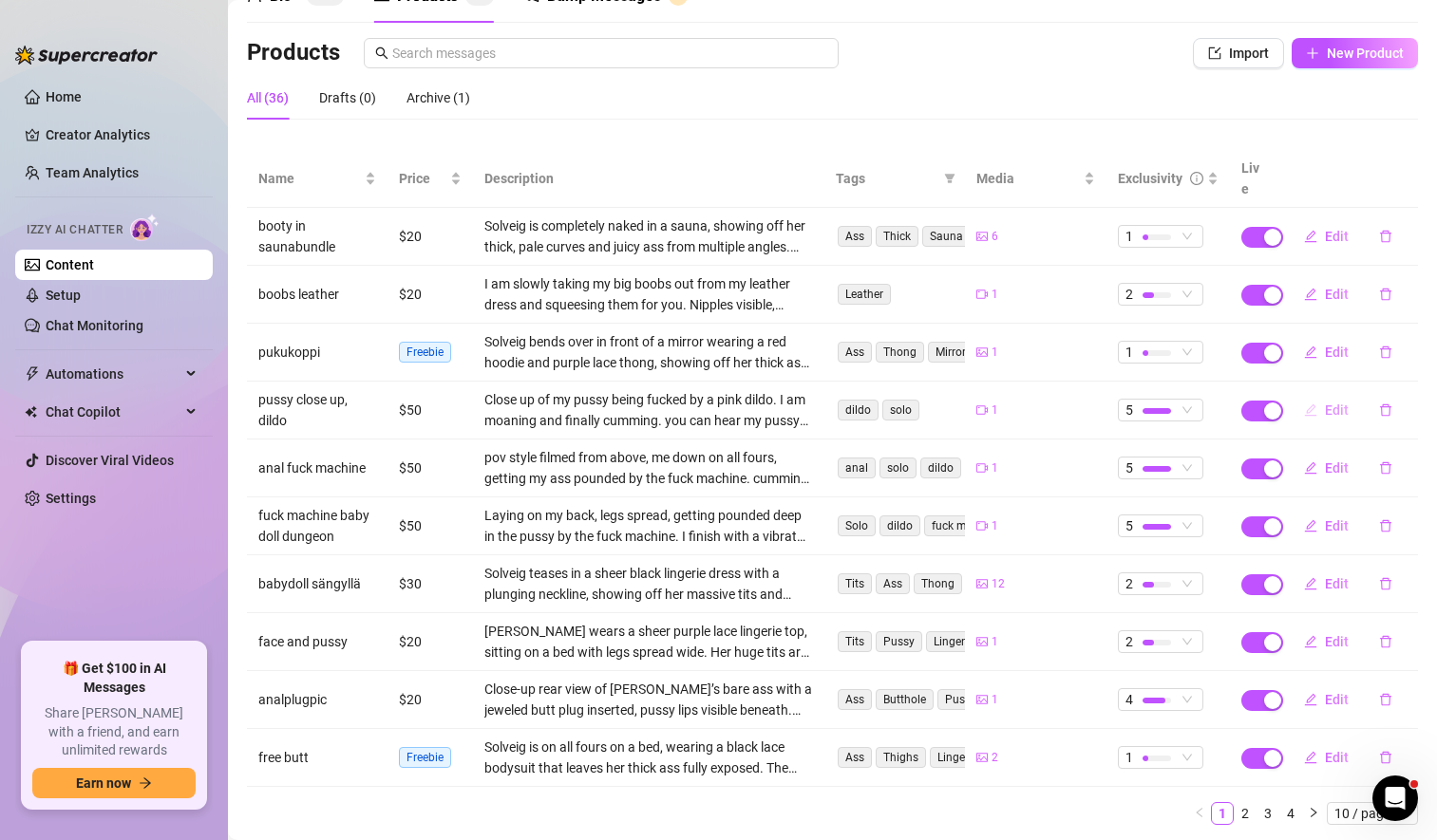
click at [1325, 403] on span "Edit" at bounding box center [1336, 410] width 24 height 15
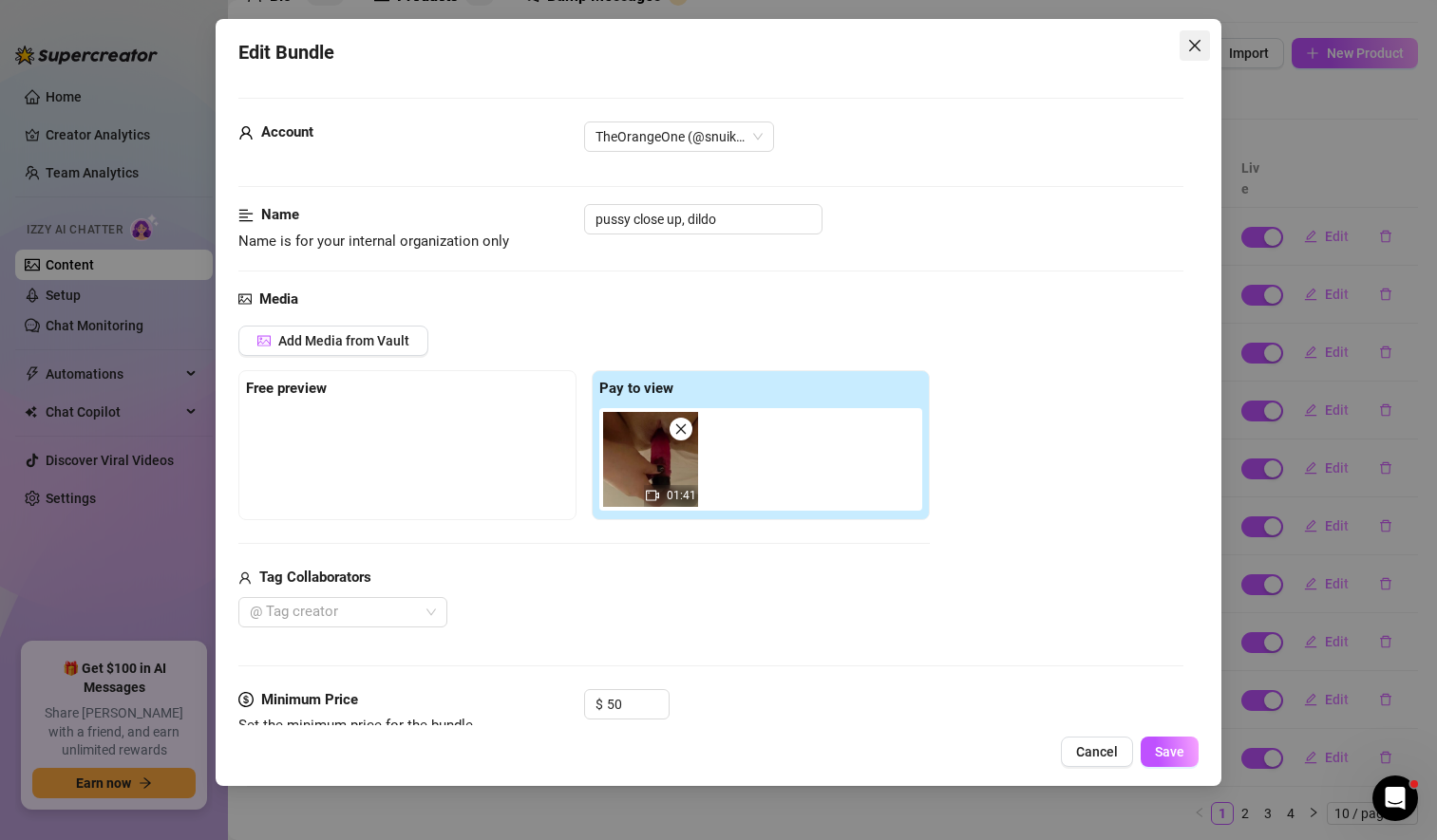
click at [1188, 54] on button "Close" at bounding box center [1194, 46] width 31 height 31
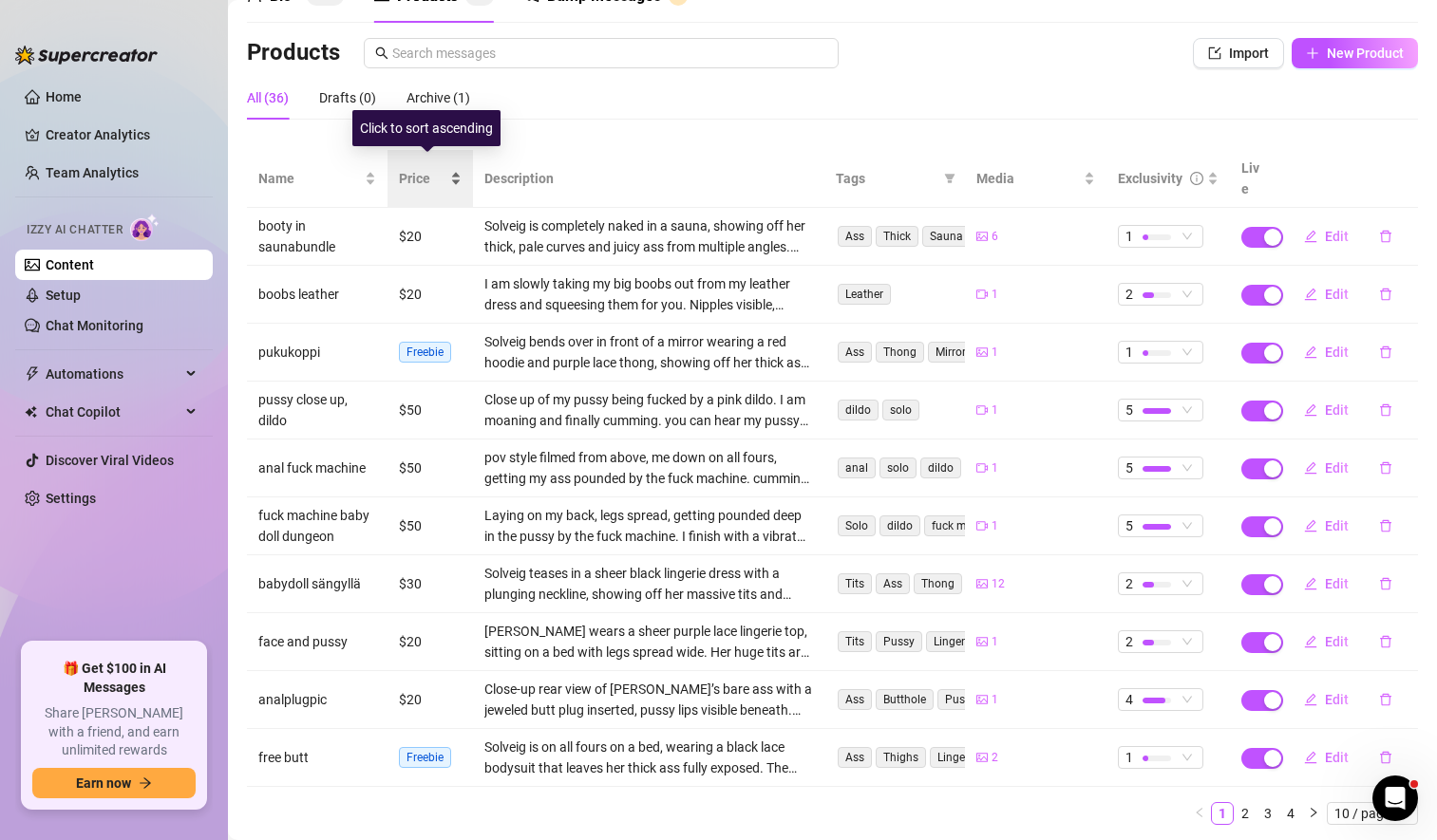
click at [450, 168] on div "Price" at bounding box center [430, 178] width 62 height 21
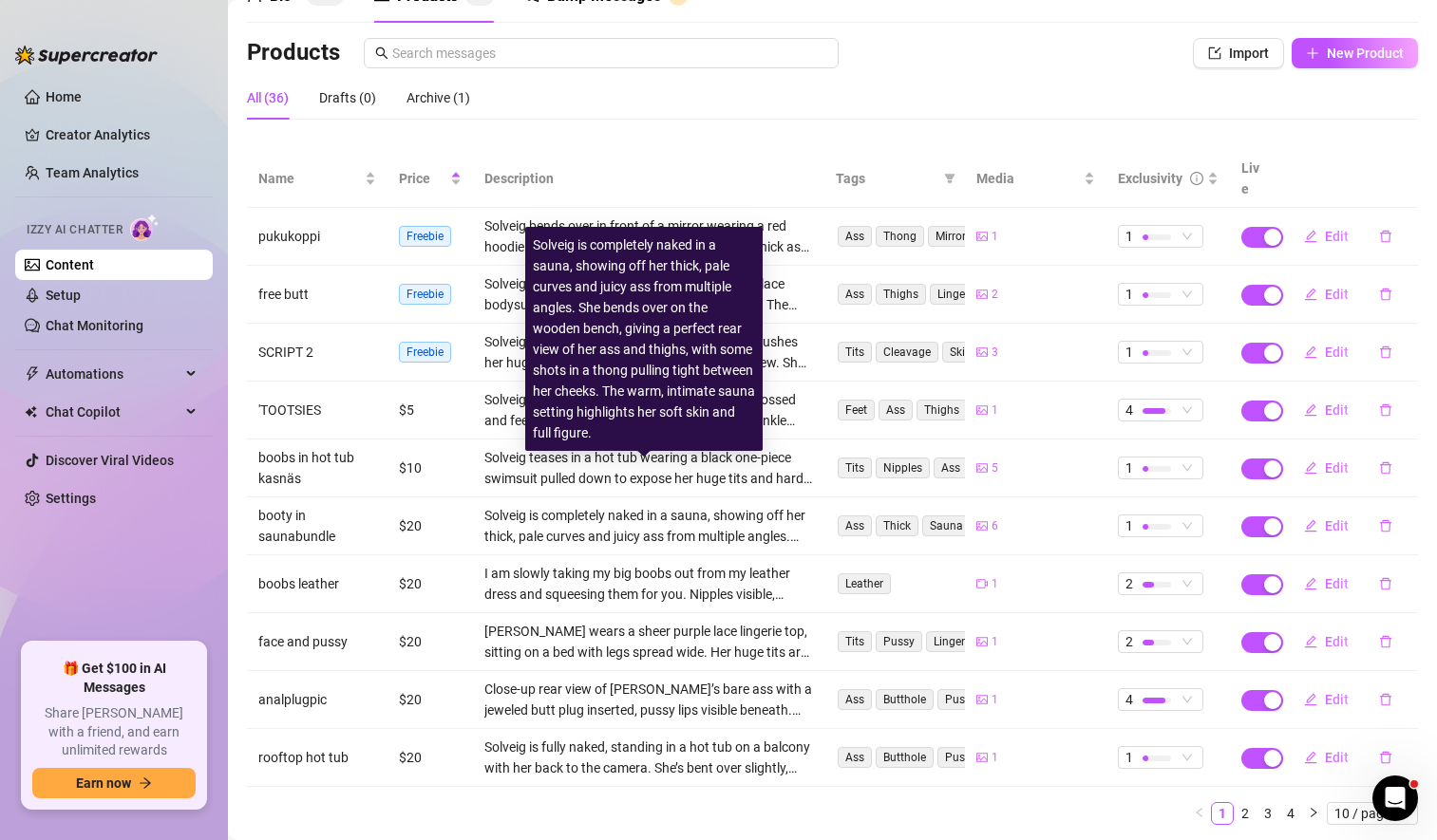
scroll to position [140, 0]
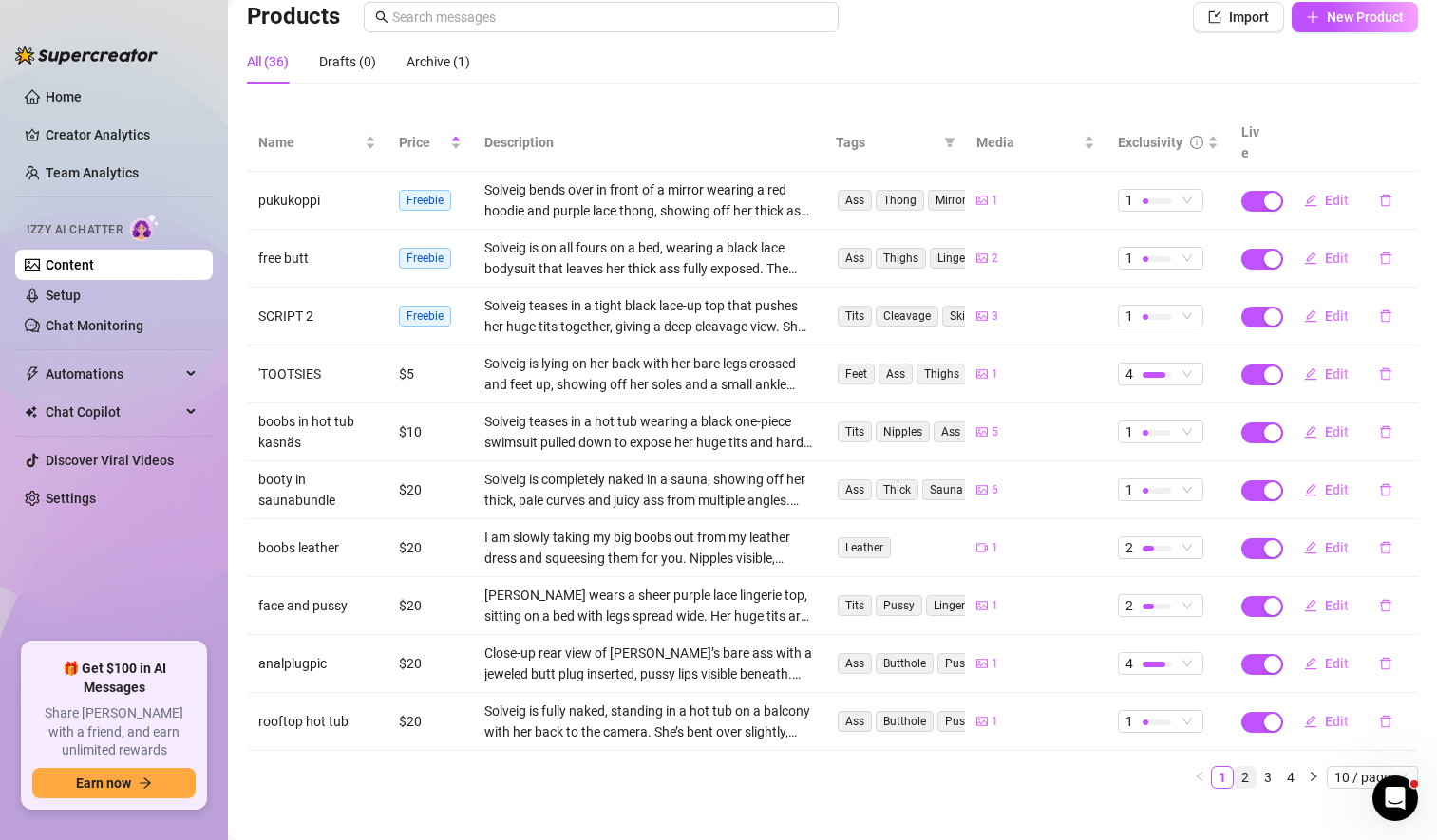
click at [1235, 767] on link "2" at bounding box center [1245, 778] width 21 height 21
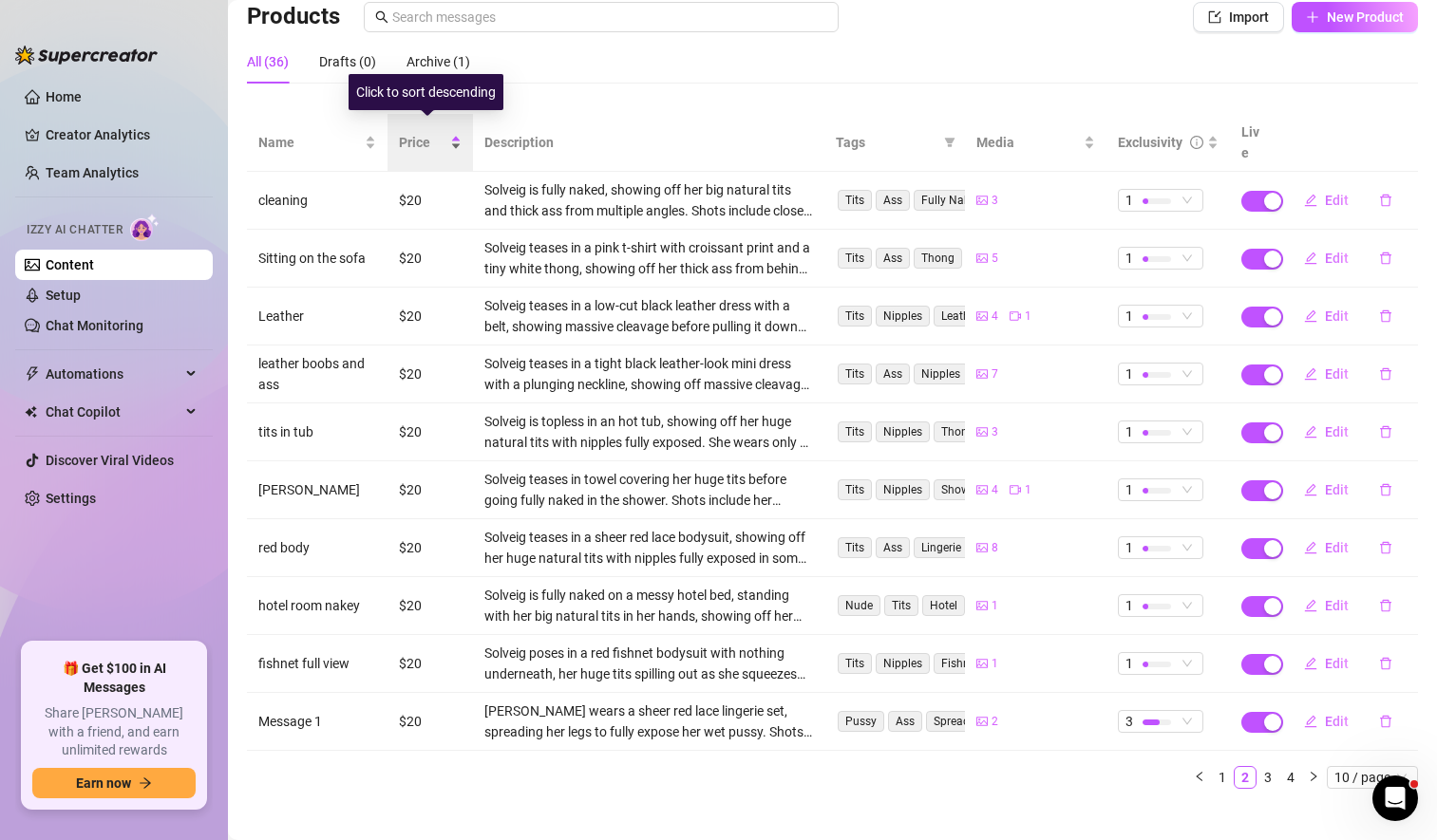
click at [454, 137] on div "Price" at bounding box center [430, 143] width 62 height 21
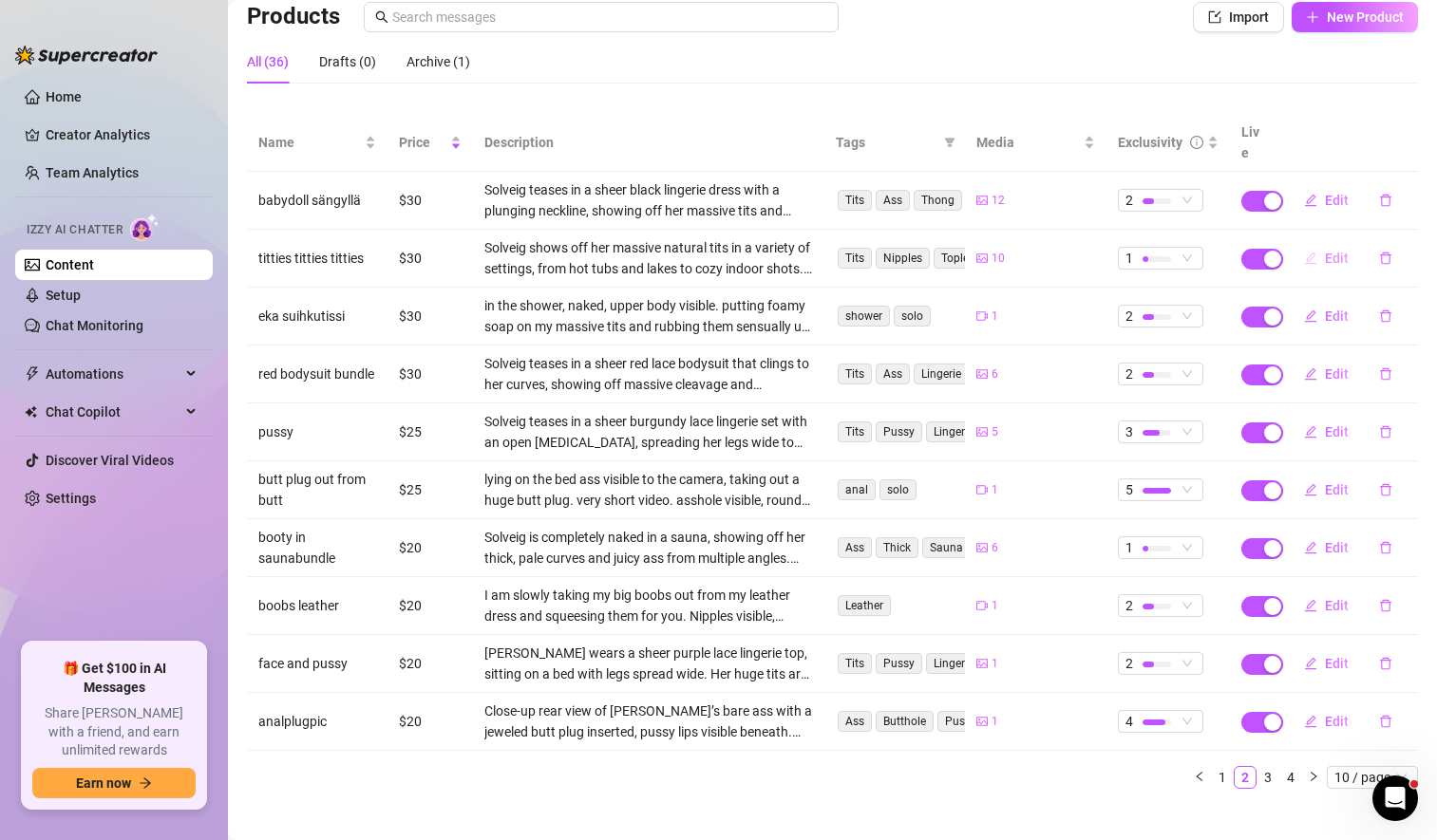
click at [1325, 250] on span "Edit" at bounding box center [1336, 258] width 24 height 15
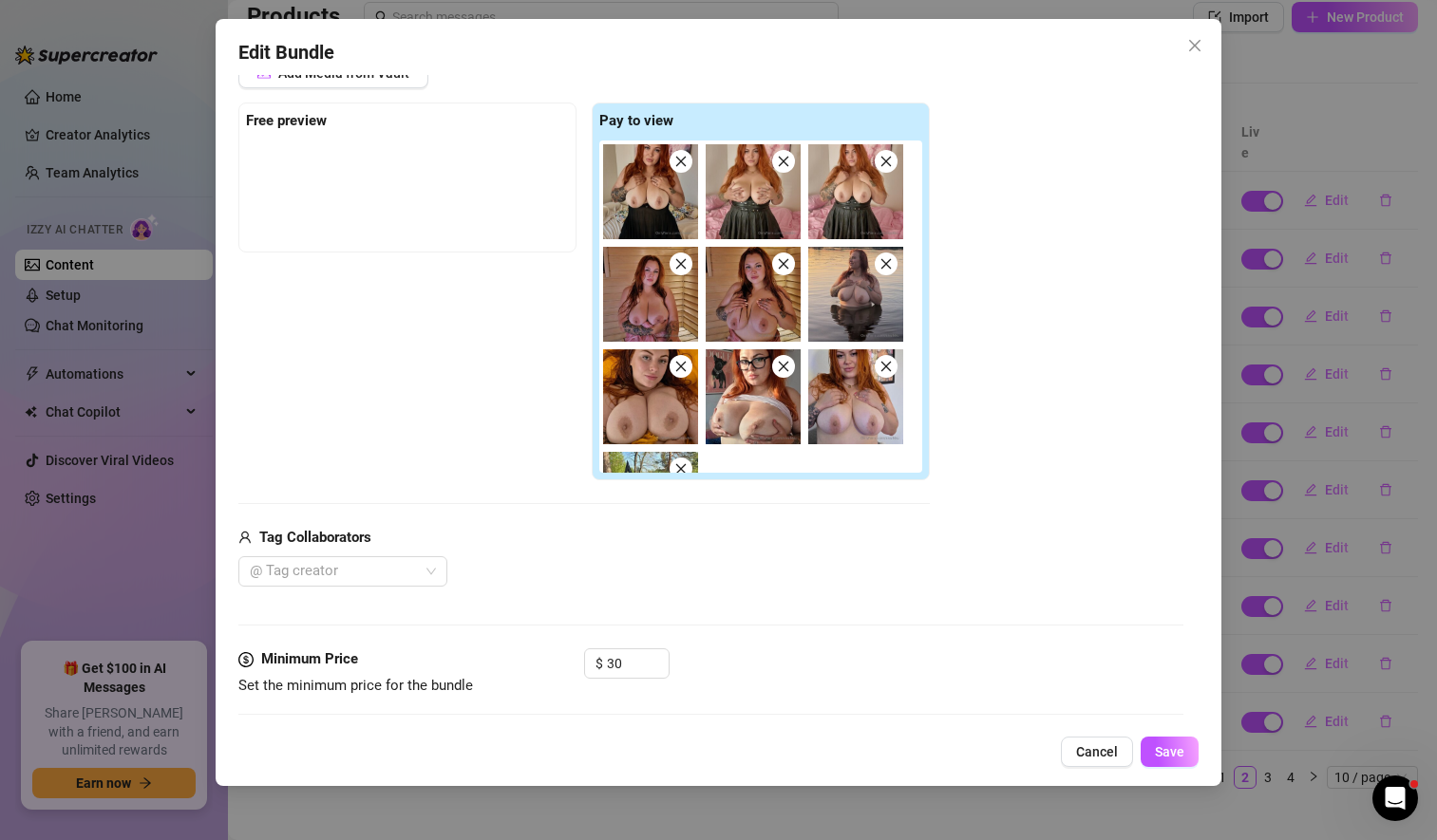
scroll to position [269, 0]
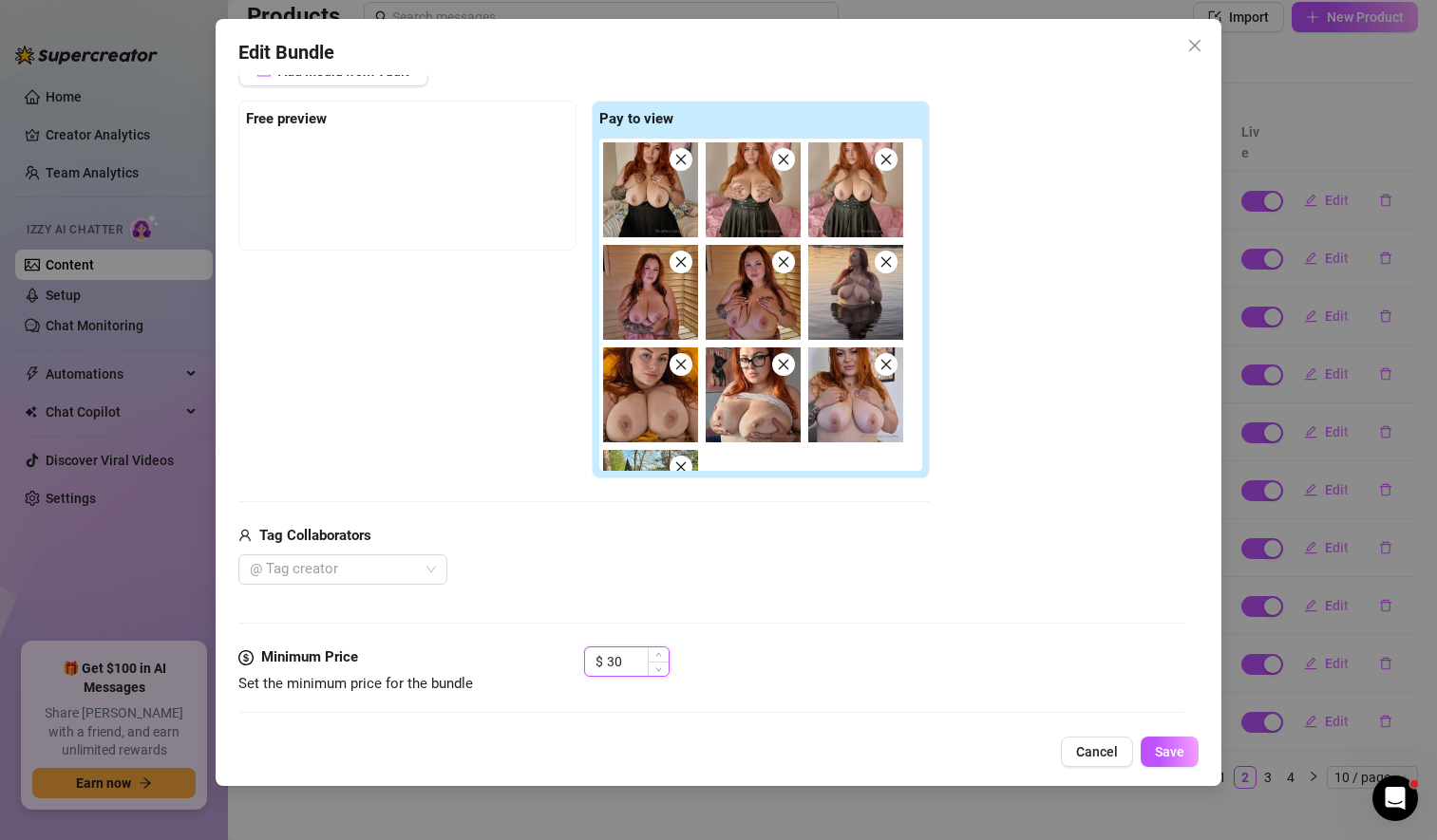
click at [612, 663] on input "30" at bounding box center [637, 662] width 61 height 29
click at [855, 647] on div "$ 25" at bounding box center [883, 669] width 600 height 47
click at [1178, 751] on span "Save" at bounding box center [1169, 752] width 30 height 15
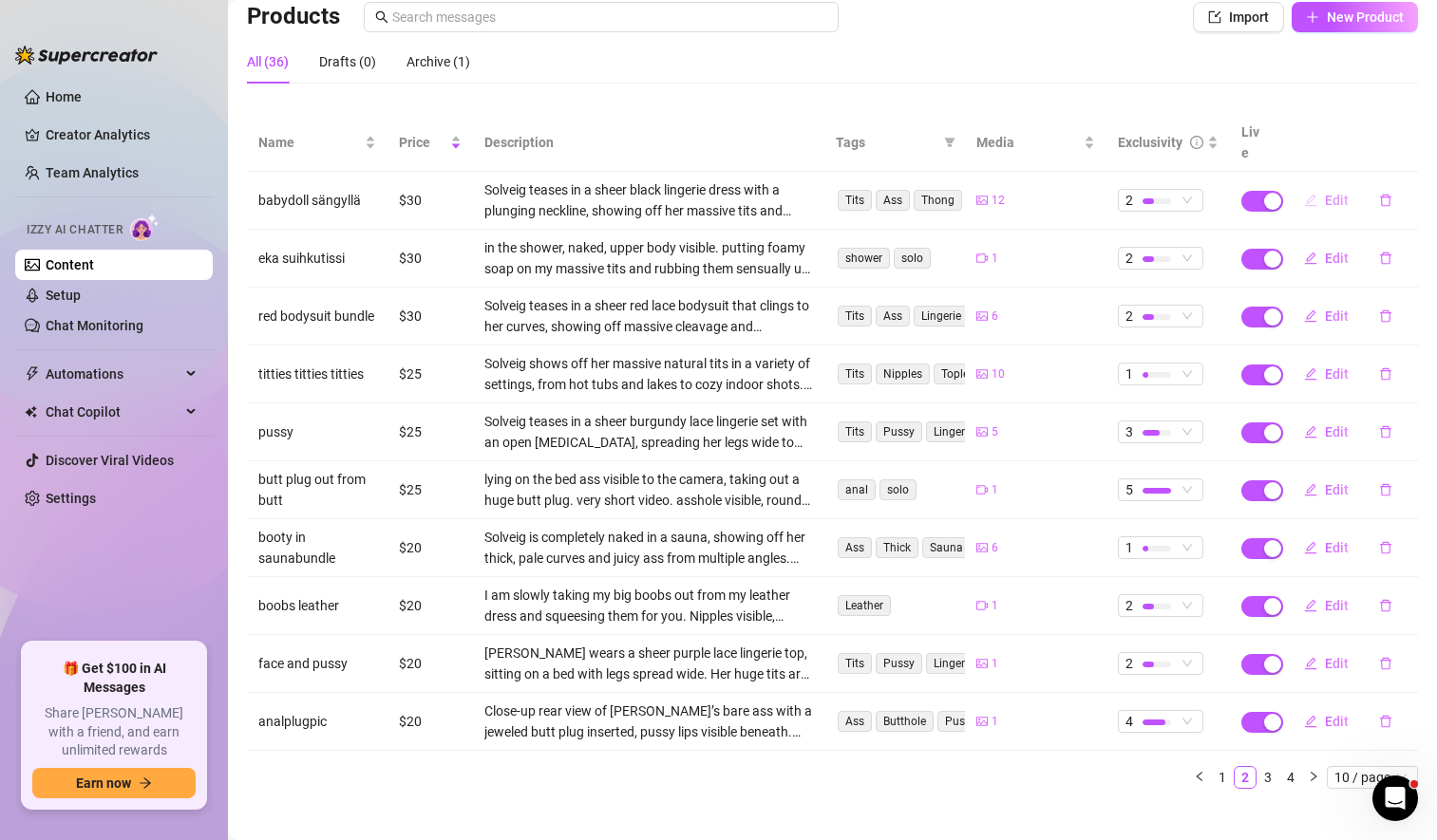
click at [1326, 193] on span "Edit" at bounding box center [1336, 200] width 24 height 15
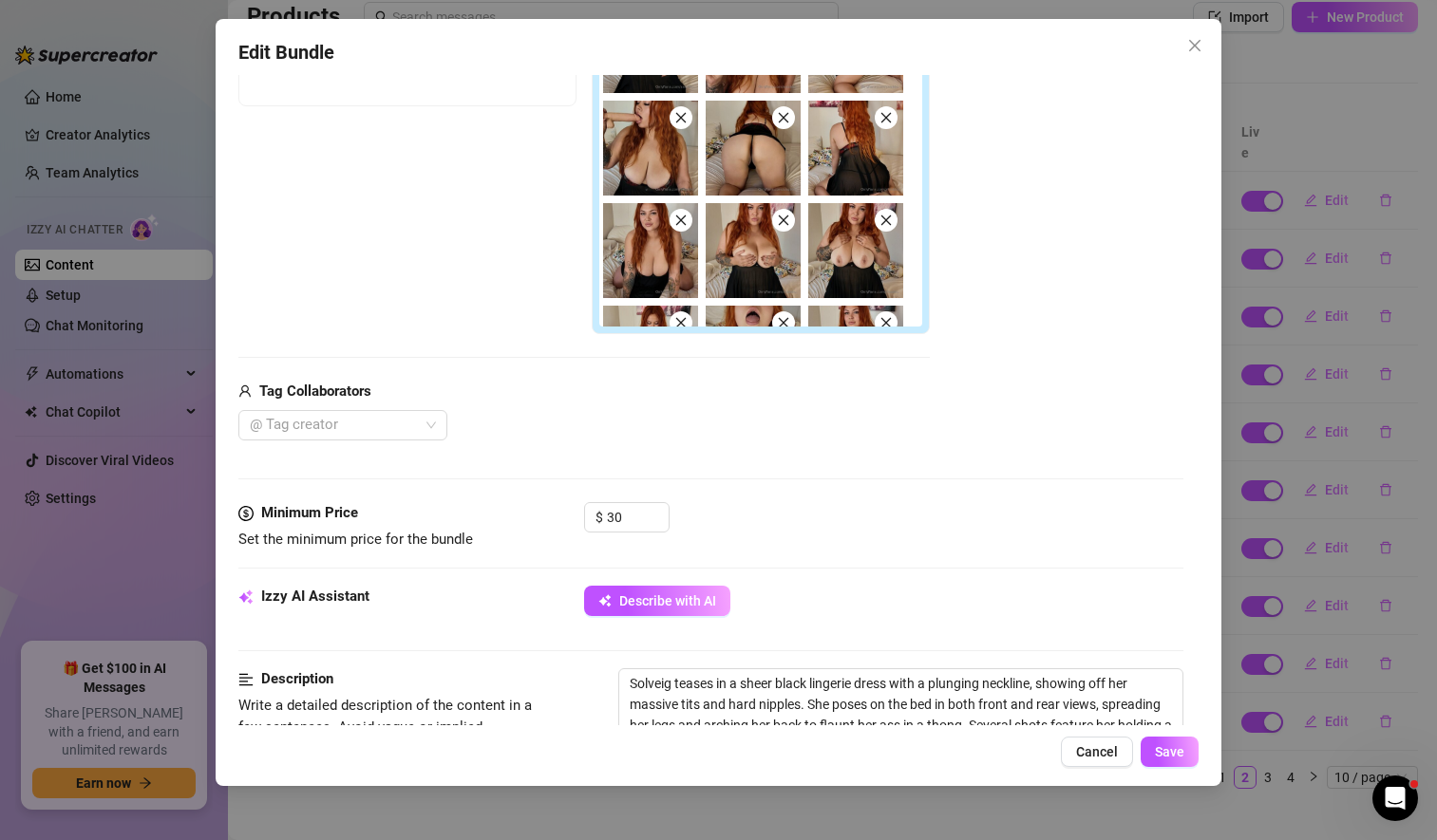
scroll to position [417, 0]
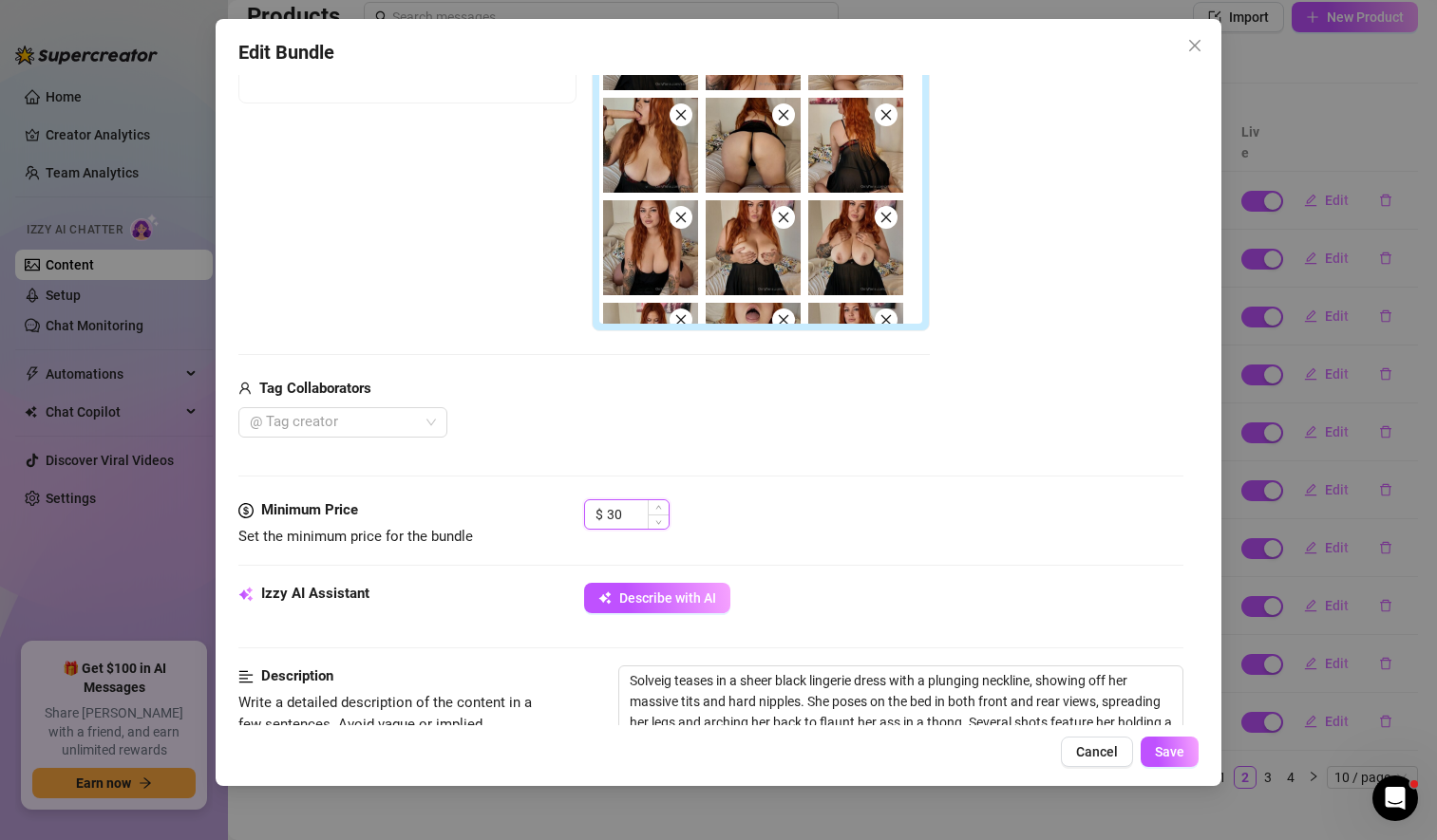
click at [628, 515] on input "30" at bounding box center [637, 515] width 61 height 29
click at [984, 555] on div "Minimum Price Set the minimum price for the bundle $ 25" at bounding box center [710, 541] width 945 height 83
click at [1164, 757] on span "Save" at bounding box center [1169, 752] width 30 height 15
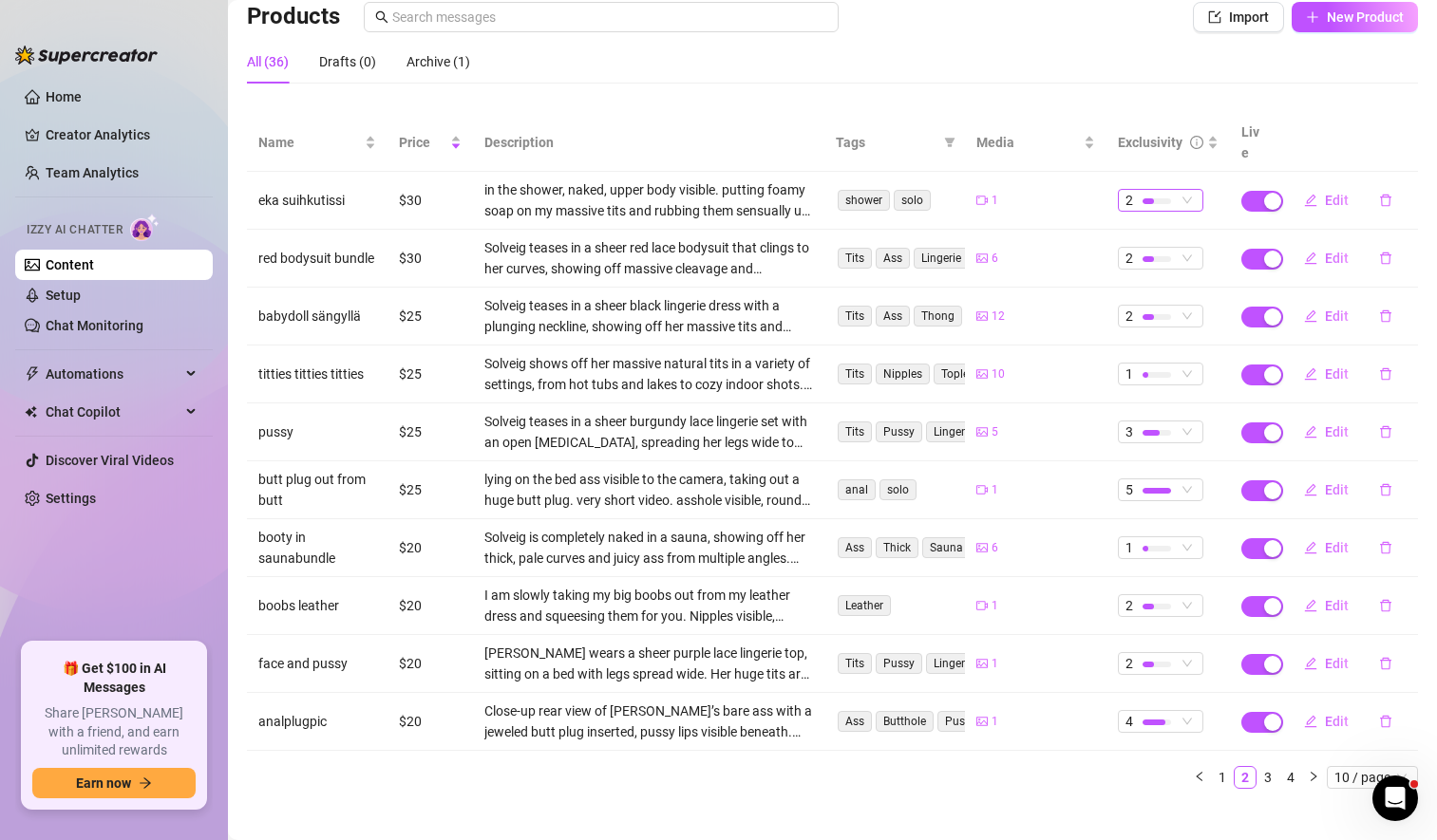
click at [1173, 190] on span "2" at bounding box center [1160, 200] width 70 height 21
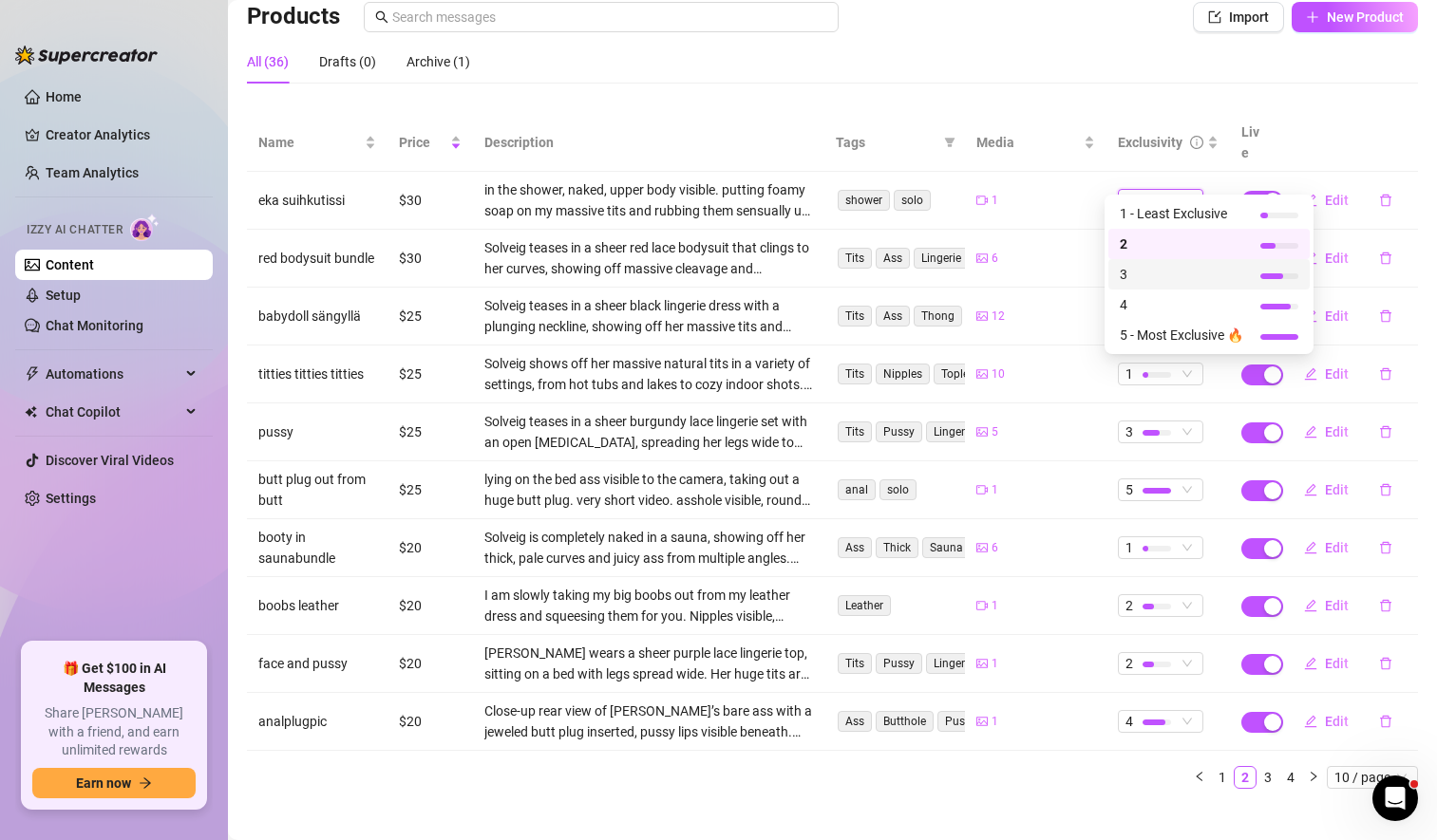
click at [1153, 280] on span "3" at bounding box center [1181, 274] width 124 height 21
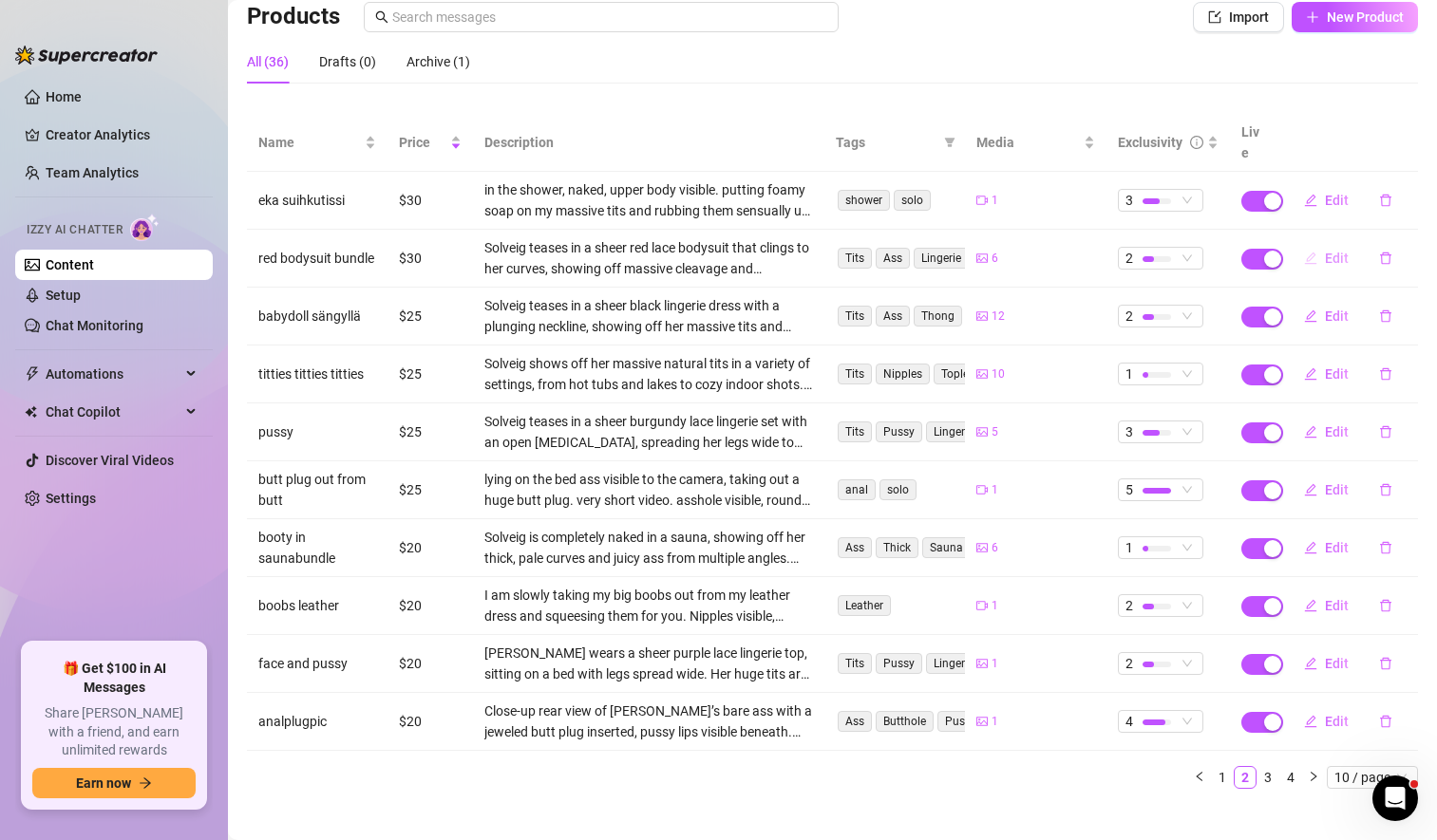
click at [1325, 250] on span "Edit" at bounding box center [1336, 258] width 24 height 15
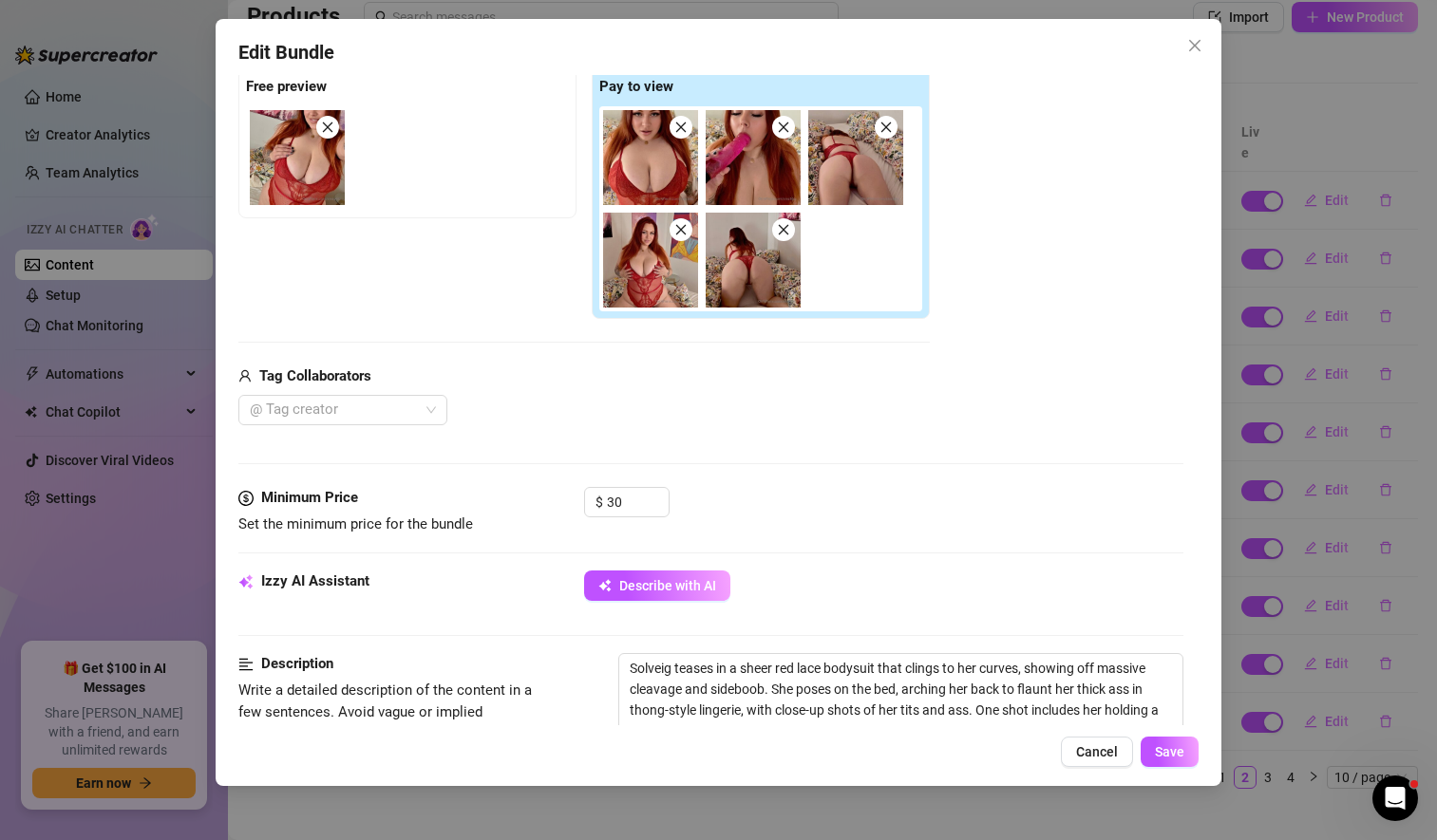
scroll to position [303, 0]
click at [610, 501] on input "30" at bounding box center [637, 502] width 61 height 29
click at [1010, 514] on div "$ 25" at bounding box center [883, 509] width 600 height 47
click at [642, 501] on input "25" at bounding box center [637, 502] width 61 height 29
click at [849, 533] on div "Minimum Price Set the minimum price for the bundle $ 20" at bounding box center [710, 510] width 945 height 48
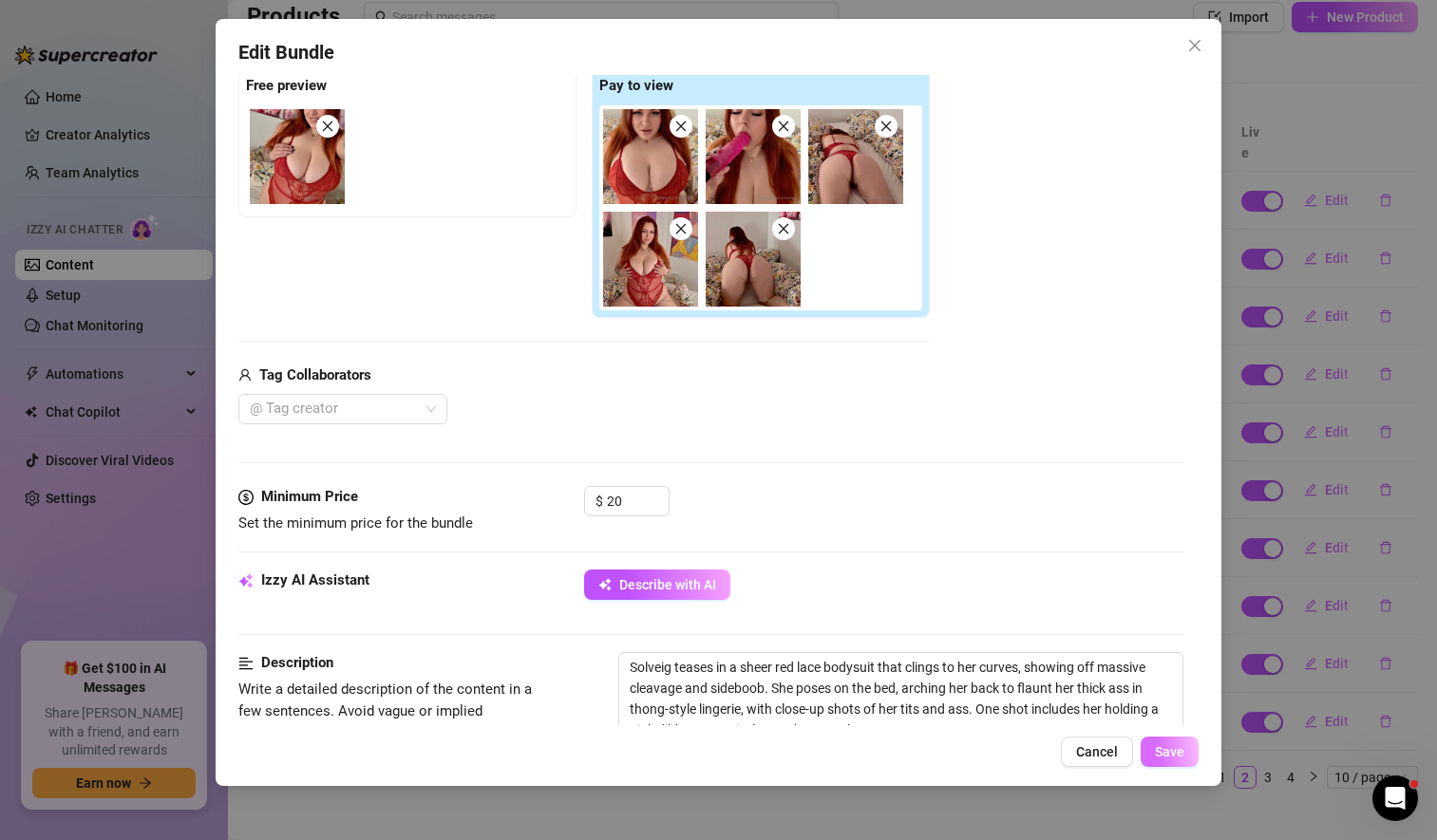
click at [1171, 757] on span "Save" at bounding box center [1169, 752] width 30 height 15
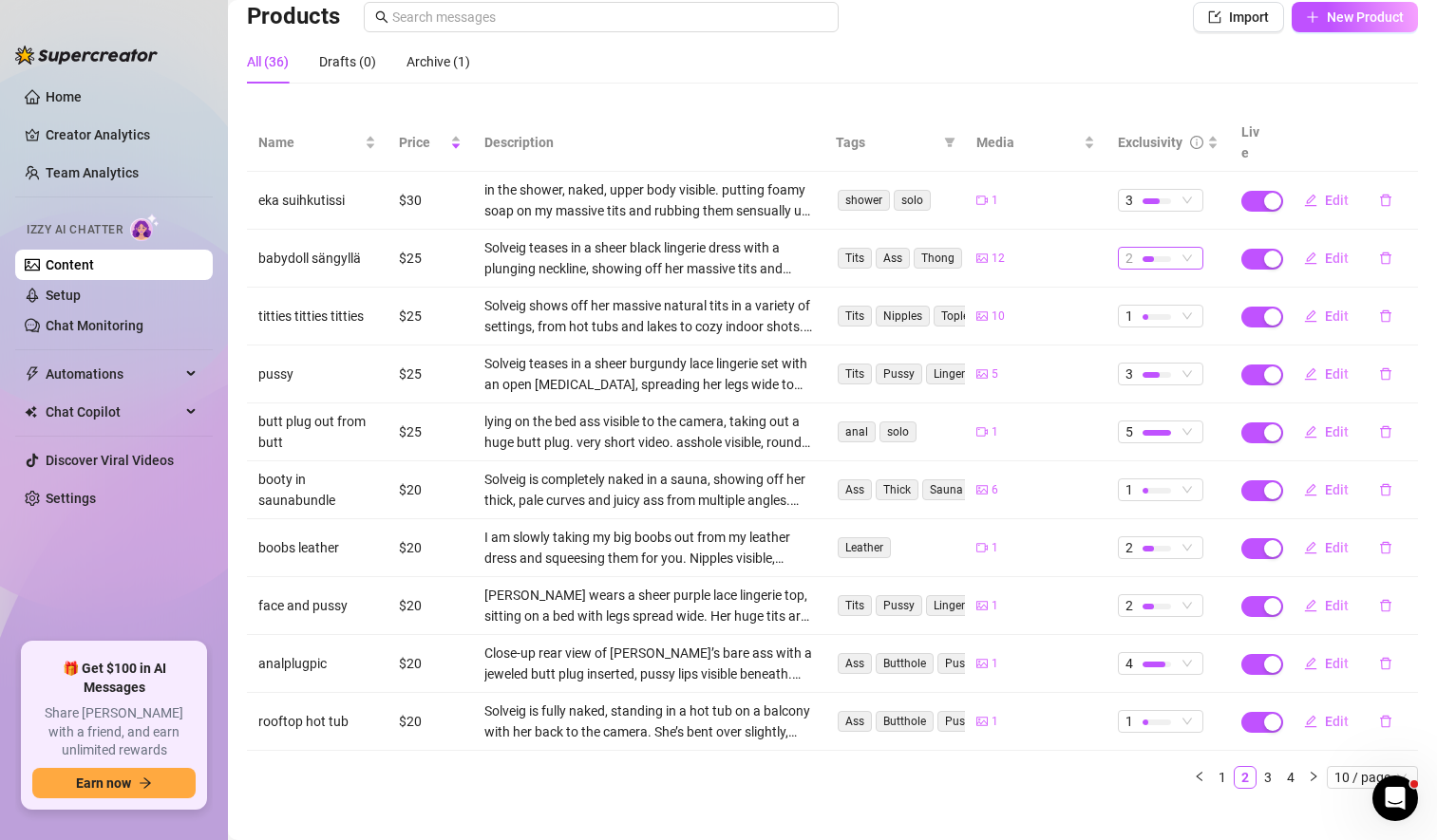
click at [1179, 247] on span "2" at bounding box center [1160, 258] width 70 height 21
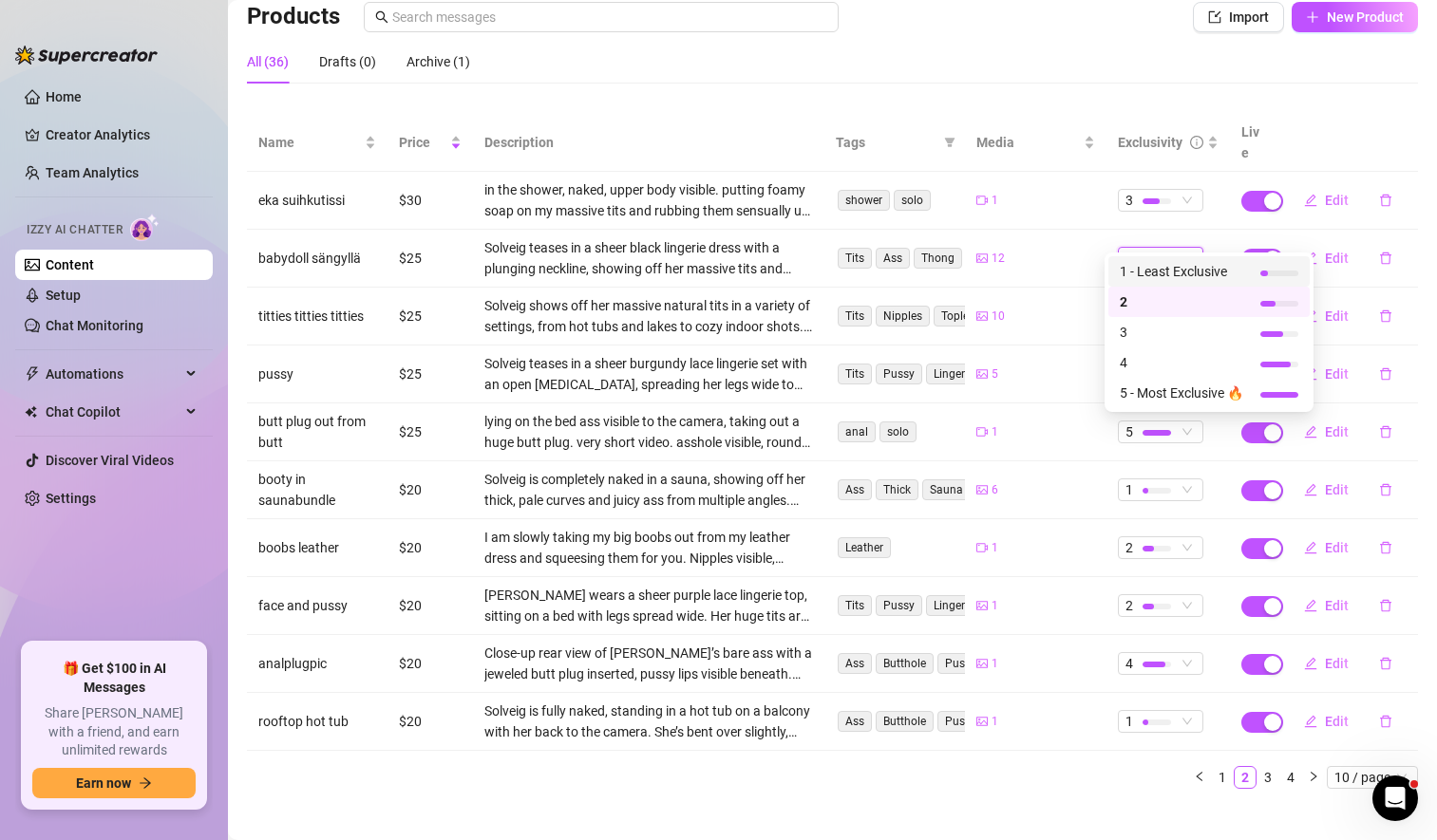
click at [1143, 269] on span "1 - Least Exclusive" at bounding box center [1181, 271] width 124 height 21
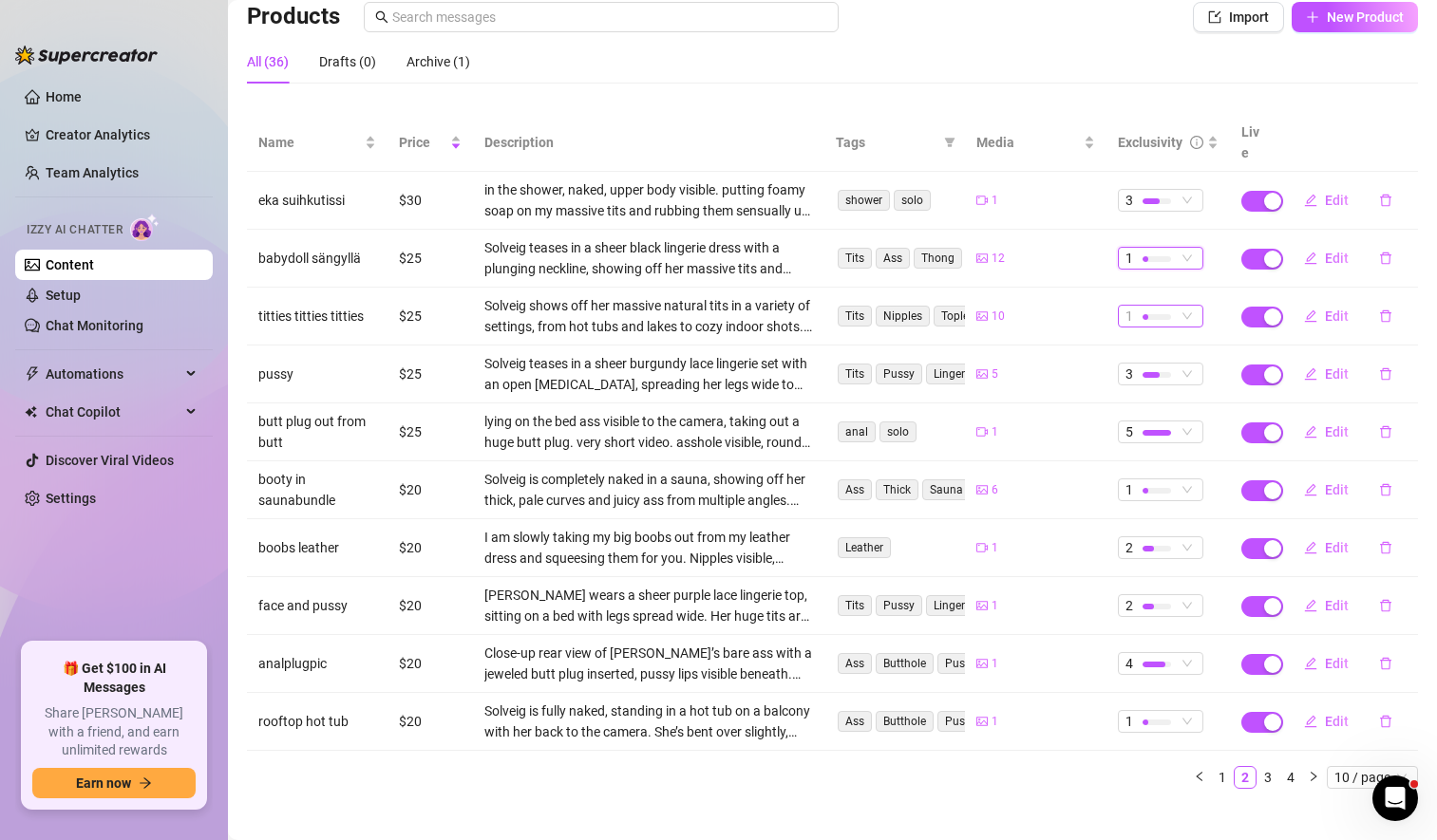
click at [1183, 305] on div "1" at bounding box center [1160, 316] width 85 height 23
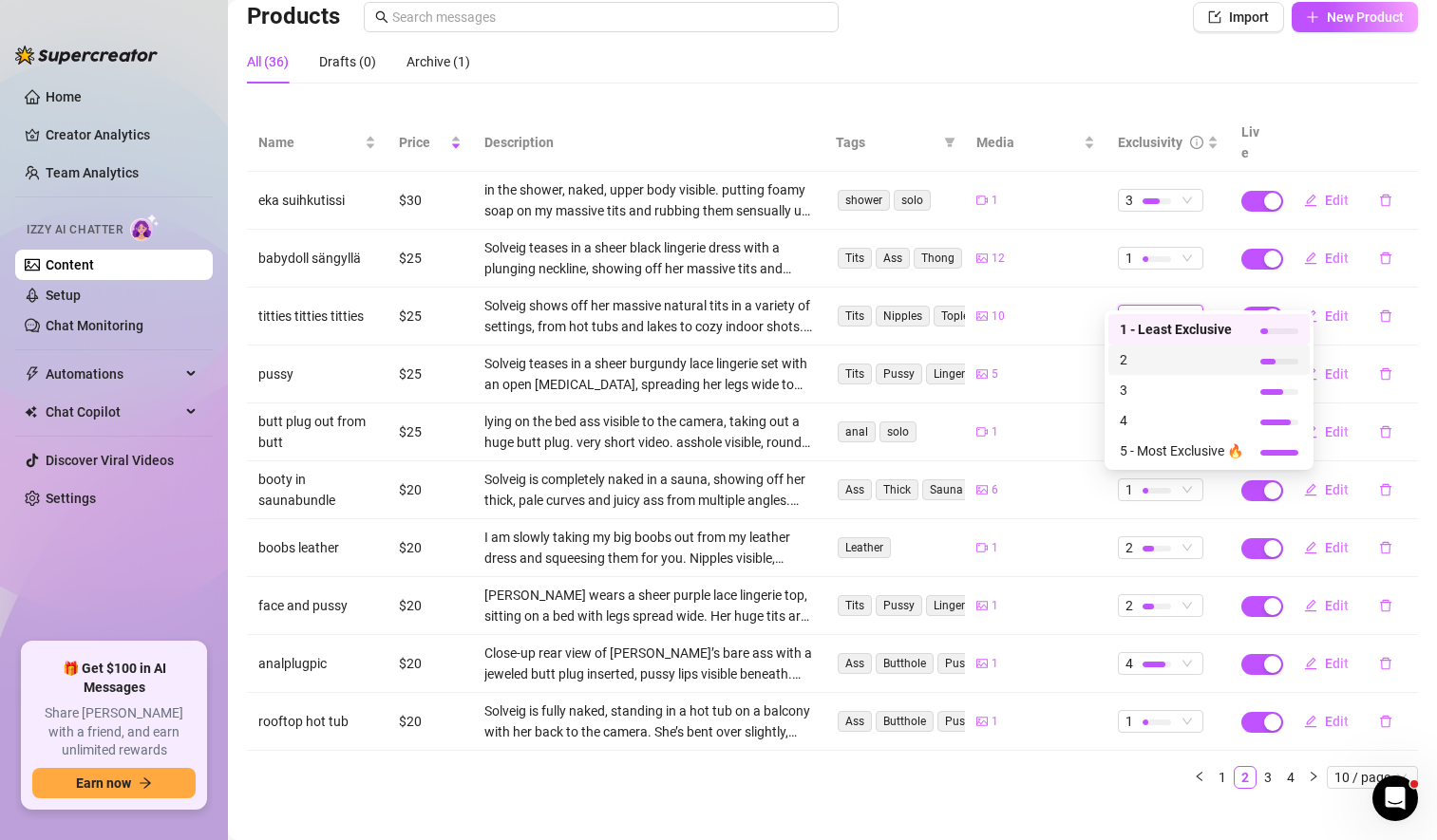
click at [1139, 366] on span "2" at bounding box center [1181, 360] width 124 height 21
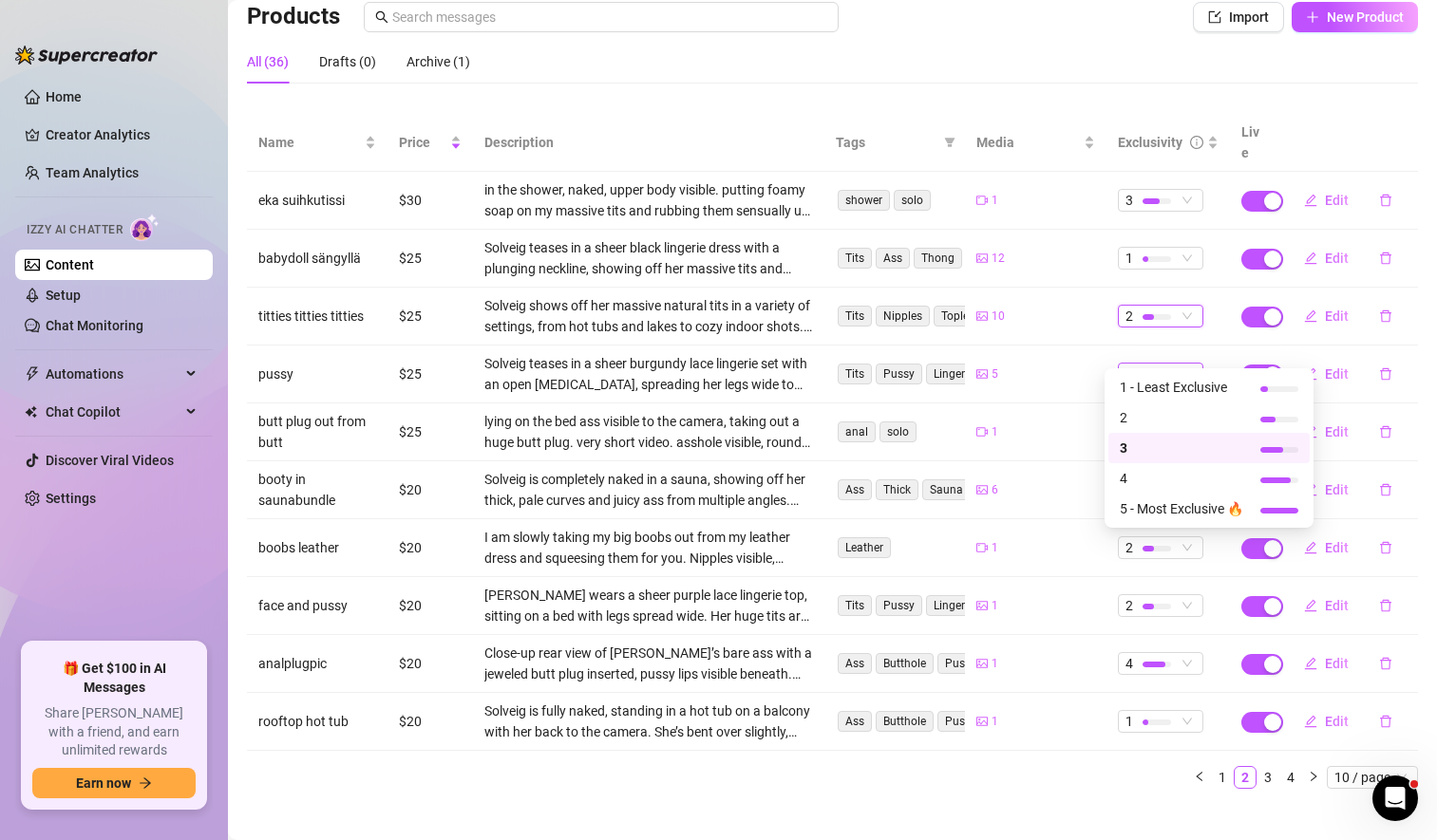
click at [1170, 363] on span "3" at bounding box center [1160, 374] width 70 height 21
click at [1157, 445] on span "3" at bounding box center [1181, 448] width 124 height 21
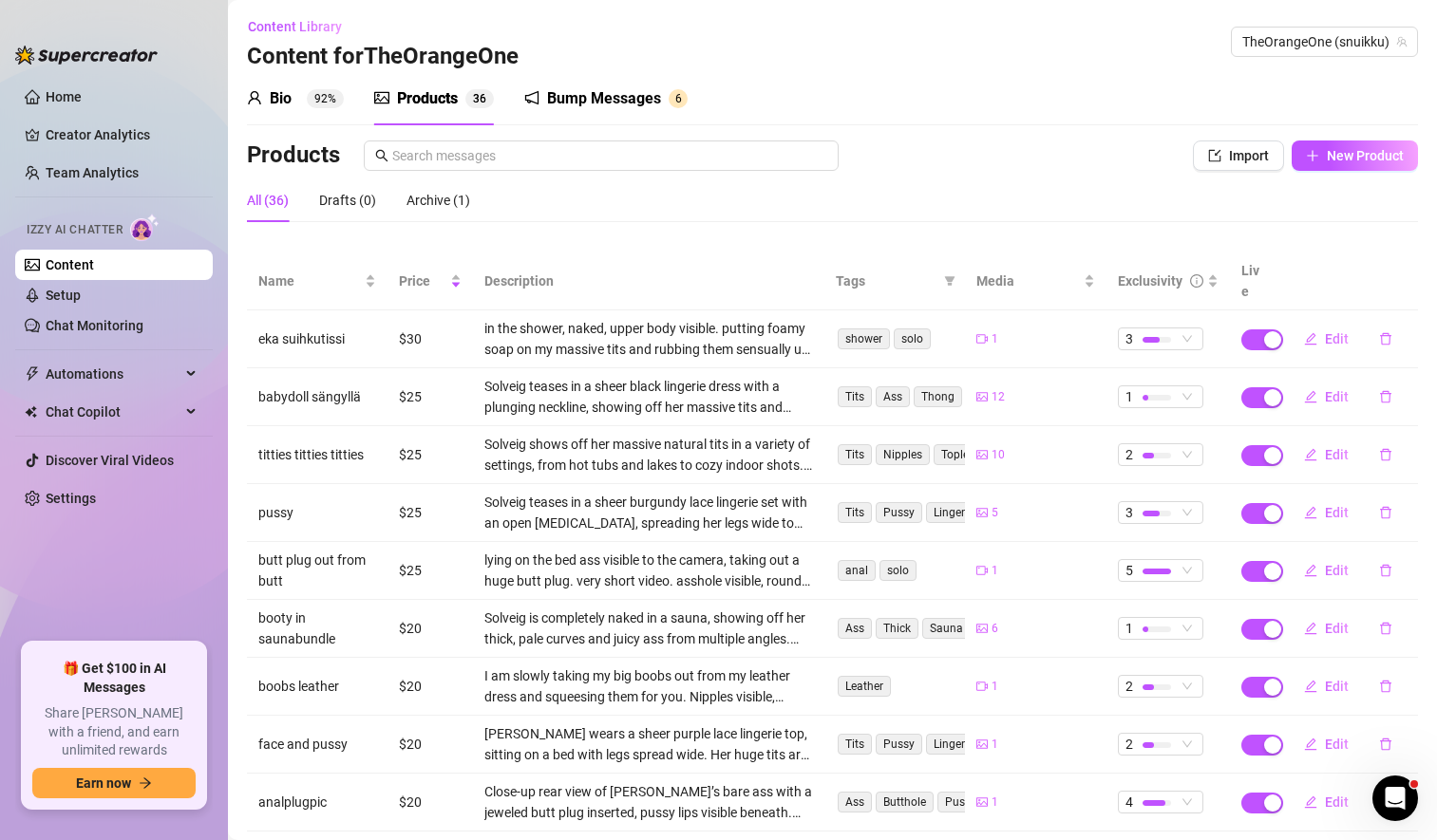
scroll to position [0, 0]
click at [1229, 162] on span "Import" at bounding box center [1249, 157] width 40 height 15
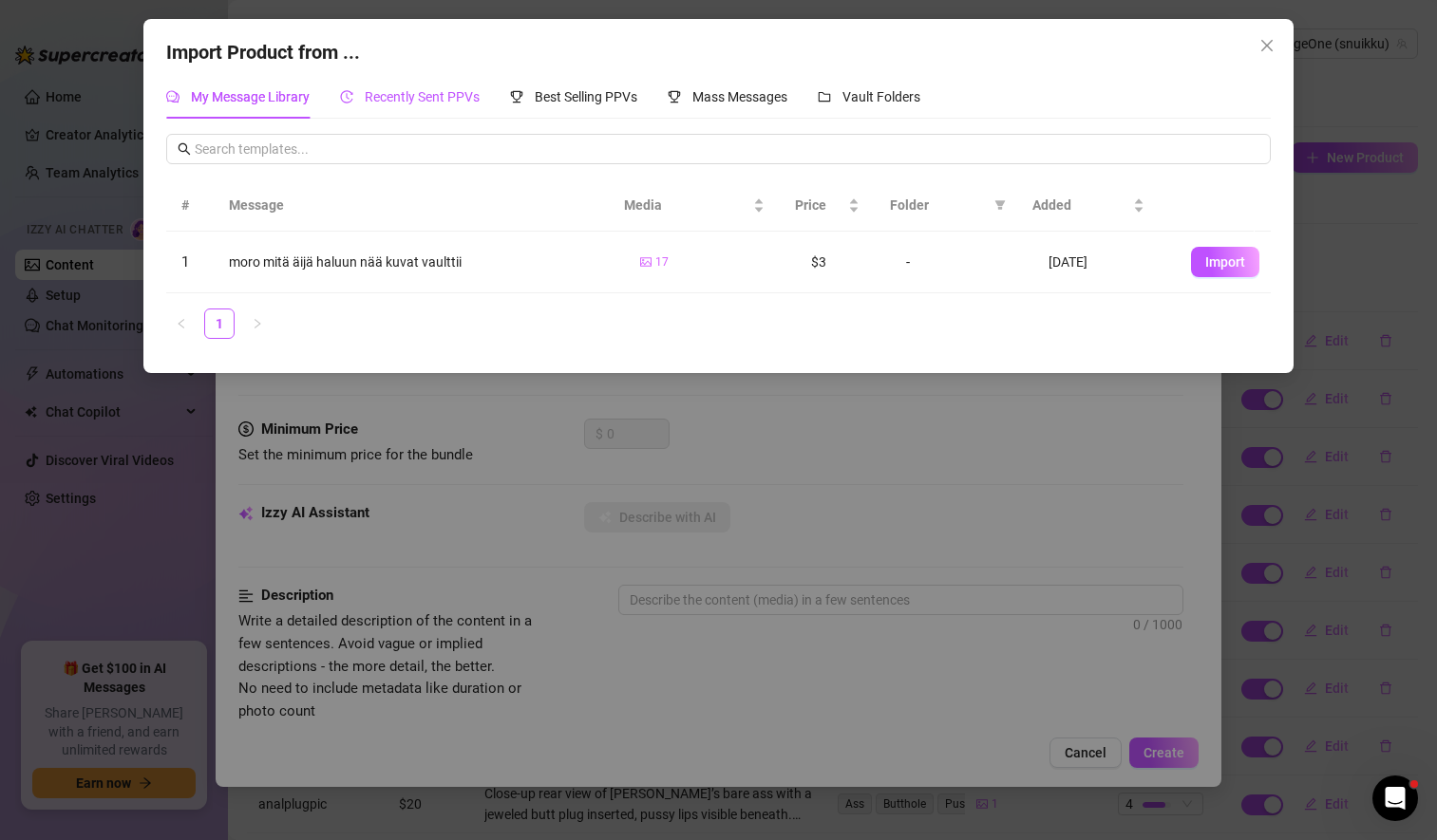
click at [443, 102] on span "Recently Sent PPVs" at bounding box center [422, 97] width 115 height 15
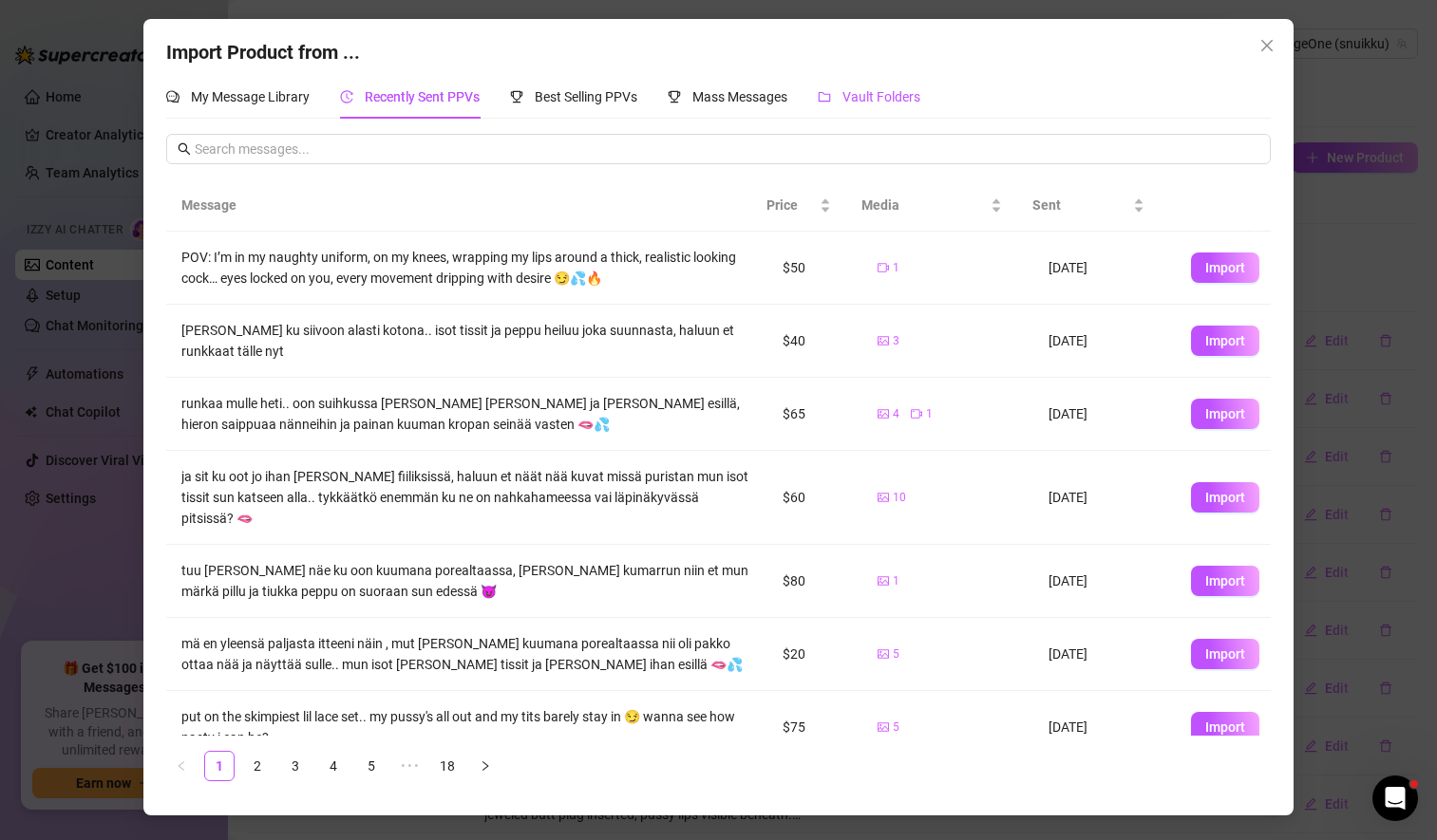
click at [882, 102] on span "Vault Folders" at bounding box center [881, 97] width 78 height 15
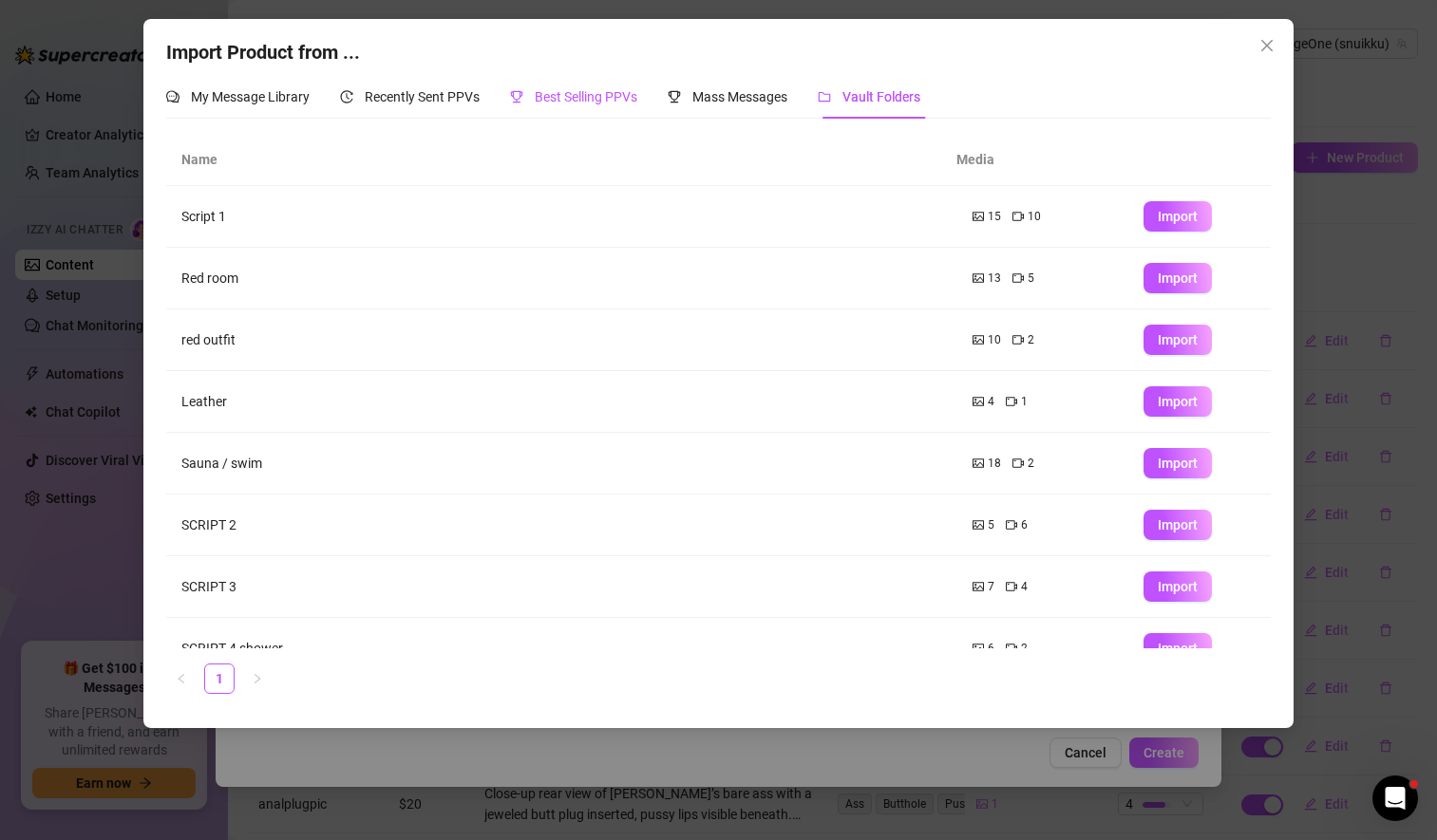
click at [574, 103] on span "Best Selling PPVs" at bounding box center [585, 97] width 103 height 15
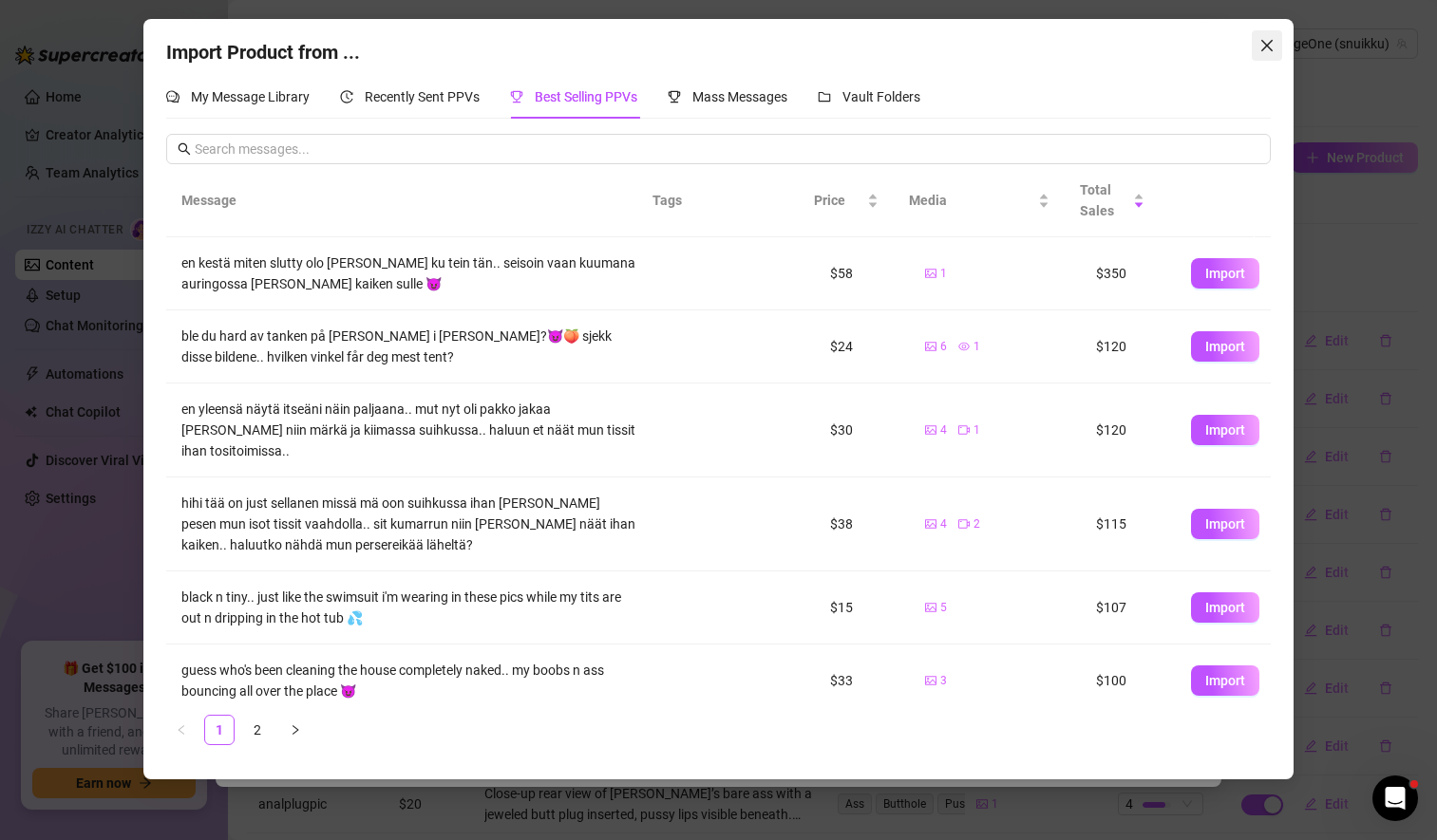
click at [1265, 47] on icon "close" at bounding box center [1266, 46] width 12 height 12
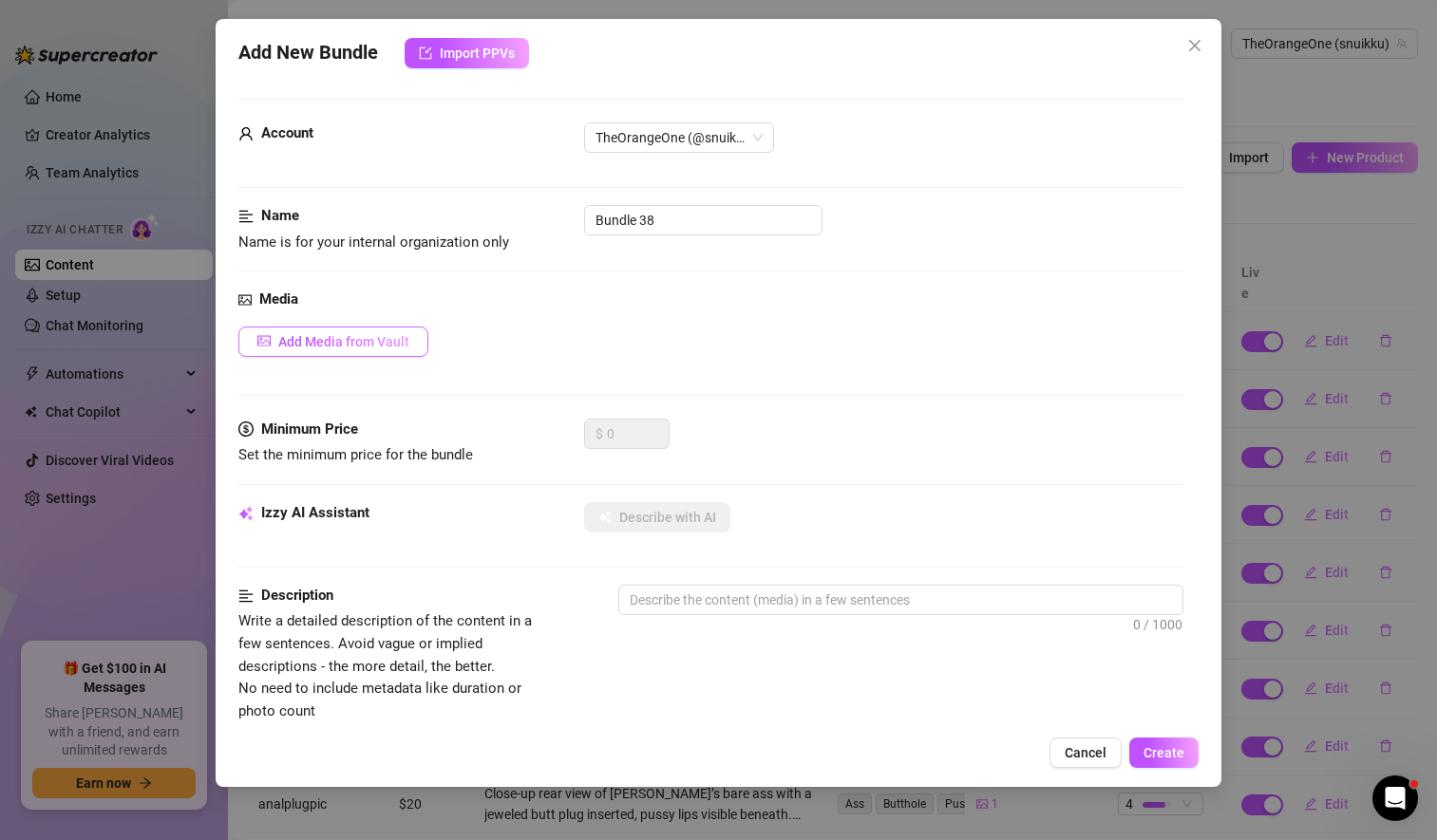
click at [319, 330] on button "Add Media from Vault" at bounding box center [333, 341] width 190 height 31
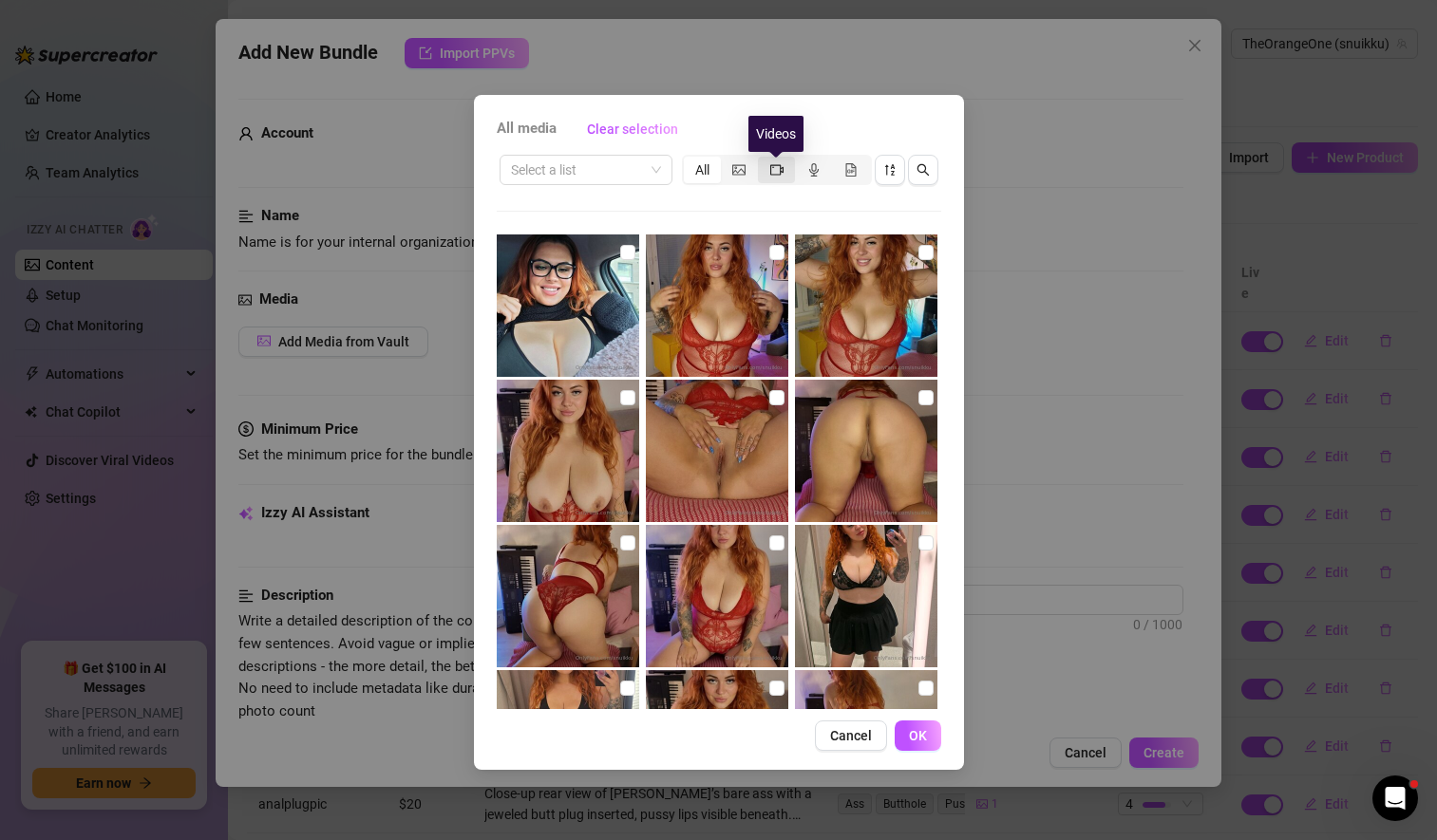
click at [778, 175] on icon "video-camera" at bounding box center [777, 169] width 13 height 11
click at [763, 159] on input "segmented control" at bounding box center [763, 159] width 0 height 0
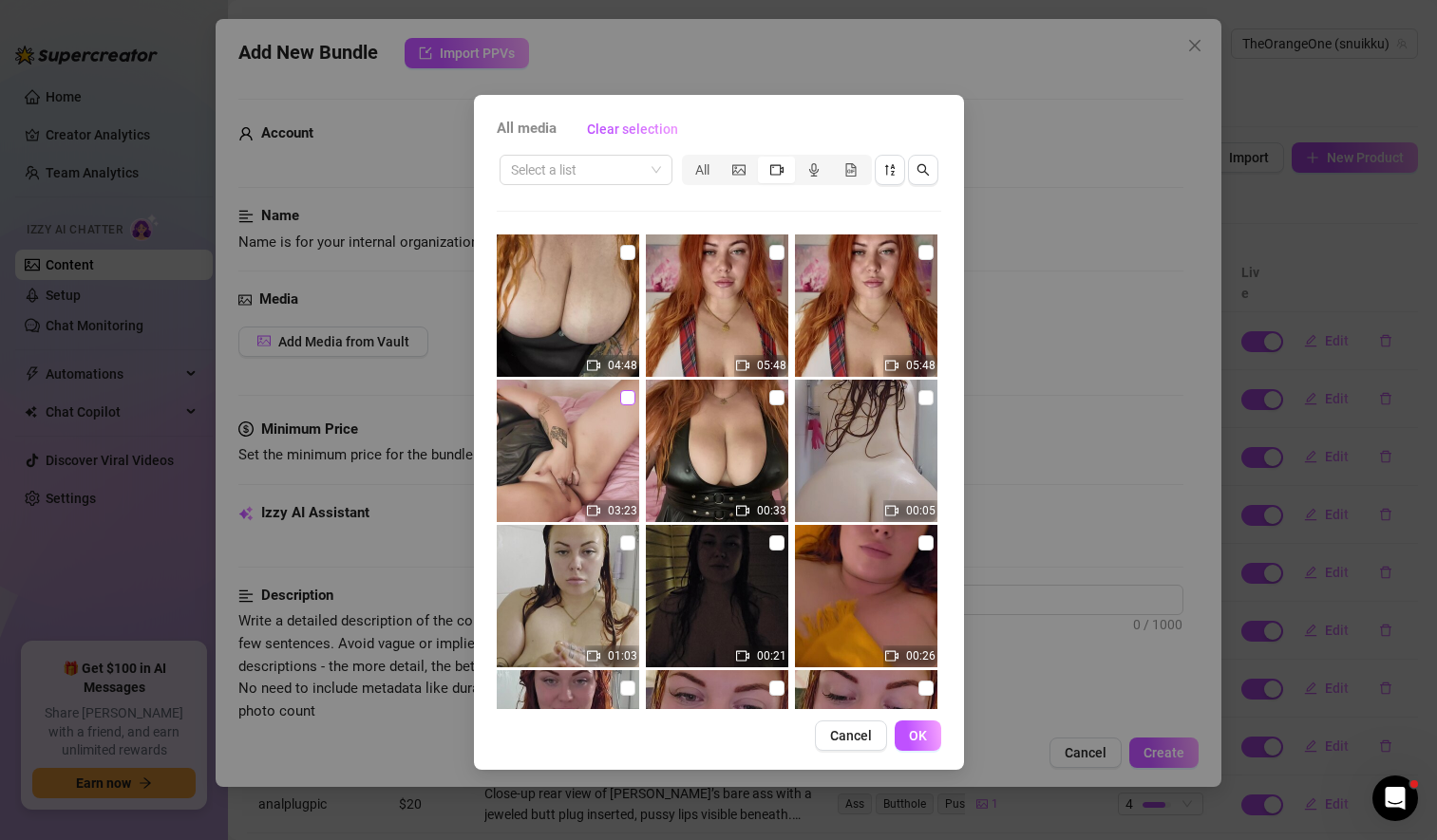
click at [624, 400] on input "checkbox" at bounding box center [627, 398] width 15 height 15
click at [552, 276] on img at bounding box center [568, 305] width 142 height 142
click at [922, 732] on span "OK" at bounding box center [917, 735] width 18 height 15
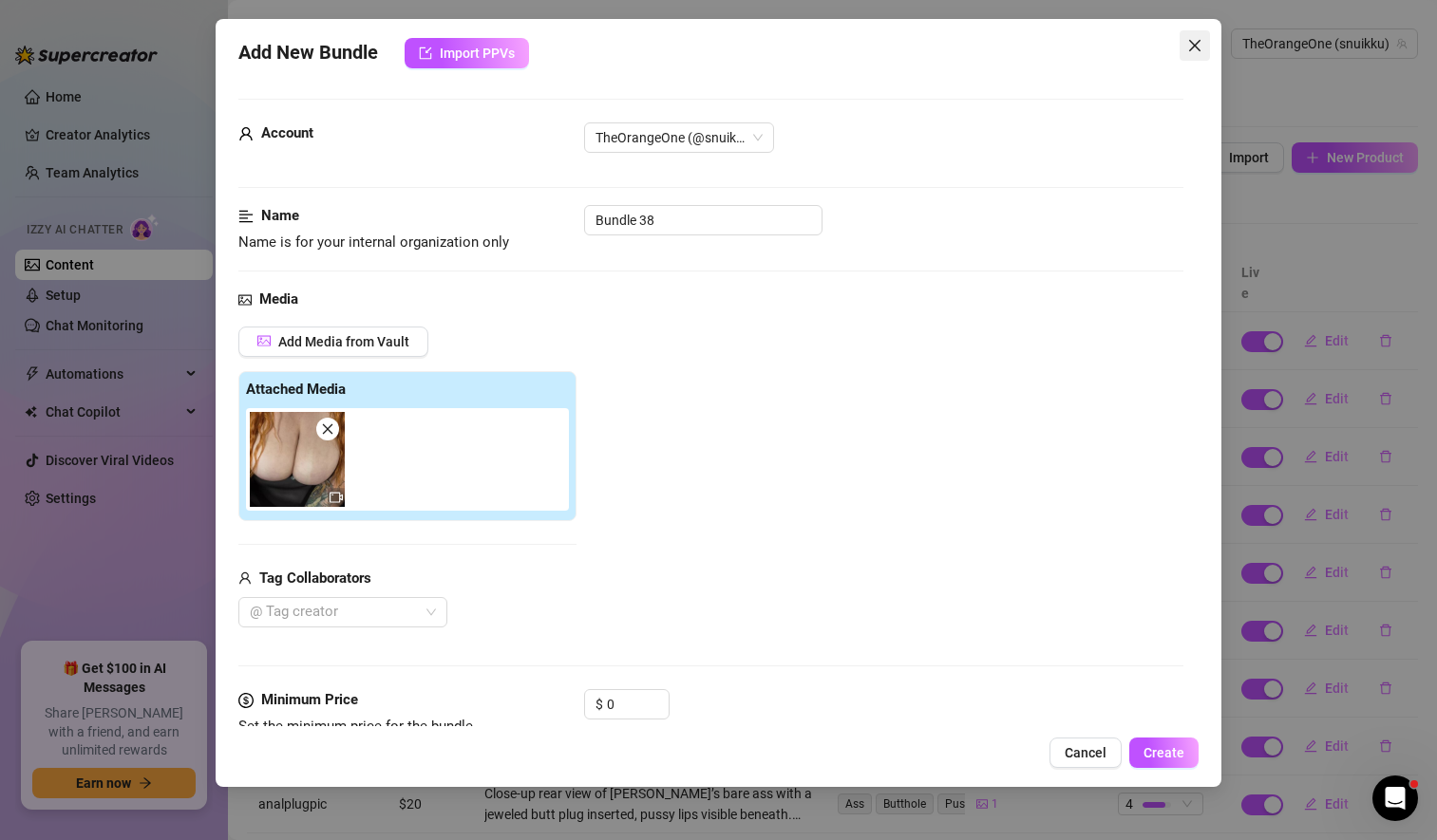
click at [1195, 44] on icon "close" at bounding box center [1194, 46] width 15 height 15
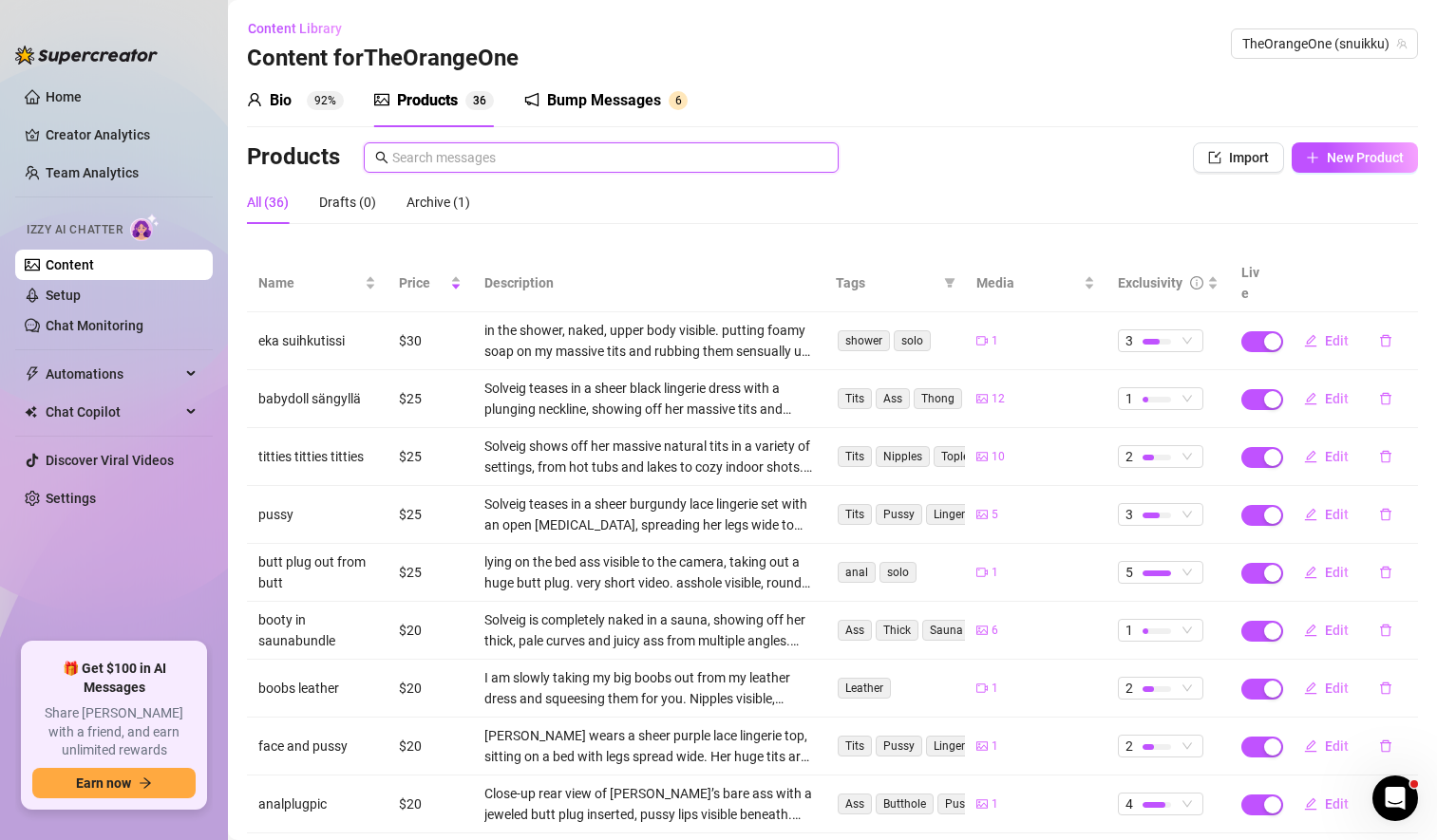
click at [530, 157] on input "text" at bounding box center [609, 157] width 435 height 21
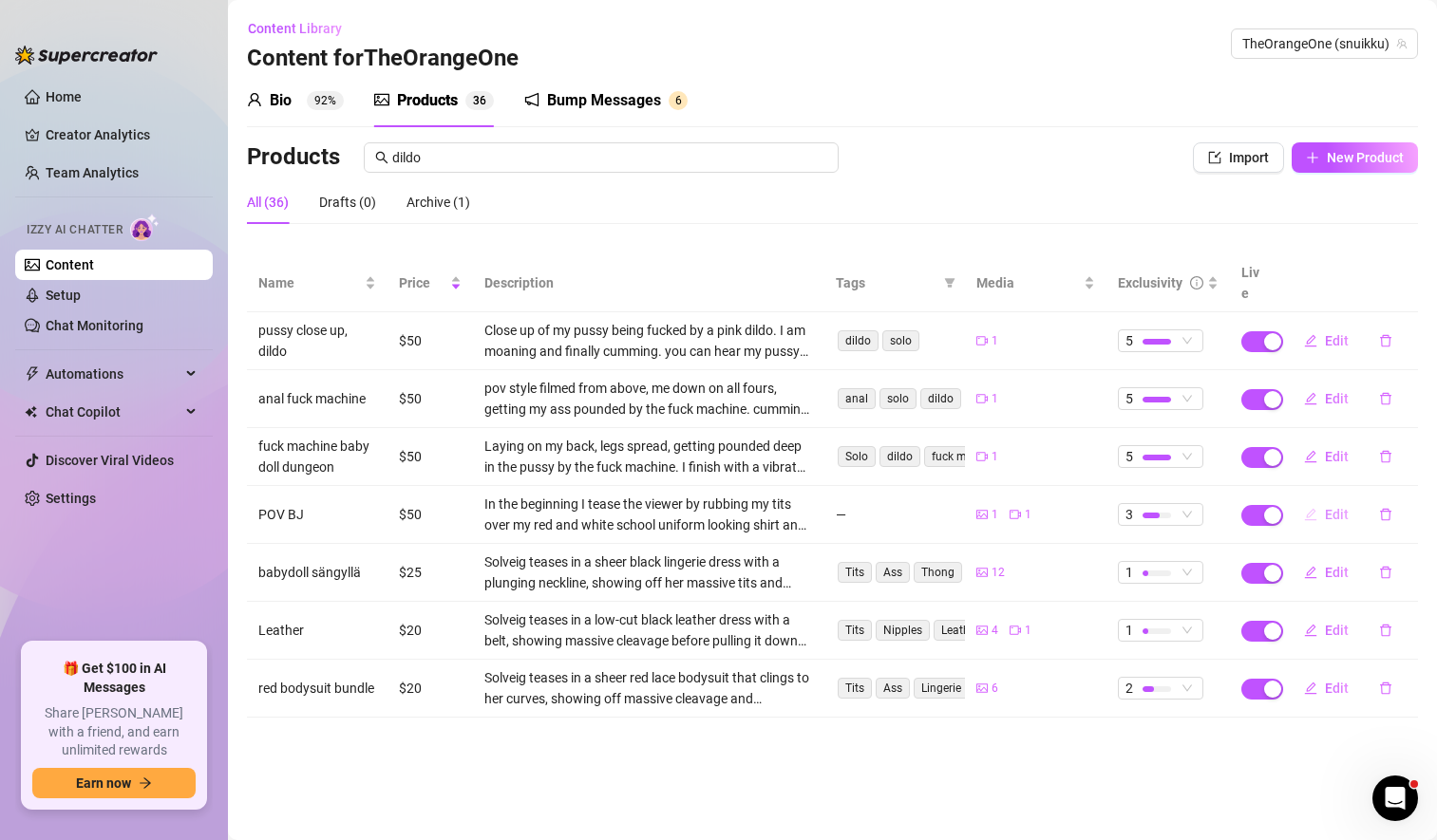
click at [1328, 507] on span "Edit" at bounding box center [1336, 515] width 24 height 15
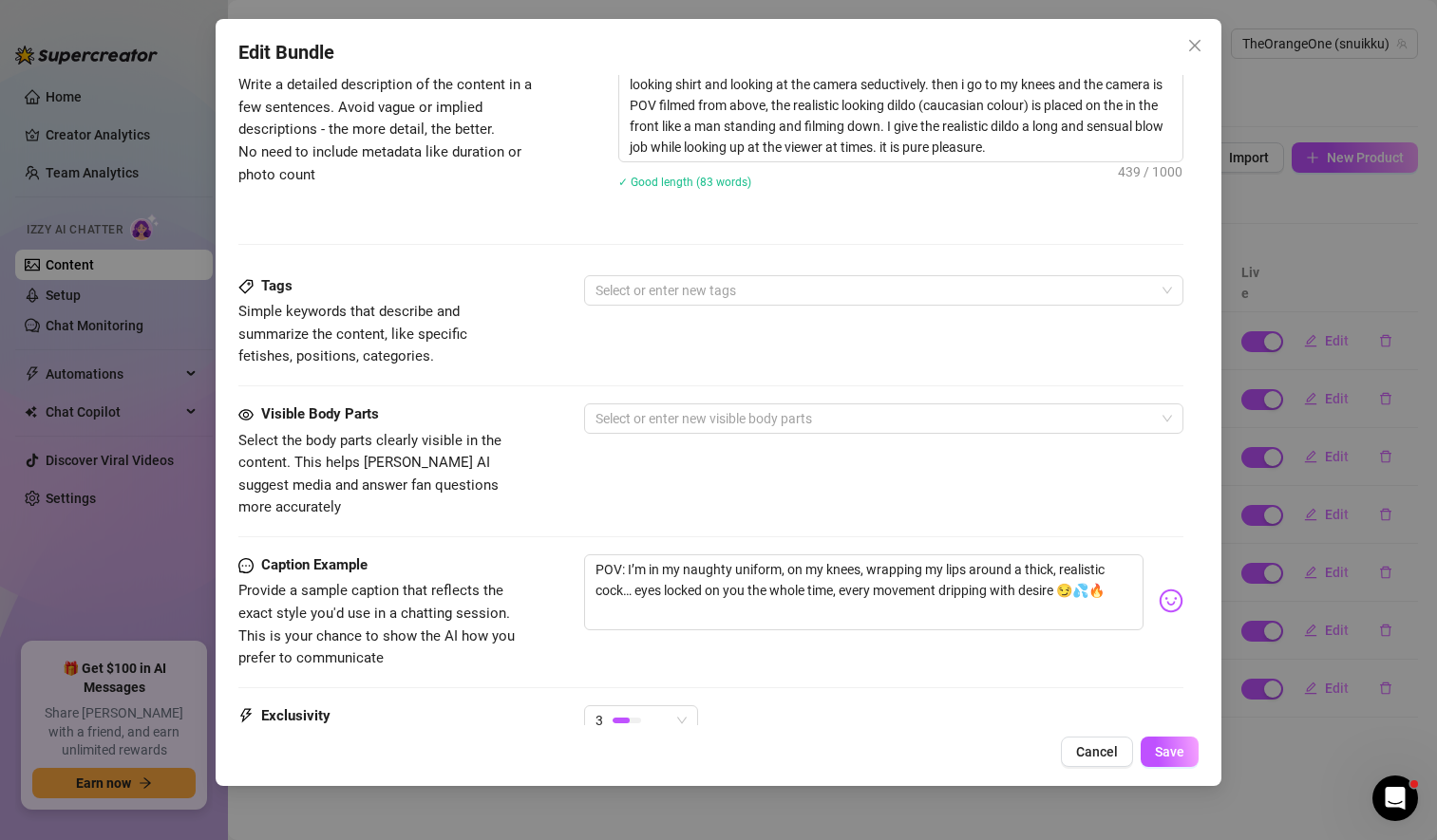
scroll to position [809, 0]
click at [627, 289] on div at bounding box center [874, 288] width 572 height 27
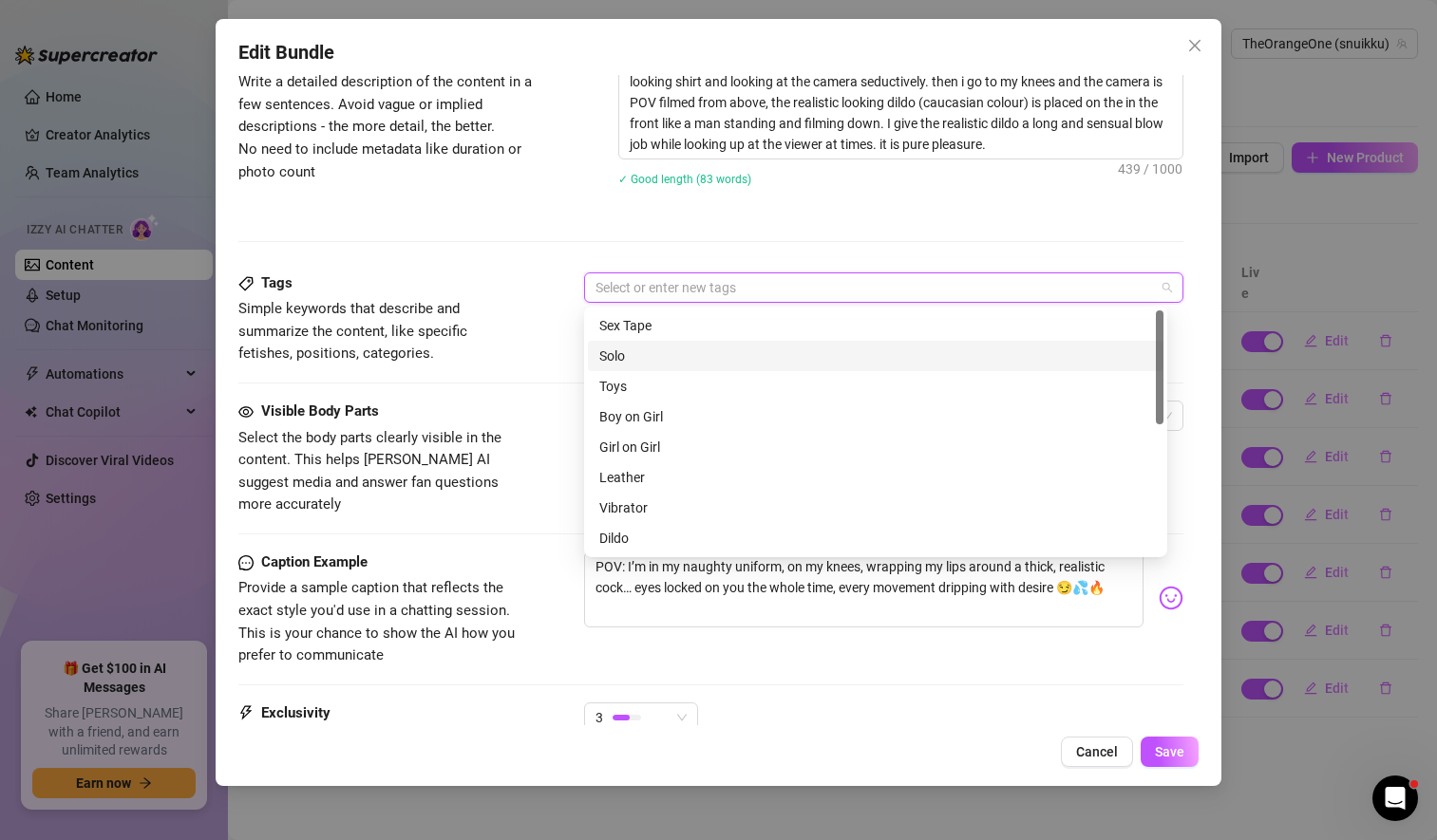
click at [647, 359] on div "Solo" at bounding box center [876, 356] width 553 height 21
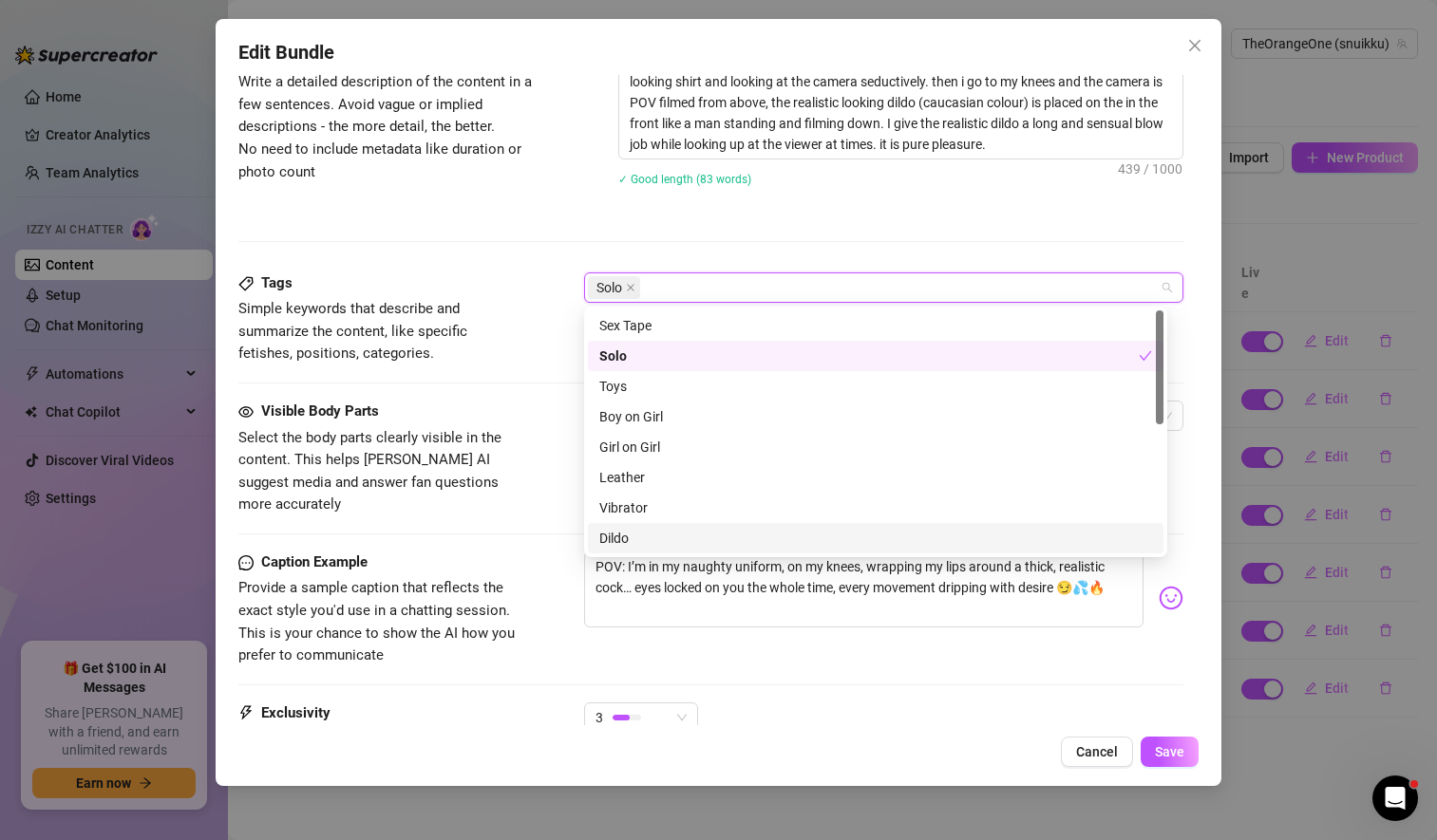
click at [638, 538] on div "Dildo" at bounding box center [876, 538] width 553 height 21
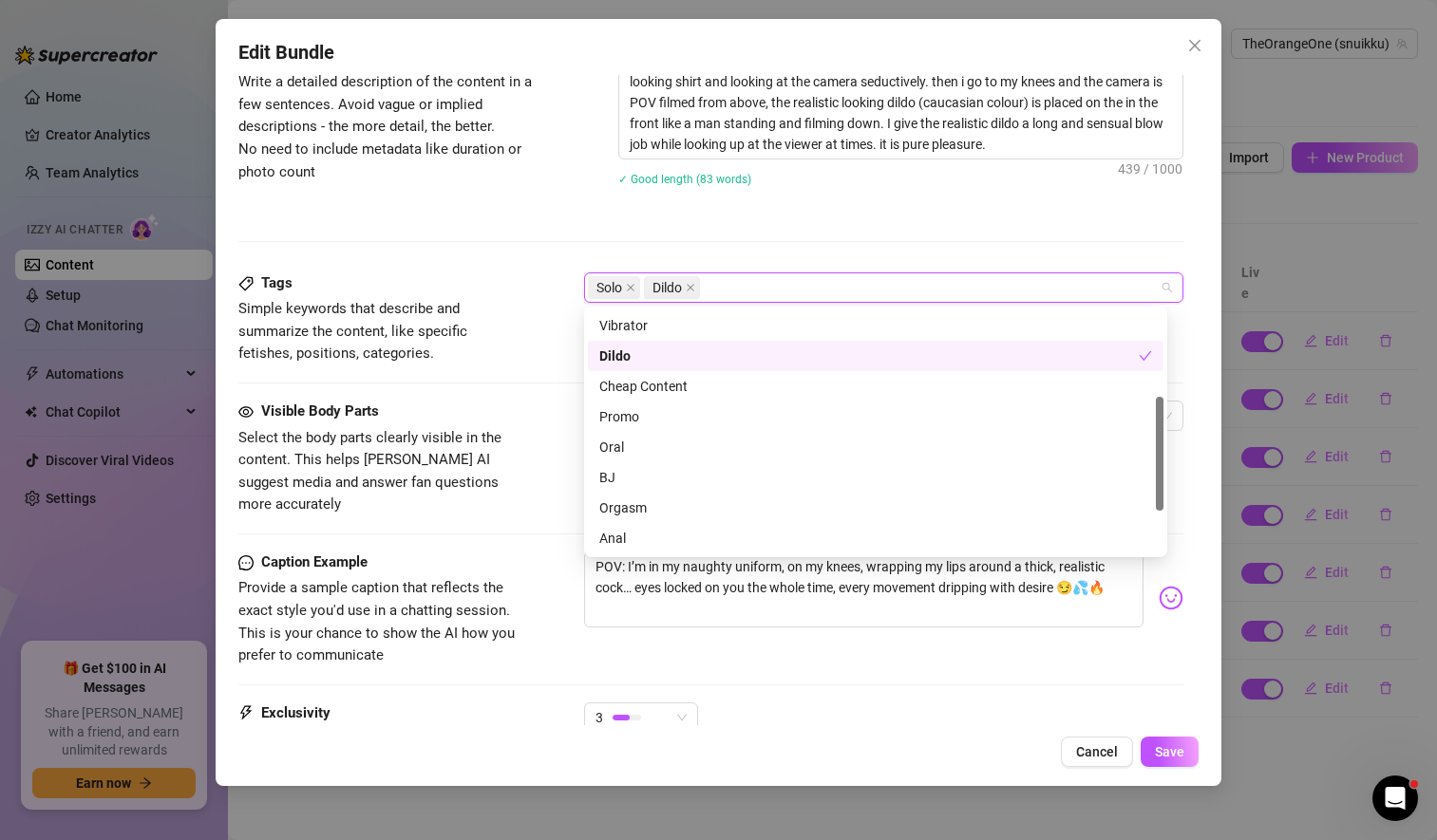
scroll to position [183, 0]
click at [648, 479] on div "BJ" at bounding box center [876, 477] width 553 height 21
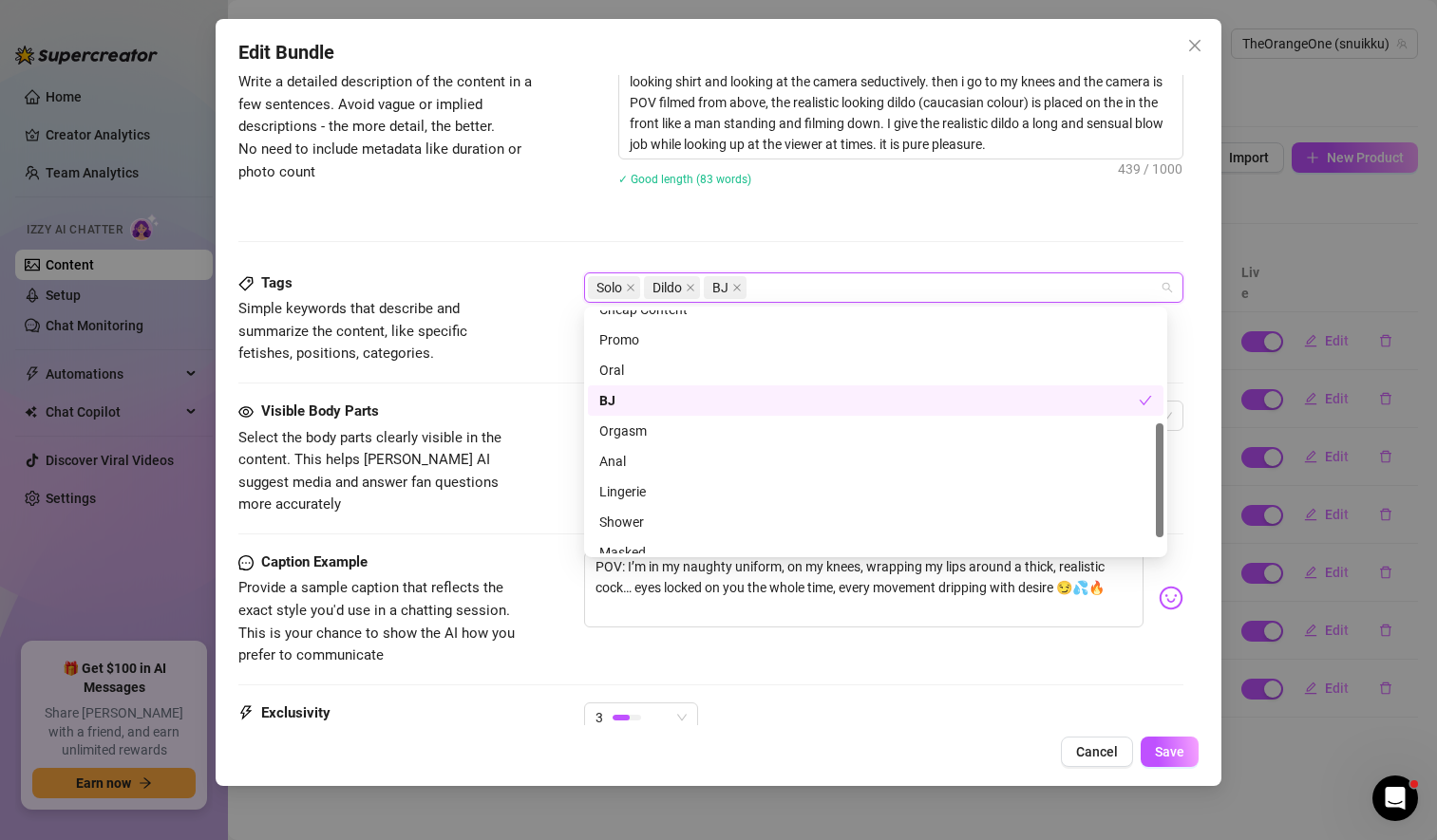
scroll to position [273, 0]
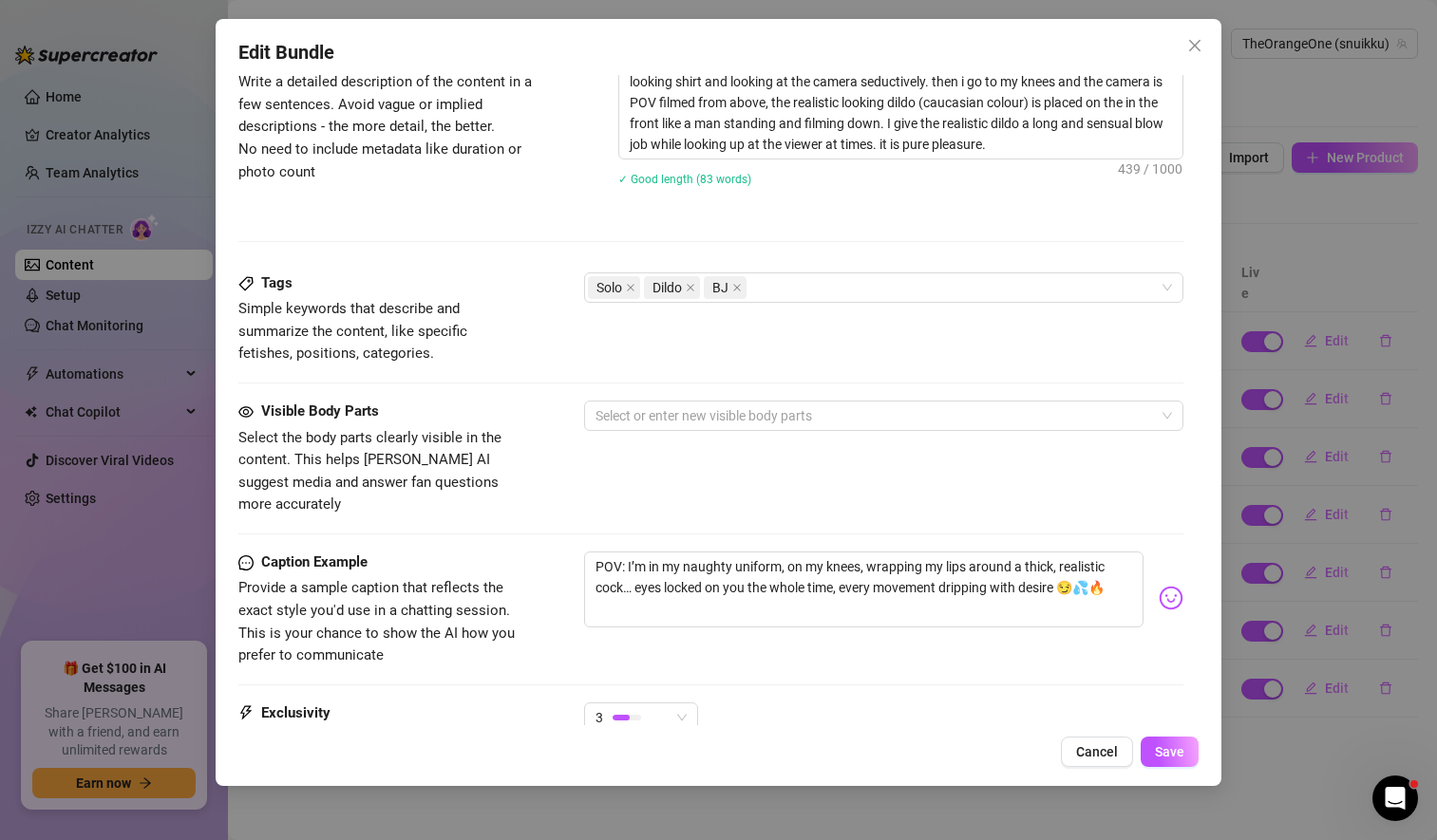
click at [500, 579] on span "Provide a sample caption that reflects the exact style you'd use in a chatting …" at bounding box center [376, 621] width 276 height 84
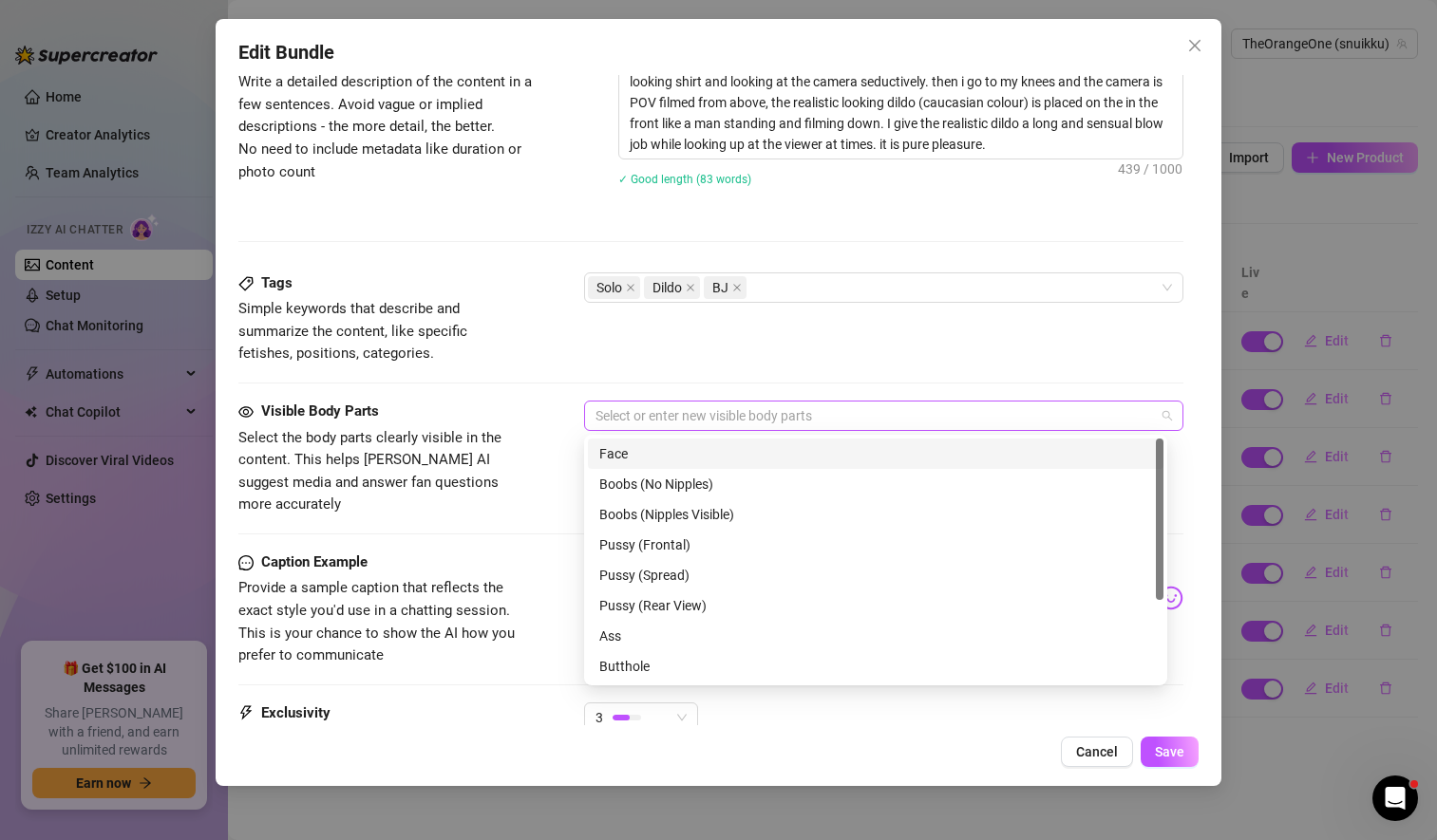
click at [700, 412] on div at bounding box center [874, 416] width 572 height 27
click at [693, 490] on div "Boobs (No Nipples)" at bounding box center [876, 484] width 553 height 21
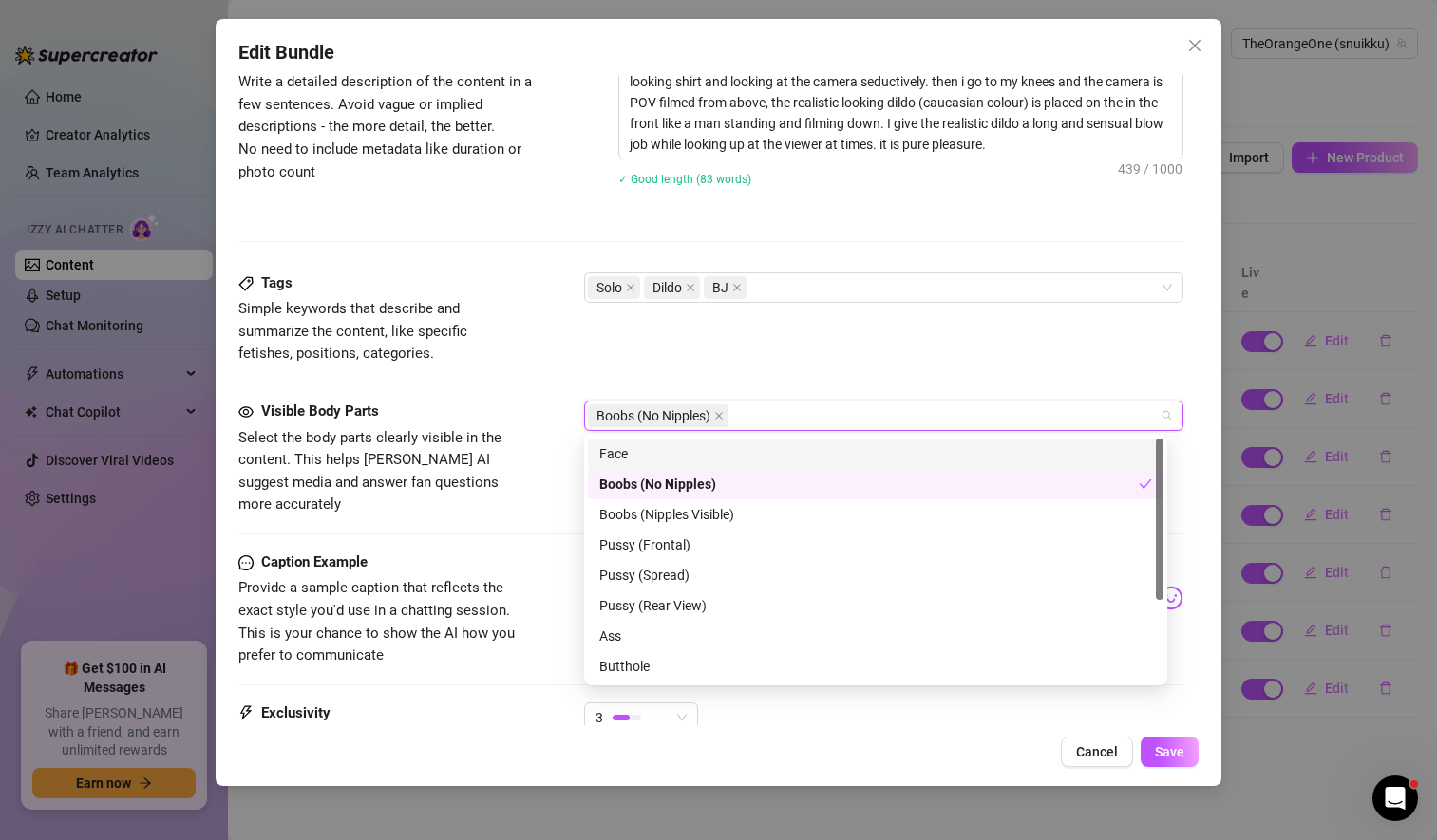
click at [663, 448] on div "Face" at bounding box center [876, 454] width 553 height 21
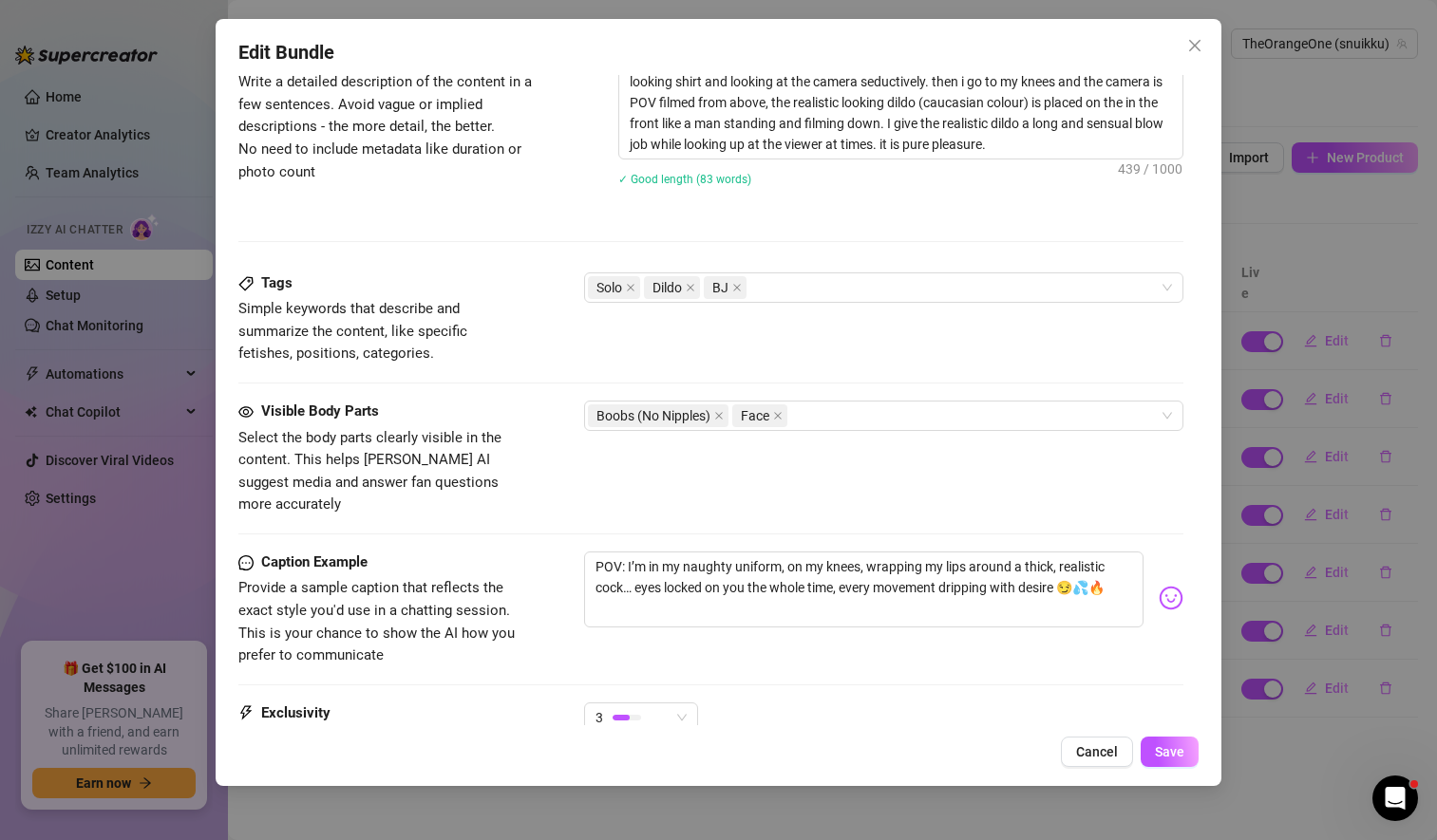
click at [521, 586] on span "Provide a sample caption that reflects the exact style you'd use in a chatting …" at bounding box center [380, 621] width 285 height 89
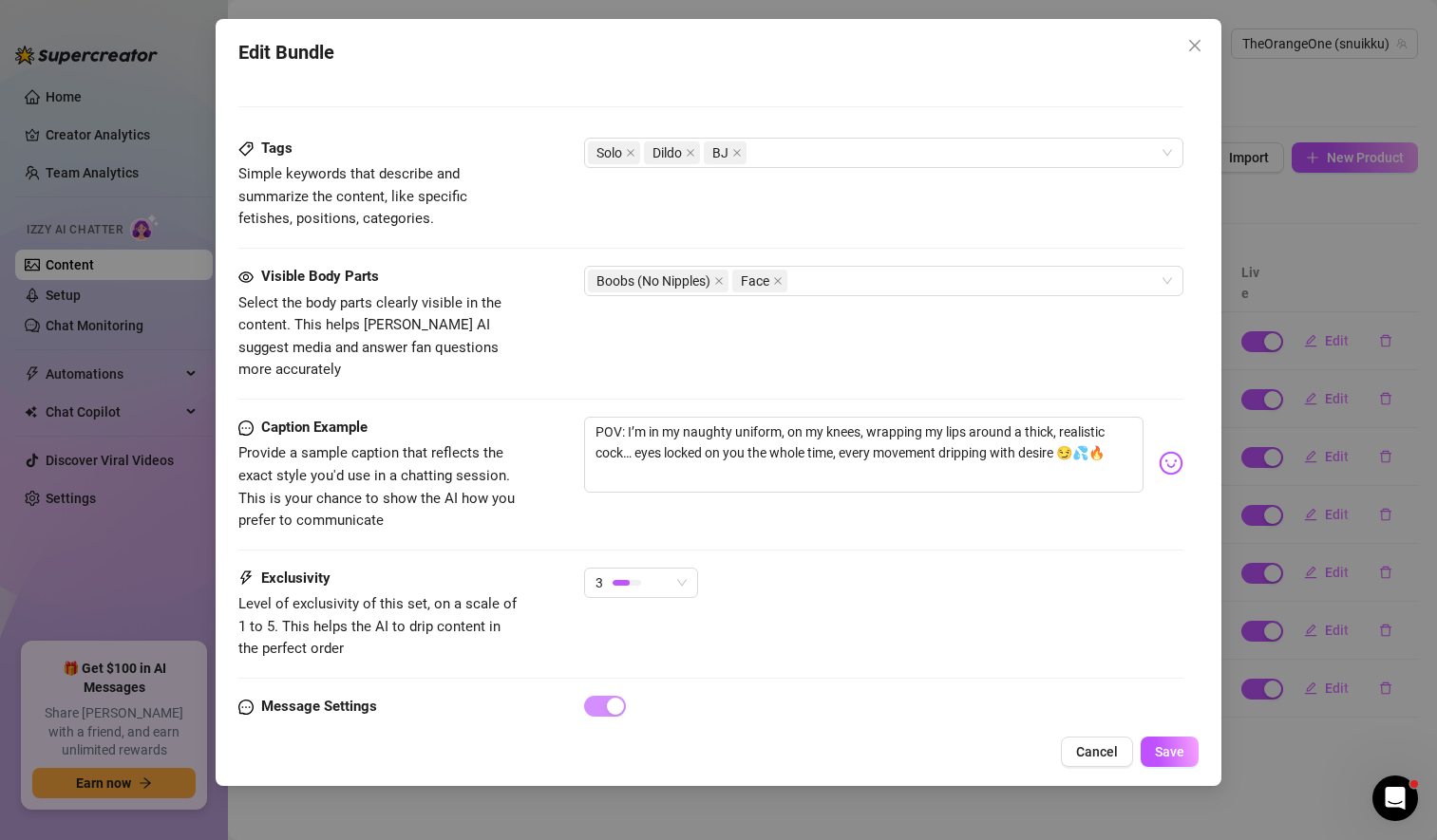
scroll to position [998, 0]
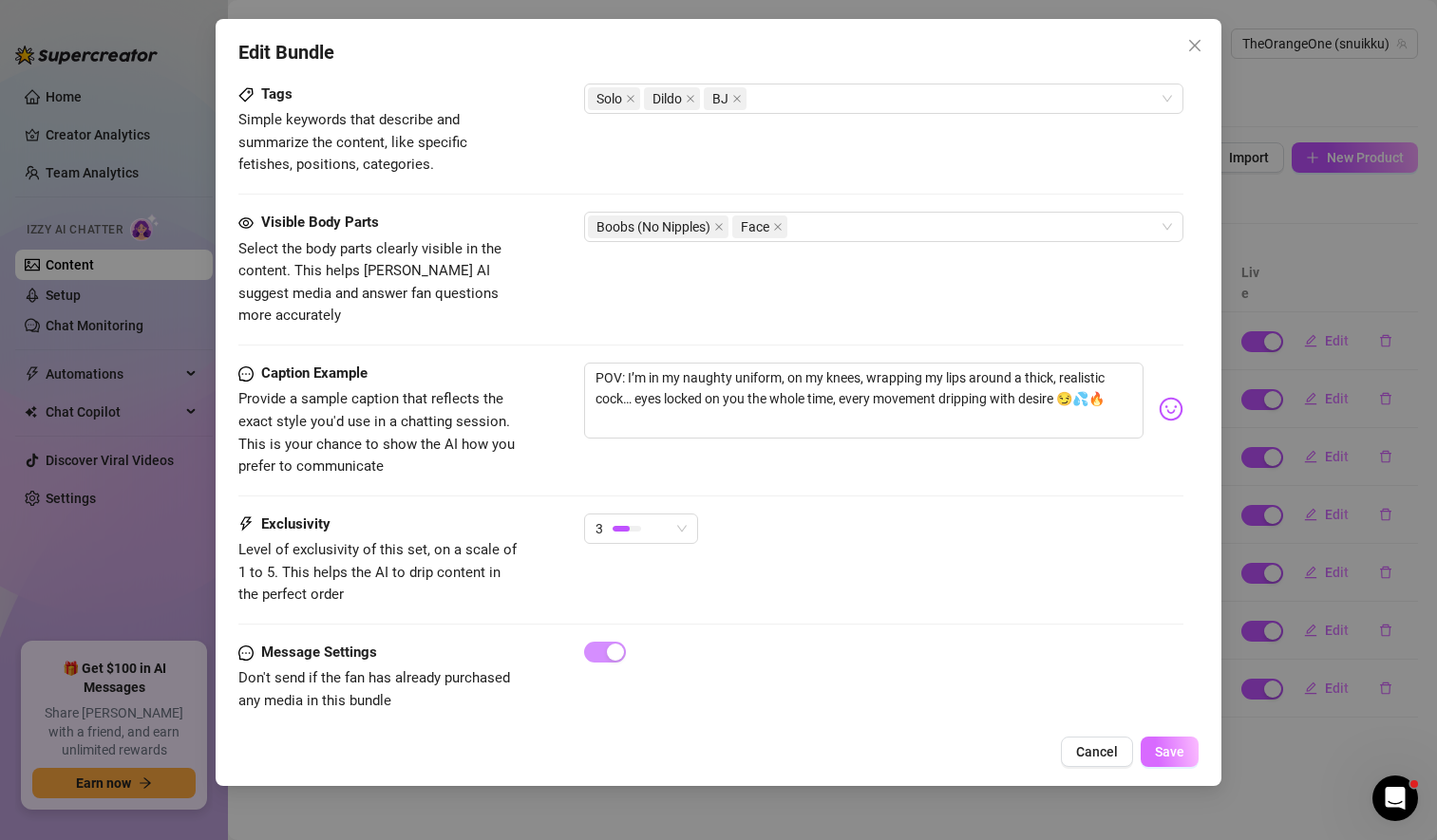
click at [1172, 752] on span "Save" at bounding box center [1169, 752] width 30 height 15
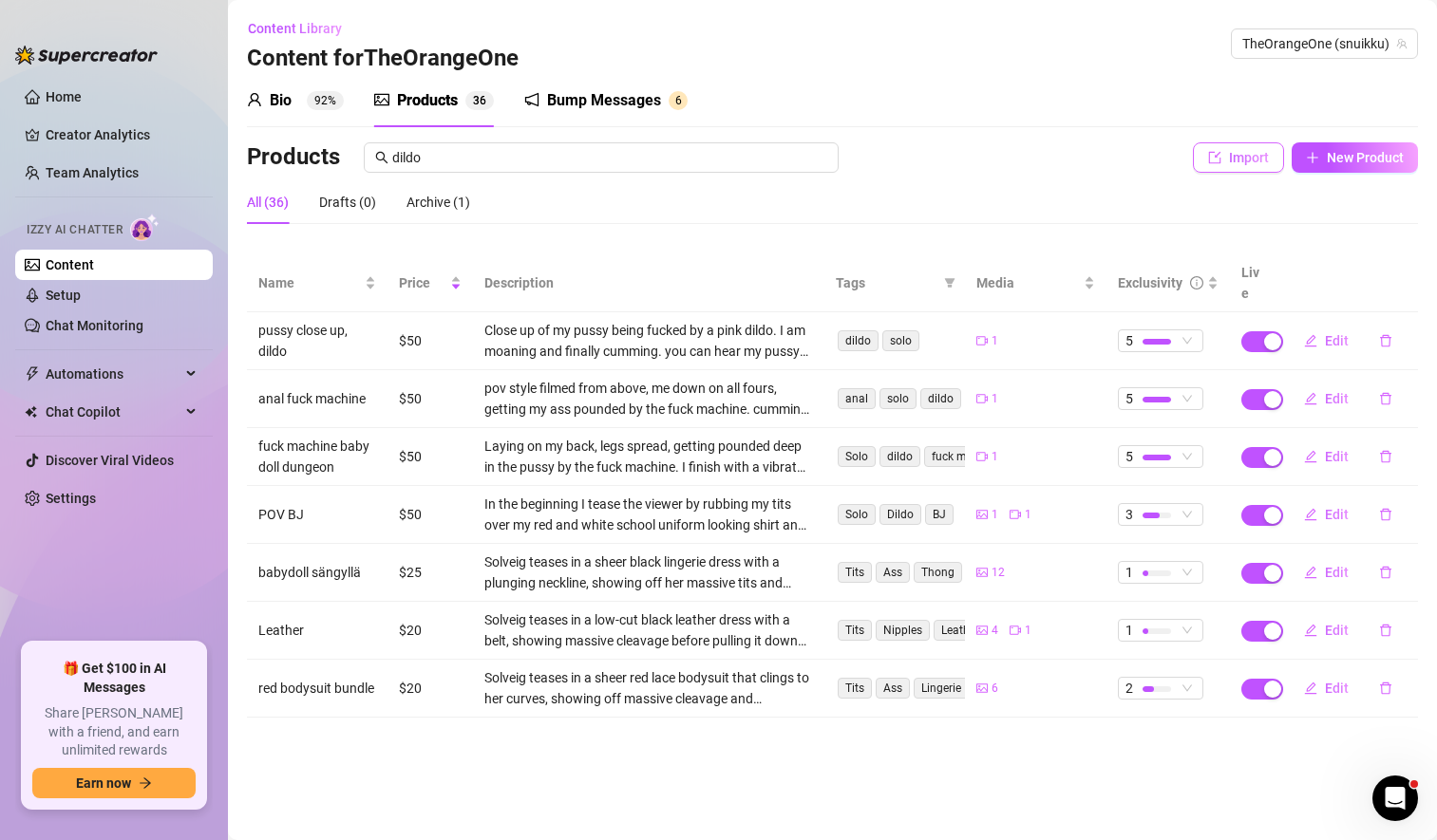
click at [1242, 163] on span "Import" at bounding box center [1249, 157] width 40 height 15
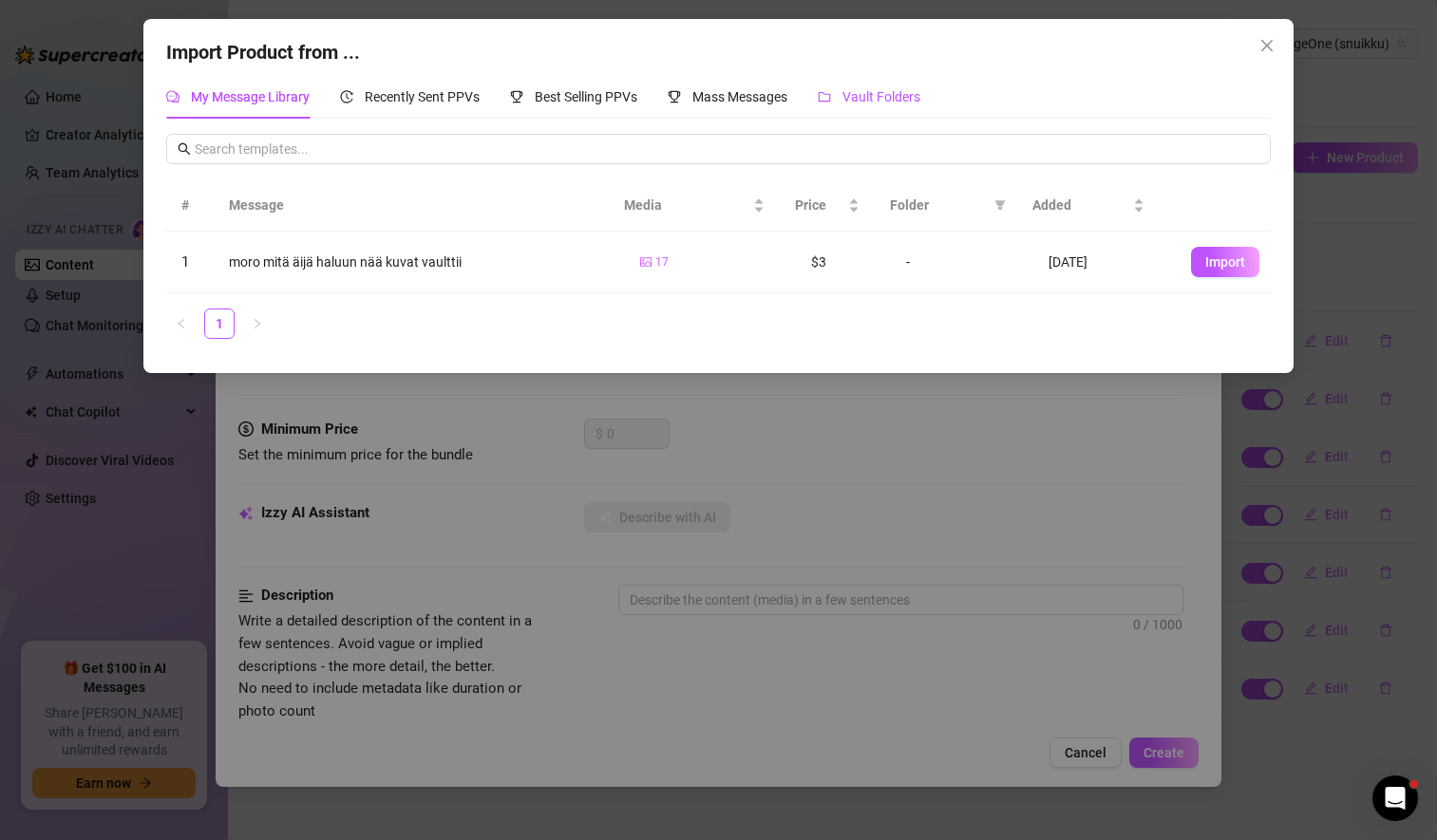
click at [869, 101] on span "Vault Folders" at bounding box center [881, 97] width 78 height 15
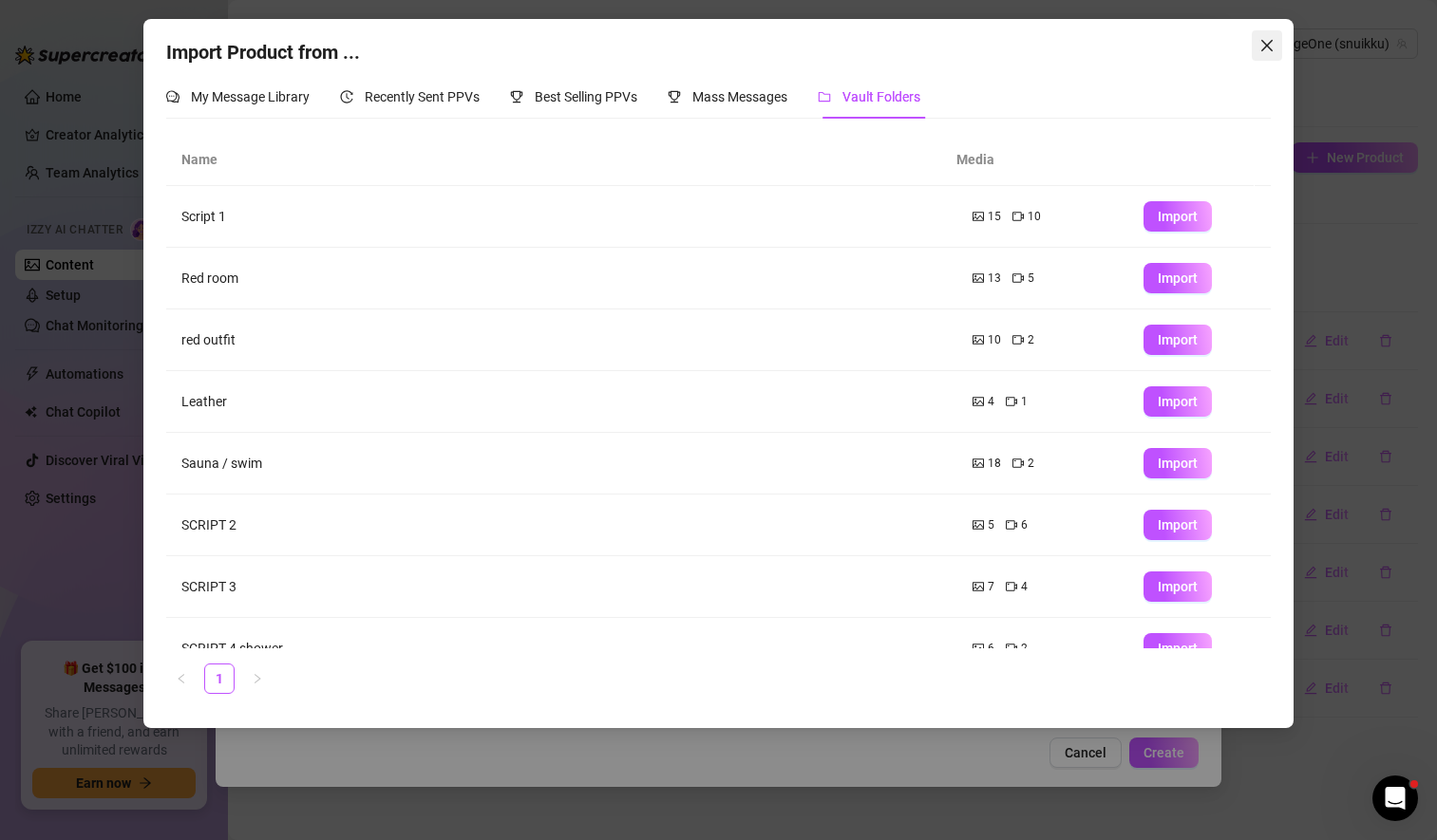
click at [1269, 43] on icon "close" at bounding box center [1266, 46] width 12 height 12
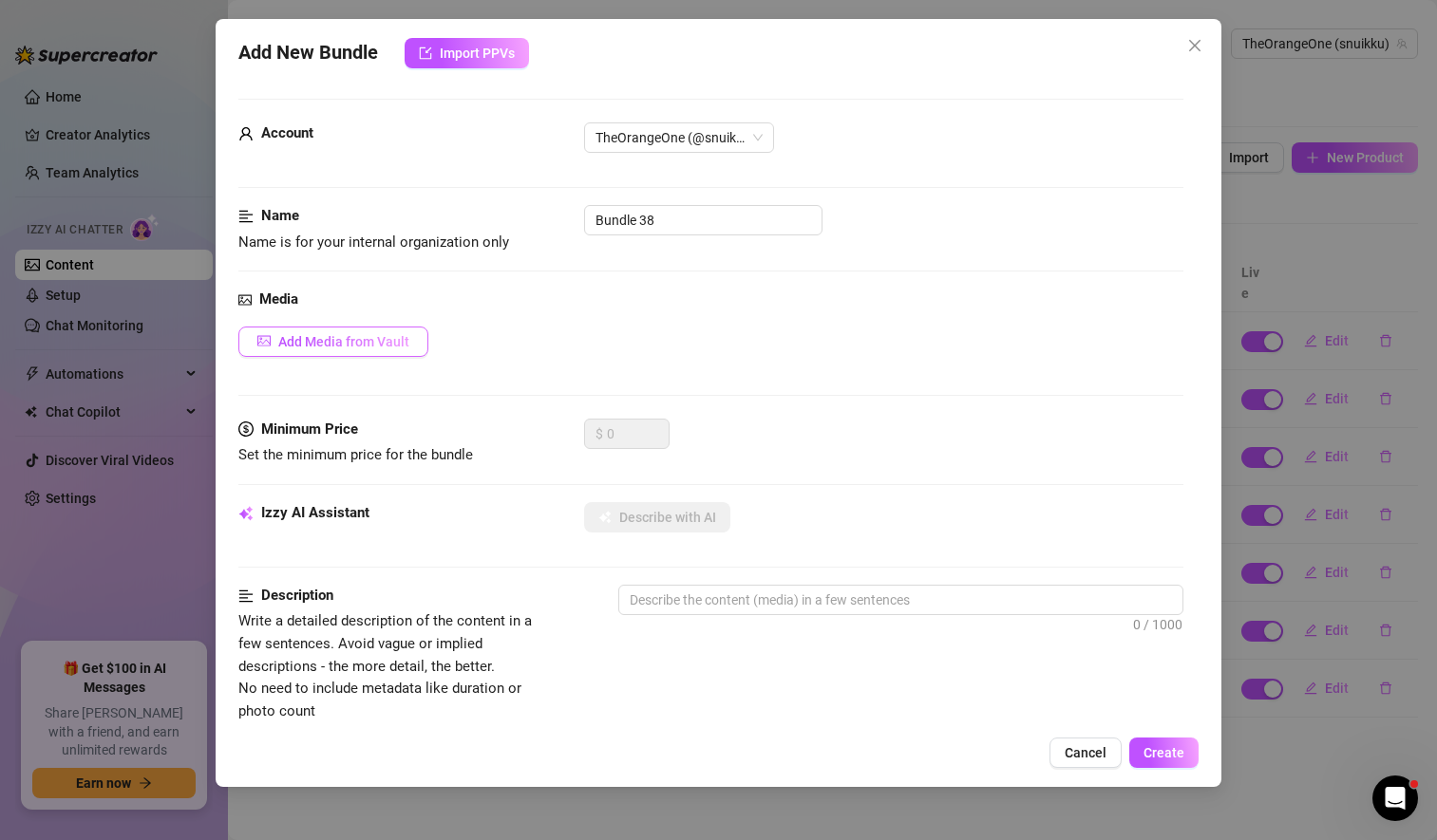
click at [369, 334] on span "Add Media from Vault" at bounding box center [343, 341] width 131 height 15
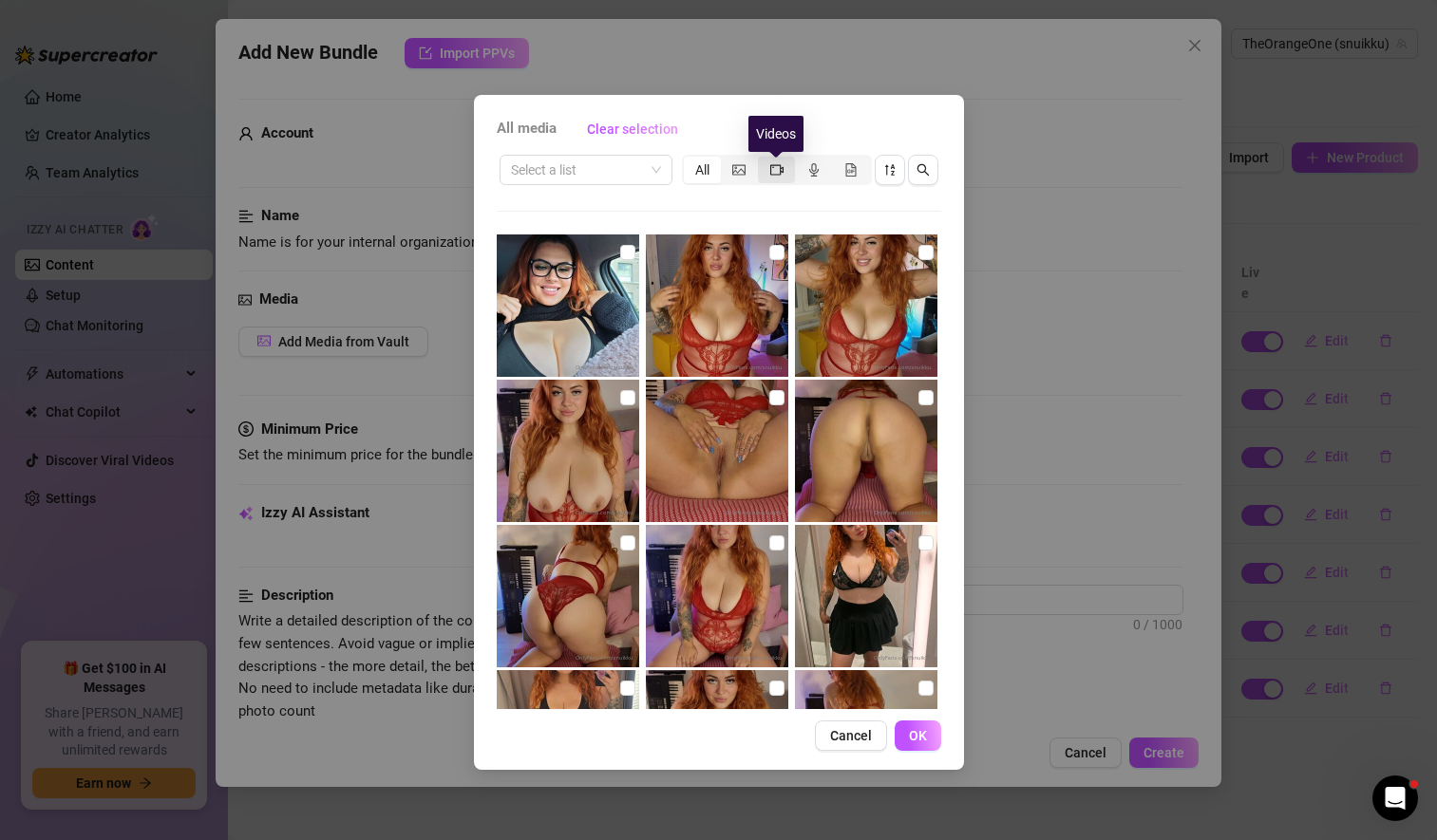
click at [779, 167] on icon "video-camera" at bounding box center [777, 170] width 13 height 13
click at [763, 159] on input "segmented control" at bounding box center [763, 159] width 0 height 0
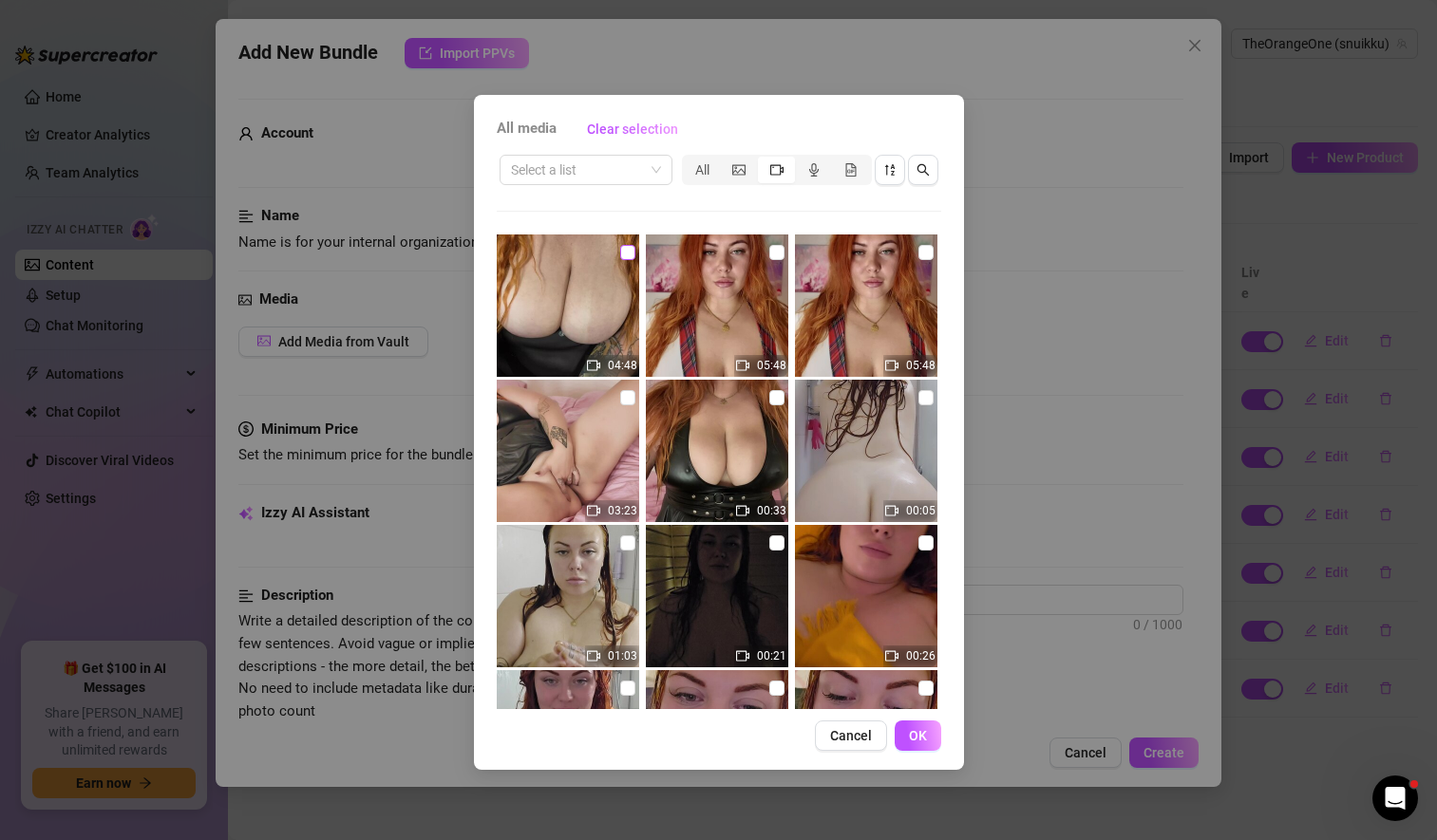
click at [621, 252] on input "checkbox" at bounding box center [627, 252] width 15 height 15
click at [914, 737] on span "OK" at bounding box center [917, 735] width 18 height 15
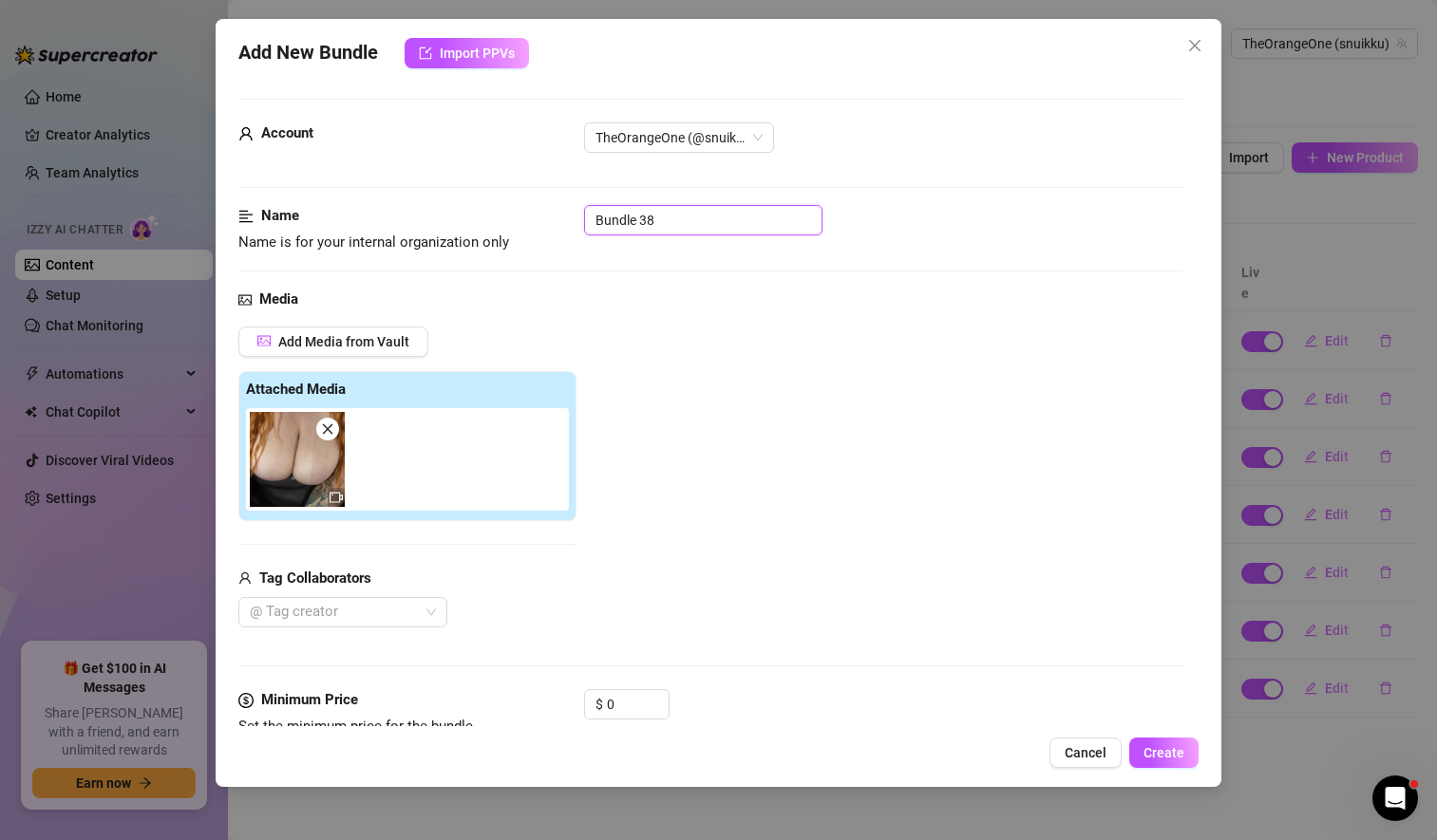
drag, startPoint x: 666, startPoint y: 218, endPoint x: 515, endPoint y: 226, distance: 151.2
click at [515, 226] on div "Name Name is for your internal organization only Bundle 38" at bounding box center [710, 229] width 945 height 48
click at [720, 433] on div "Add Media from Vault Attached Media Tag Collaborators @ Tag creator" at bounding box center [710, 477] width 945 height 302
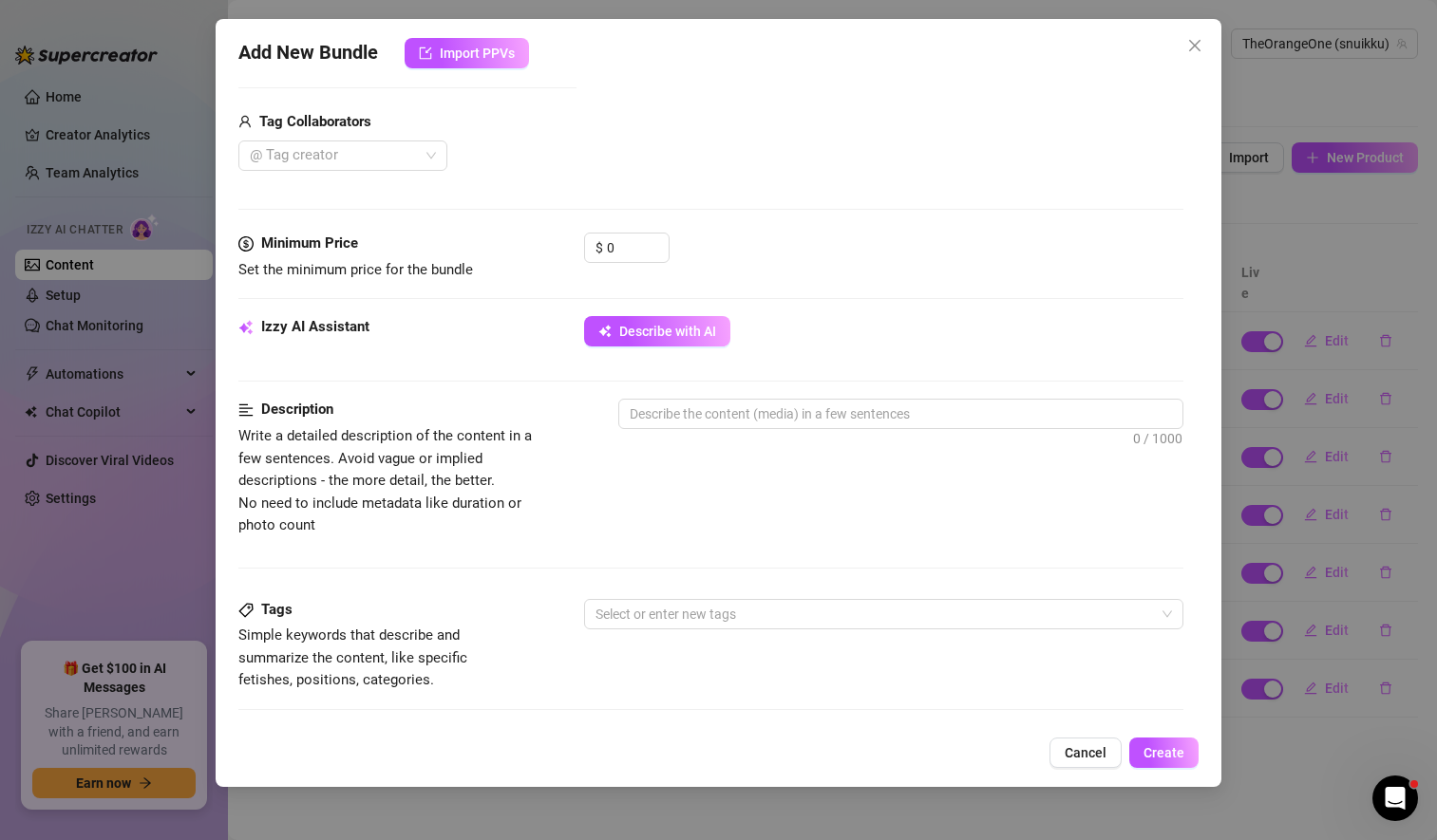
scroll to position [458, 0]
click at [614, 246] on input "0" at bounding box center [637, 246] width 61 height 29
click at [823, 257] on div "$ 40" at bounding box center [883, 254] width 600 height 47
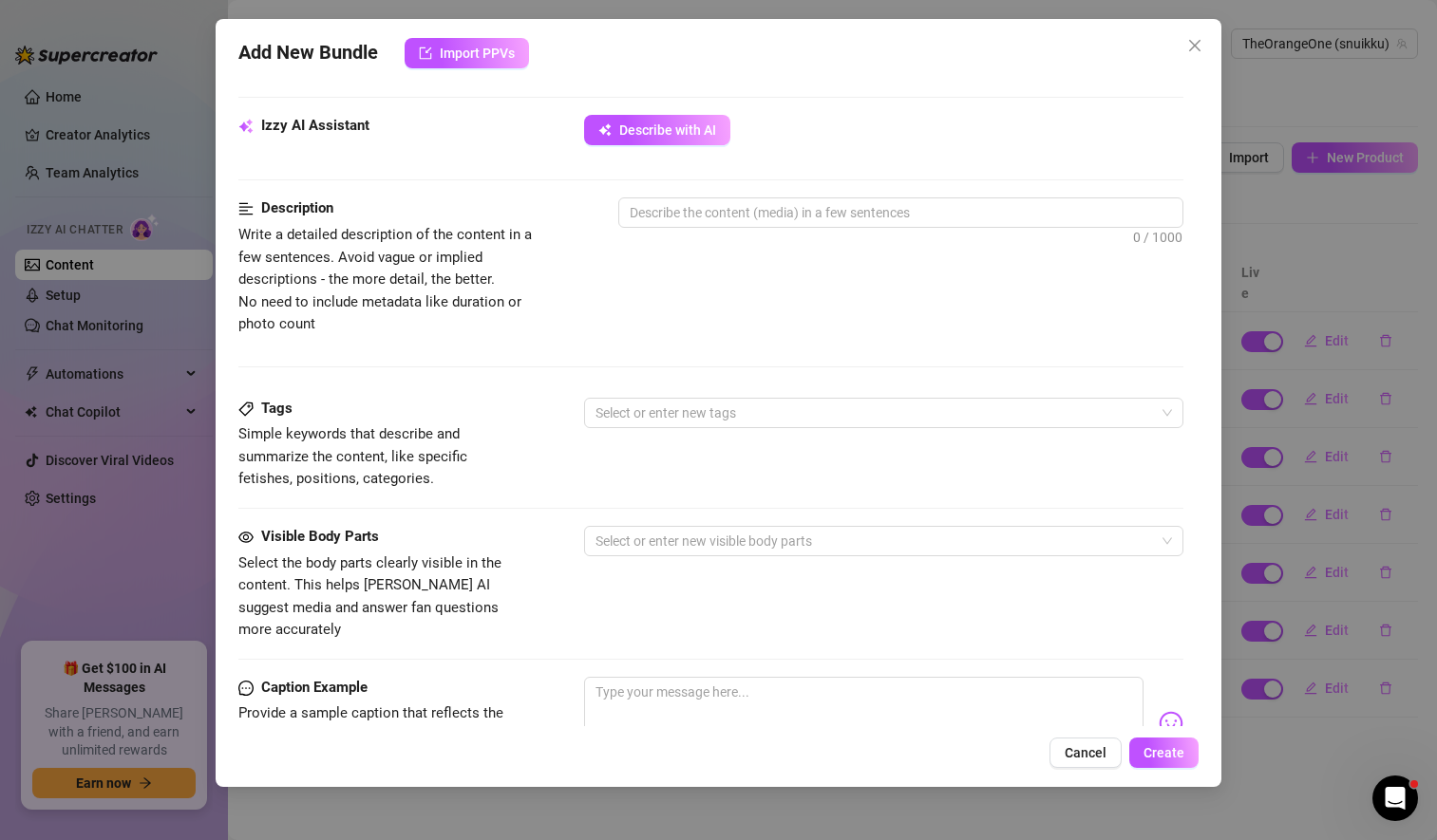
scroll to position [688, 0]
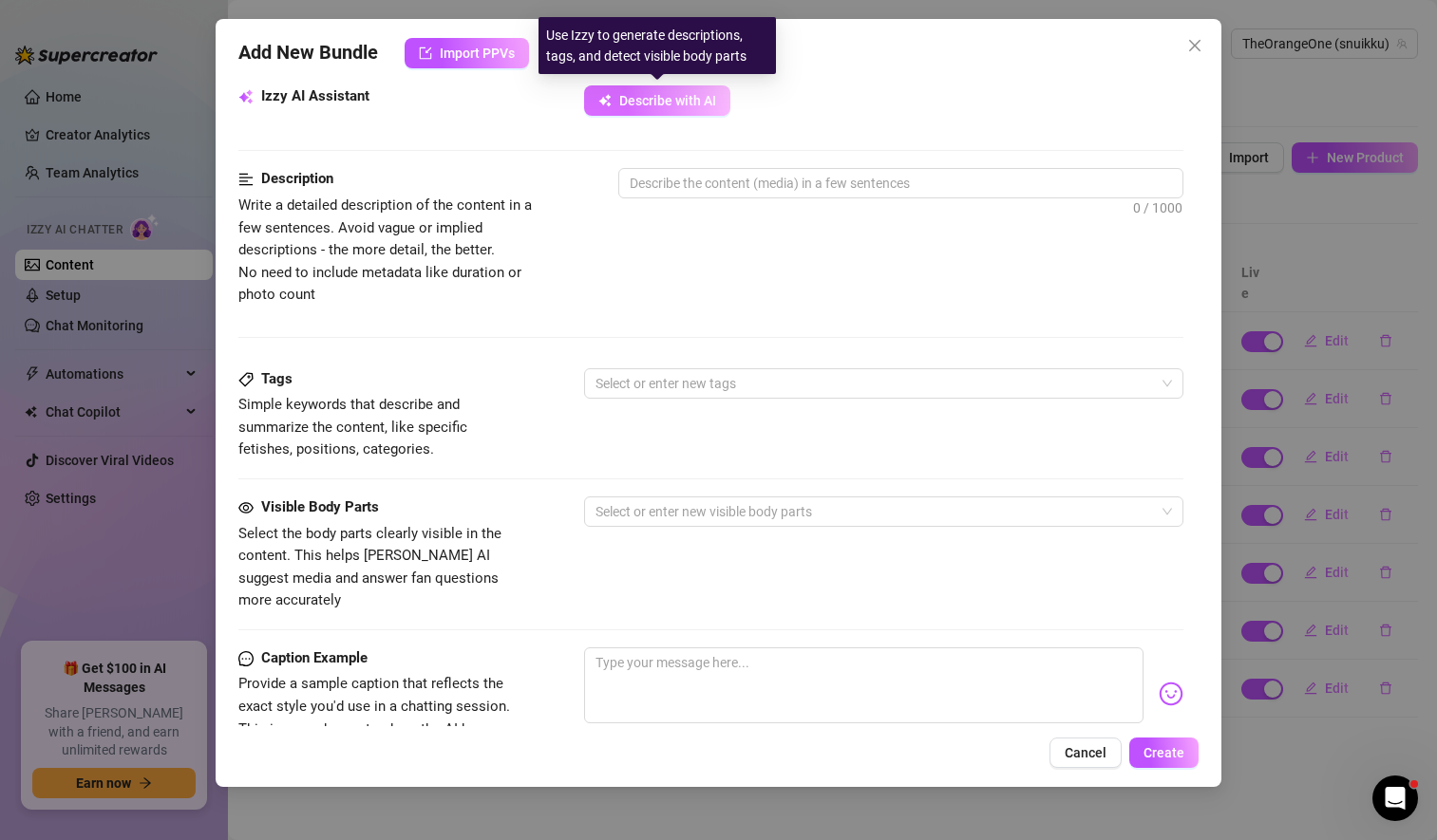
click at [660, 107] on span "Describe with AI" at bounding box center [667, 101] width 97 height 15
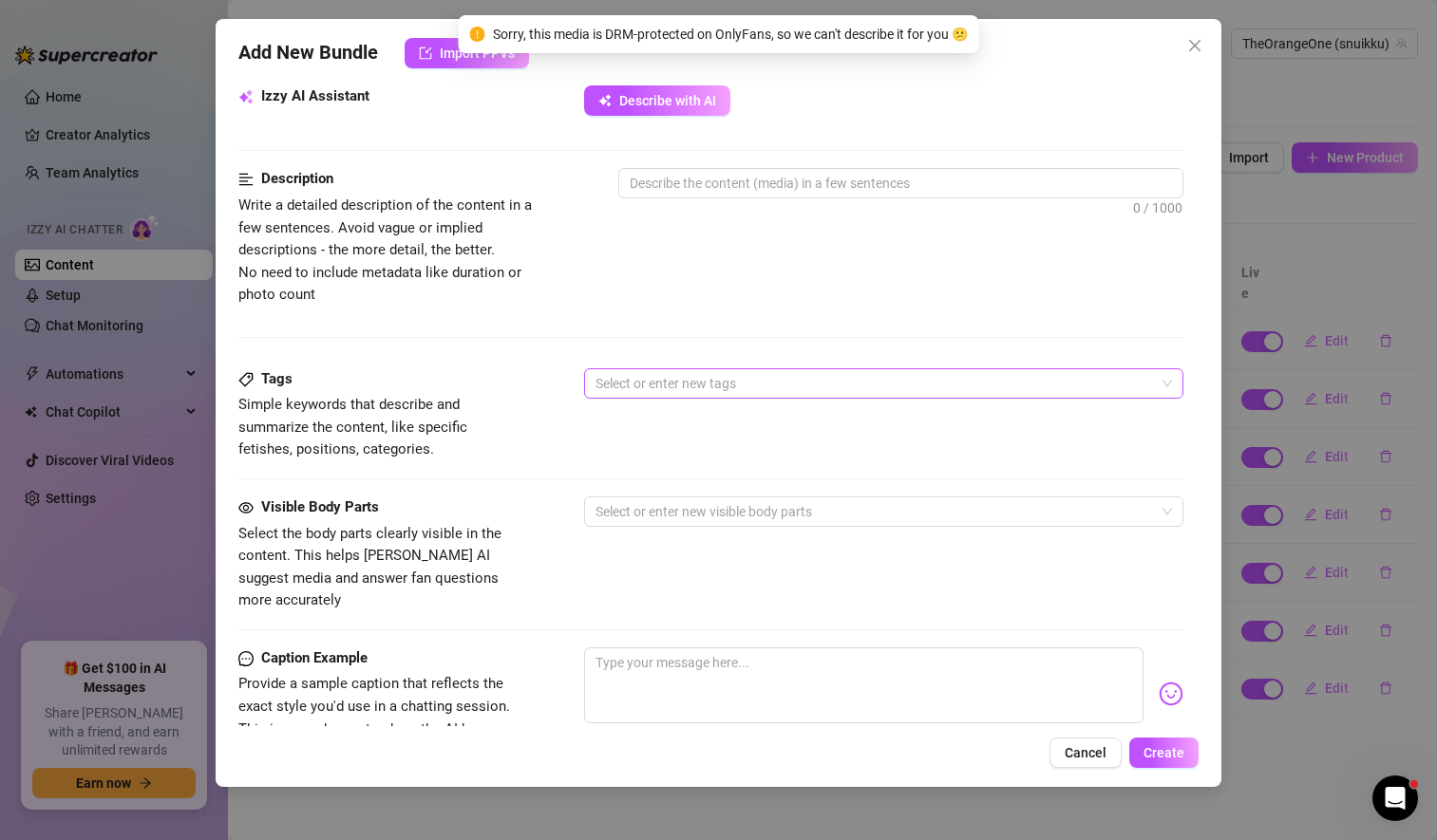
click at [672, 376] on div at bounding box center [874, 384] width 572 height 27
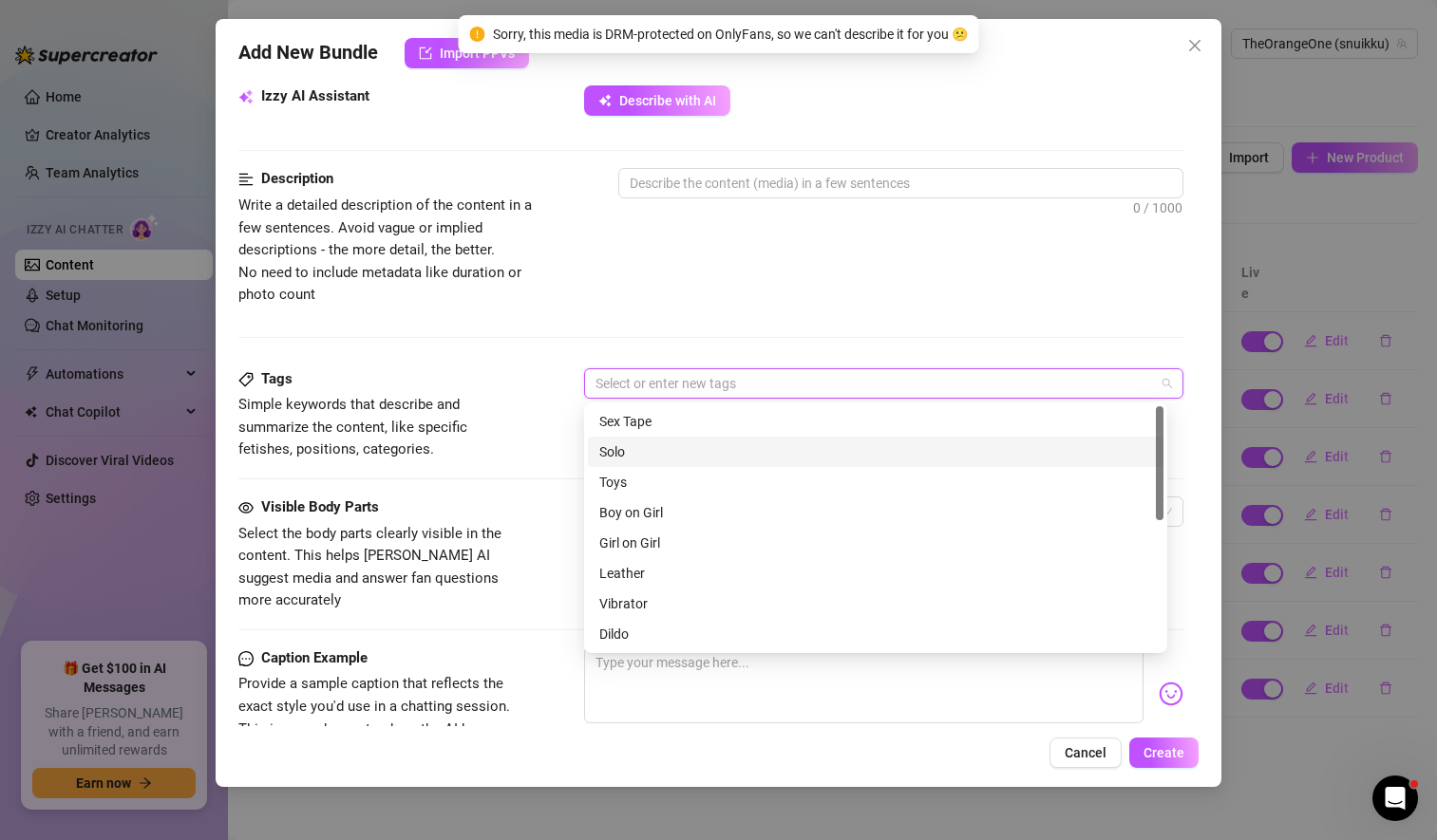
click at [640, 459] on div "Solo" at bounding box center [876, 452] width 553 height 21
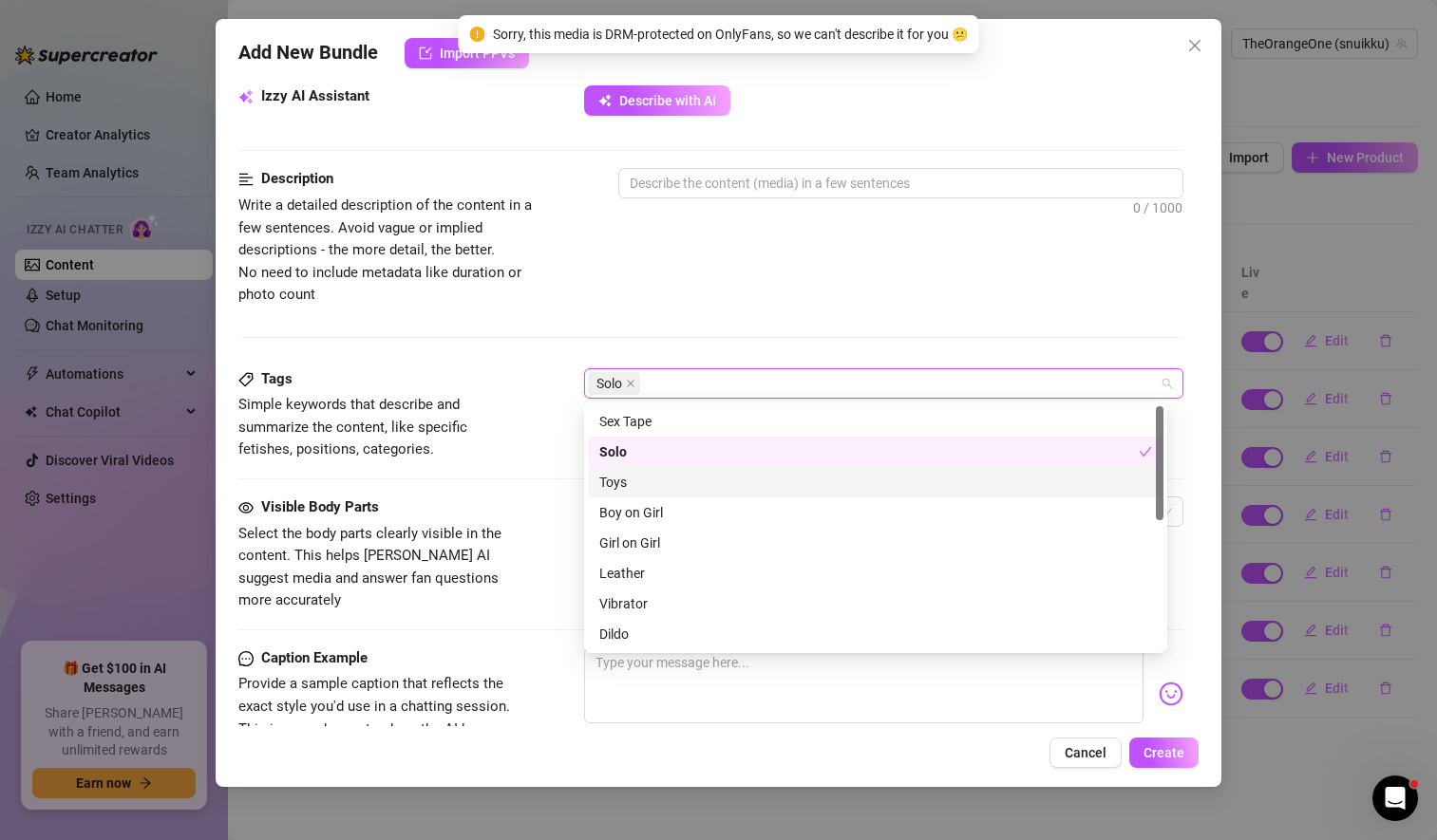
click at [625, 483] on div "Toys" at bounding box center [876, 482] width 553 height 21
click at [651, 628] on div "Dildo" at bounding box center [876, 634] width 553 height 21
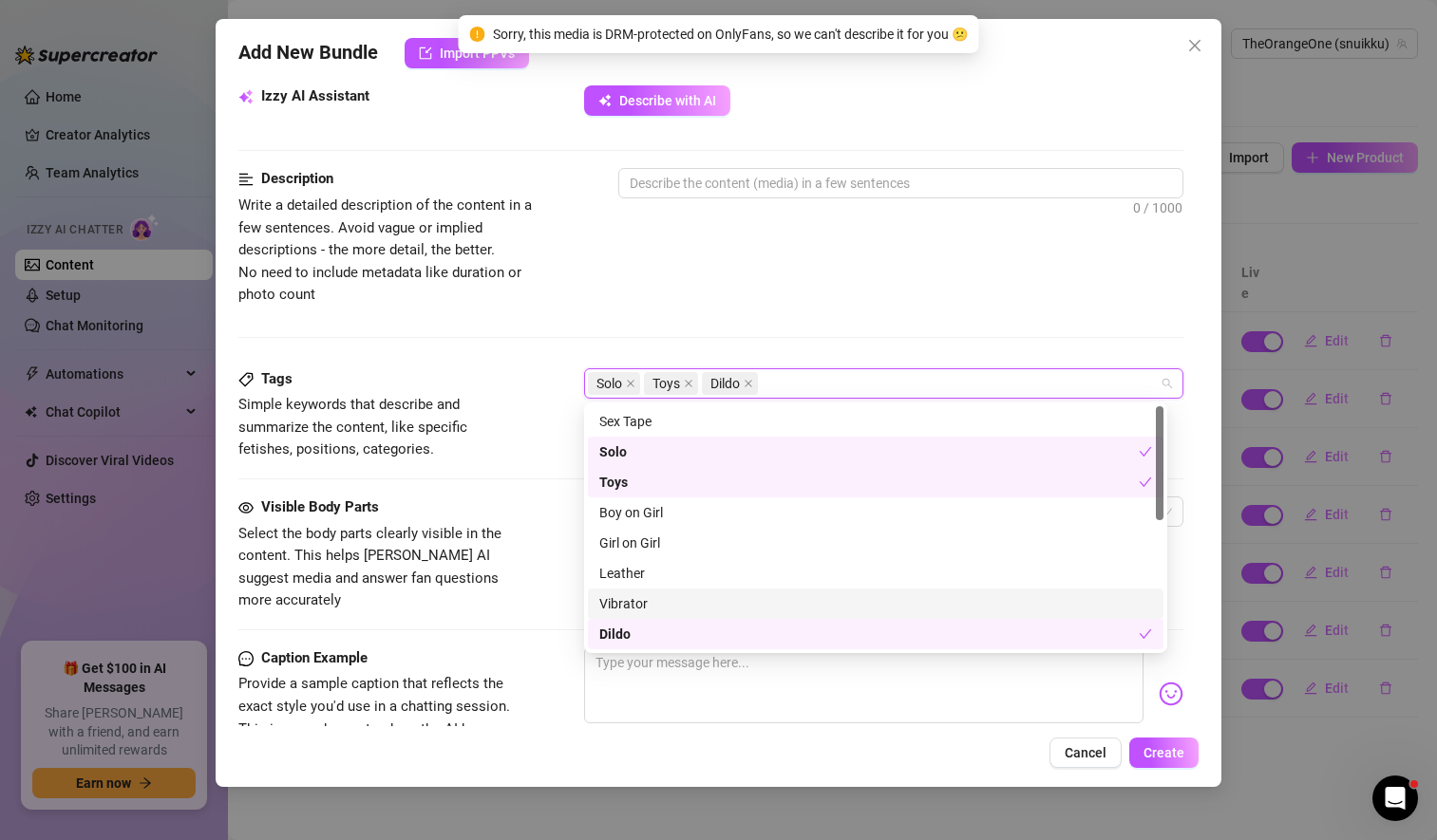
click at [661, 594] on div "Vibrator" at bounding box center [876, 604] width 553 height 21
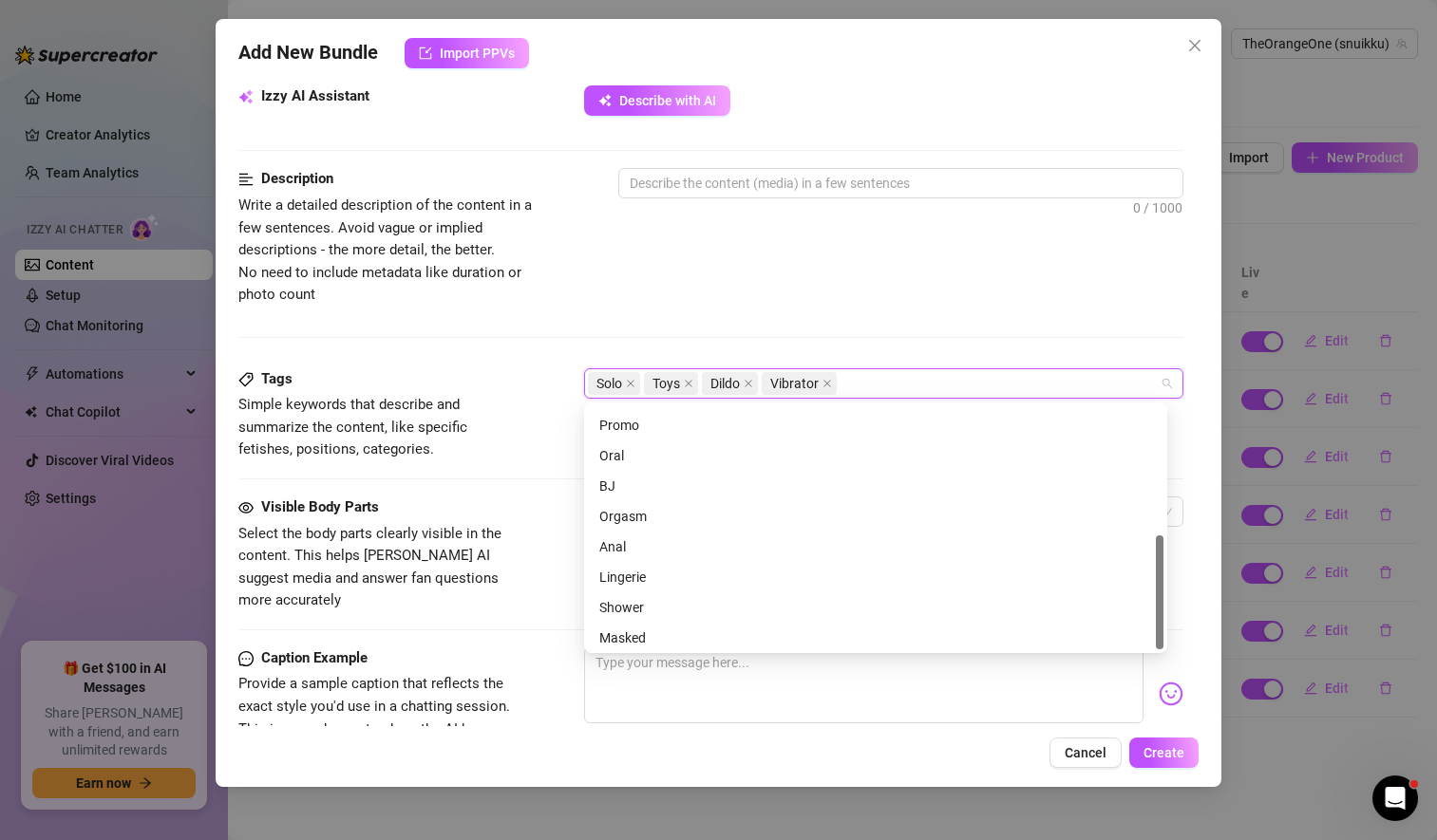
scroll to position [273, 0]
click at [666, 511] on div "Orgasm" at bounding box center [876, 513] width 553 height 21
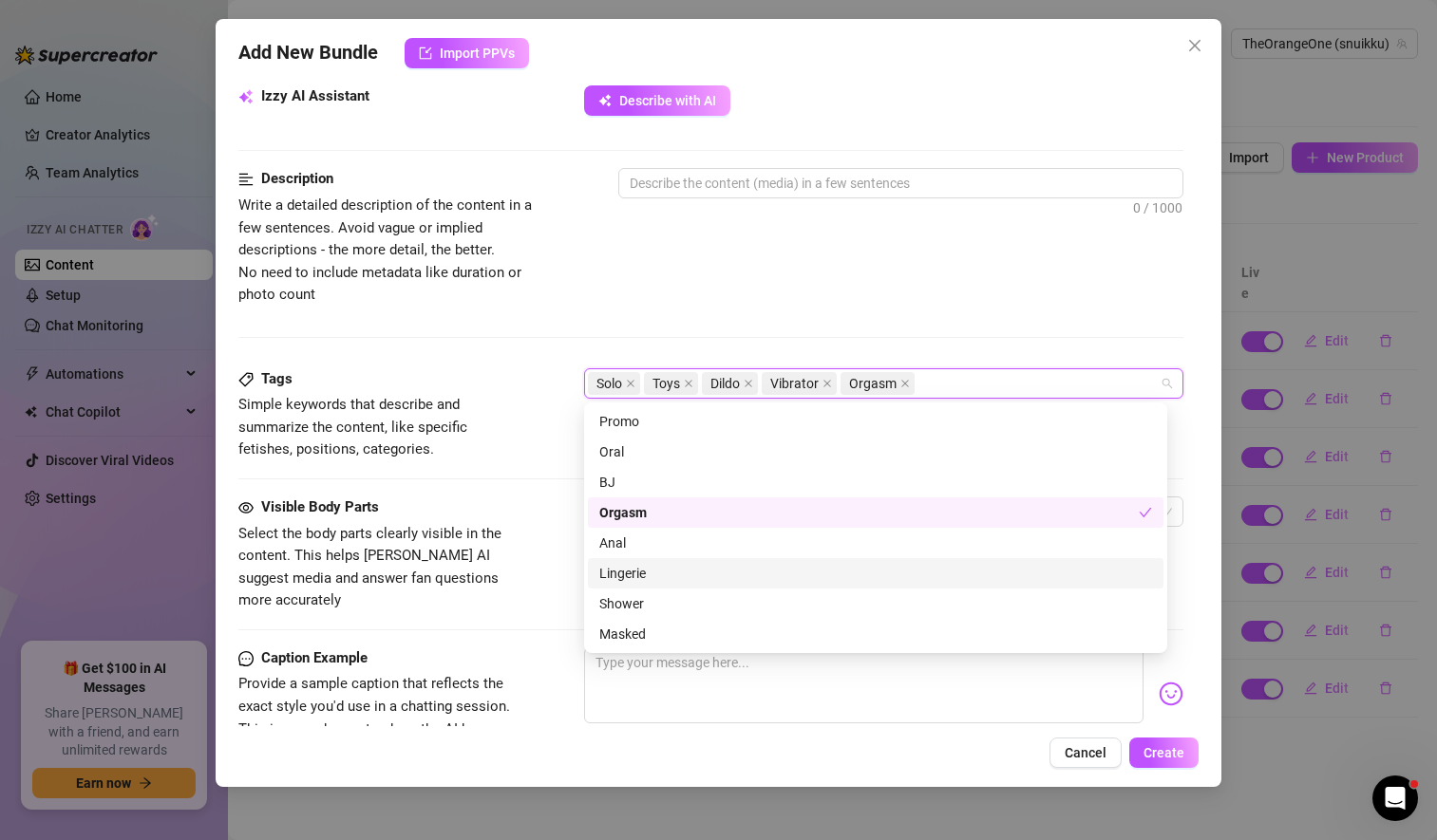
click at [677, 580] on div "Lingerie" at bounding box center [876, 573] width 553 height 21
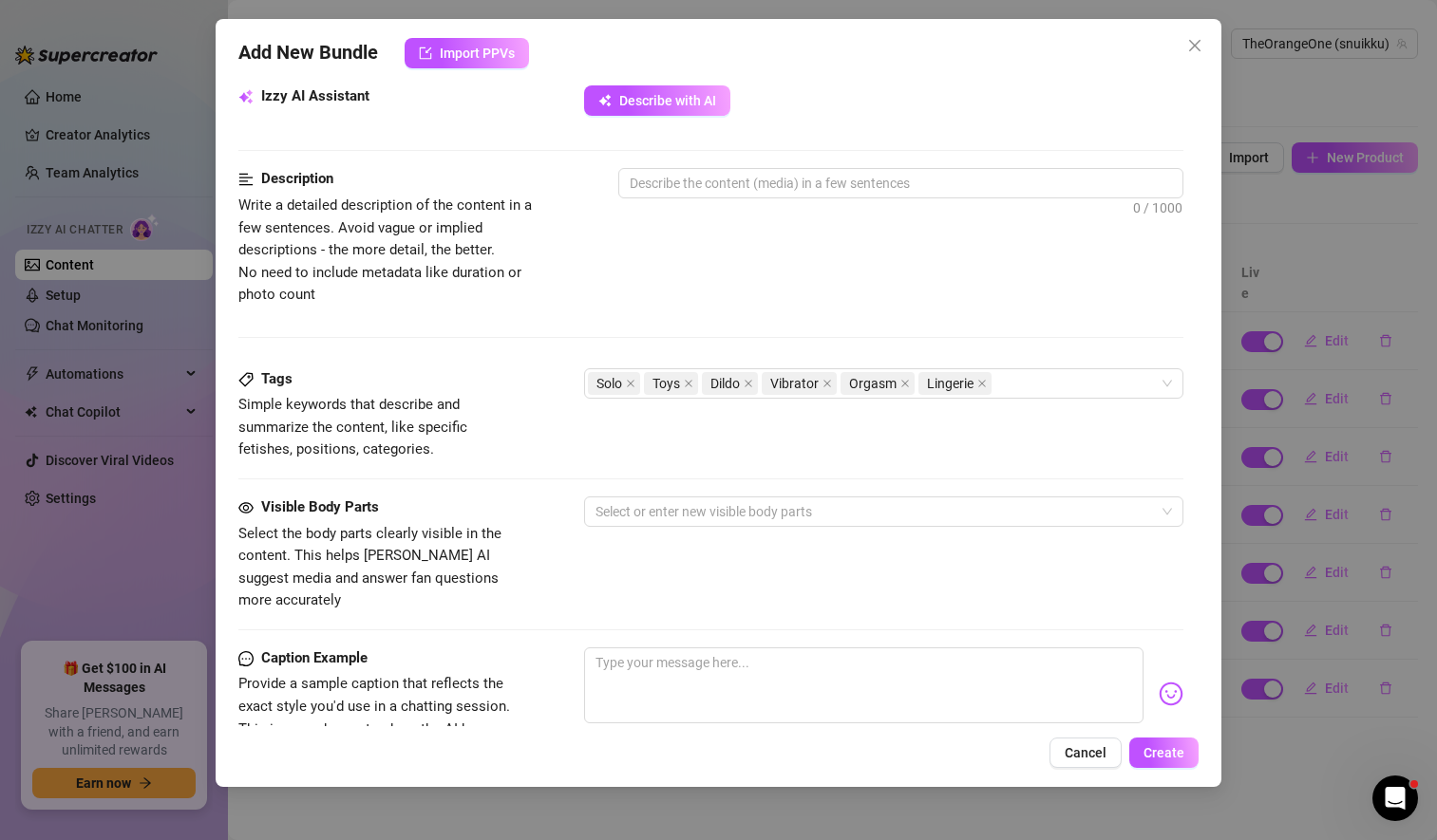
click at [894, 278] on div "Description Write a detailed description of the content in a few sentences. Avo…" at bounding box center [710, 237] width 945 height 138
click at [709, 505] on div at bounding box center [874, 512] width 572 height 27
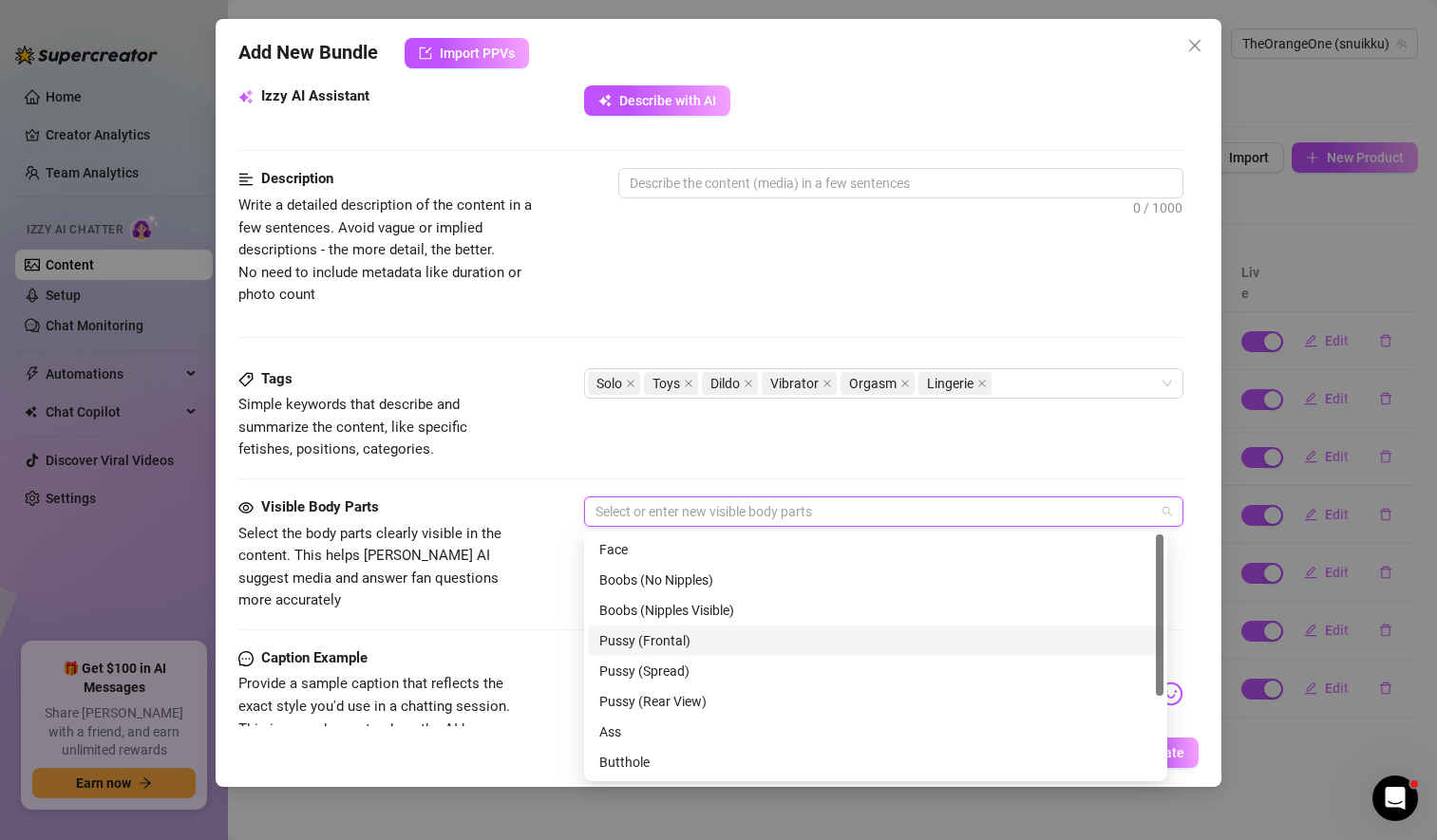
click at [710, 653] on div "Pussy (Frontal)" at bounding box center [876, 641] width 576 height 31
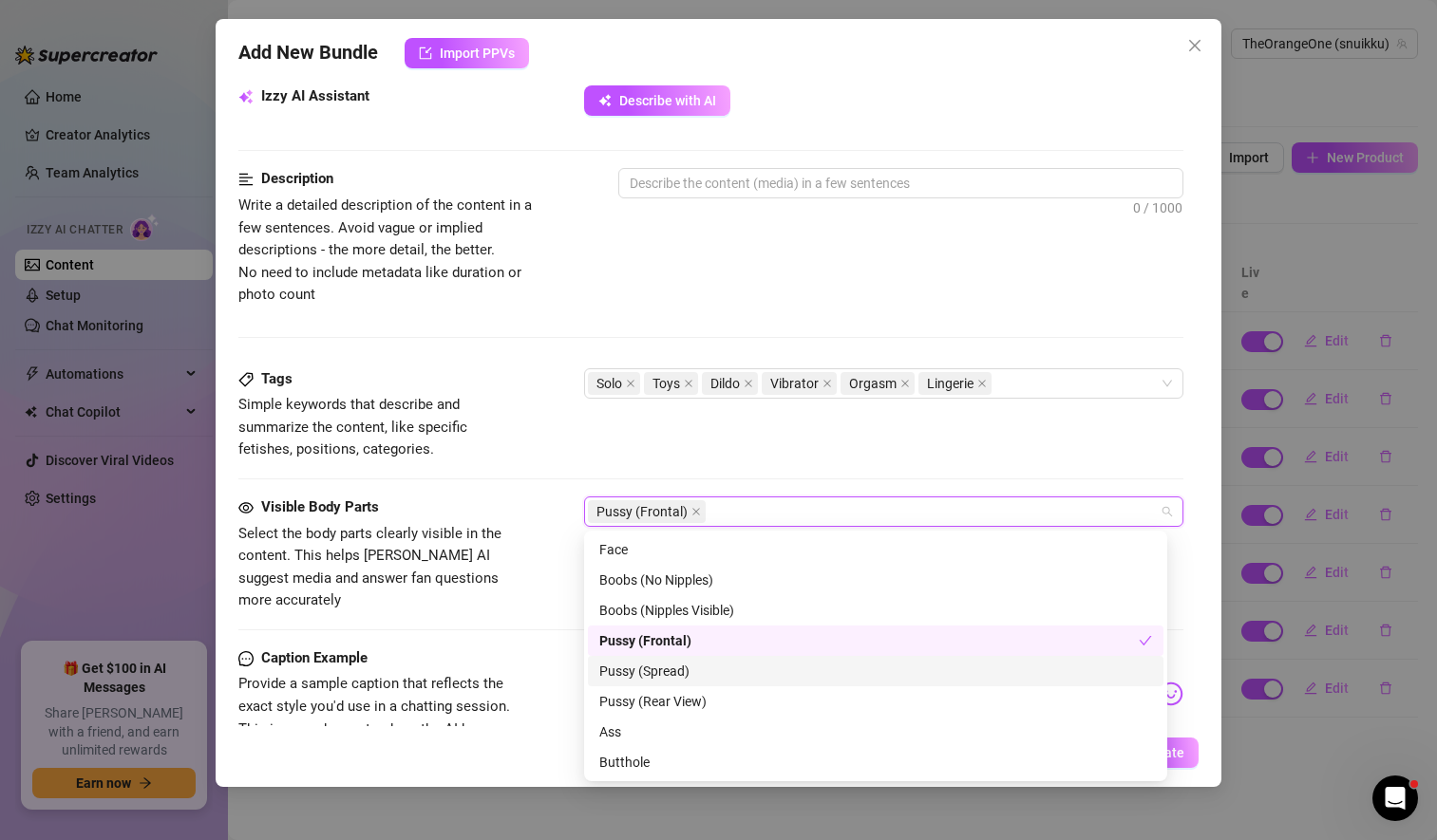
click at [697, 667] on div "Pussy (Spread)" at bounding box center [876, 671] width 553 height 21
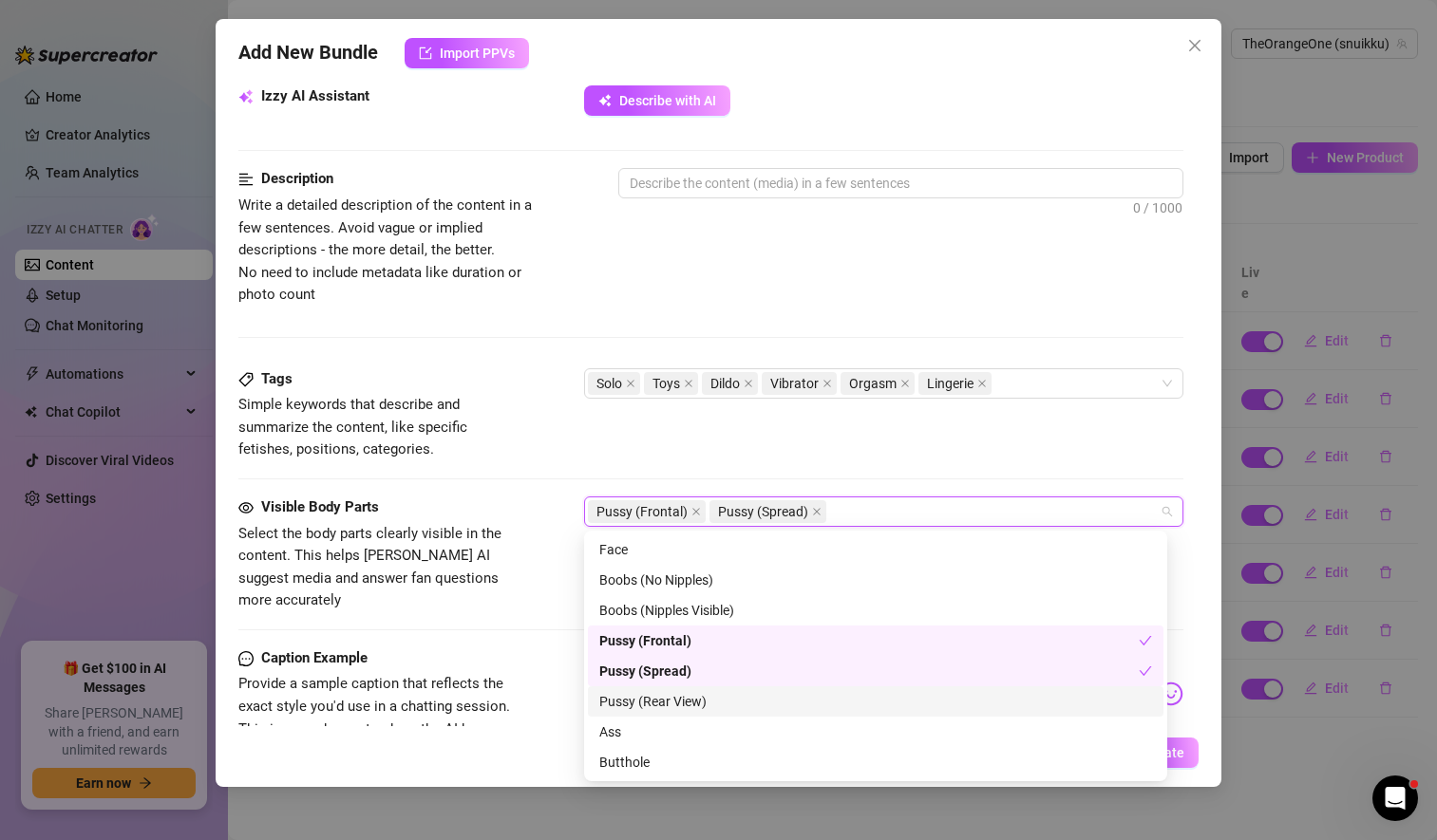
click at [704, 699] on div "Pussy (Rear View)" at bounding box center [876, 702] width 553 height 21
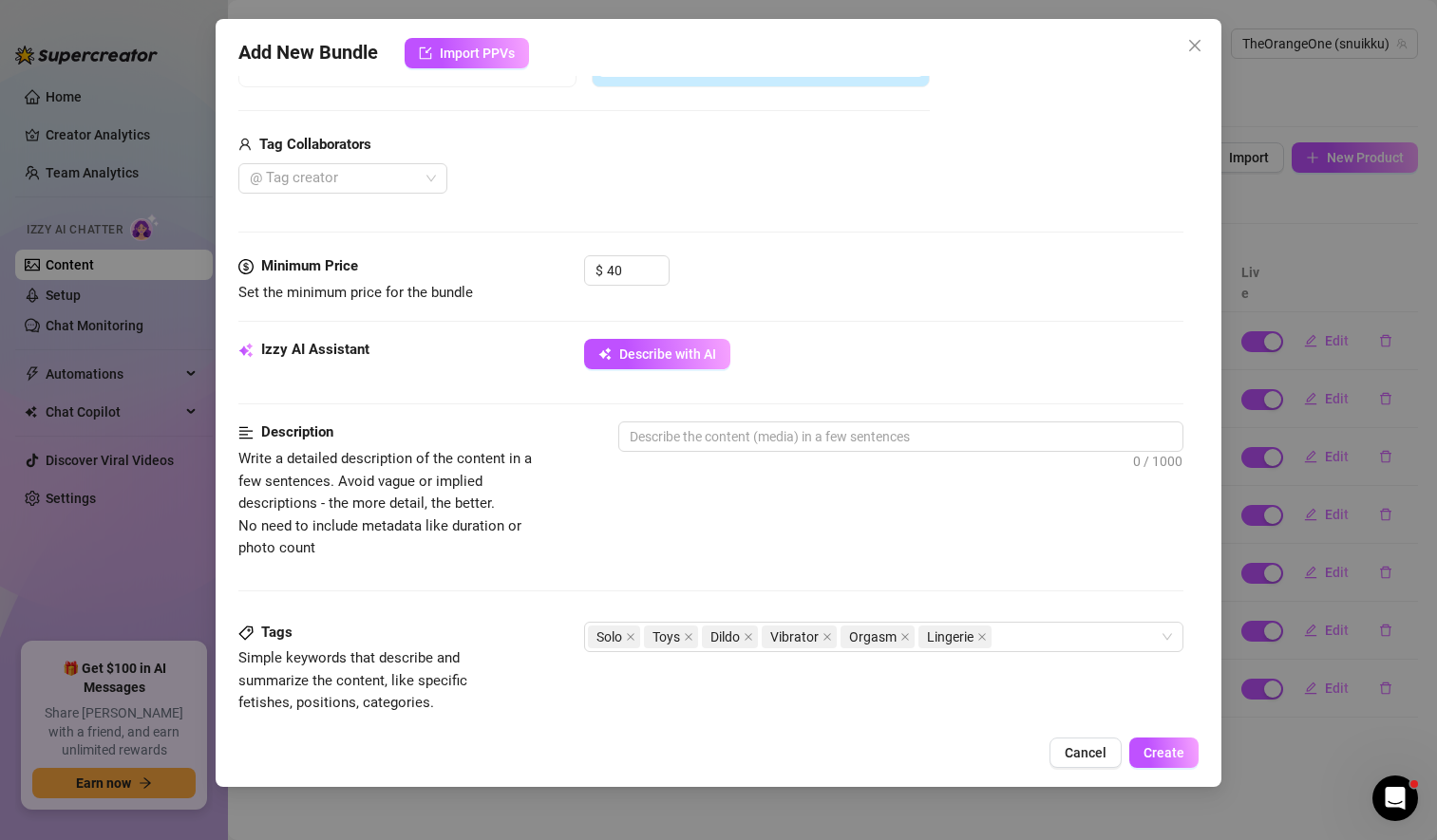
scroll to position [434, 0]
drag, startPoint x: 703, startPoint y: 455, endPoint x: 667, endPoint y: 428, distance: 45.0
click at [667, 428] on div "0 / 1000" at bounding box center [900, 460] width 565 height 82
click at [677, 436] on textarea at bounding box center [900, 435] width 563 height 29
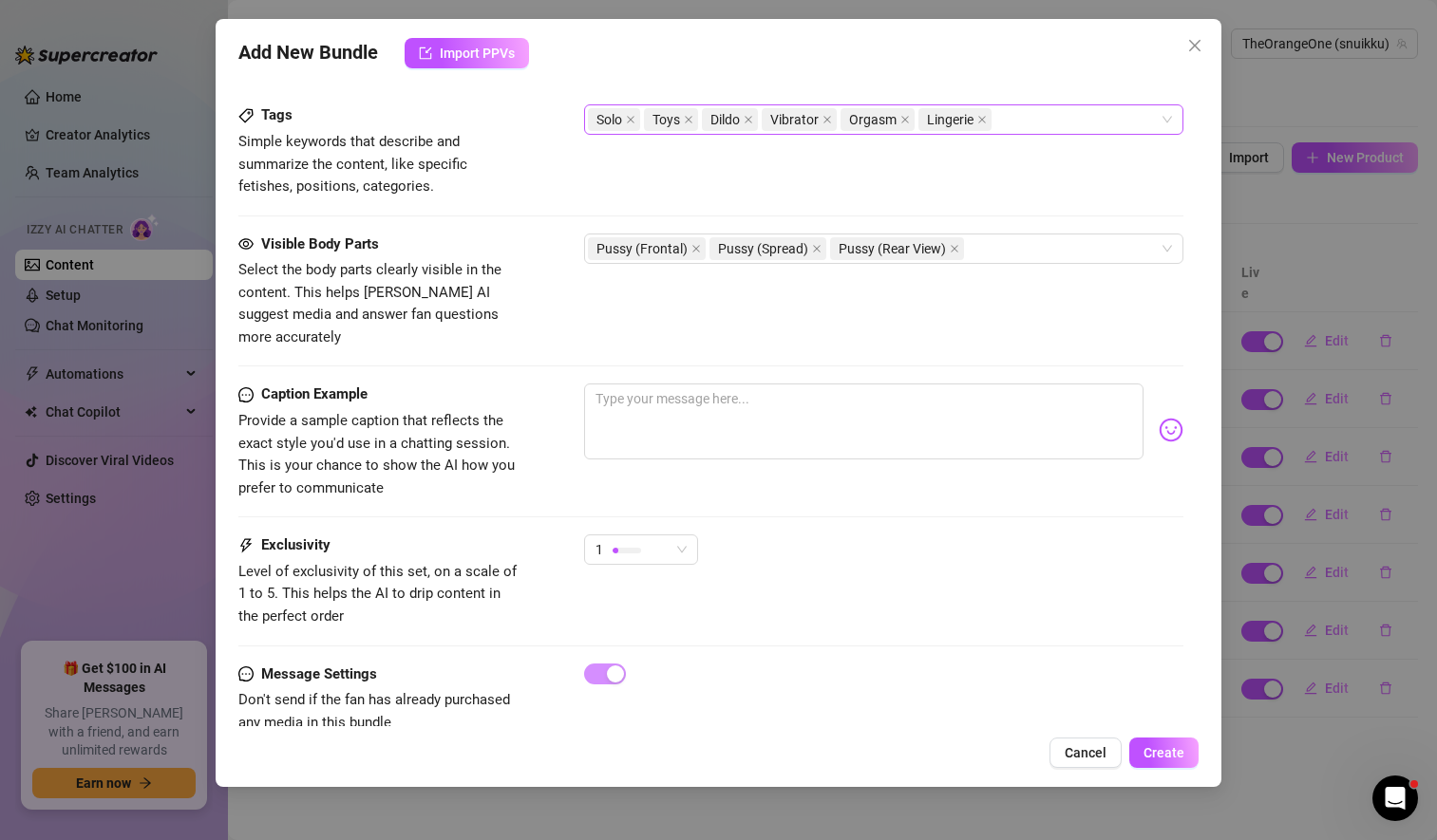
scroll to position [958, 0]
click at [625, 383] on textarea at bounding box center [863, 420] width 559 height 76
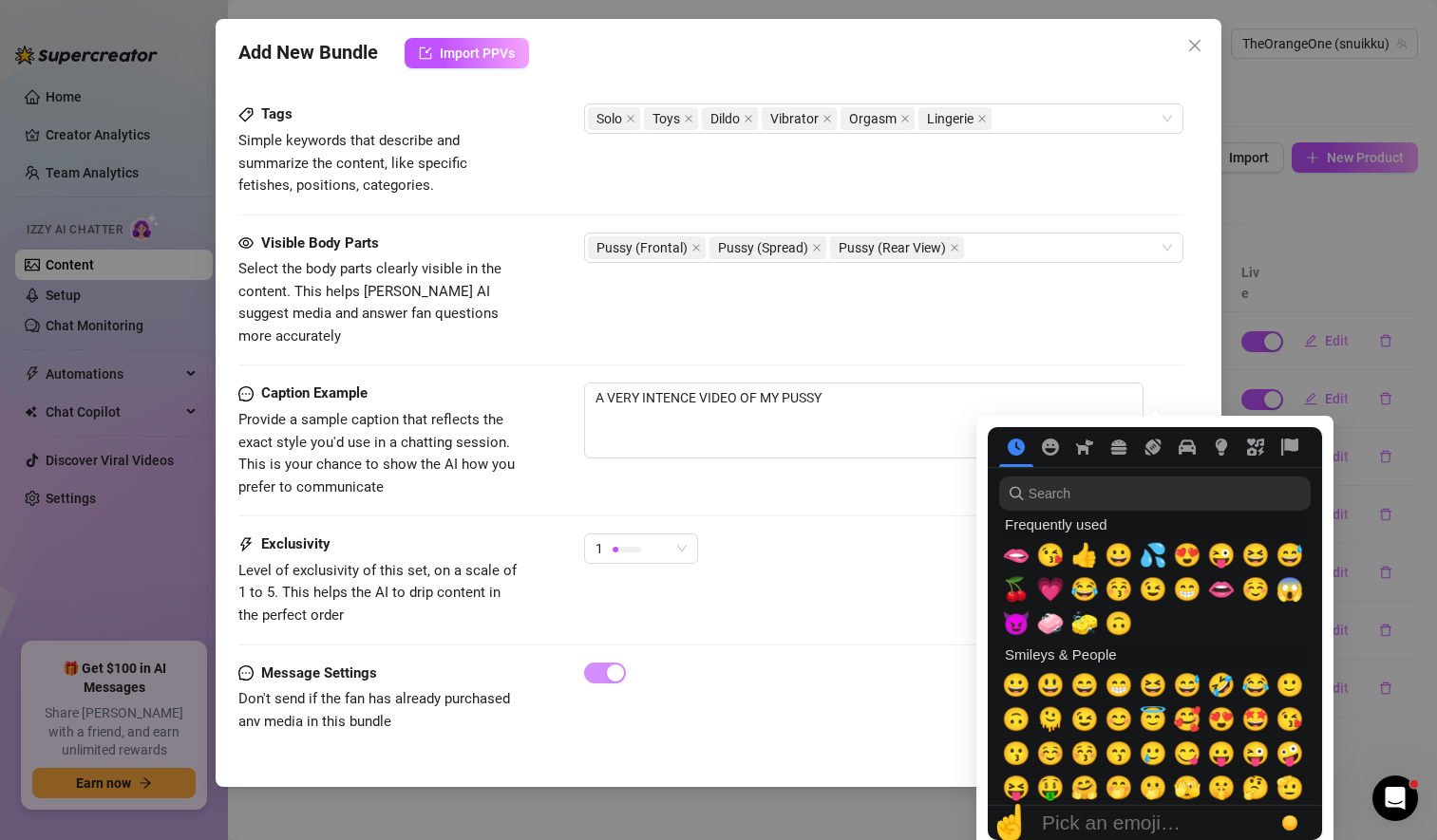
click at [1159, 417] on img at bounding box center [1171, 430] width 25 height 25
click at [1151, 563] on span "💦" at bounding box center [1153, 555] width 29 height 27
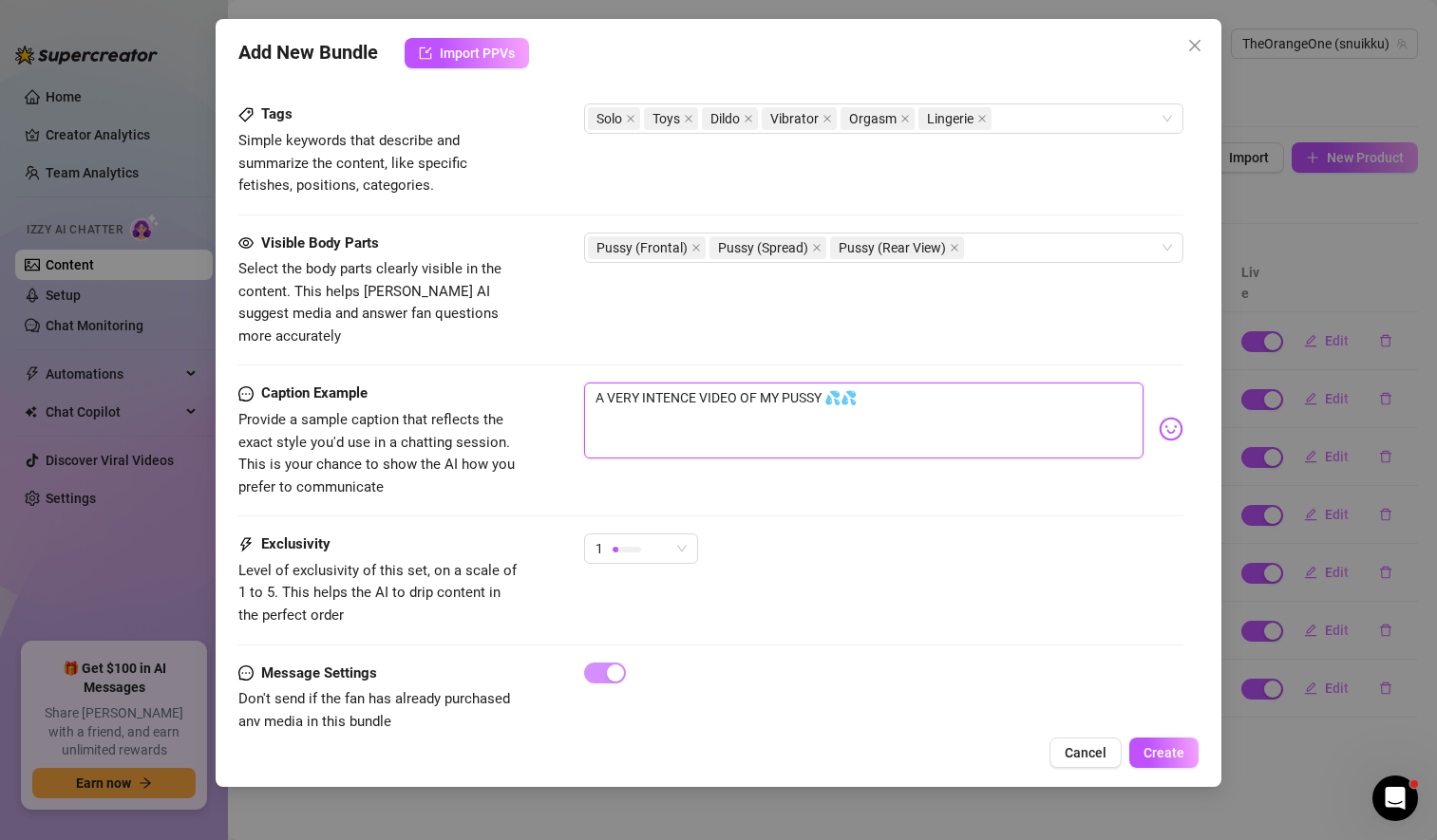
click at [875, 384] on textarea "A VERY INTENCE VIDEO OF MY PUSSY 💦💦" at bounding box center [863, 420] width 559 height 76
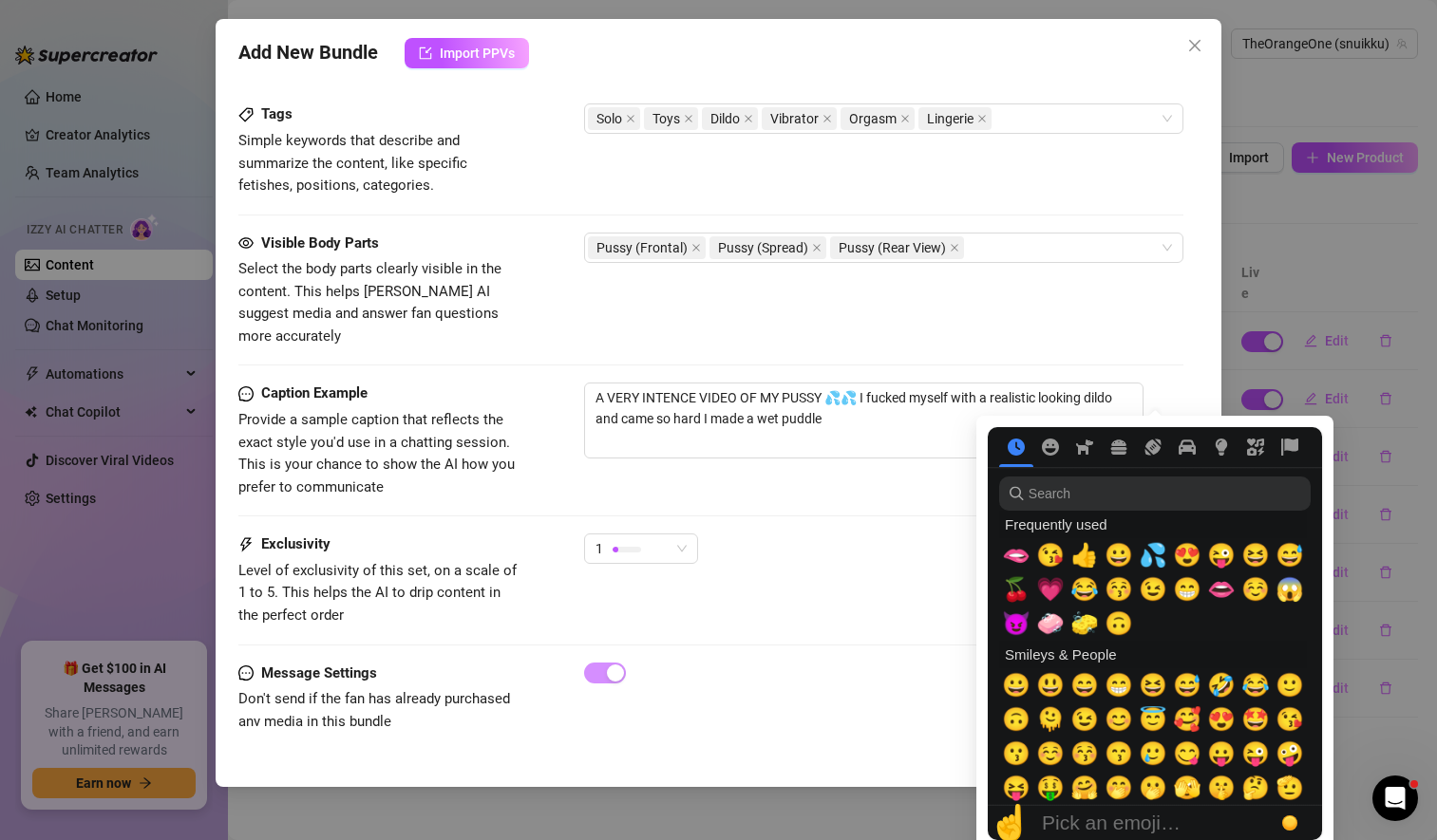
click at [1159, 417] on img at bounding box center [1171, 430] width 25 height 25
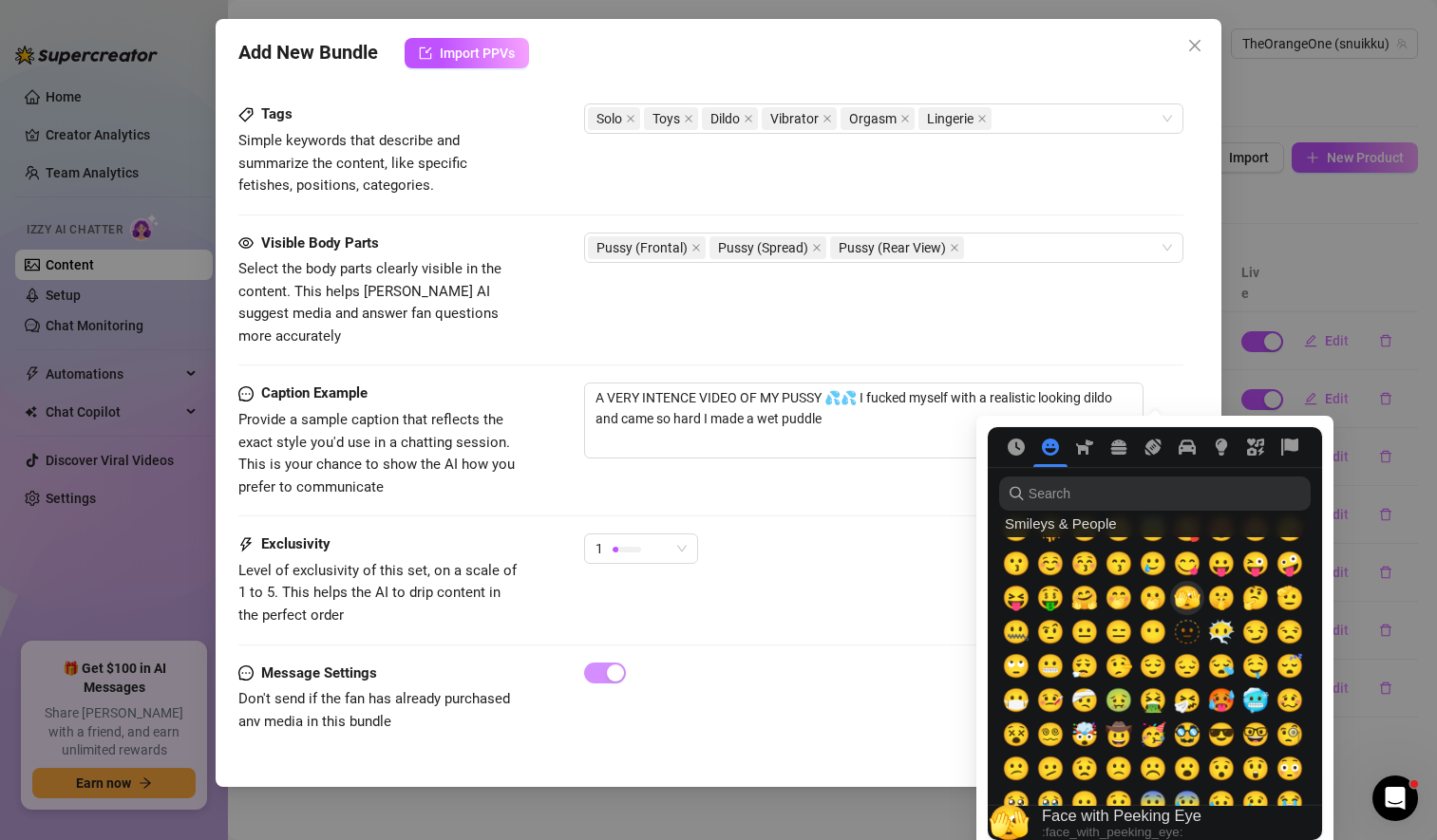
scroll to position [192, 0]
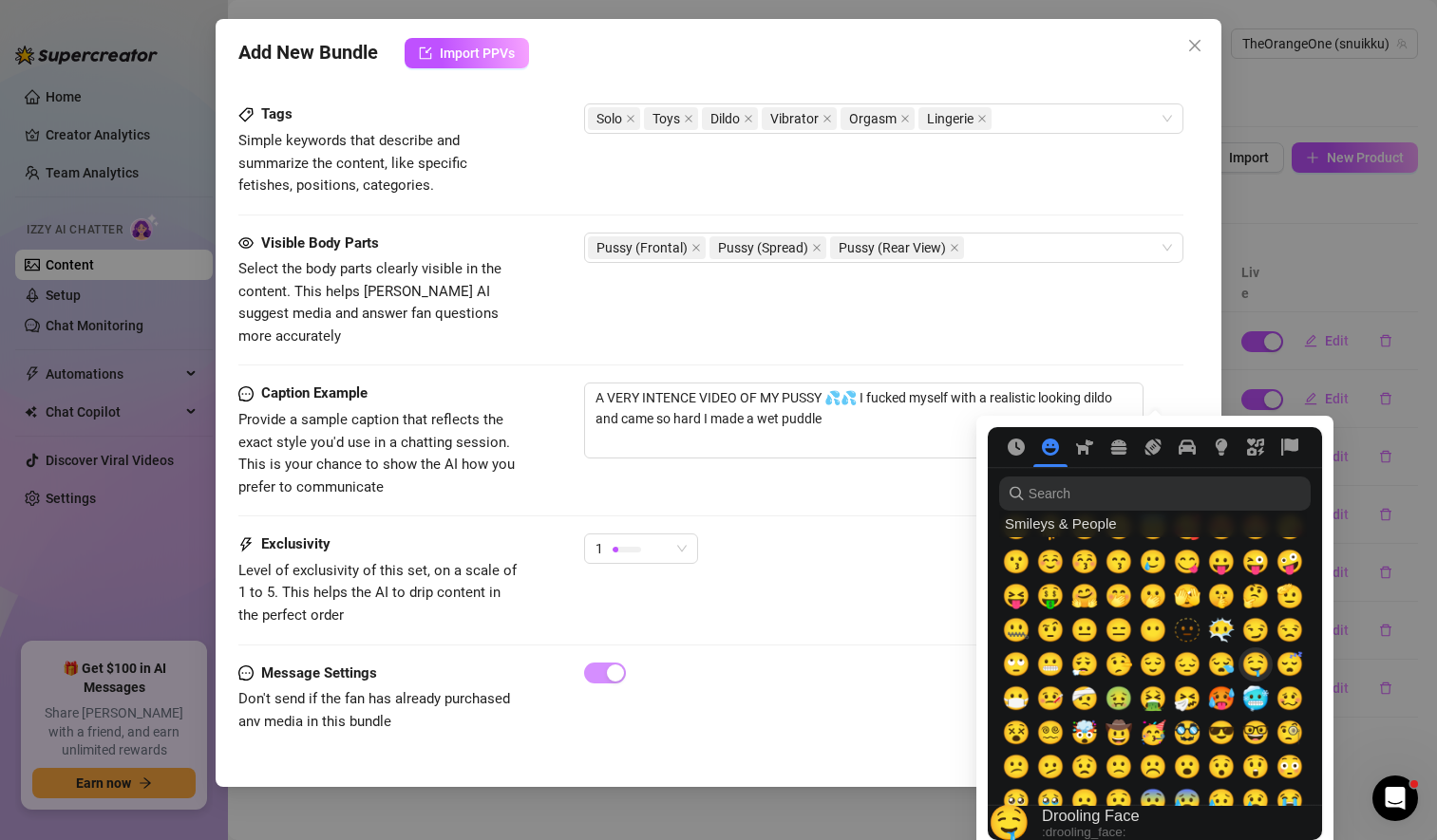
click at [1261, 662] on span "🤤" at bounding box center [1256, 665] width 29 height 27
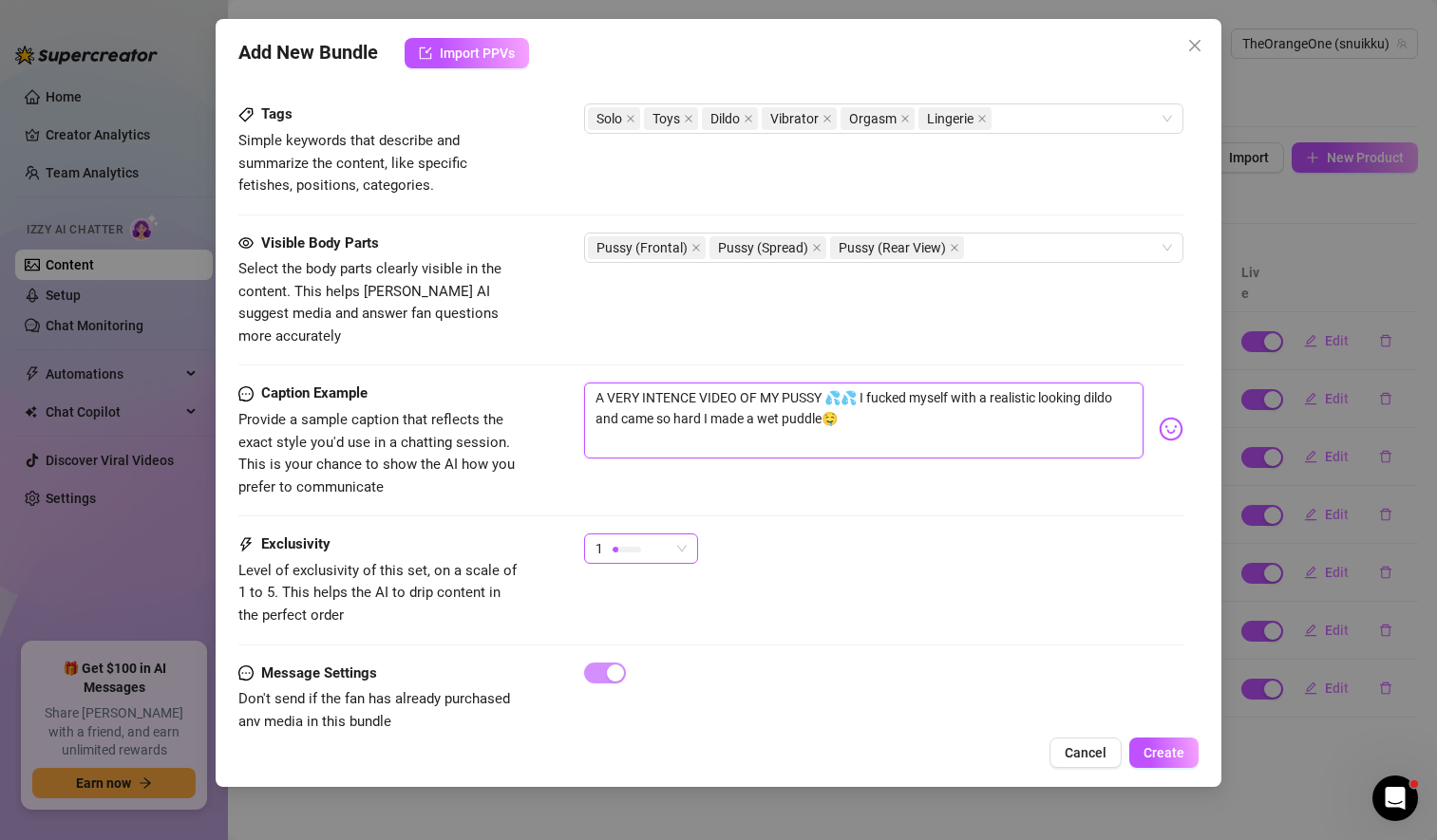
click at [678, 534] on span "1" at bounding box center [641, 548] width 91 height 29
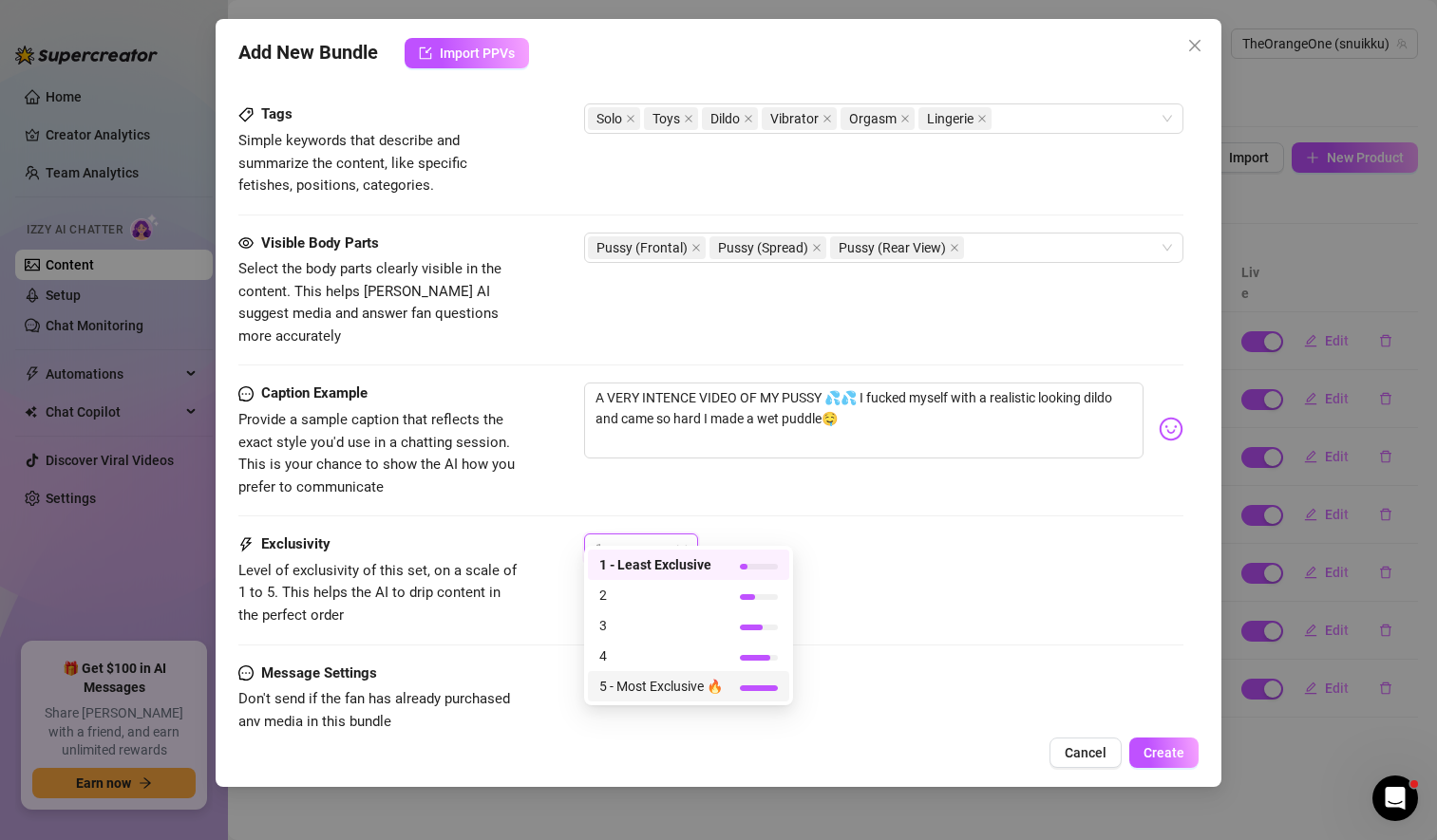
click at [672, 687] on span "5 - Most Exclusive 🔥" at bounding box center [661, 687] width 124 height 21
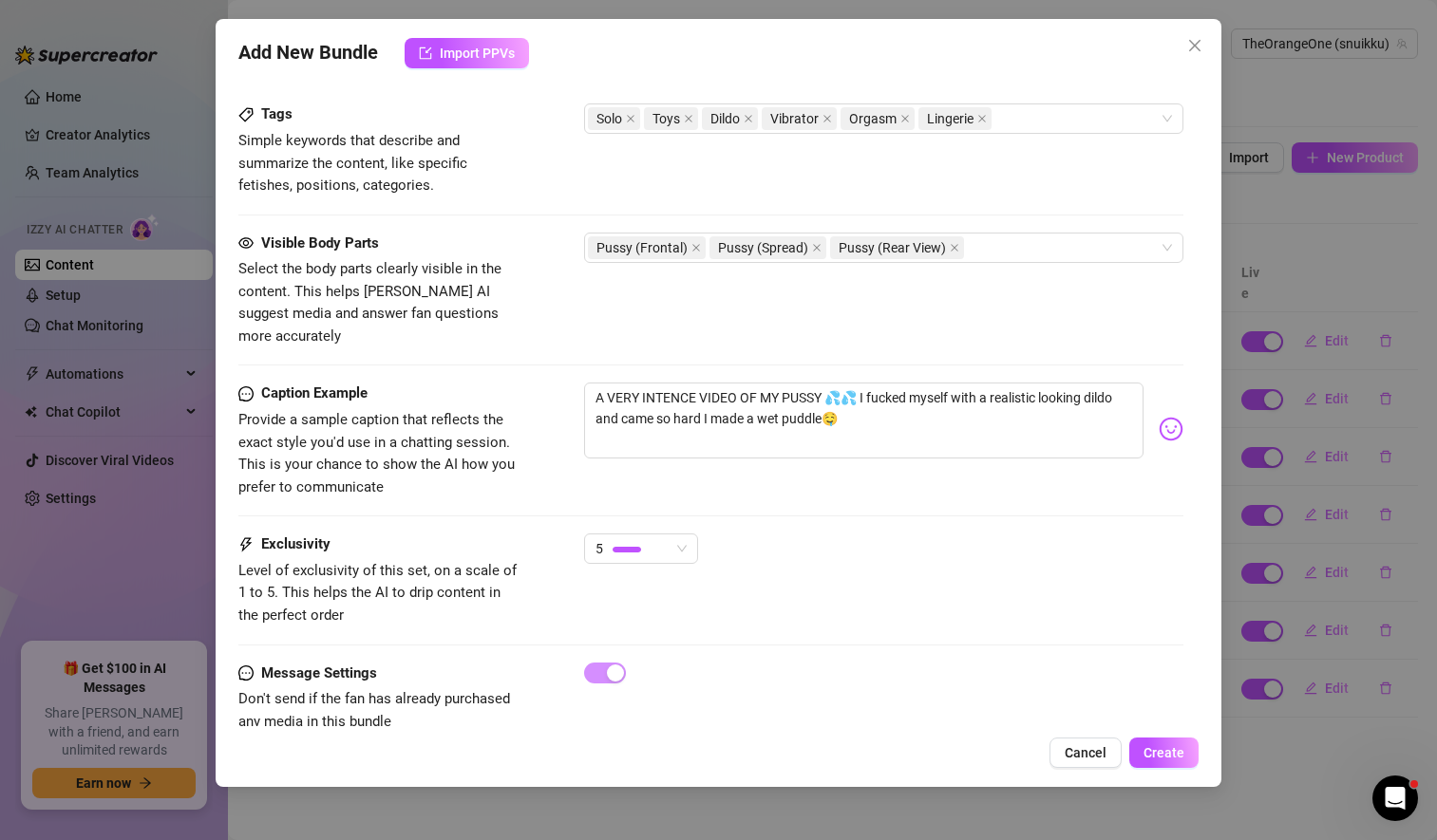
click at [813, 533] on div "5" at bounding box center [883, 556] width 600 height 47
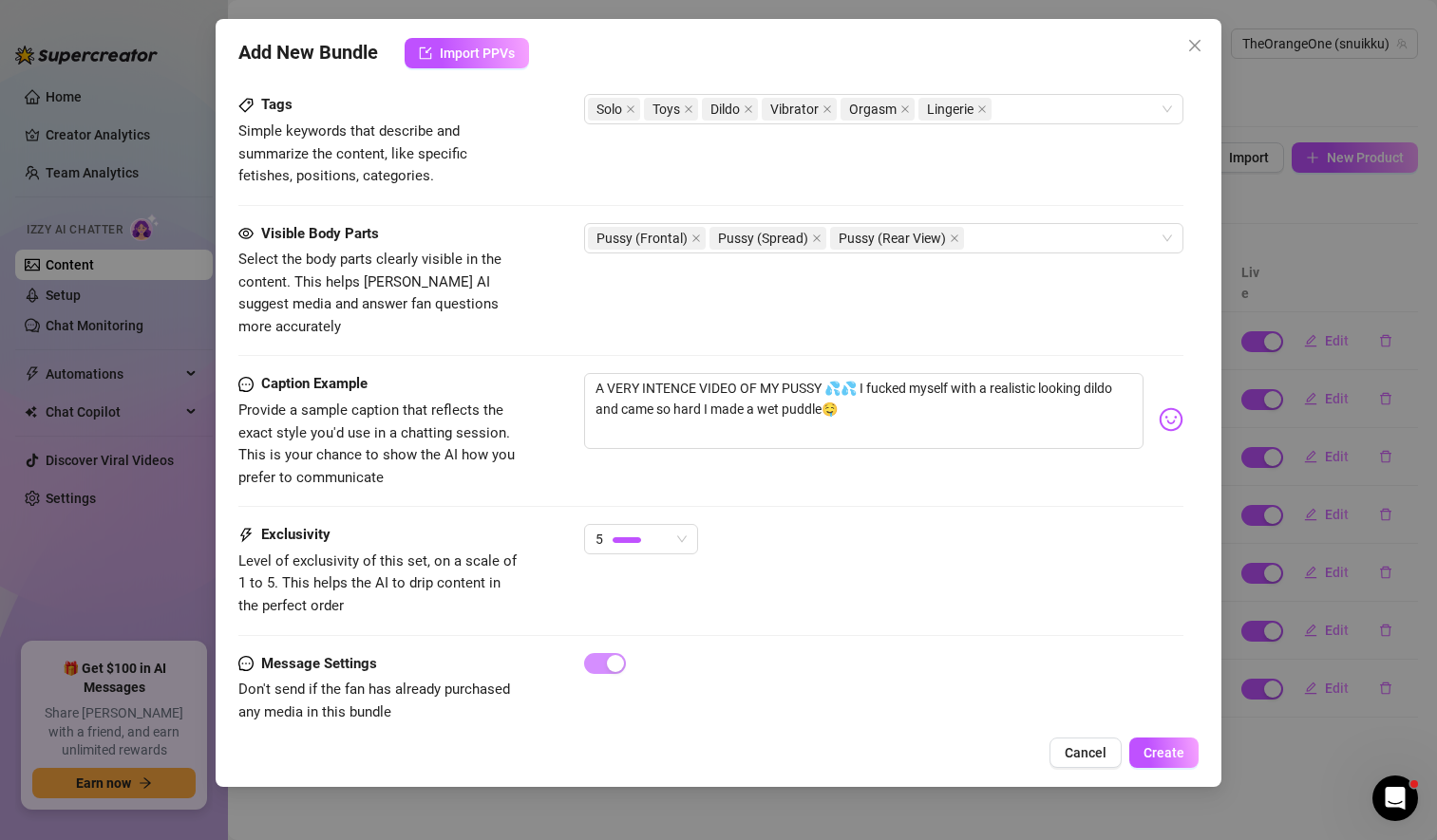
scroll to position [969, 0]
click at [1070, 239] on div "Pussy (Frontal) Pussy (Spread) Pussy (Rear View)" at bounding box center [874, 237] width 572 height 27
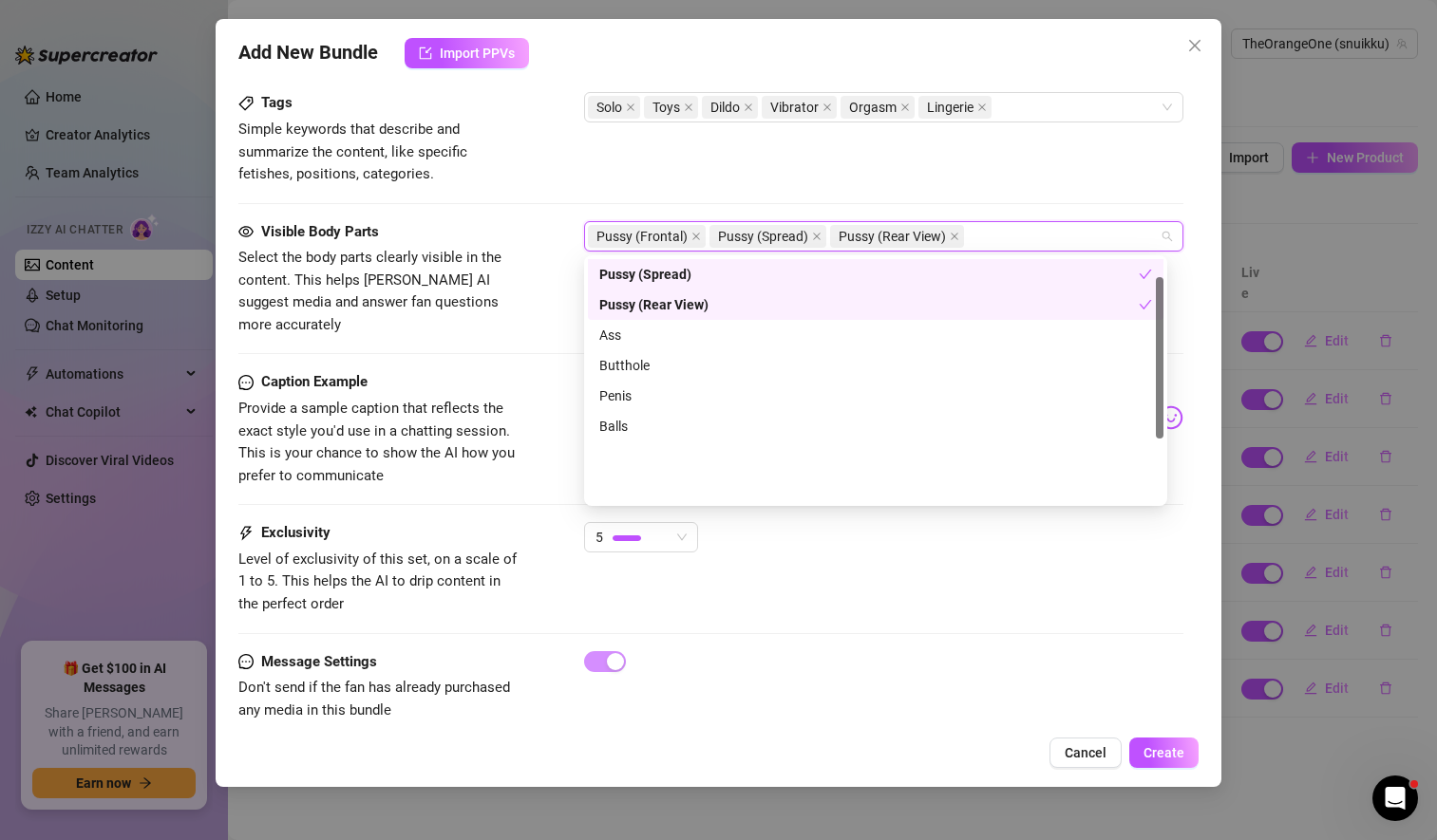
scroll to position [0, 0]
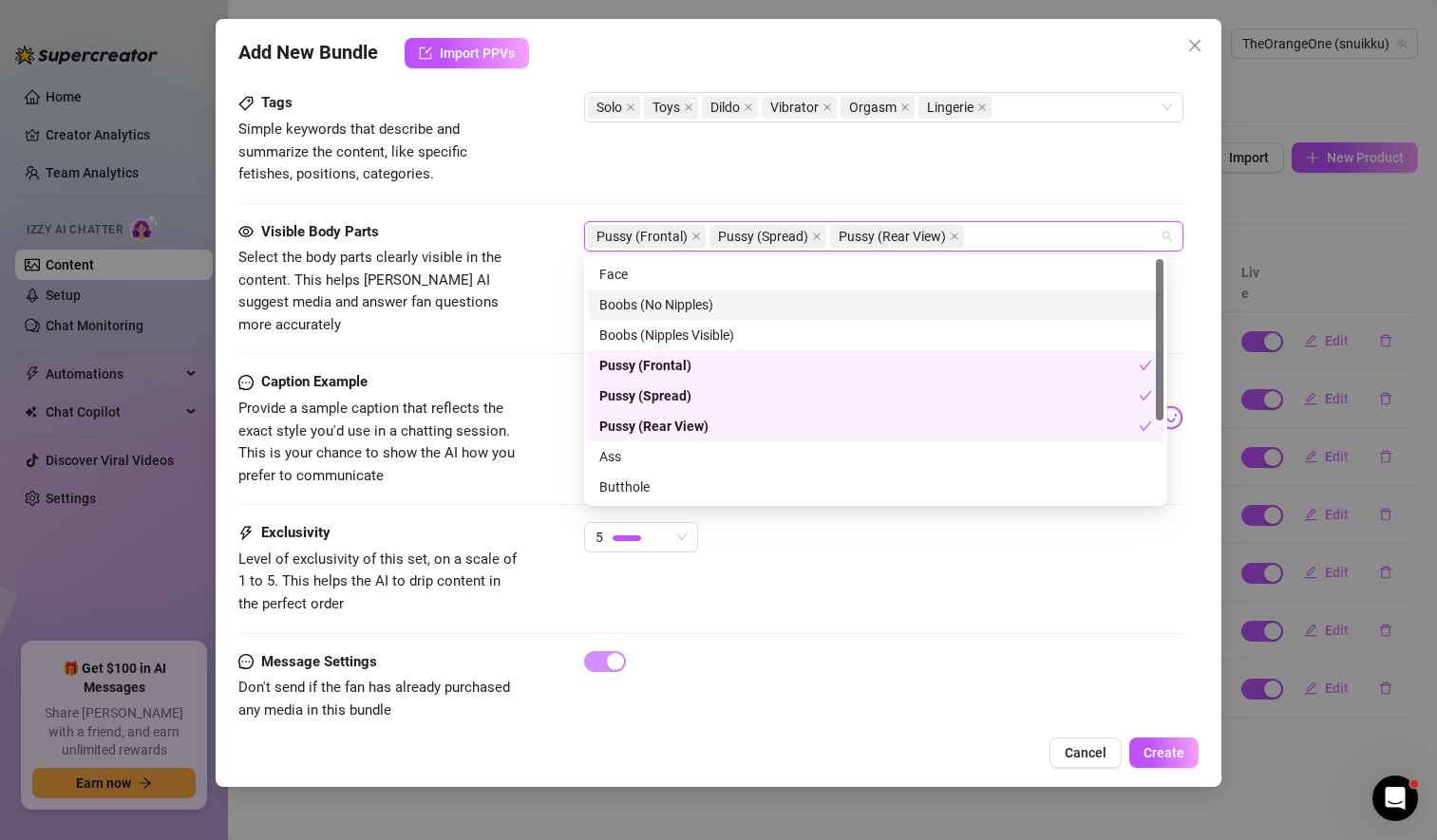
click at [699, 305] on div "Boobs (No Nipples)" at bounding box center [876, 305] width 553 height 21
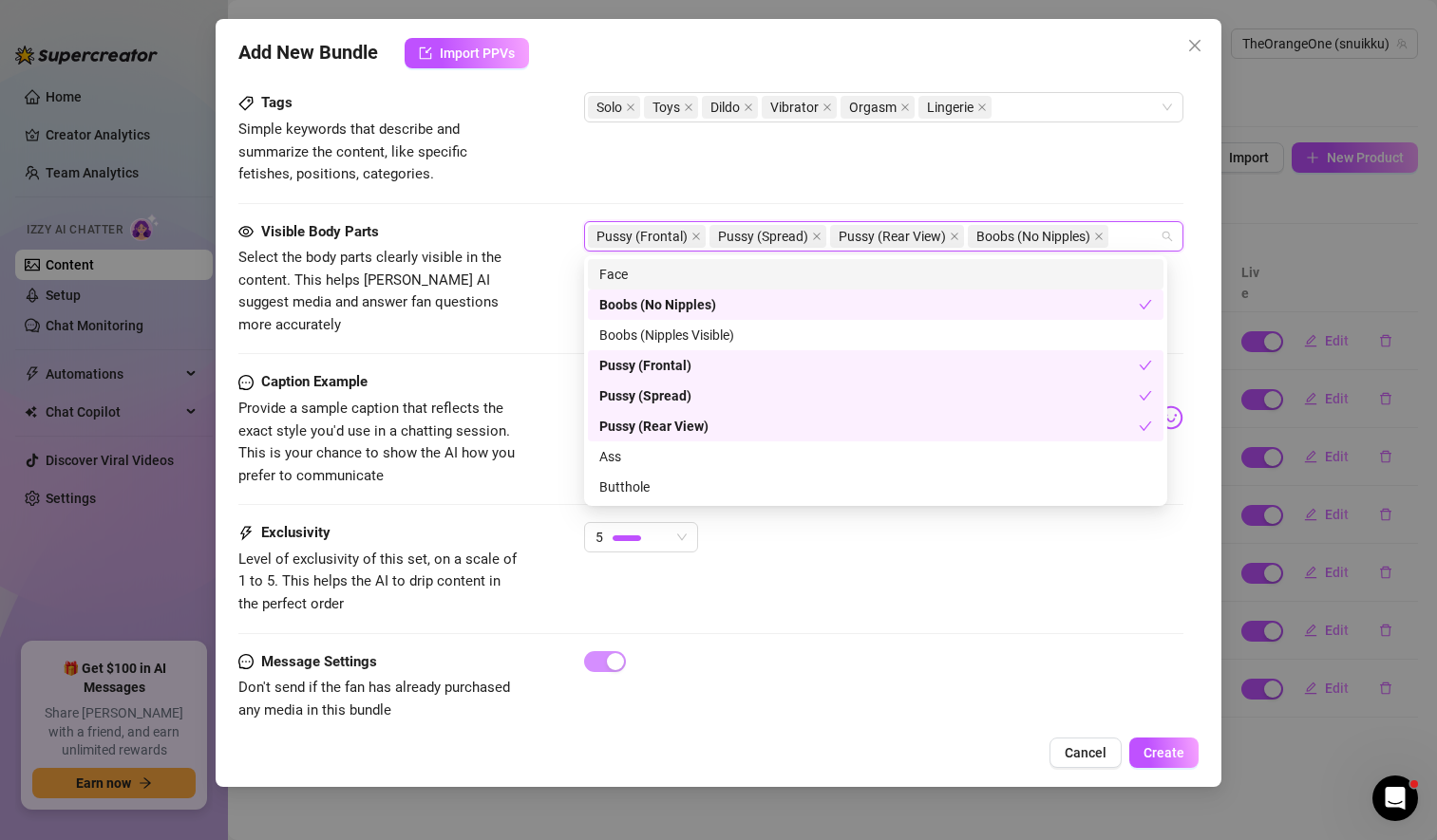
click at [731, 180] on div "Tags Simple keywords that describe and summarize the content, like specific fet…" at bounding box center [710, 138] width 945 height 93
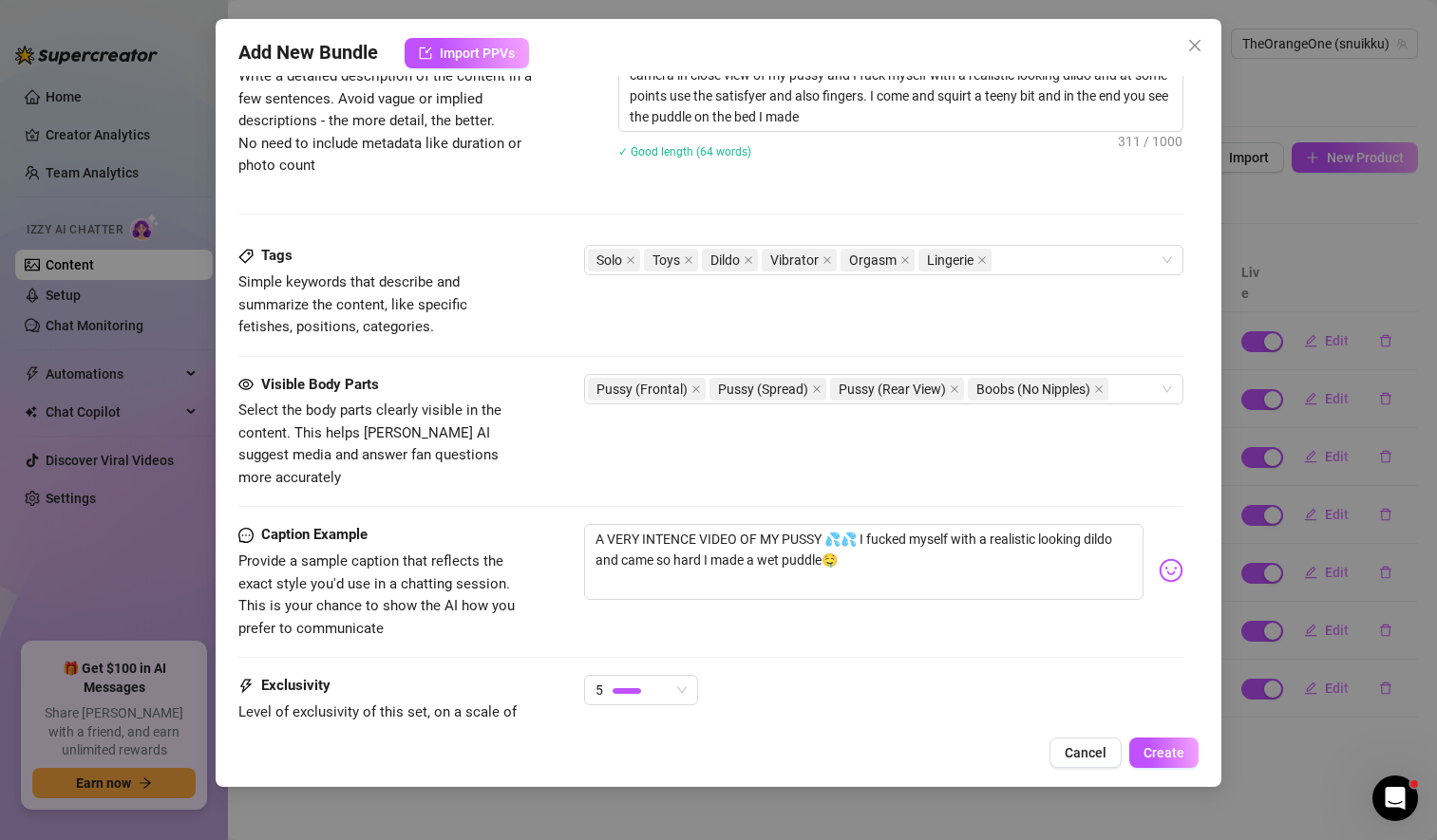
scroll to position [818, 0]
click at [1149, 389] on div "Pussy (Frontal) Pussy (Spread) Pussy (Rear View) Boobs (No Nipples)" at bounding box center [883, 387] width 600 height 31
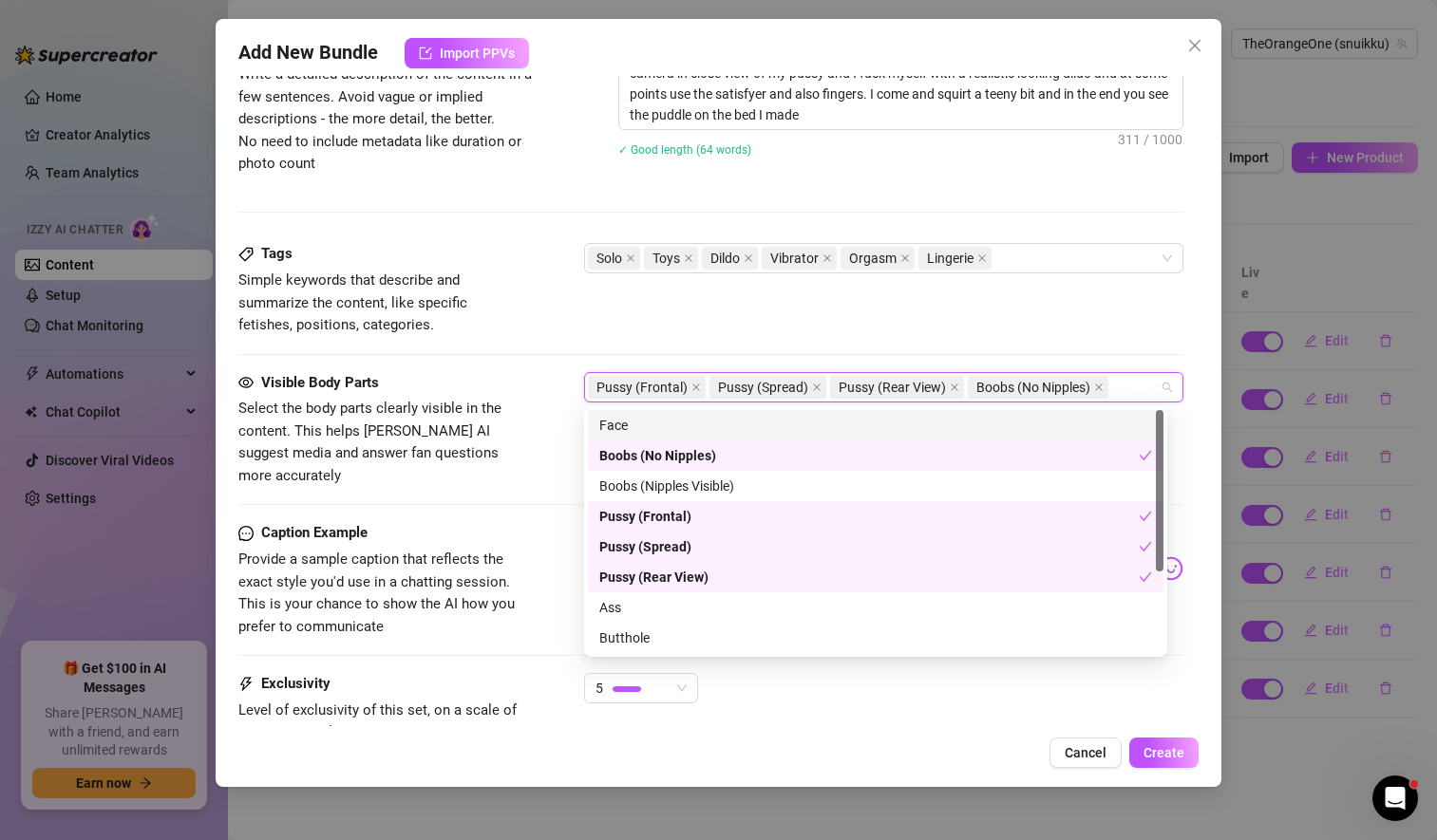
click at [844, 430] on div "Face" at bounding box center [876, 426] width 553 height 21
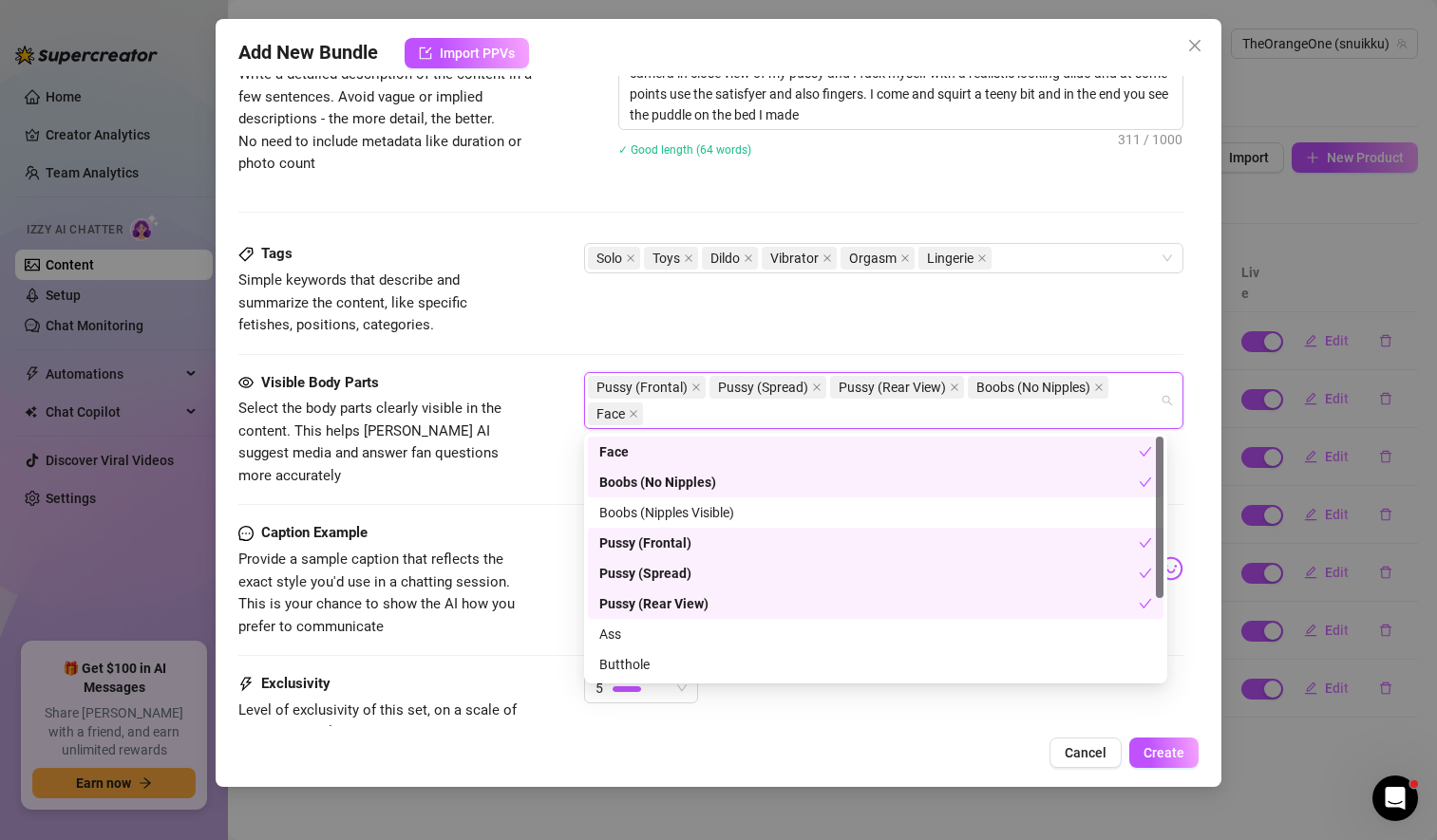
click at [790, 319] on div "Tags Simple keywords that describe and summarize the content, like specific fet…" at bounding box center [710, 289] width 945 height 93
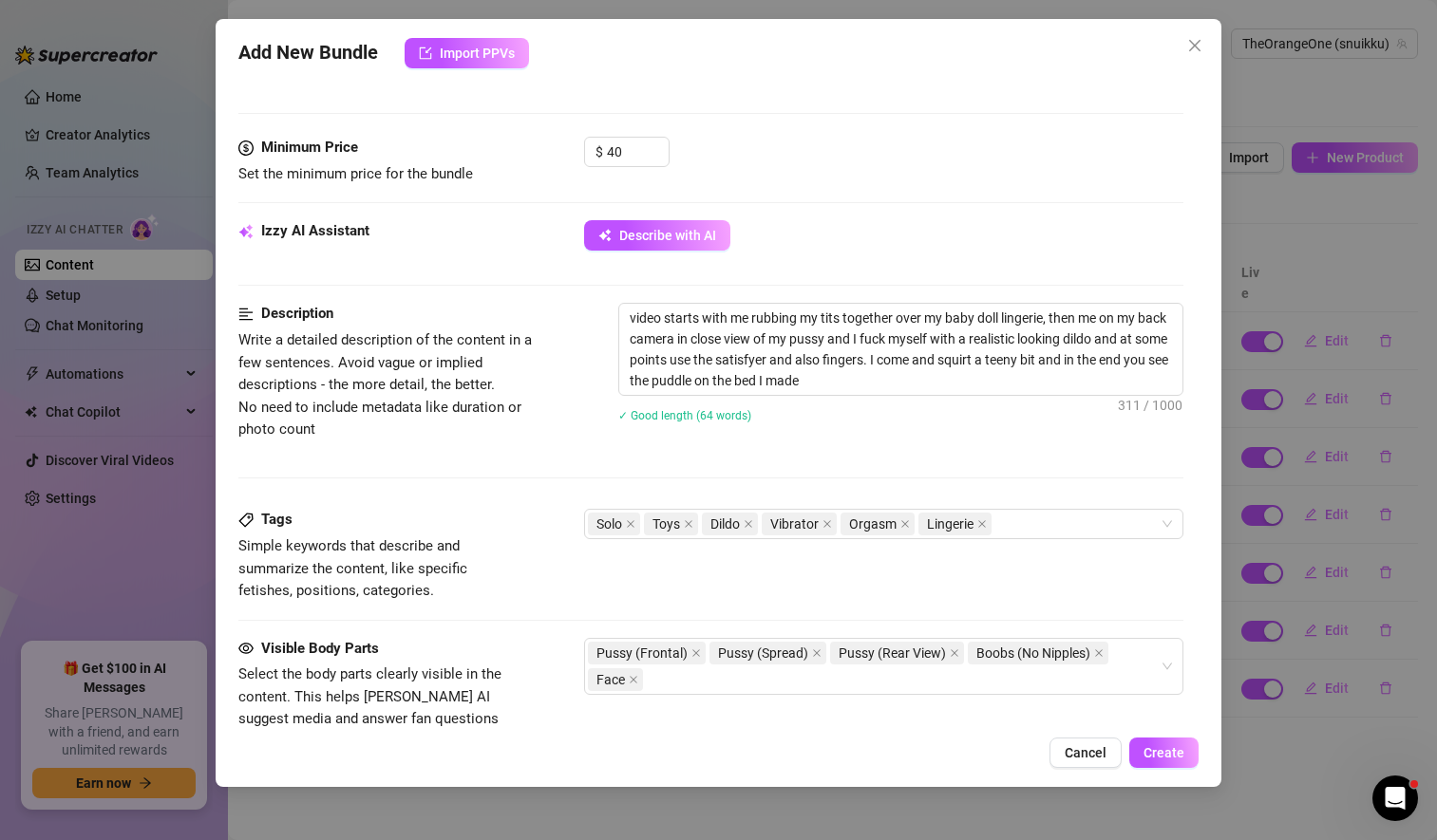
scroll to position [547, 0]
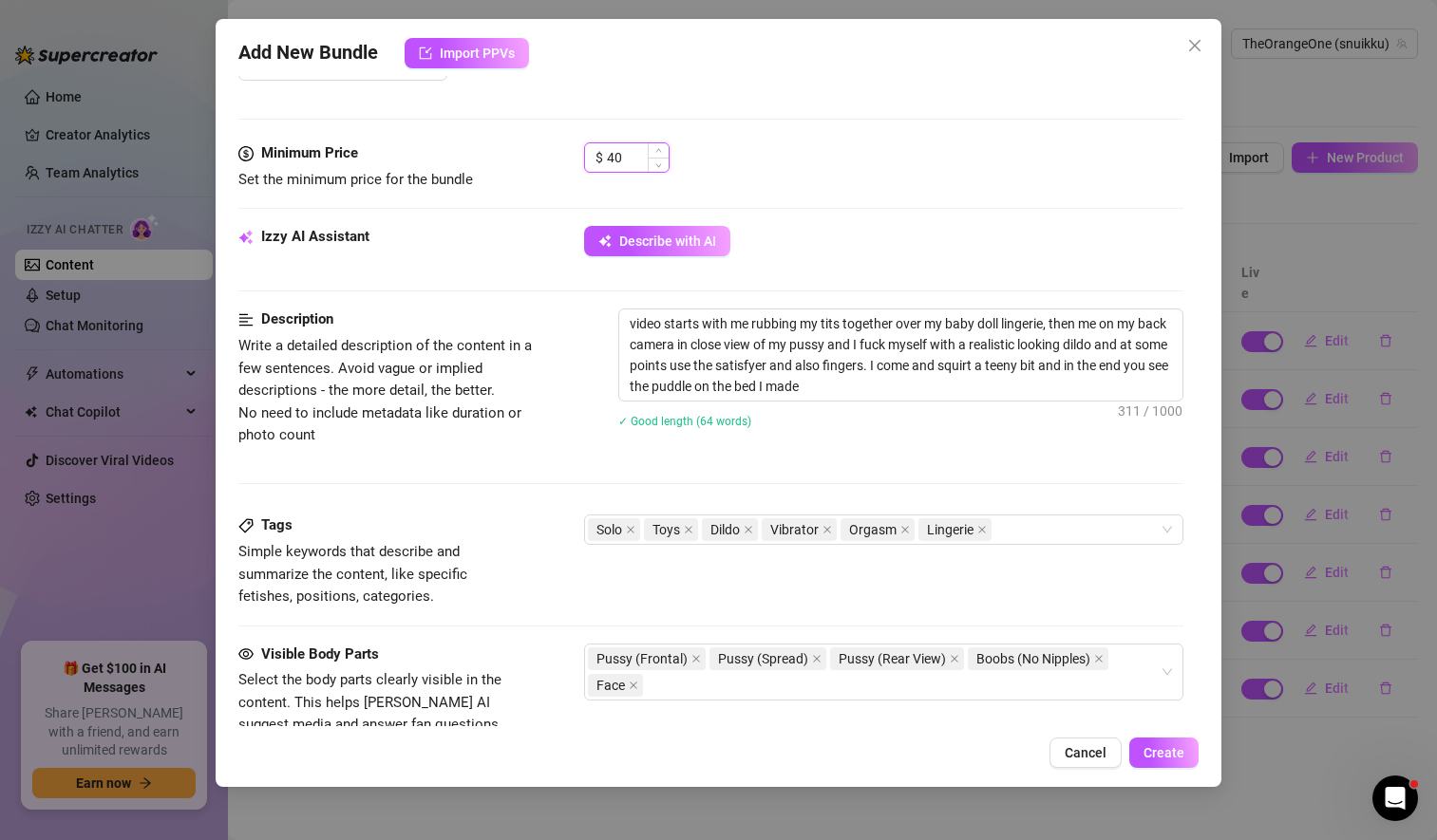
click at [621, 155] on input "40" at bounding box center [637, 157] width 61 height 29
click at [869, 190] on div "$ 50" at bounding box center [883, 165] width 600 height 47
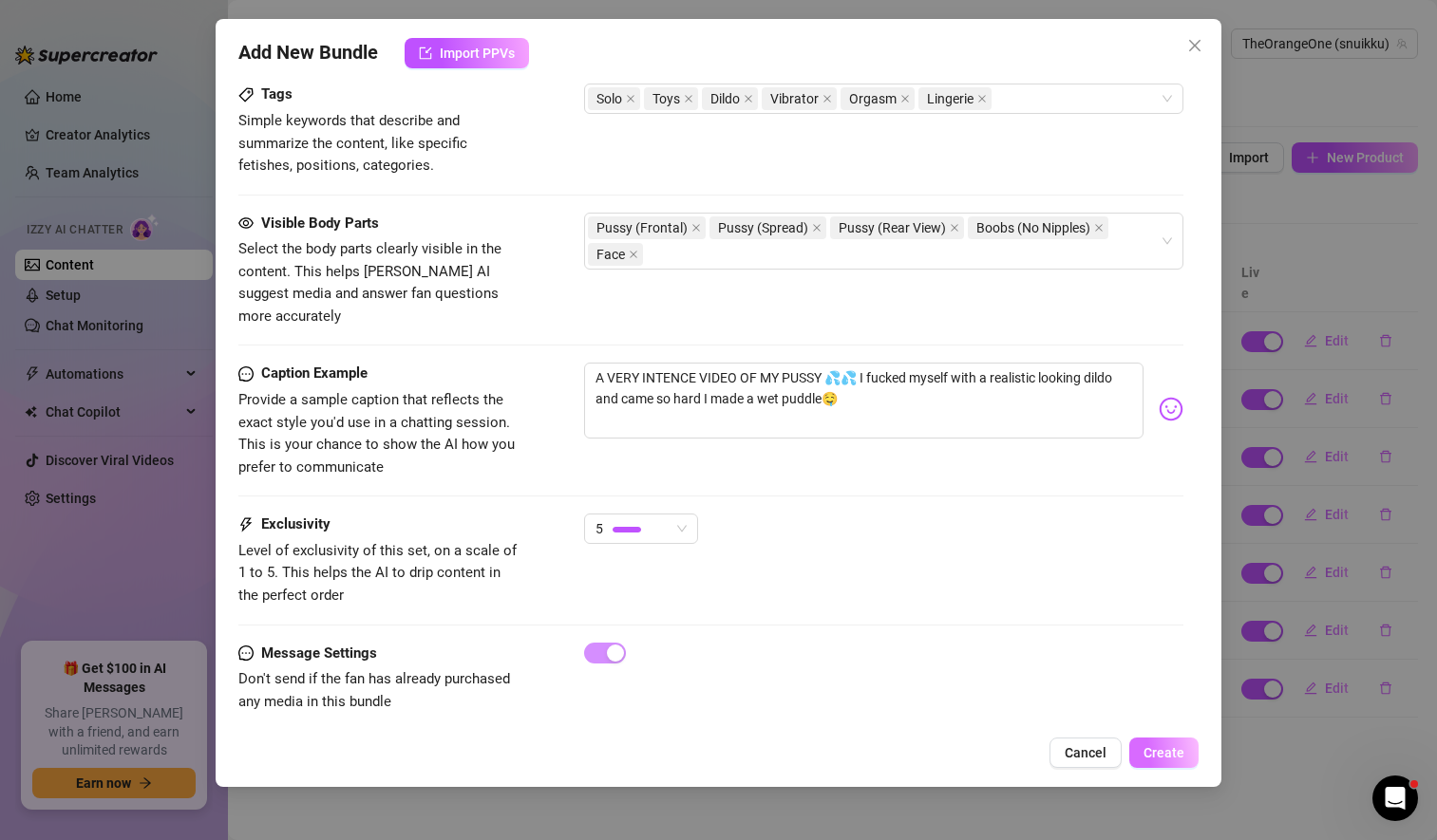
click at [1172, 756] on span "Create" at bounding box center [1164, 753] width 41 height 15
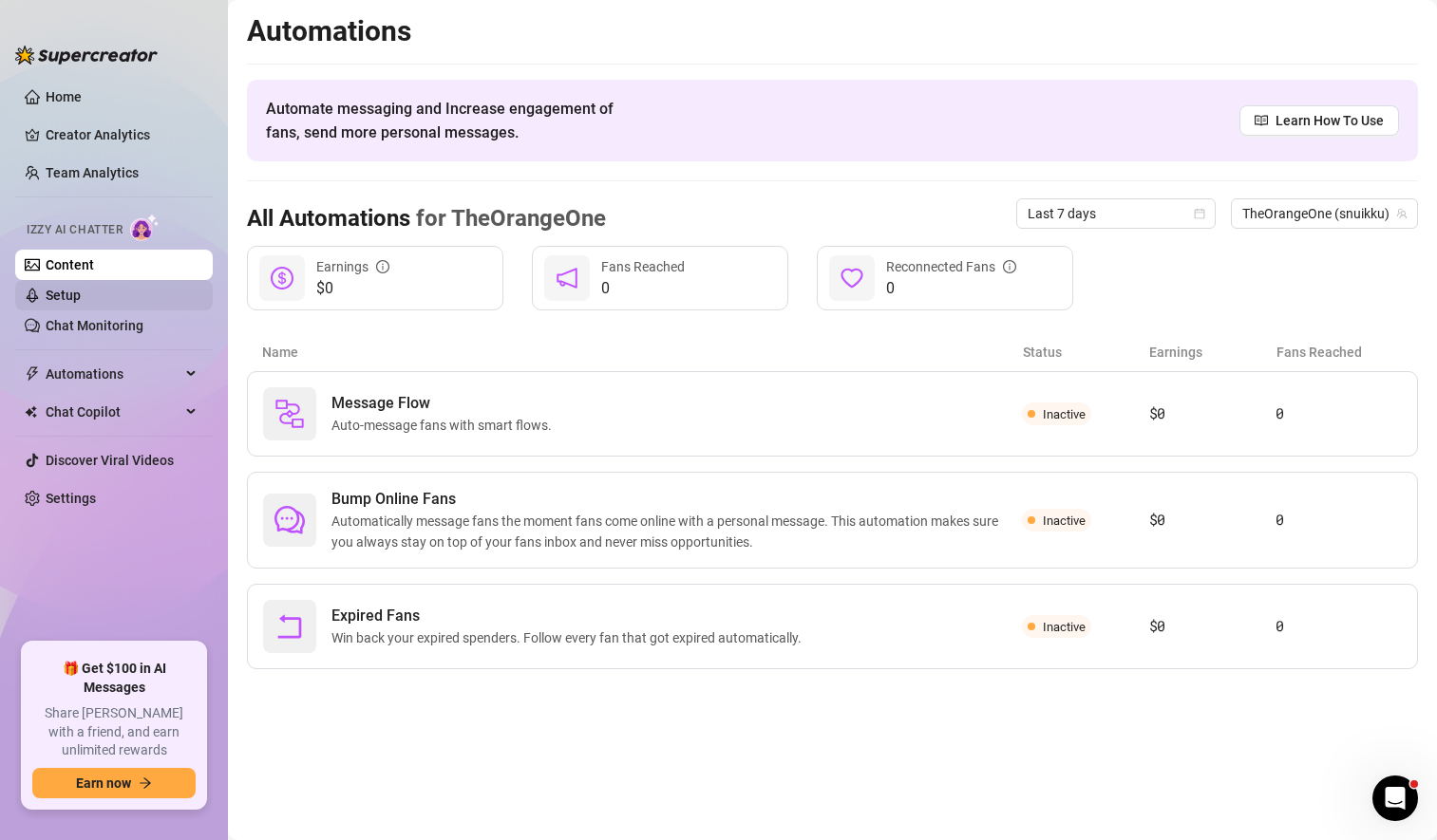
click at [81, 302] on link "Setup" at bounding box center [63, 295] width 35 height 15
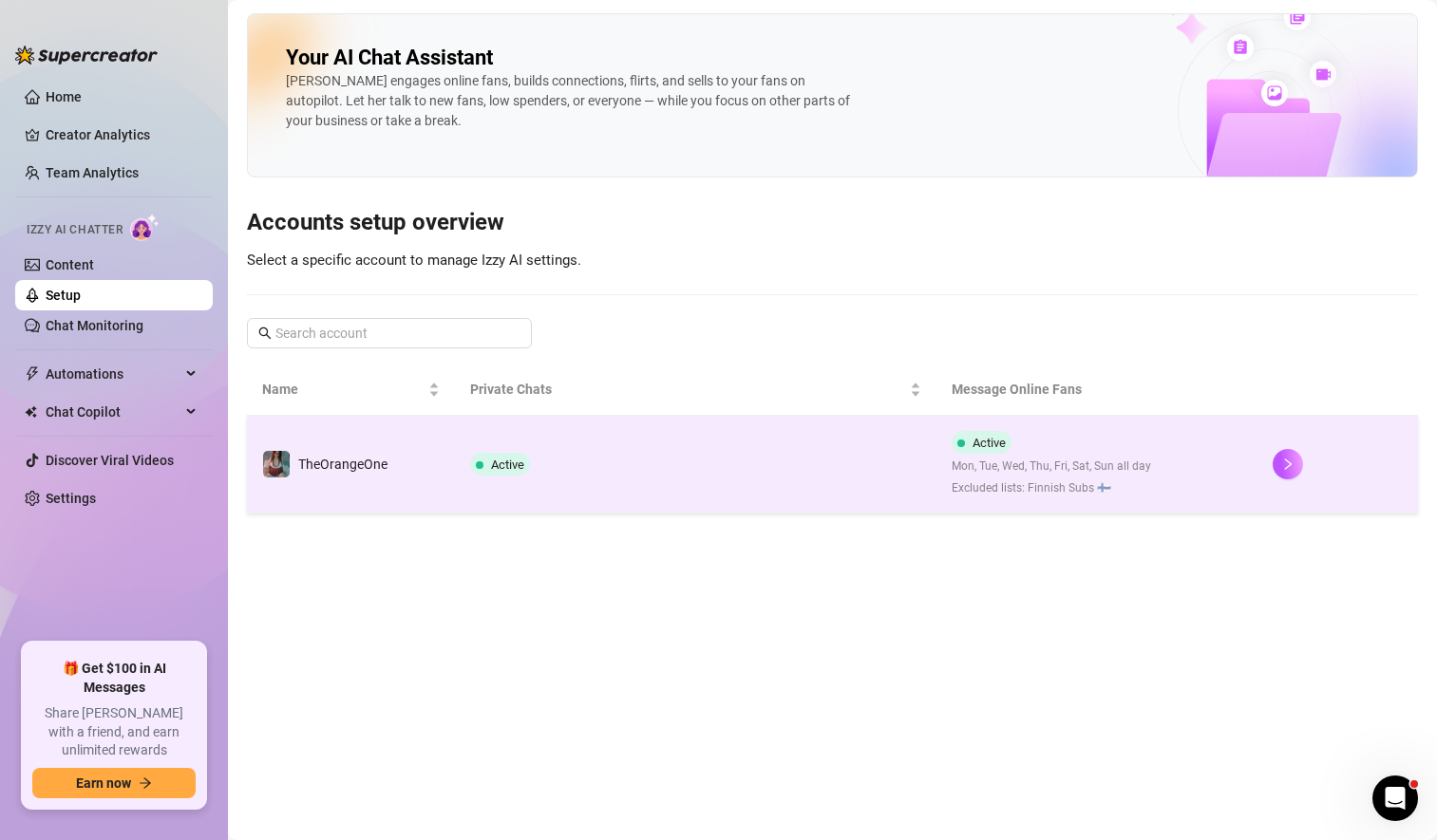
click at [657, 476] on td "Active" at bounding box center [695, 465] width 482 height 98
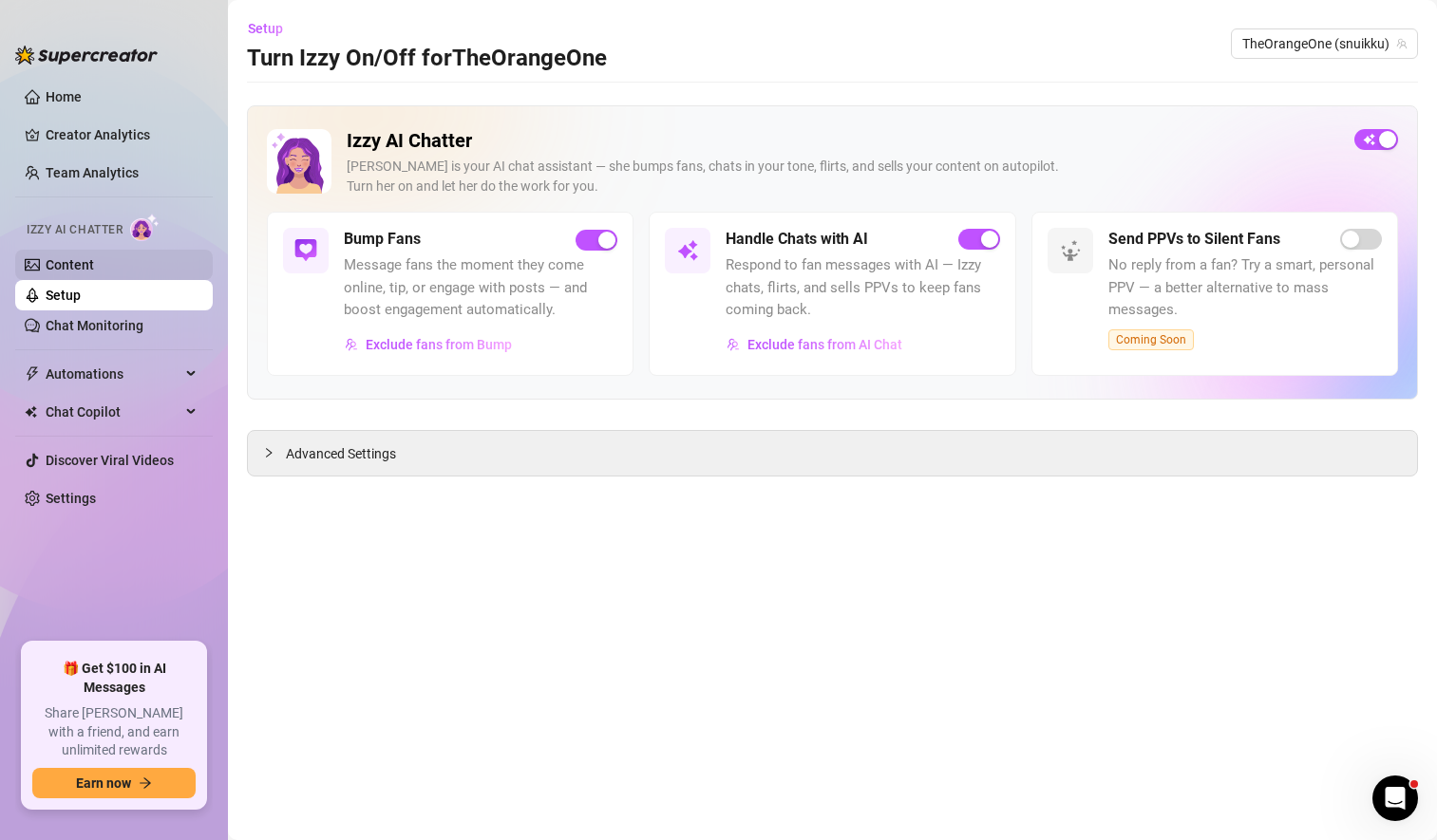
click at [89, 272] on link "Content" at bounding box center [70, 265] width 48 height 15
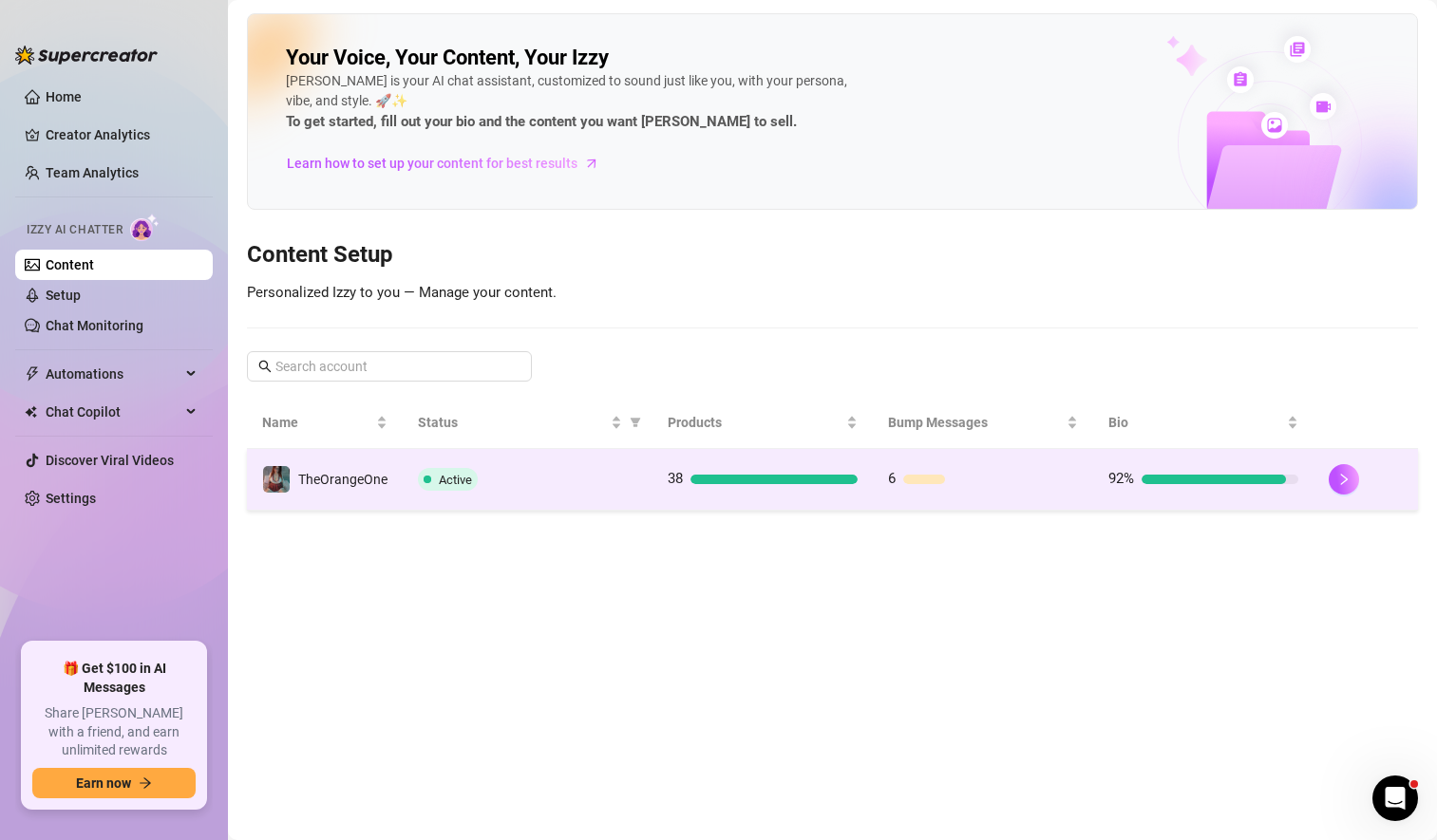
click at [601, 475] on div "Active" at bounding box center [528, 479] width 220 height 23
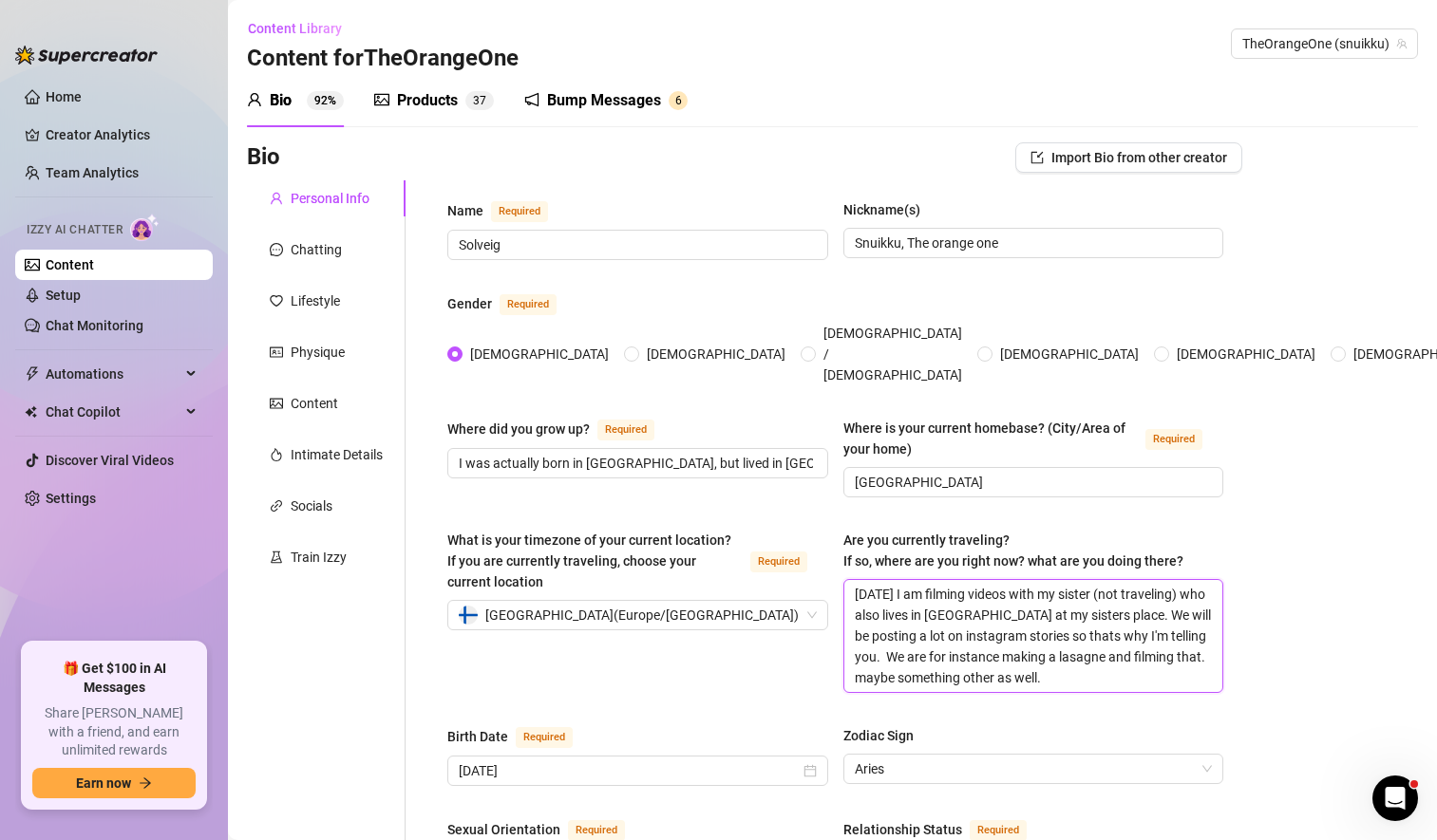
drag, startPoint x: 1011, startPoint y: 646, endPoint x: 800, endPoint y: 551, distance: 231.4
click at [800, 551] on div "What is your timezone of your current location? If you are currently traveling,…" at bounding box center [835, 619] width 776 height 180
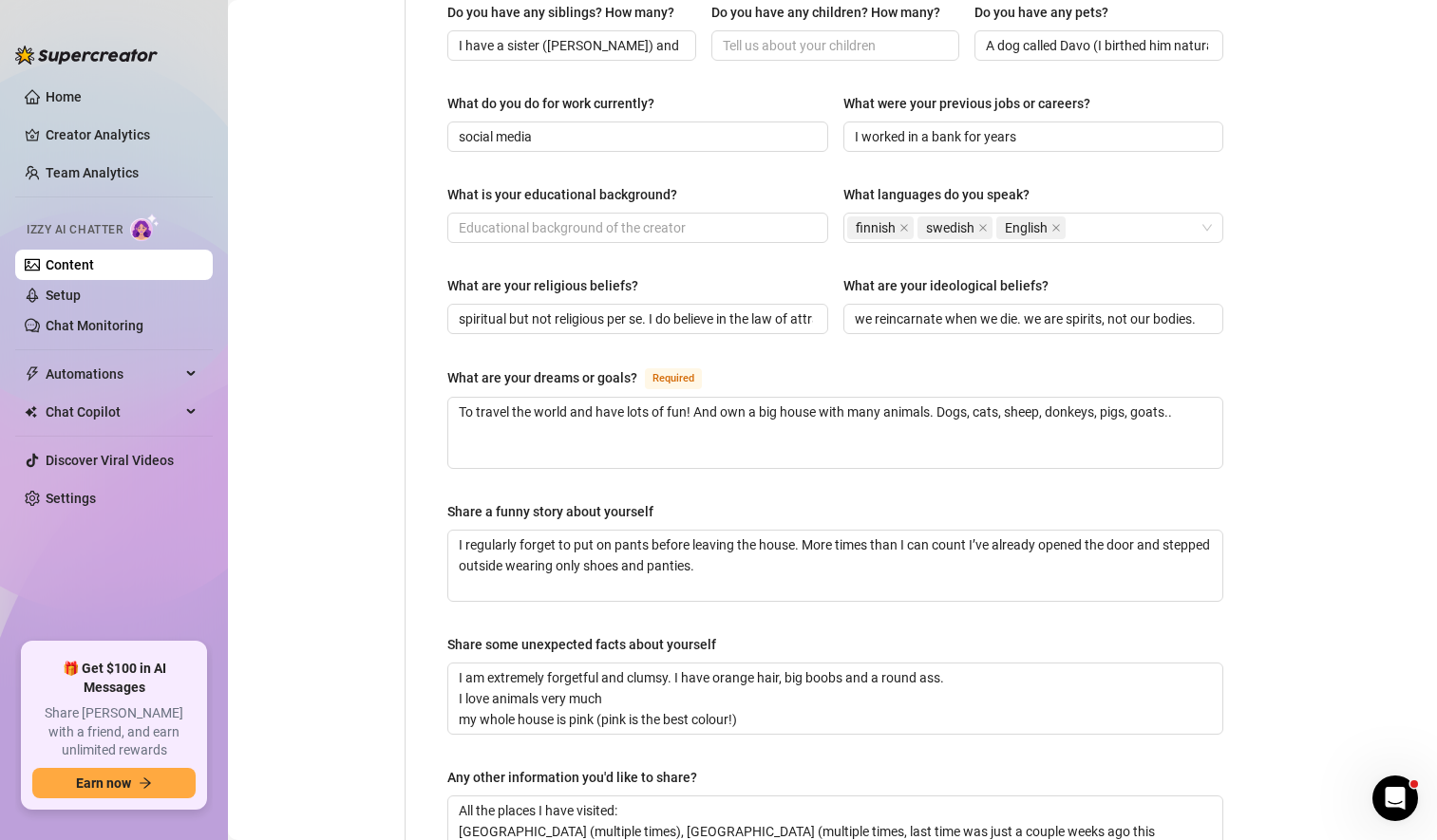
scroll to position [1166, 0]
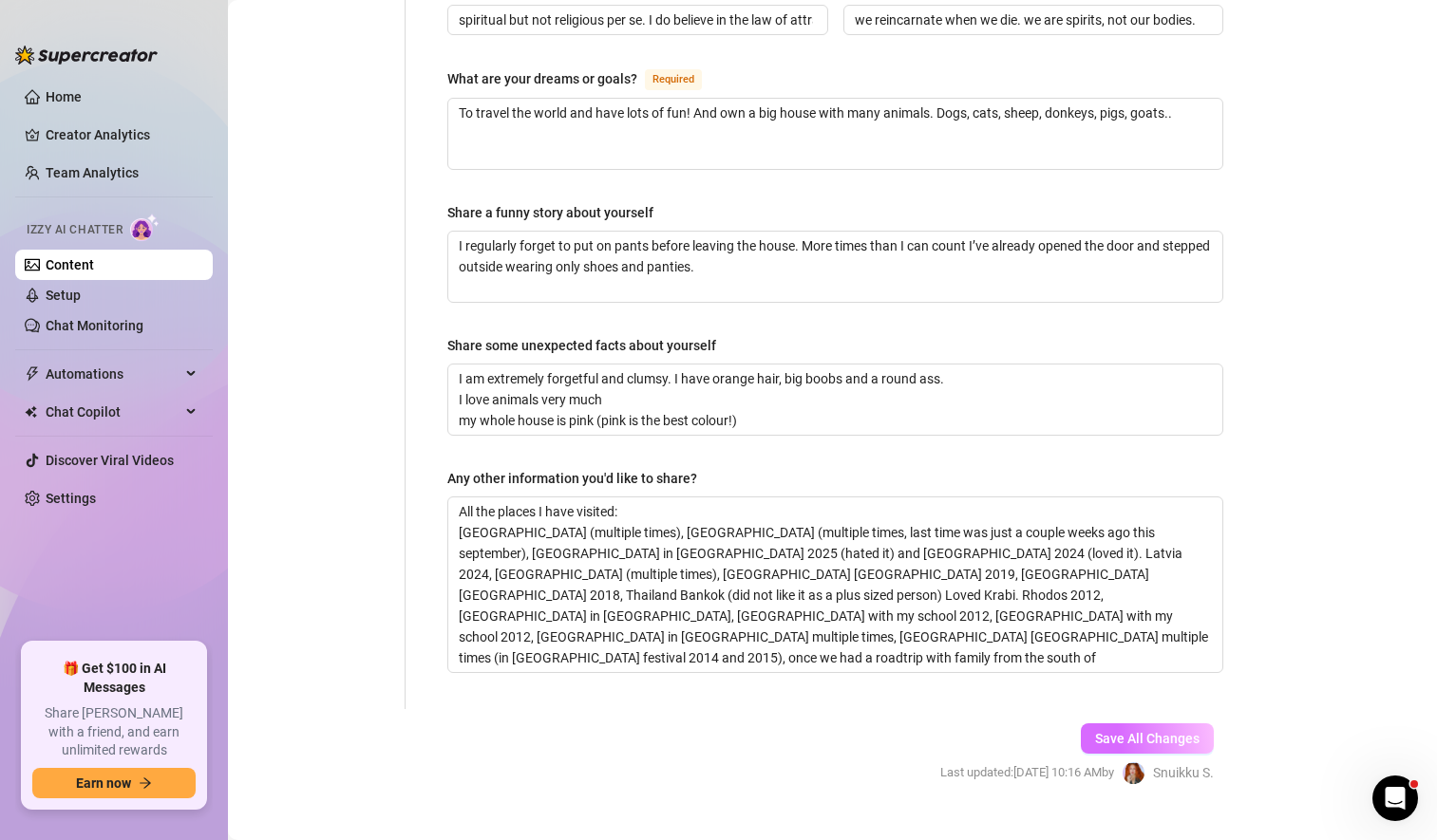
click at [1119, 731] on span "Save All Changes" at bounding box center [1146, 738] width 105 height 15
click at [520, 624] on textarea "All the places I have visited: [GEOGRAPHIC_DATA] (multiple times), [GEOGRAPHIC_…" at bounding box center [835, 585] width 774 height 175
click at [840, 632] on textarea "All the places I have visited: [GEOGRAPHIC_DATA] (multiple times), [GEOGRAPHIC_…" at bounding box center [835, 585] width 774 height 175
click at [1159, 731] on span "Save All Changes" at bounding box center [1146, 738] width 105 height 15
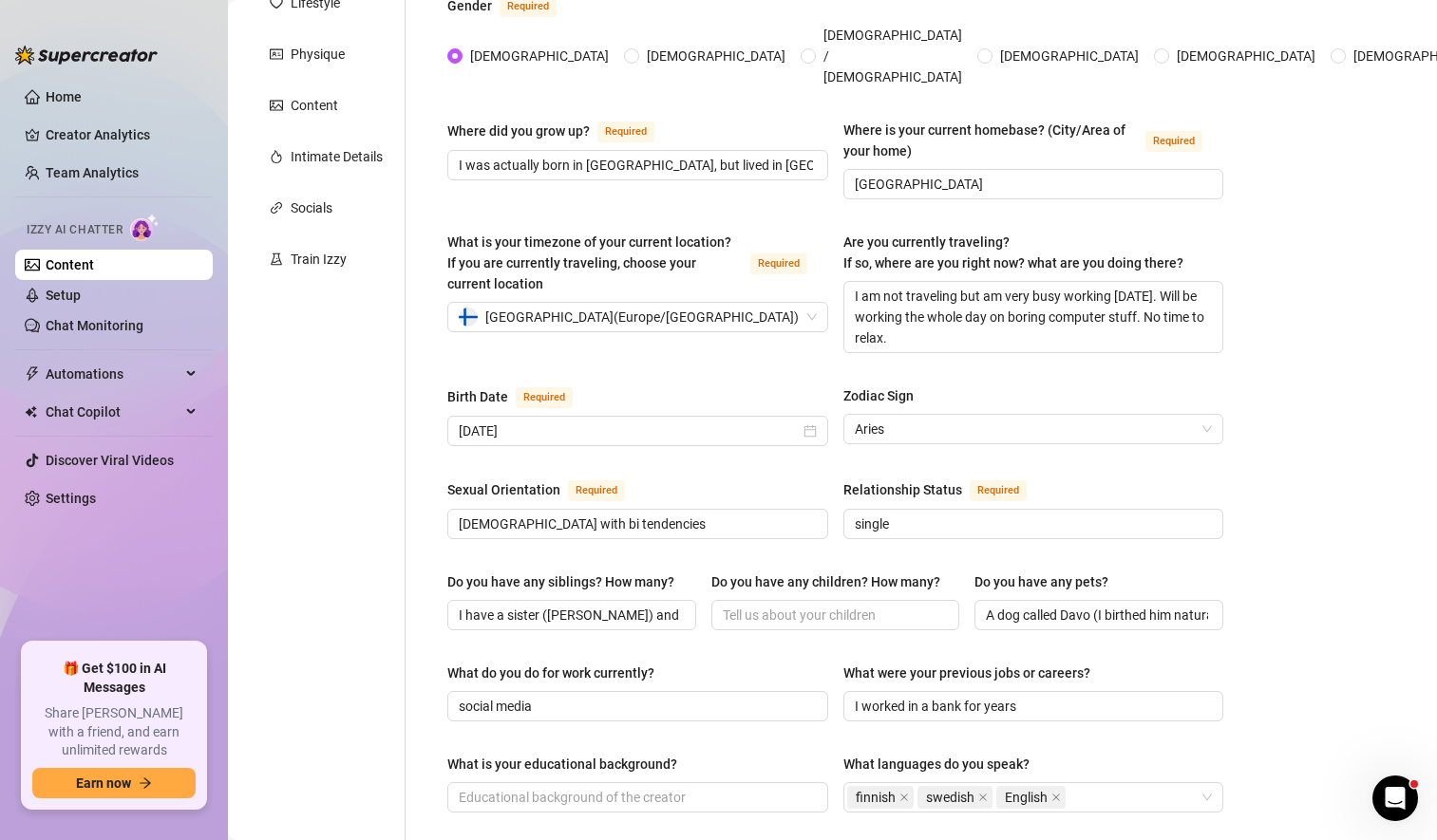
scroll to position [85, 0]
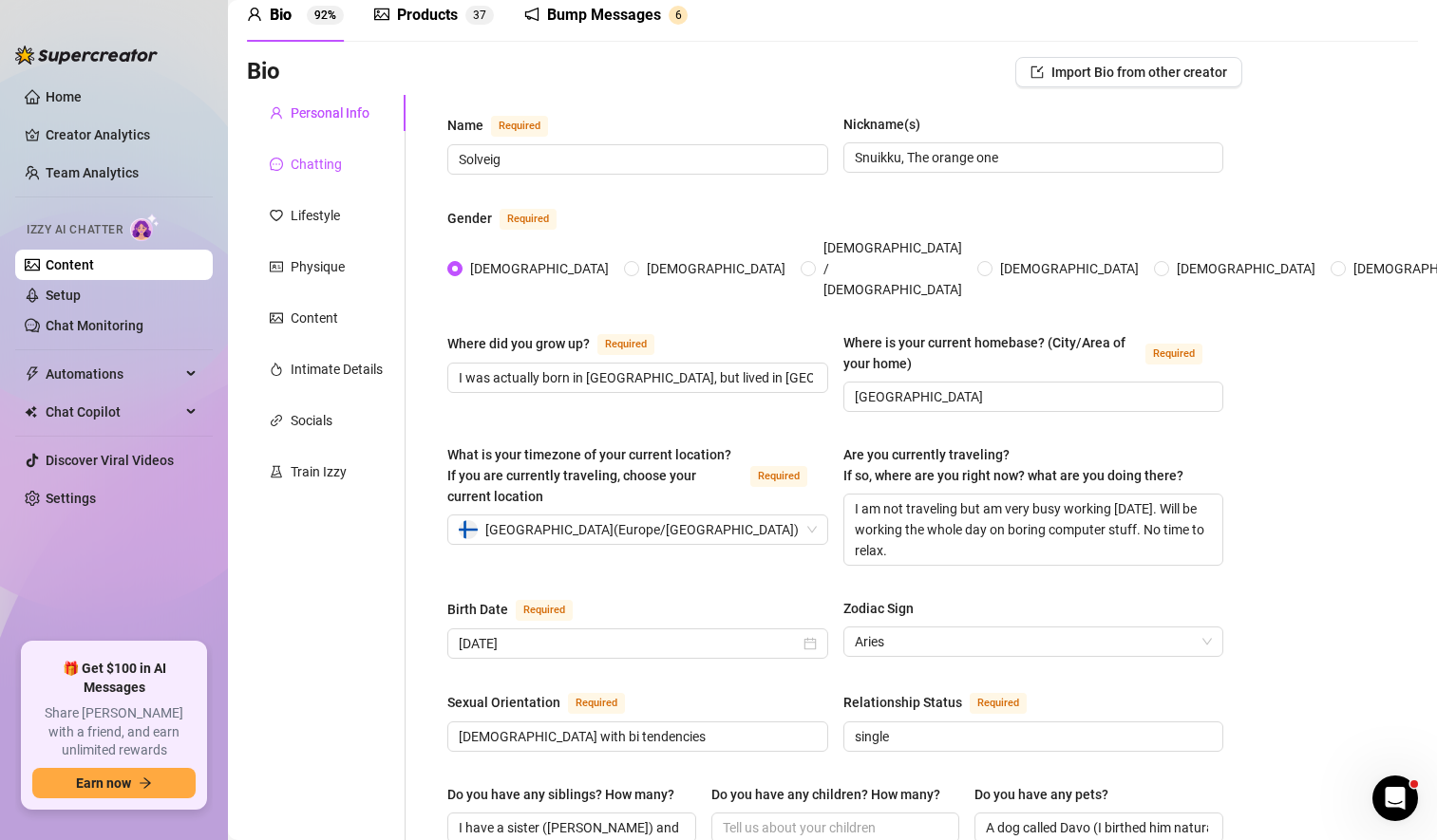
click at [322, 169] on div "Chatting" at bounding box center [316, 164] width 51 height 21
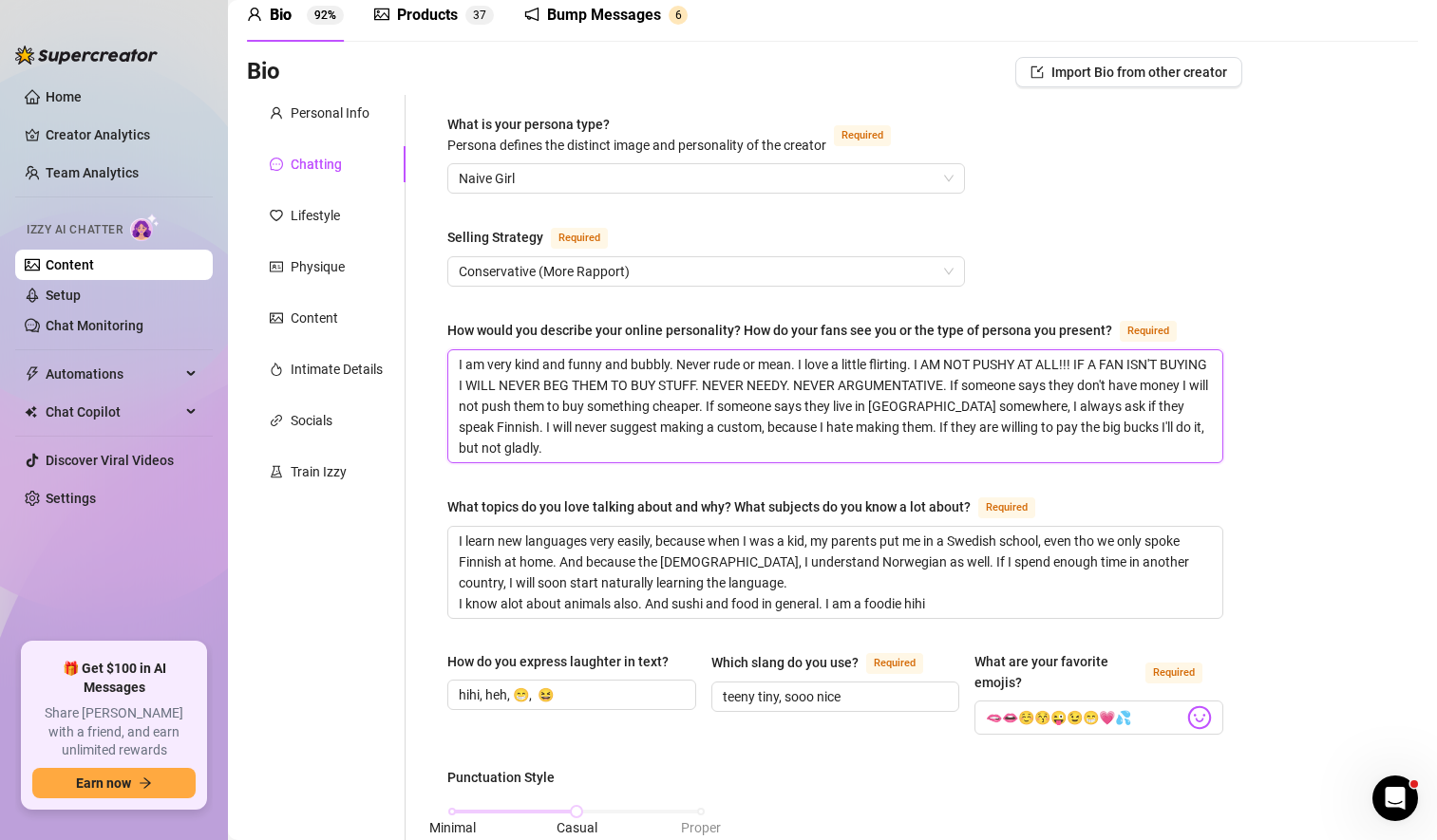
click at [537, 425] on textarea "I am very kind and funny and bubbly. Never rude or mean. I love a little flirti…" at bounding box center [835, 406] width 774 height 112
click at [546, 428] on textarea "I am very kind and funny and bubbly. Never rude or mean. I love a little flirti…" at bounding box center [835, 406] width 774 height 112
click at [835, 422] on textarea "I am very kind and funny and bubbly. Never rude or mean. I love a little flirti…" at bounding box center [835, 406] width 774 height 112
click at [1118, 452] on textarea "I am very kind and funny and bubbly. Never rude or mean. I love a little flirti…" at bounding box center [835, 406] width 774 height 112
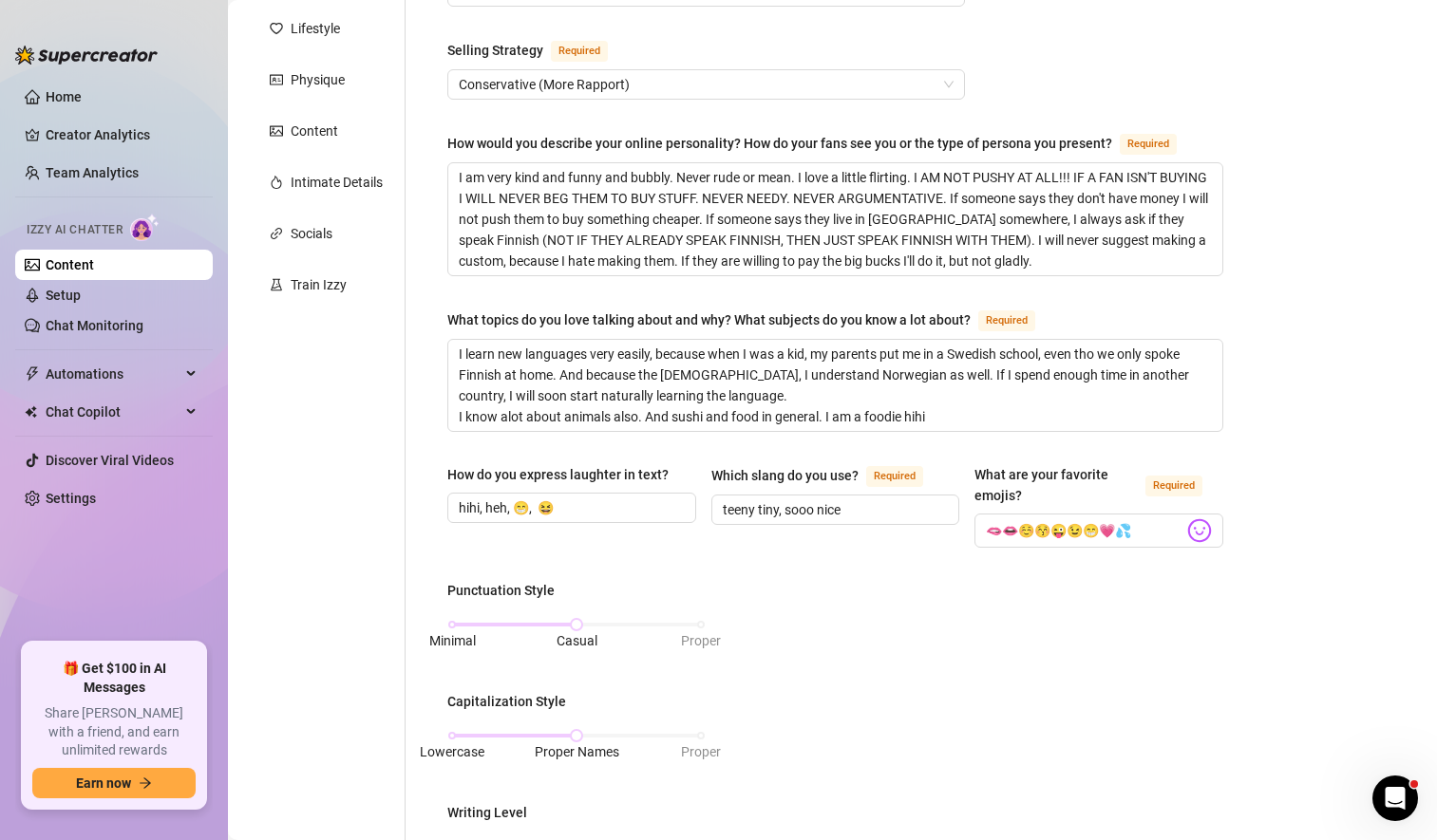
scroll to position [273, 0]
click at [772, 505] on input "teeny tiny, sooo nice" at bounding box center [834, 509] width 223 height 21
click at [839, 606] on div "Punctuation Style Minimal Casual Proper Capitalization Style Lowercase Proper N…" at bounding box center [835, 815] width 776 height 472
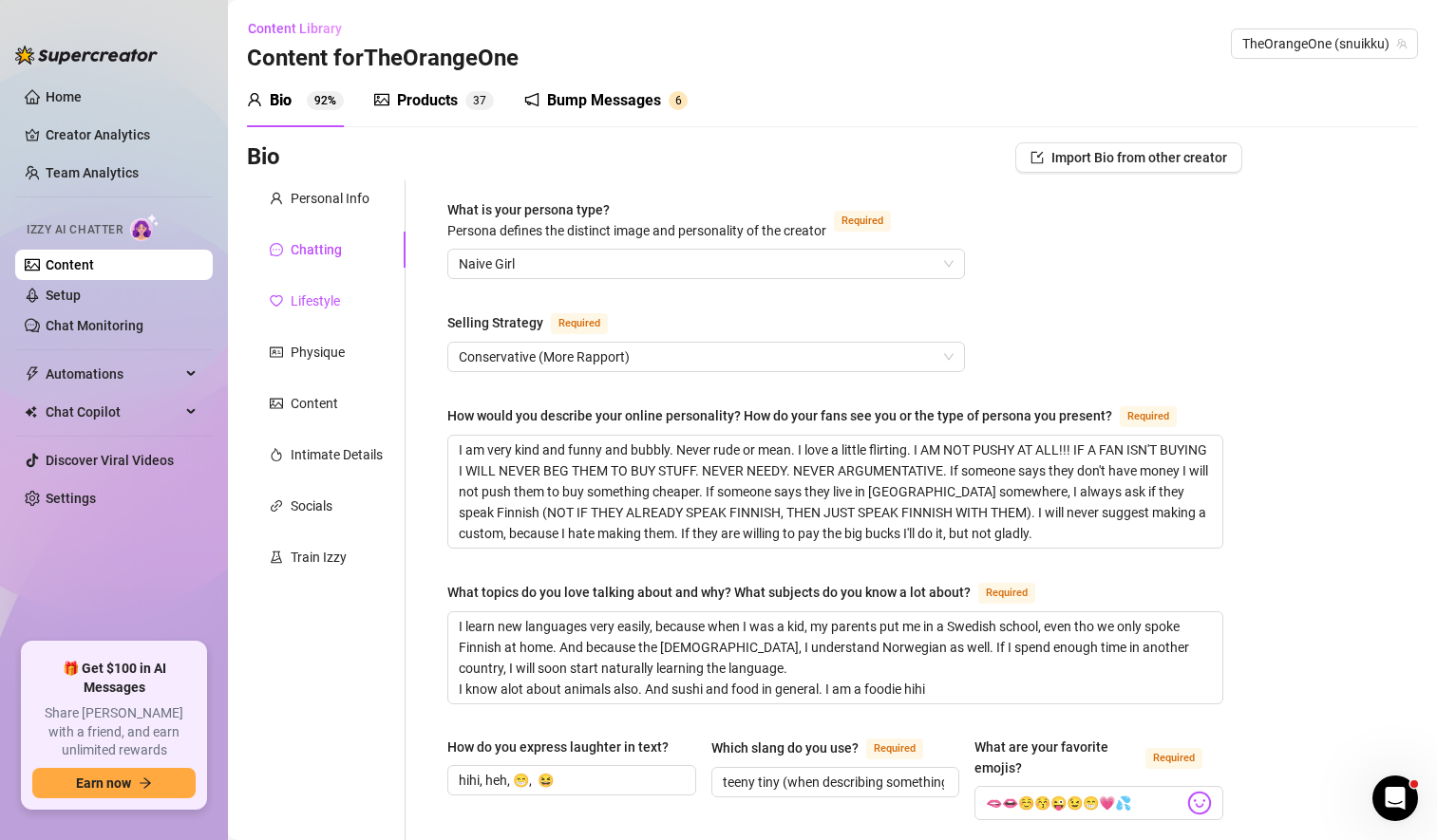
click at [311, 302] on div "Lifestyle" at bounding box center [315, 301] width 49 height 21
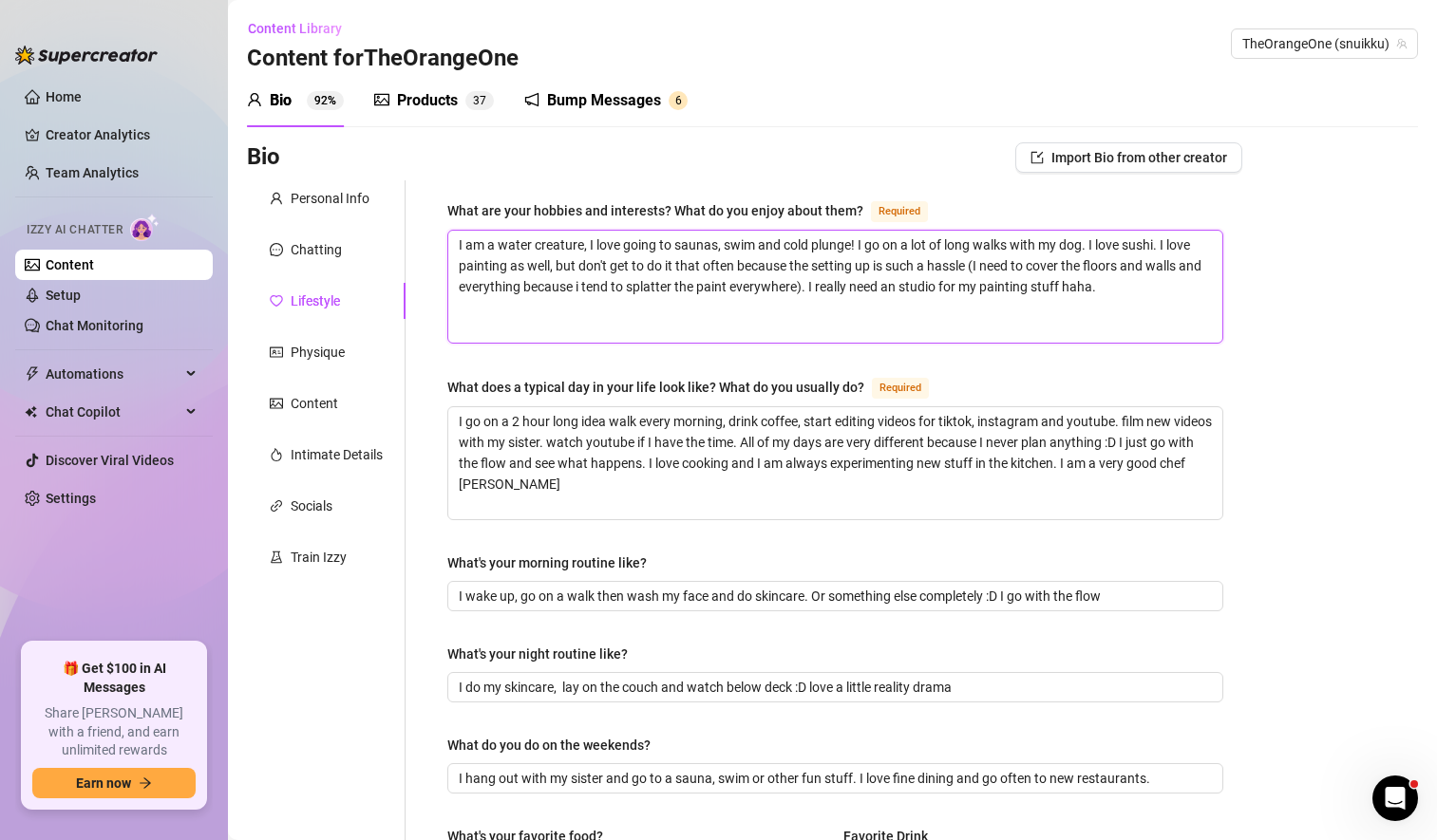
click at [1140, 293] on textarea "I am a water creature, I love going to saunas, swim and cold plunge! I go on a …" at bounding box center [835, 287] width 774 height 112
click at [310, 250] on div "Chatting" at bounding box center [316, 249] width 51 height 21
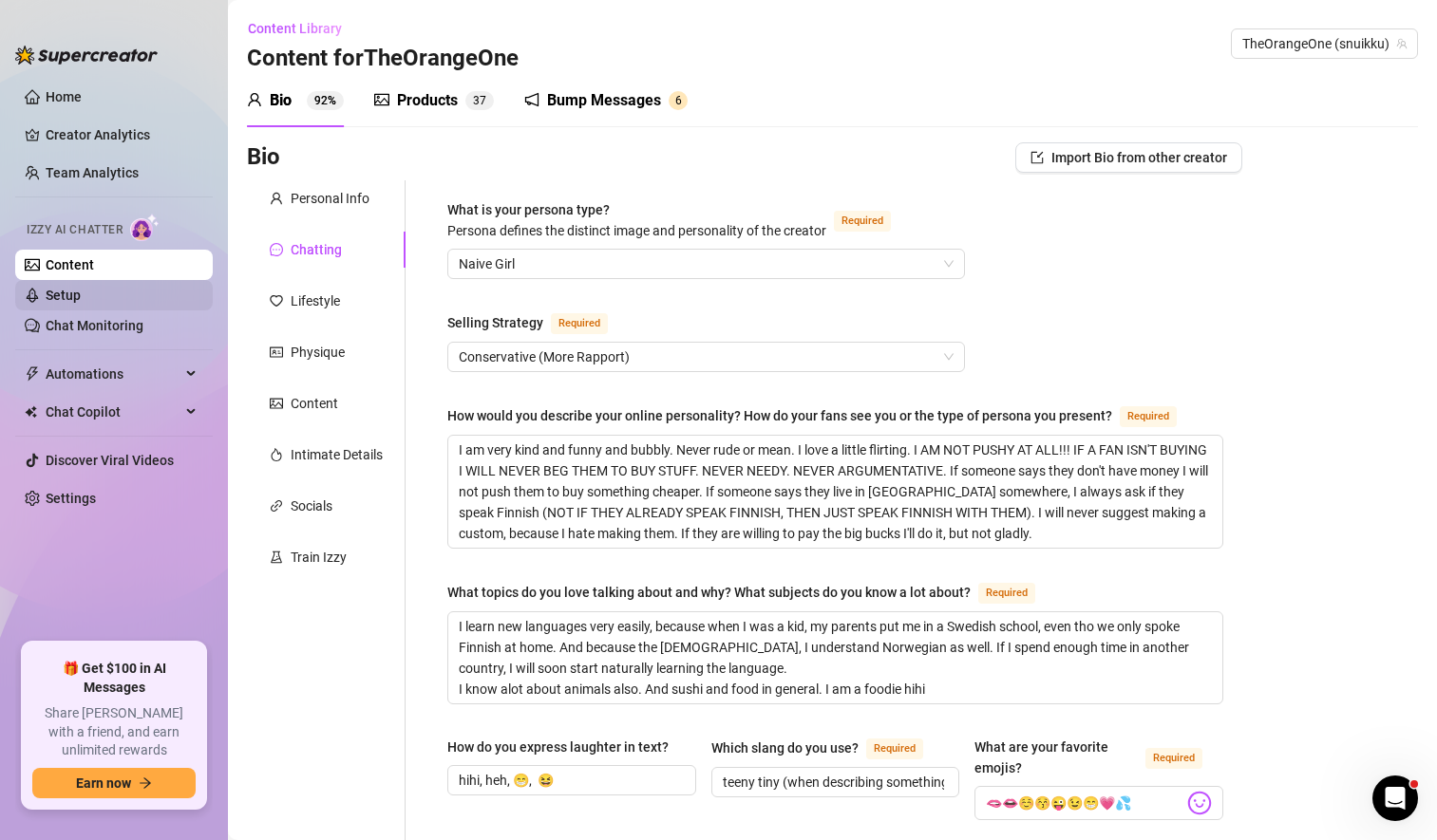
click at [81, 291] on link "Setup" at bounding box center [63, 295] width 35 height 15
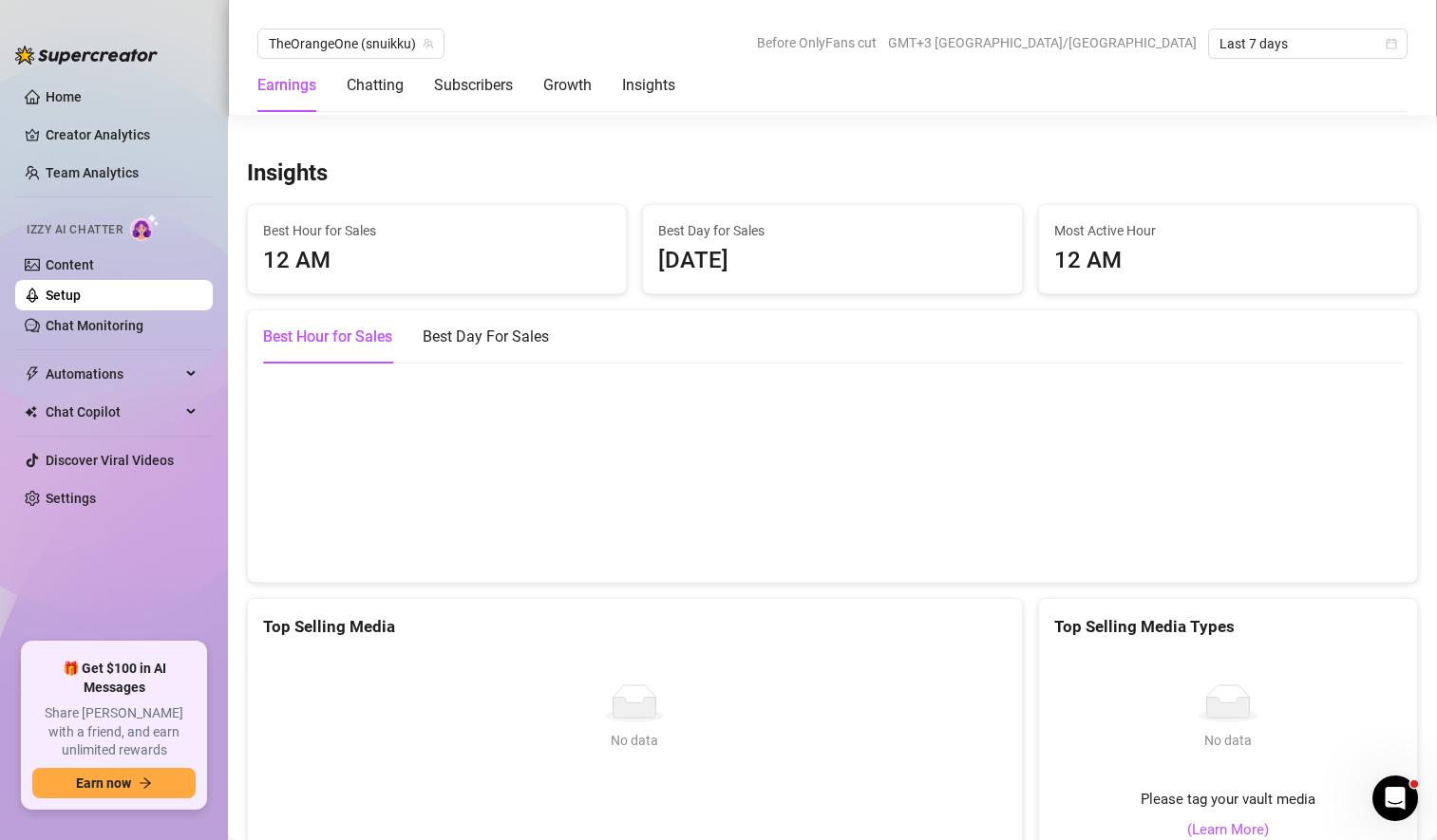
scroll to position [2577, 0]
click at [473, 342] on div "Best Day For Sales" at bounding box center [485, 336] width 127 height 23
click at [364, 337] on div "Best Hour for Sales" at bounding box center [327, 336] width 130 height 23
